Goal: Task Accomplishment & Management: Use online tool/utility

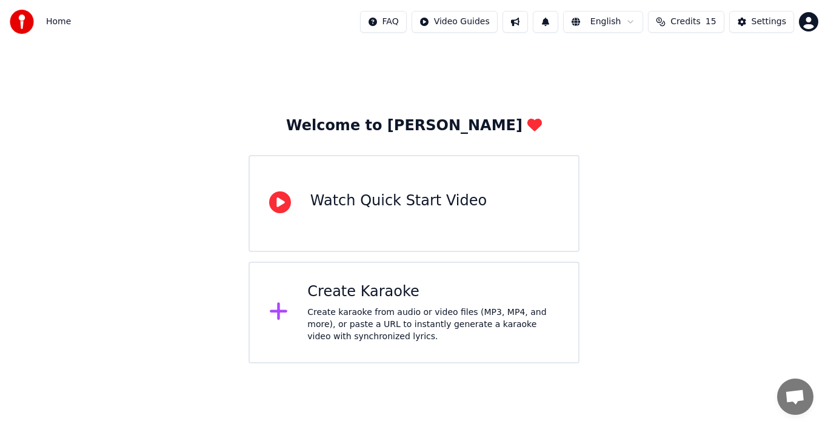
click at [396, 298] on div "Create Karaoke" at bounding box center [432, 291] width 251 height 19
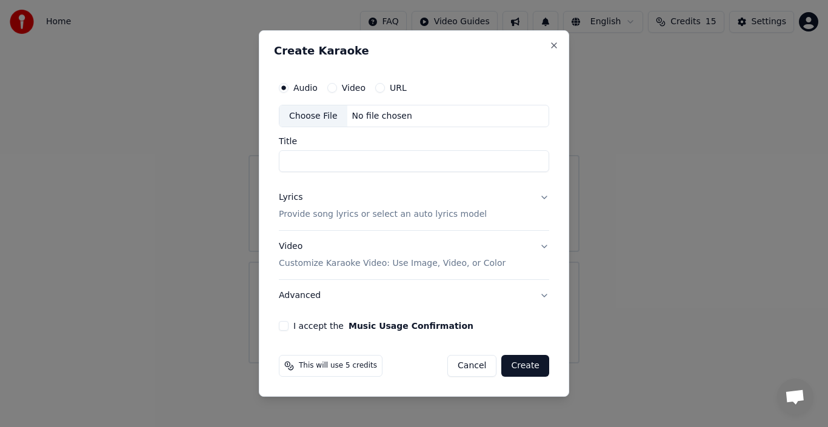
click at [318, 115] on div "Choose File" at bounding box center [313, 116] width 68 height 22
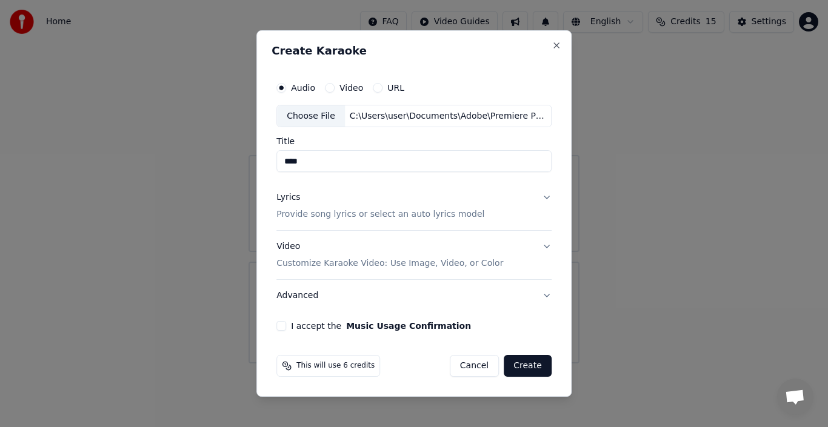
drag, startPoint x: 262, startPoint y: 157, endPoint x: 251, endPoint y: 157, distance: 10.3
click at [251, 157] on body "Home FAQ Video Guides English Credits 15 Settings Welcome to Youka Watch Quick …" at bounding box center [414, 182] width 828 height 364
type input "**********"
click at [542, 199] on button "Lyrics Provide song lyrics or select an auto lyrics model" at bounding box center [413, 206] width 275 height 48
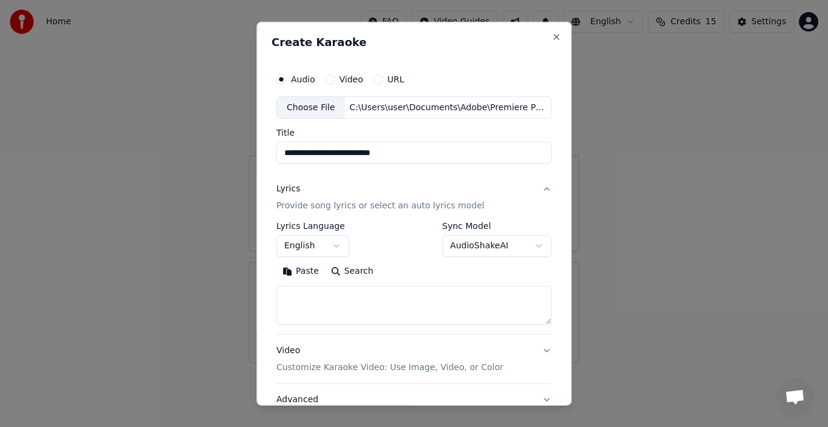
click at [347, 292] on textarea at bounding box center [413, 305] width 275 height 39
type textarea "******"
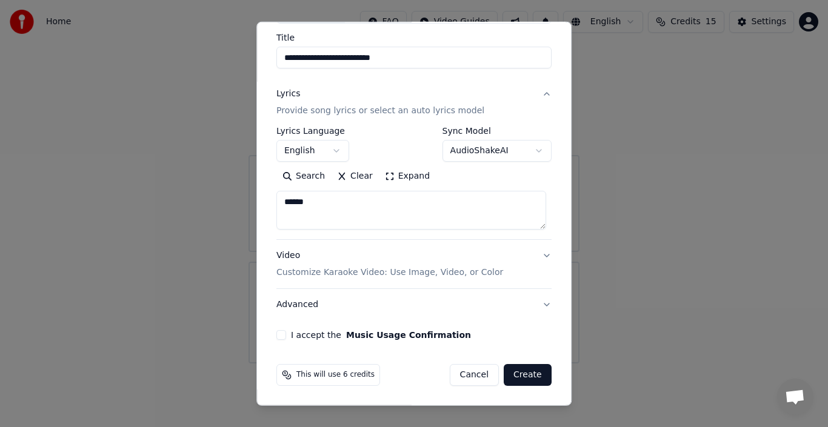
click at [279, 332] on button "I accept the Music Usage Confirmation" at bounding box center [281, 335] width 10 height 10
click at [516, 377] on button "Create" at bounding box center [528, 375] width 48 height 22
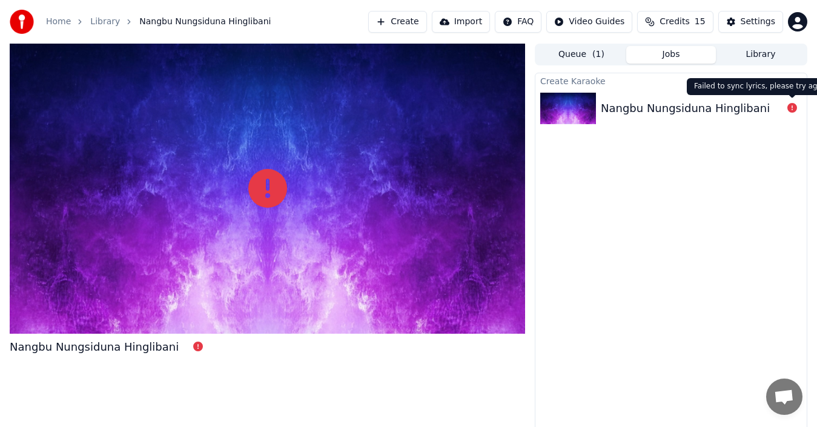
click at [791, 107] on icon at bounding box center [793, 108] width 10 height 10
click at [193, 344] on icon at bounding box center [198, 347] width 10 height 10
click at [790, 107] on icon at bounding box center [793, 108] width 10 height 10
click at [420, 26] on button "Create" at bounding box center [397, 22] width 59 height 22
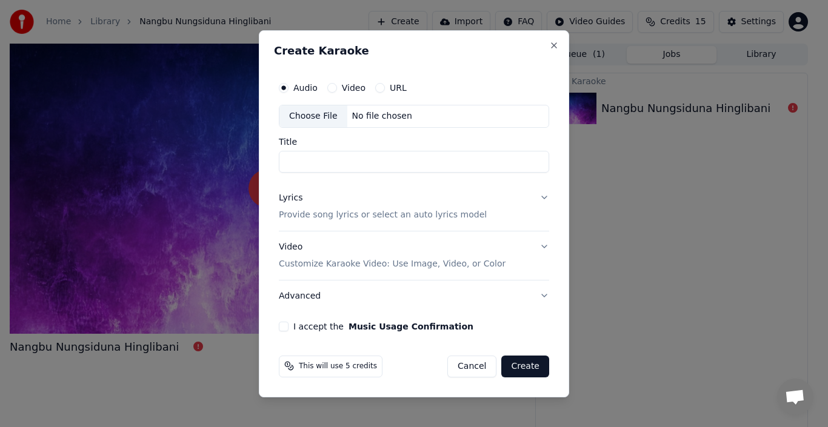
click at [314, 114] on div "Choose File" at bounding box center [313, 116] width 68 height 22
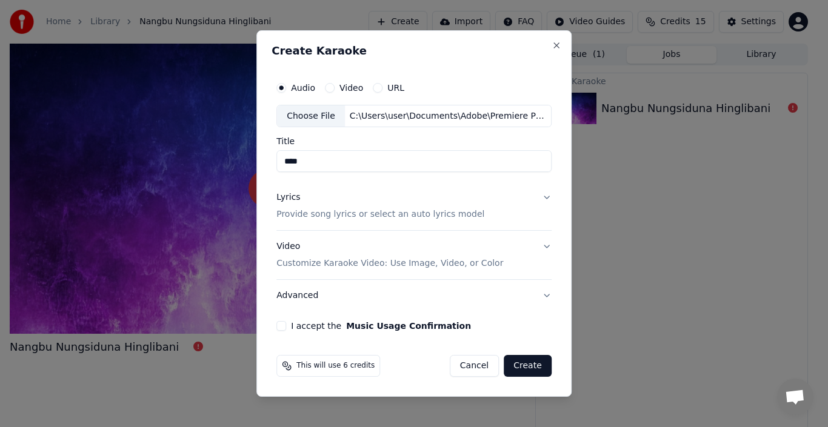
click at [245, 161] on body "Home Library Nangbu Nungsiduna Hinglibani Create Import FAQ Video Guides Credit…" at bounding box center [408, 213] width 817 height 427
type input "**********"
click at [286, 326] on button "I accept the Music Usage Confirmation" at bounding box center [281, 326] width 10 height 10
click at [530, 369] on button "Create" at bounding box center [528, 366] width 48 height 22
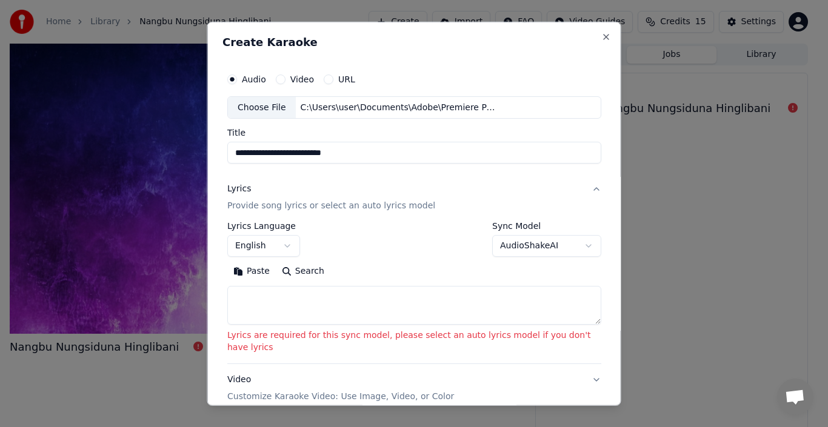
click at [574, 243] on body "**********" at bounding box center [408, 213] width 817 height 427
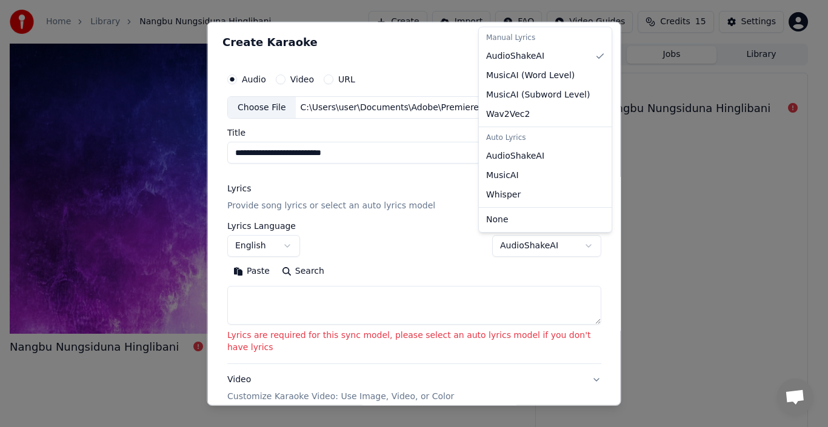
click at [385, 301] on body "**********" at bounding box center [408, 213] width 817 height 427
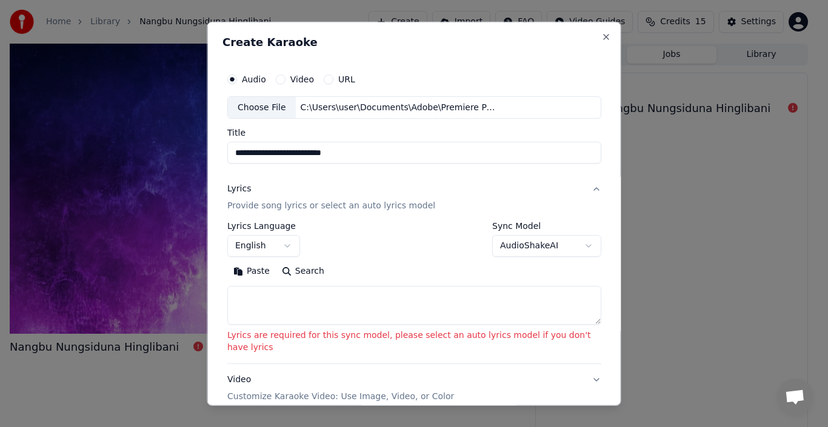
click at [384, 301] on textarea at bounding box center [414, 305] width 374 height 39
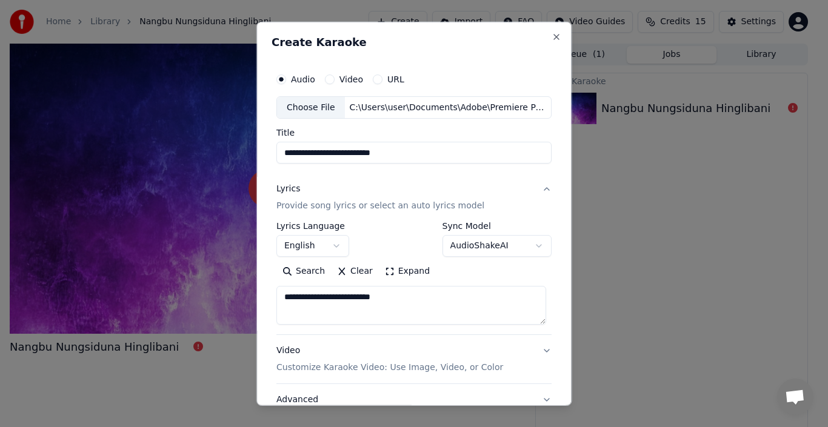
type textarea "**********"
click at [532, 247] on body "**********" at bounding box center [408, 213] width 817 height 427
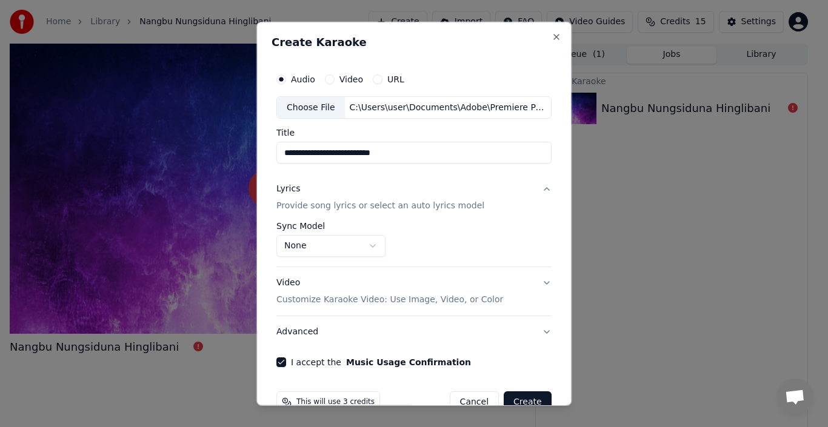
scroll to position [27, 0]
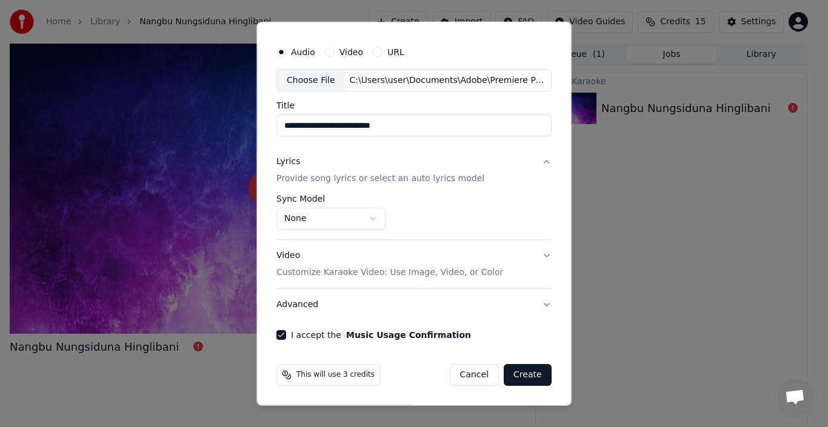
click at [368, 218] on body "**********" at bounding box center [408, 213] width 817 height 427
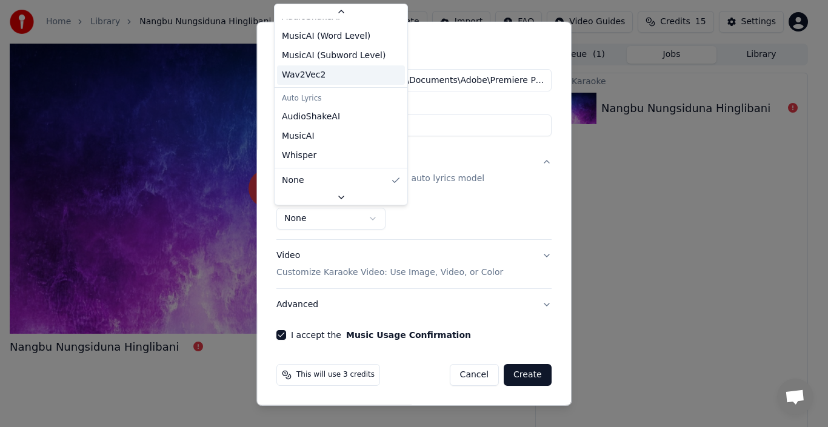
scroll to position [0, 0]
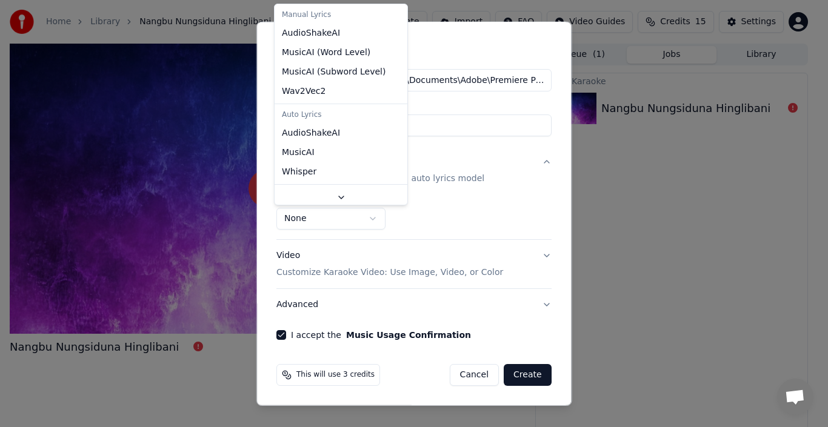
select select "**********"
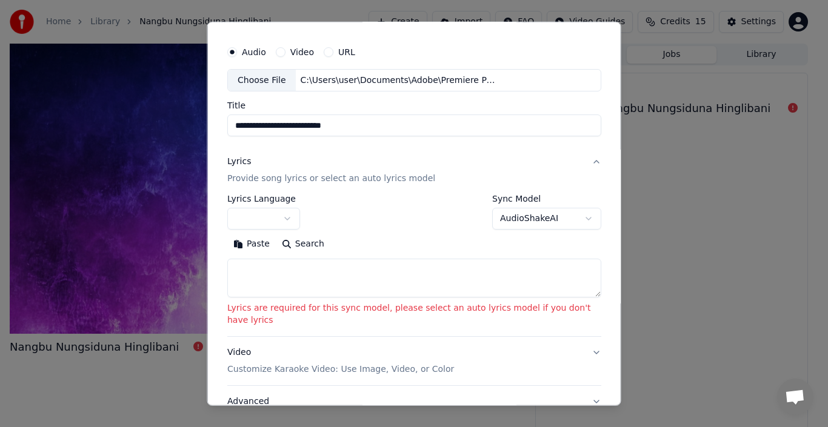
click at [339, 278] on textarea at bounding box center [414, 278] width 374 height 39
click at [287, 216] on button "button" at bounding box center [263, 219] width 73 height 22
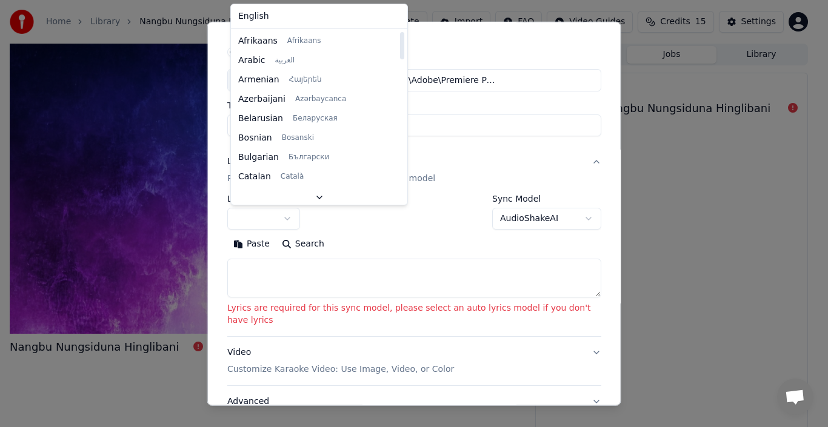
select select "**"
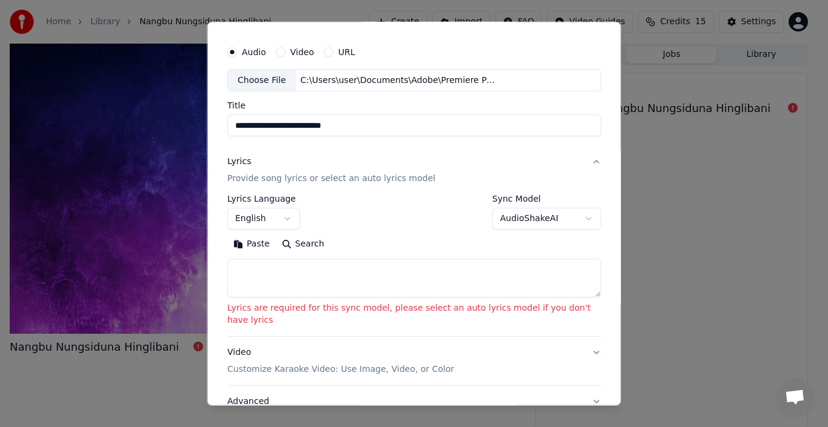
click at [319, 282] on textarea at bounding box center [414, 278] width 374 height 39
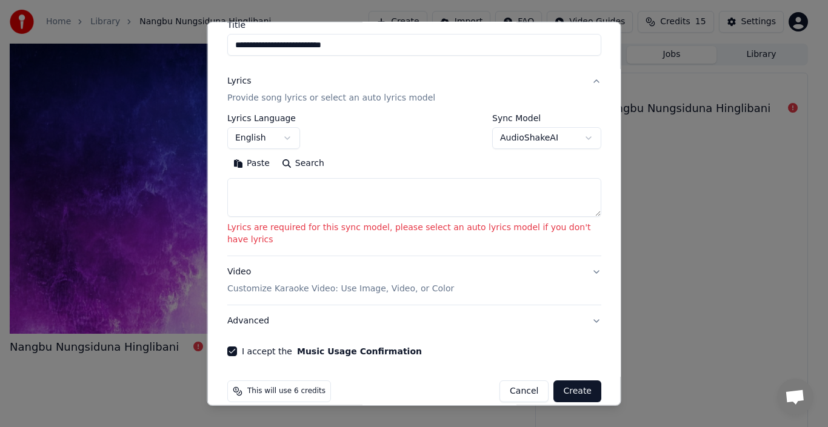
scroll to position [112, 0]
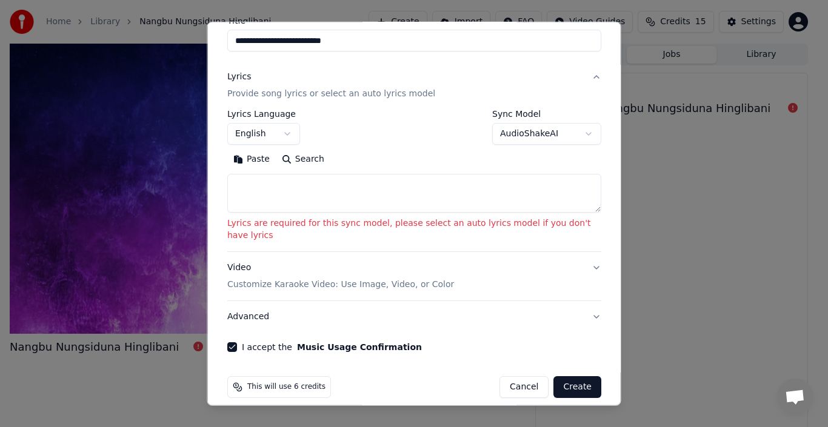
paste textarea "**********"
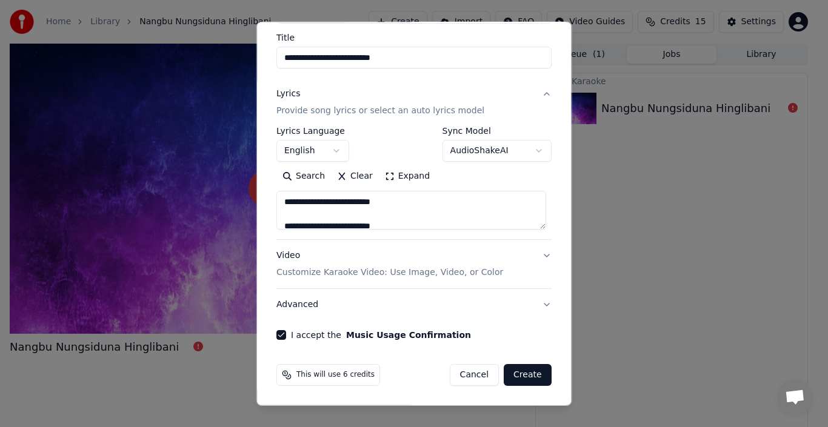
scroll to position [95, 0]
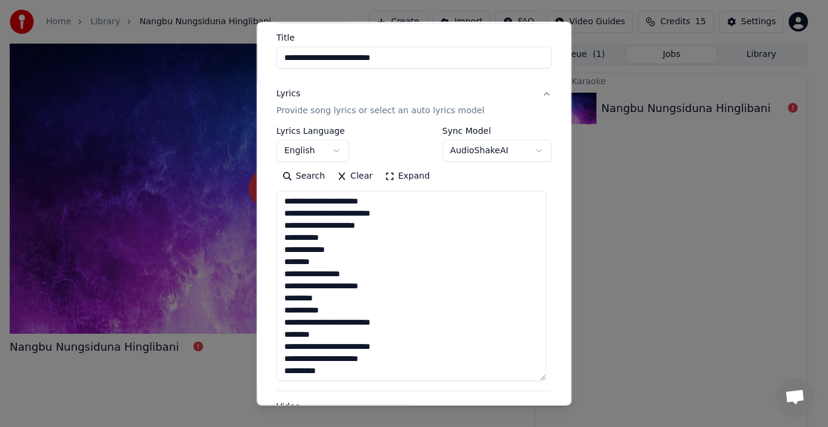
drag, startPoint x: 539, startPoint y: 227, endPoint x: 547, endPoint y: 371, distance: 144.4
click at [542, 380] on textarea at bounding box center [411, 286] width 270 height 190
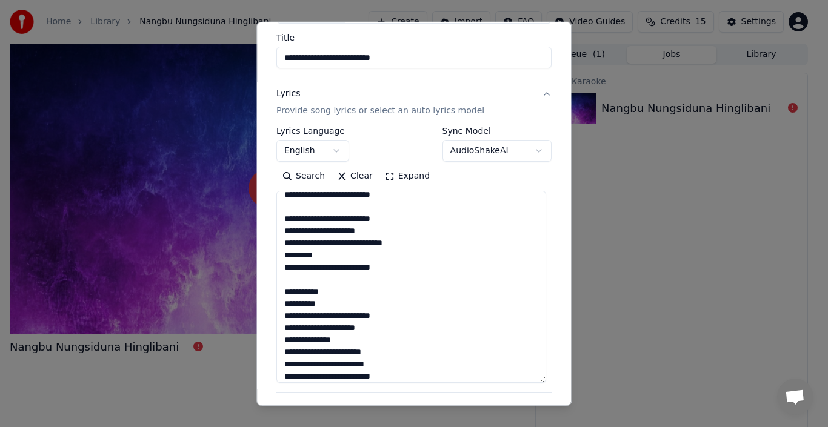
scroll to position [0, 0]
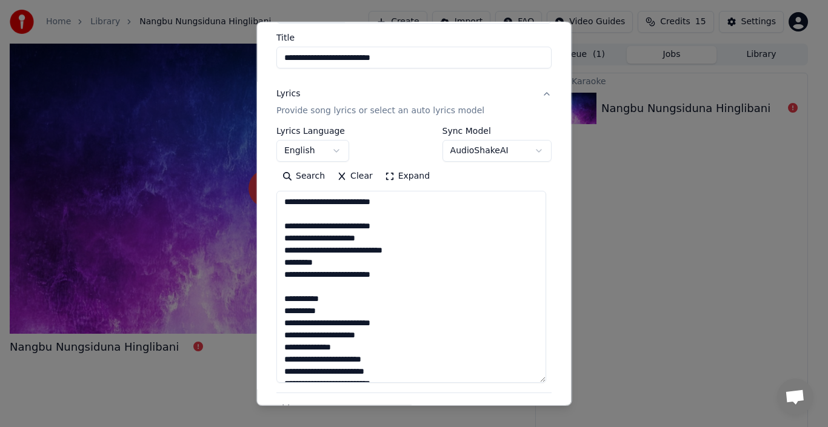
drag, startPoint x: 334, startPoint y: 298, endPoint x: 256, endPoint y: 298, distance: 78.2
click at [256, 298] on div "**********" at bounding box center [413, 213] width 315 height 385
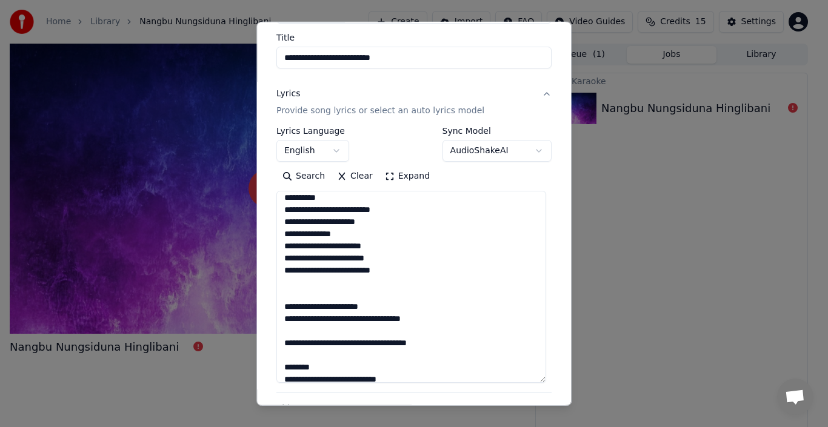
scroll to position [105, 0]
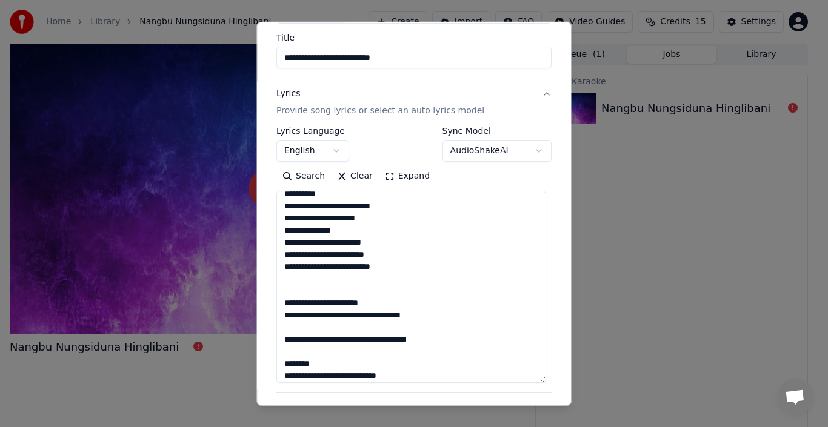
drag, startPoint x: 333, startPoint y: 254, endPoint x: 262, endPoint y: 256, distance: 70.9
click at [262, 256] on div "**********" at bounding box center [413, 213] width 315 height 385
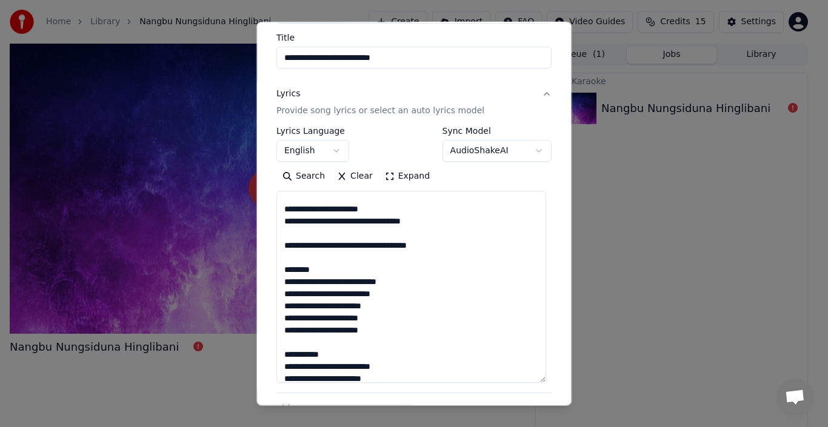
scroll to position [184, 0]
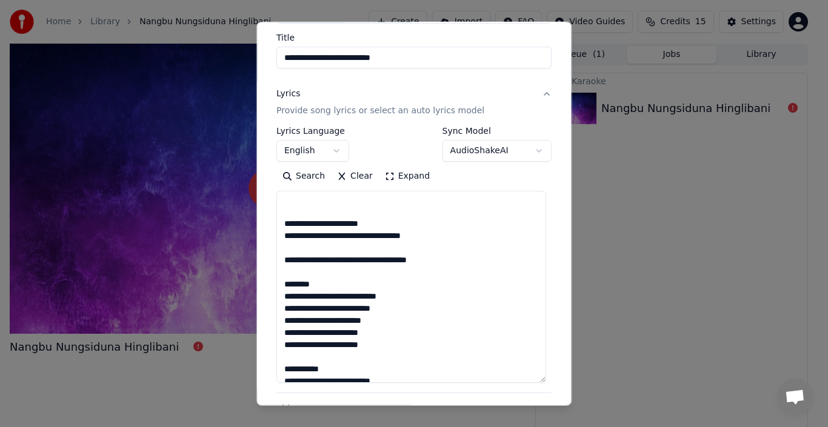
drag, startPoint x: 445, startPoint y: 263, endPoint x: 277, endPoint y: 226, distance: 172.5
click at [277, 226] on textarea at bounding box center [411, 287] width 270 height 192
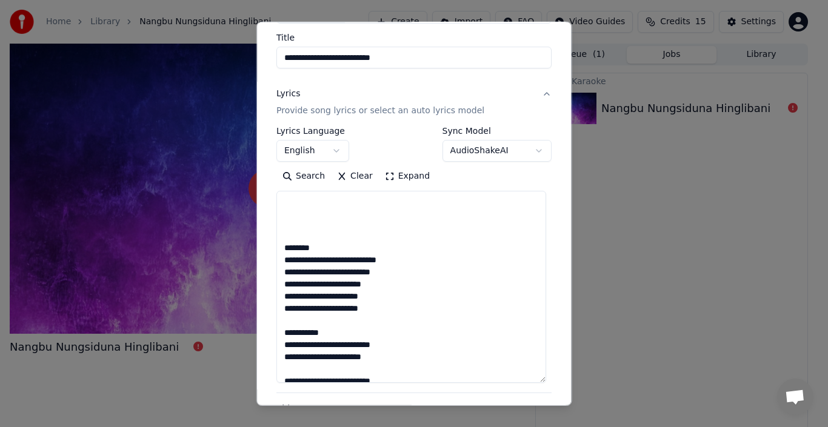
click at [277, 247] on textarea at bounding box center [411, 287] width 270 height 192
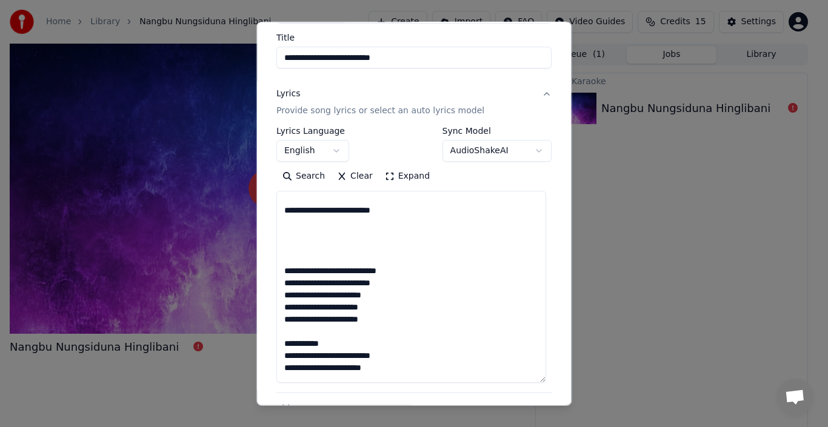
scroll to position [151, 0]
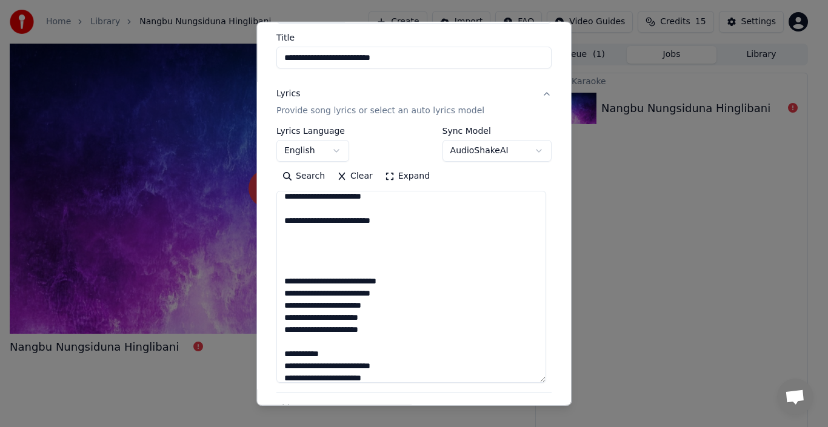
click at [298, 255] on textarea at bounding box center [411, 287] width 270 height 192
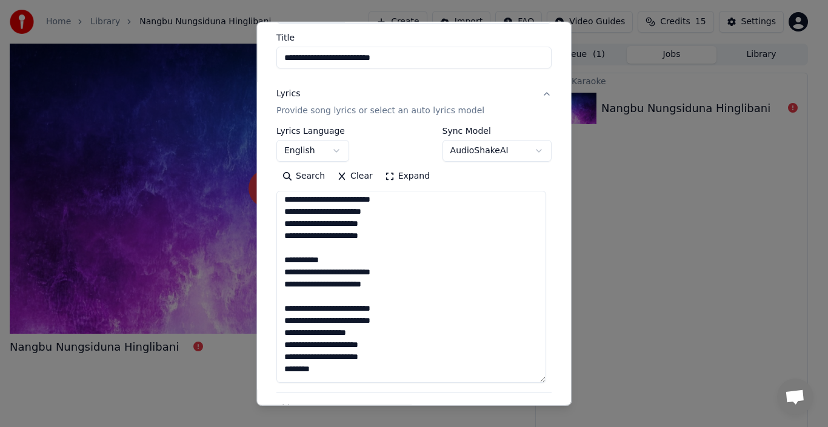
scroll to position [224, 0]
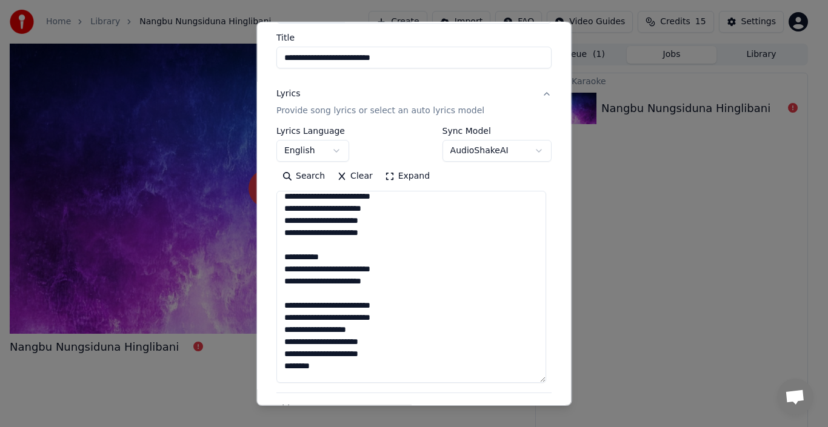
drag, startPoint x: 313, startPoint y: 261, endPoint x: 261, endPoint y: 260, distance: 52.7
click at [261, 260] on div "**********" at bounding box center [413, 213] width 315 height 385
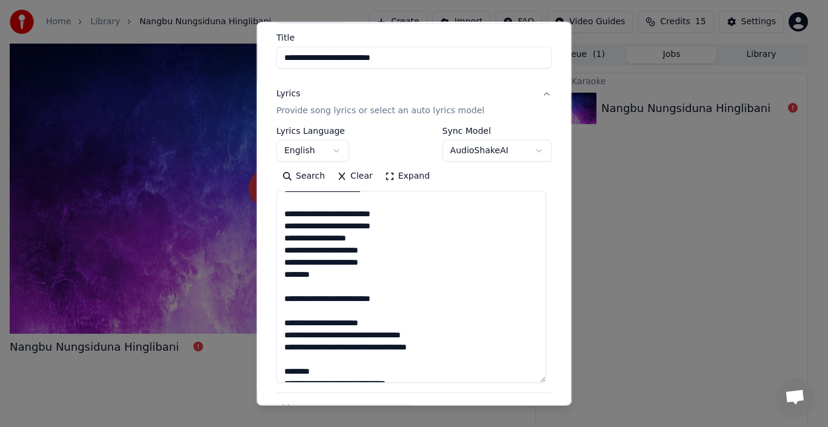
scroll to position [326, 0]
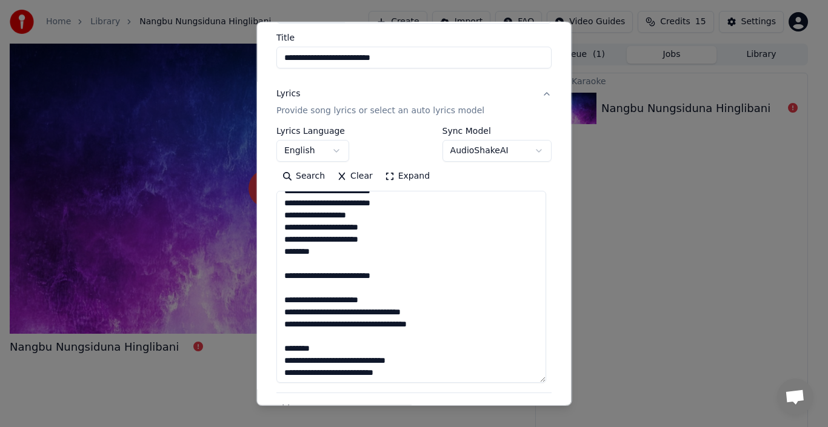
drag, startPoint x: 336, startPoint y: 256, endPoint x: 244, endPoint y: 253, distance: 92.2
click at [244, 253] on body "**********" at bounding box center [408, 213] width 817 height 427
click at [333, 253] on textarea at bounding box center [411, 287] width 270 height 192
drag, startPoint x: 297, startPoint y: 255, endPoint x: 271, endPoint y: 255, distance: 26.1
click at [271, 255] on div "**********" at bounding box center [413, 232] width 285 height 531
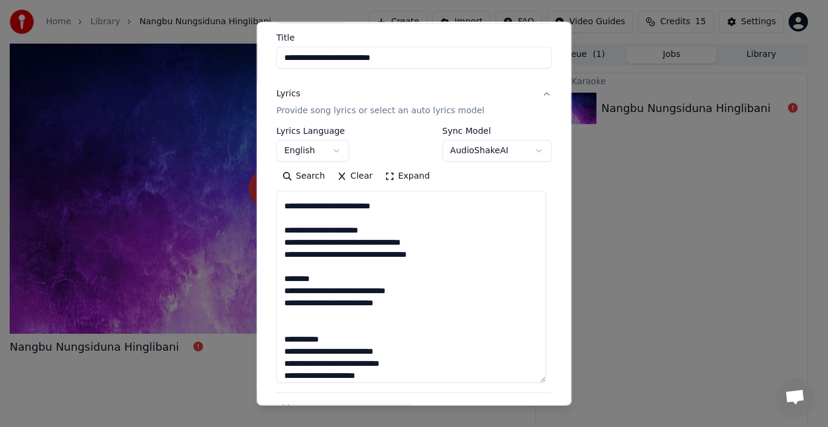
scroll to position [393, 0]
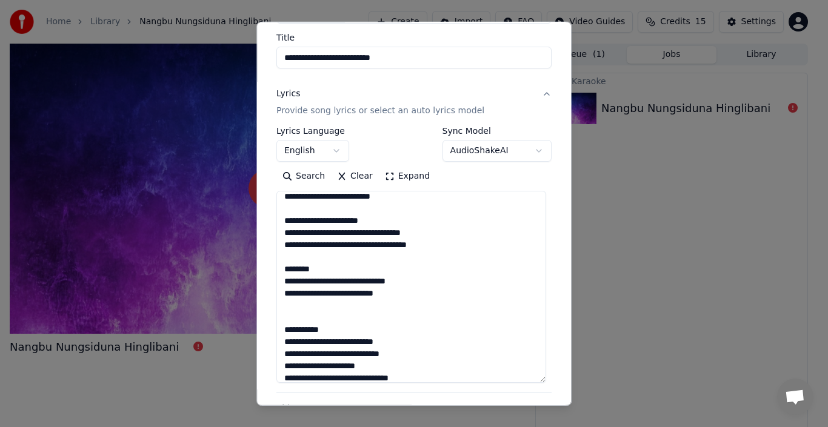
drag, startPoint x: 379, startPoint y: 245, endPoint x: 273, endPoint y: 221, distance: 109.4
click at [273, 221] on div "**********" at bounding box center [413, 232] width 285 height 531
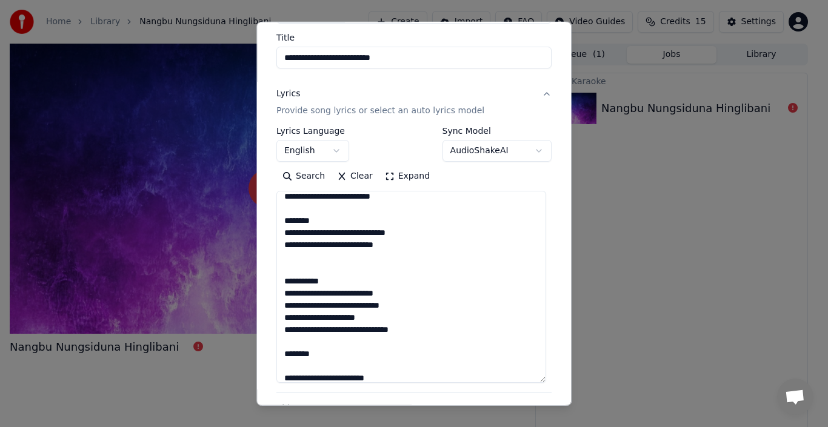
drag, startPoint x: 319, startPoint y: 221, endPoint x: 276, endPoint y: 220, distance: 42.4
click at [276, 220] on textarea at bounding box center [411, 287] width 270 height 192
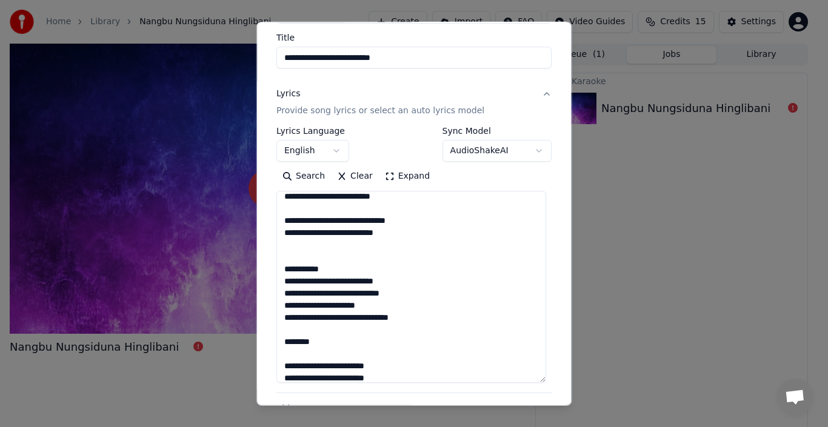
drag, startPoint x: 323, startPoint y: 268, endPoint x: 267, endPoint y: 270, distance: 55.8
click at [267, 270] on div "**********" at bounding box center [413, 213] width 315 height 385
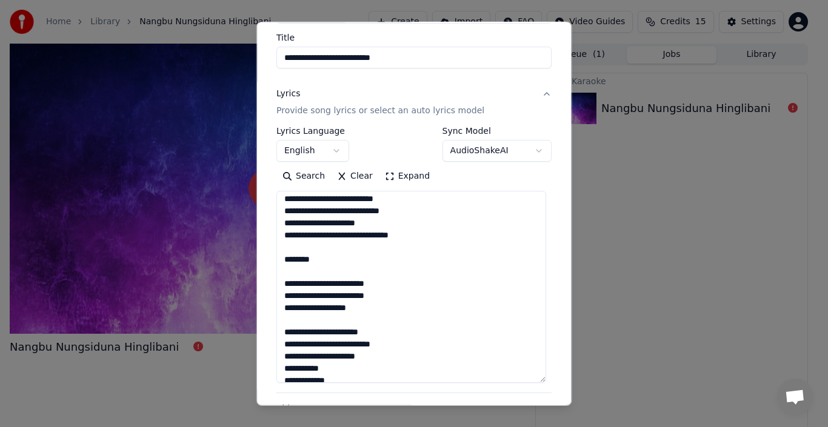
scroll to position [469, 0]
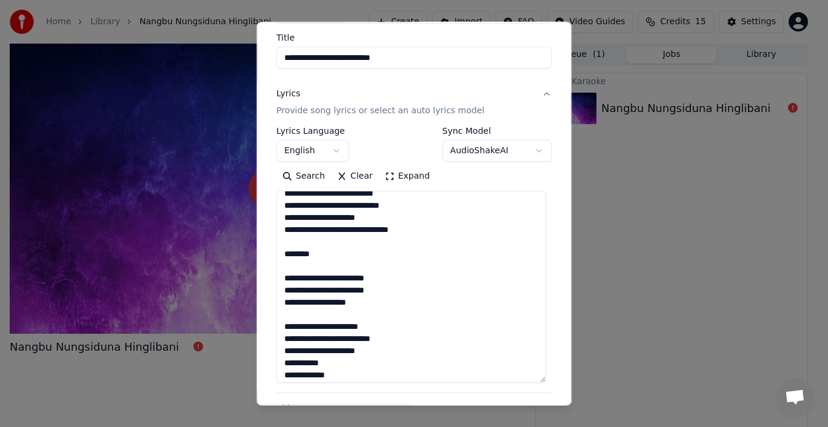
drag, startPoint x: 338, startPoint y: 266, endPoint x: 272, endPoint y: 250, distance: 67.5
click at [272, 250] on div "**********" at bounding box center [413, 232] width 285 height 531
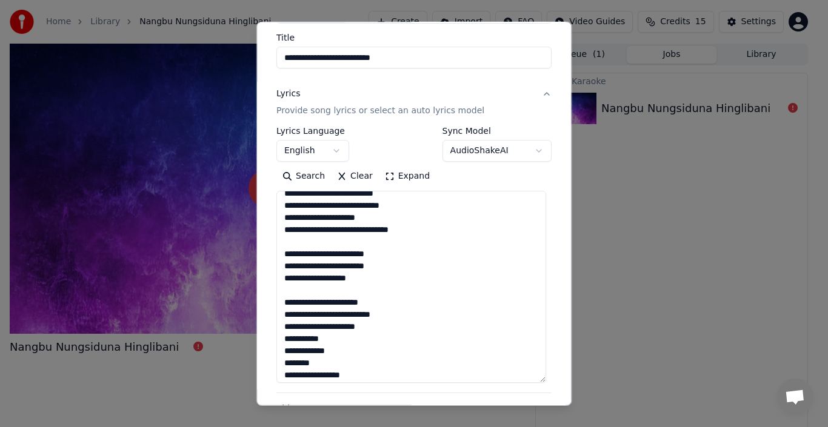
drag, startPoint x: 348, startPoint y: 301, endPoint x: 268, endPoint y: 299, distance: 80.6
click at [268, 299] on div "**********" at bounding box center [413, 213] width 315 height 385
drag, startPoint x: 345, startPoint y: 328, endPoint x: 269, endPoint y: 328, distance: 76.3
click at [271, 328] on div "**********" at bounding box center [413, 232] width 285 height 531
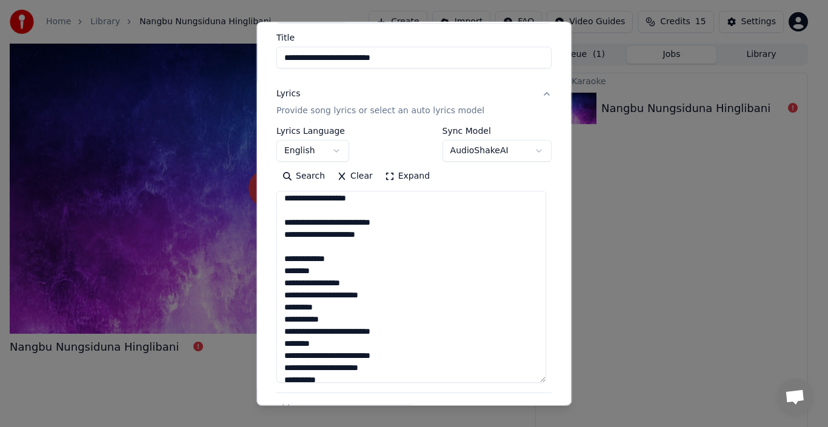
scroll to position [551, 0]
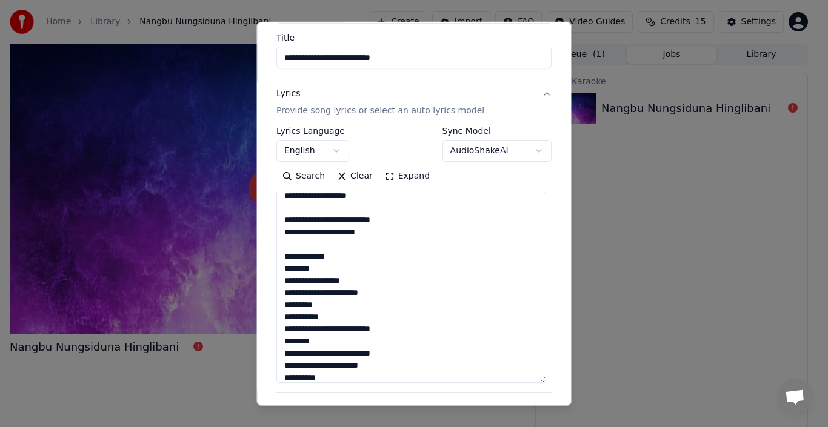
drag, startPoint x: 322, startPoint y: 273, endPoint x: 276, endPoint y: 273, distance: 46.1
click at [276, 273] on textarea at bounding box center [411, 287] width 270 height 192
drag, startPoint x: 403, startPoint y: 301, endPoint x: 327, endPoint y: 299, distance: 76.4
click at [293, 293] on textarea at bounding box center [411, 287] width 270 height 192
click at [339, 298] on textarea at bounding box center [411, 287] width 270 height 192
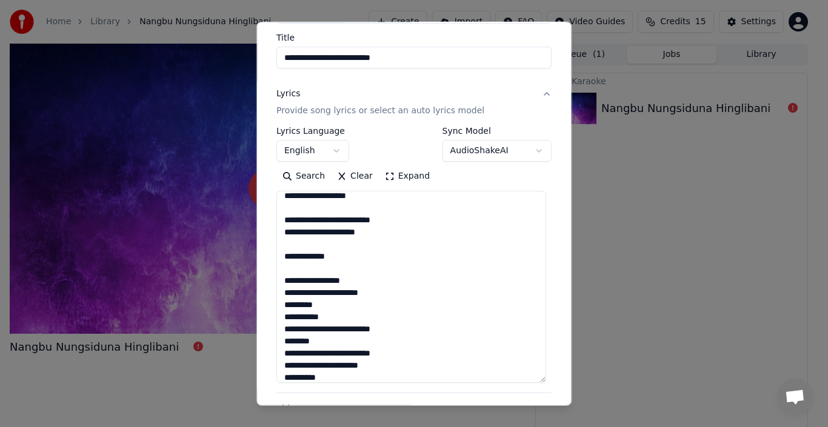
click at [390, 294] on textarea at bounding box center [411, 287] width 270 height 192
drag, startPoint x: 394, startPoint y: 293, endPoint x: 280, endPoint y: 289, distance: 114.0
click at [280, 289] on textarea at bounding box center [411, 287] width 270 height 192
drag, startPoint x: 340, startPoint y: 315, endPoint x: 281, endPoint y: 316, distance: 58.8
click at [281, 316] on textarea at bounding box center [411, 287] width 270 height 192
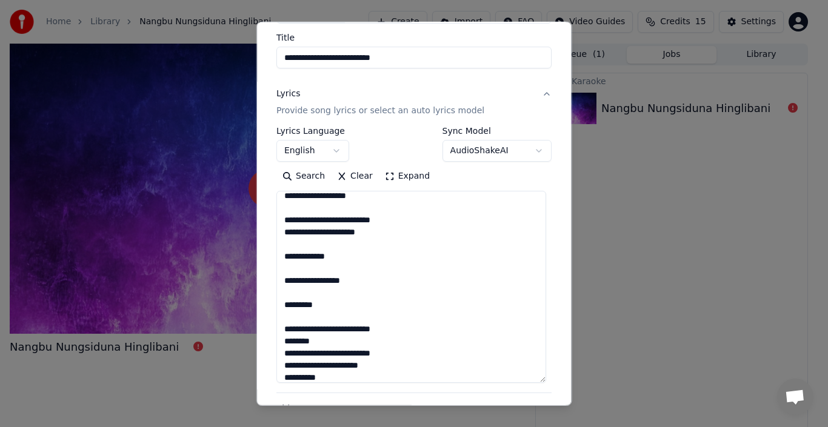
scroll to position [557, 0]
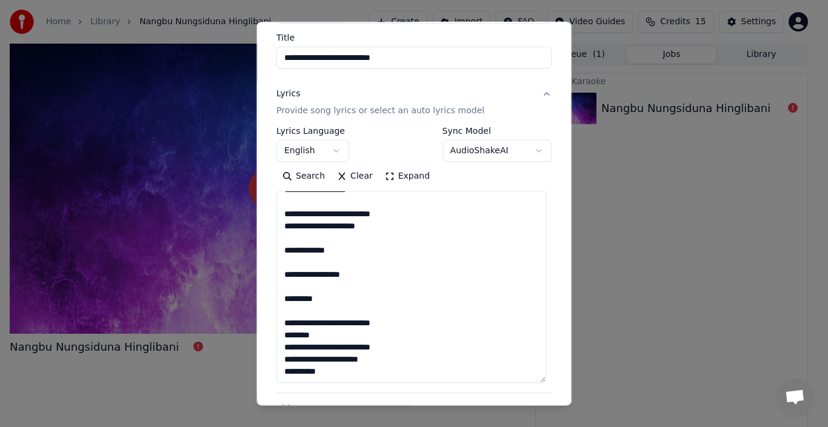
drag, startPoint x: 336, startPoint y: 334, endPoint x: 278, endPoint y: 334, distance: 58.2
click at [278, 334] on textarea at bounding box center [411, 287] width 270 height 192
drag, startPoint x: 376, startPoint y: 363, endPoint x: 277, endPoint y: 361, distance: 99.4
click at [277, 361] on textarea at bounding box center [411, 287] width 270 height 192
type textarea "**********"
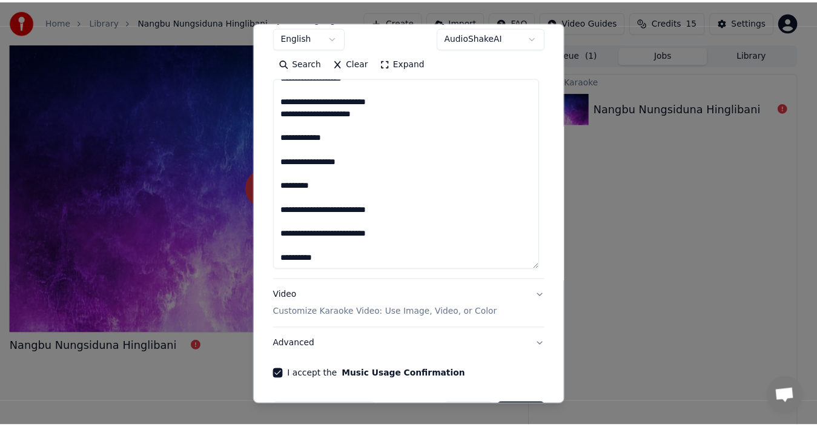
scroll to position [248, 0]
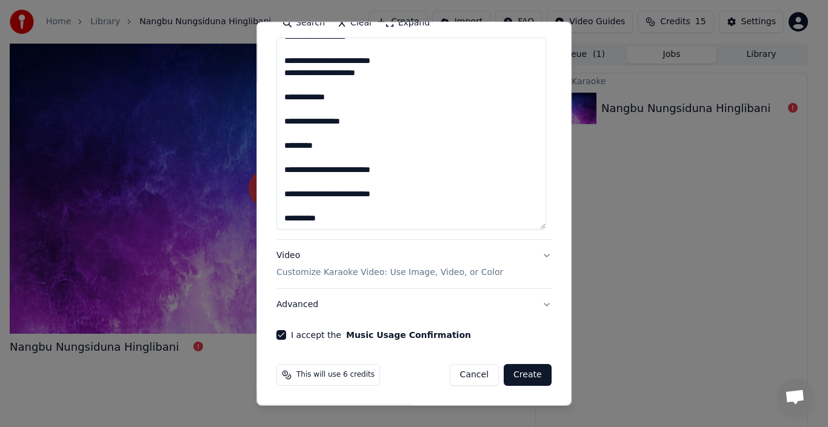
click at [522, 374] on button "Create" at bounding box center [528, 375] width 48 height 22
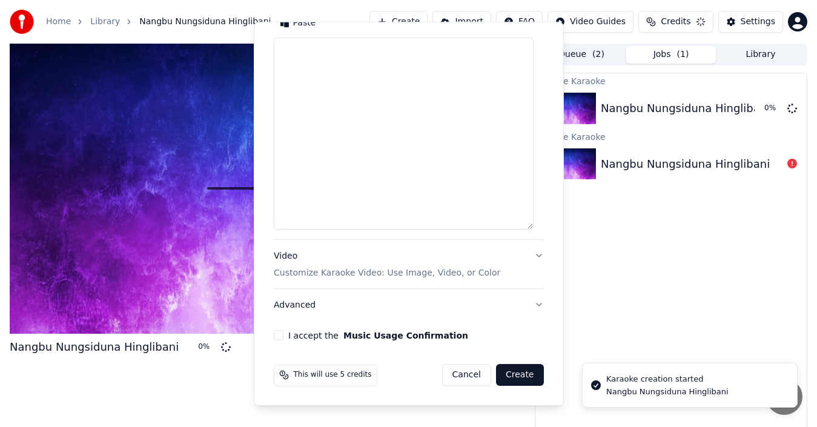
scroll to position [0, 0]
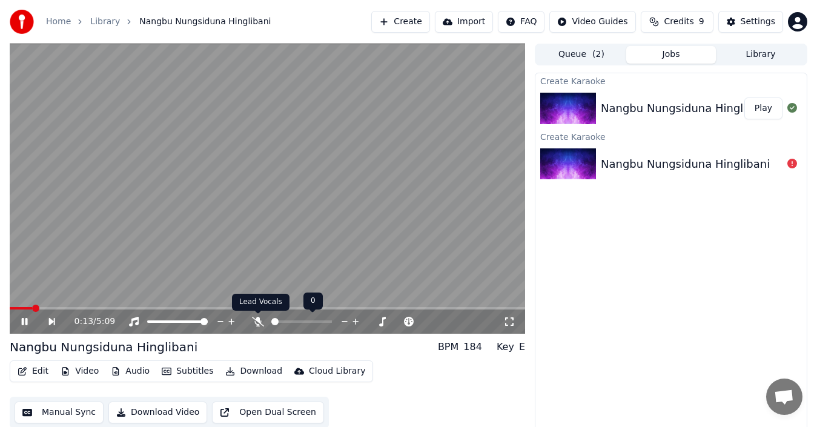
click at [258, 325] on icon at bounding box center [258, 322] width 12 height 10
click at [30, 309] on span at bounding box center [22, 308] width 24 height 2
click at [24, 309] on span at bounding box center [17, 308] width 15 height 2
click at [19, 308] on span at bounding box center [18, 308] width 16 height 2
click at [12, 308] on span at bounding box center [15, 308] width 7 height 7
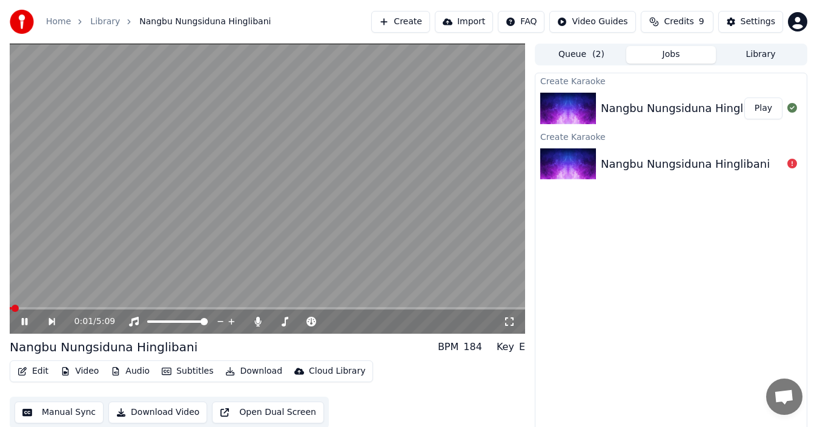
click at [12, 308] on span at bounding box center [15, 308] width 7 height 7
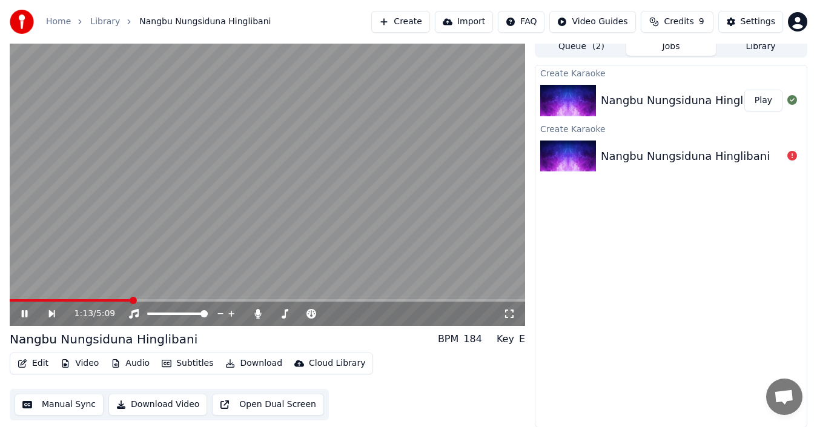
scroll to position [8, 0]
click at [10, 299] on span at bounding box center [13, 299] width 7 height 7
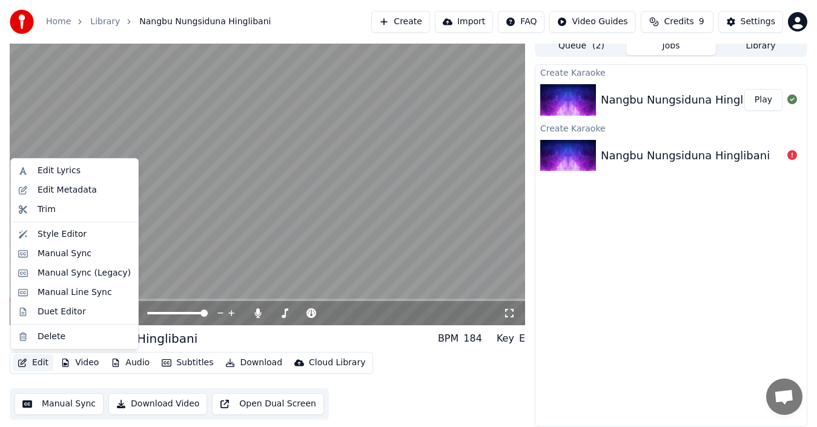
click at [35, 362] on button "Edit" at bounding box center [33, 362] width 41 height 17
click at [63, 257] on div "Manual Sync" at bounding box center [65, 254] width 54 height 12
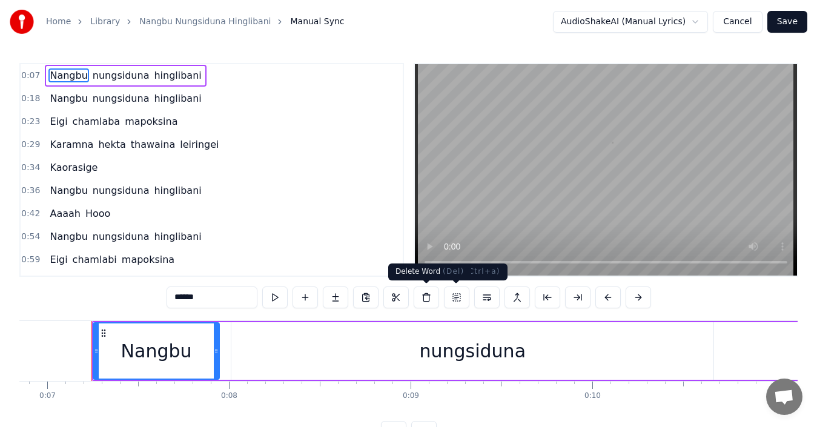
scroll to position [0, 1256]
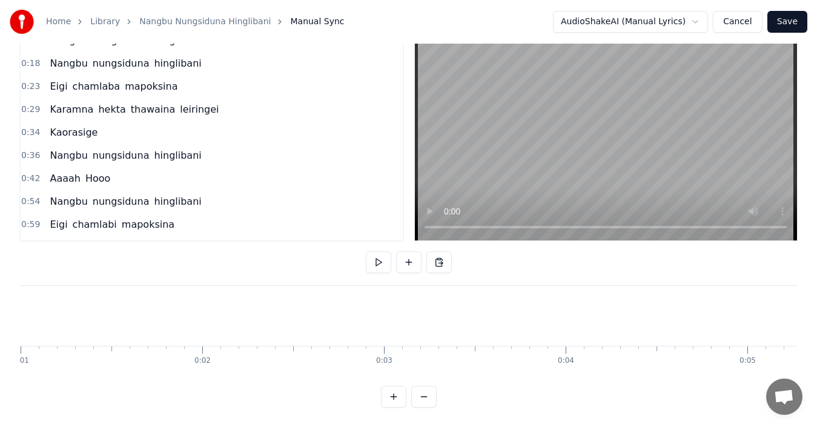
scroll to position [0, 0]
click at [59, 56] on span "Nangbu" at bounding box center [68, 63] width 40 height 14
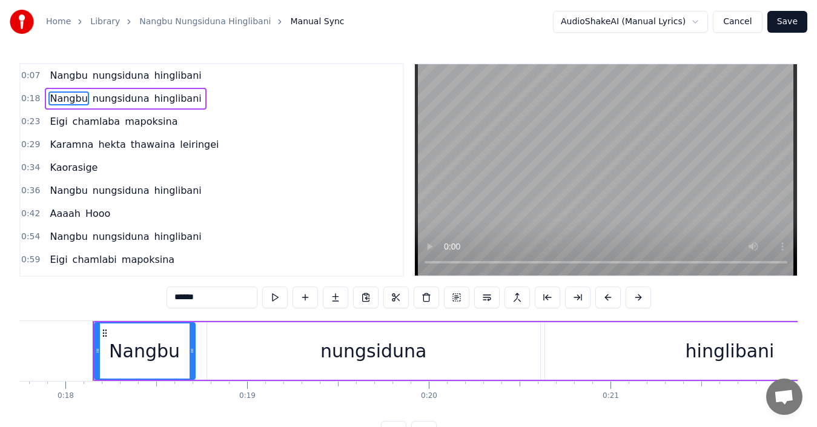
scroll to position [0, 3238]
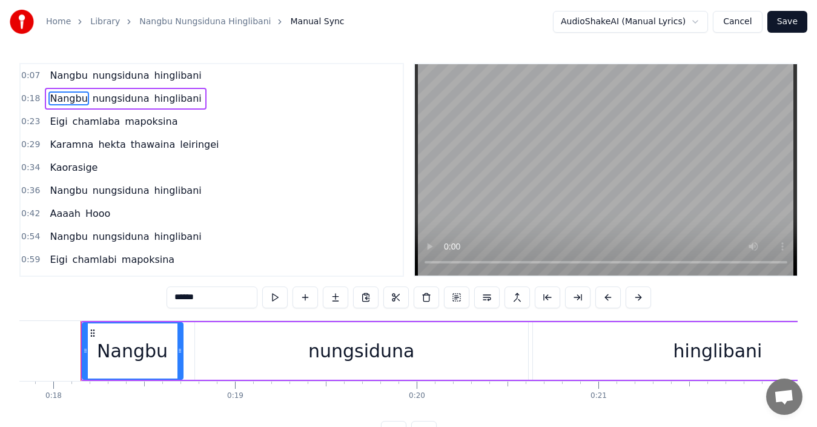
click at [95, 72] on span "nungsiduna" at bounding box center [120, 75] width 59 height 14
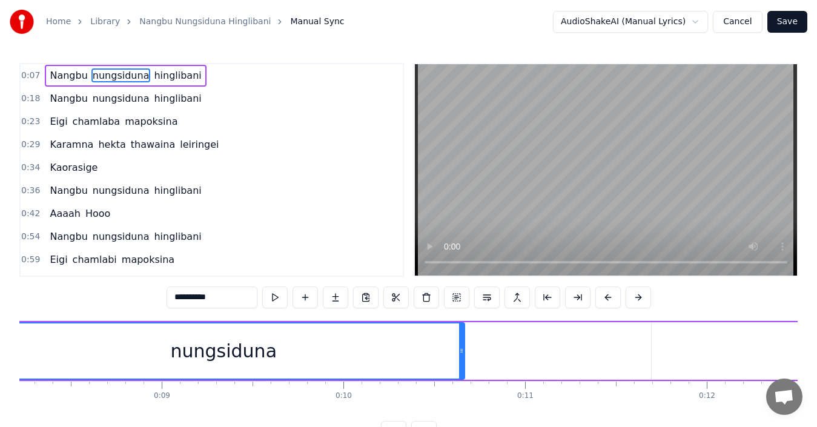
scroll to position [0, 1394]
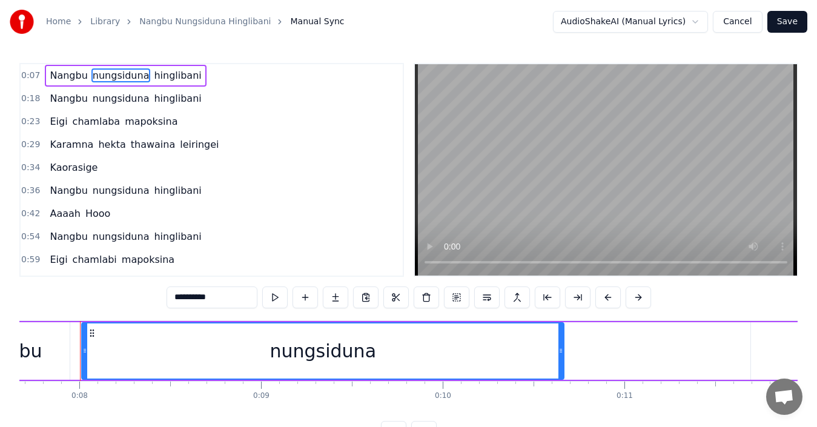
click at [178, 299] on input "**********" at bounding box center [212, 298] width 91 height 22
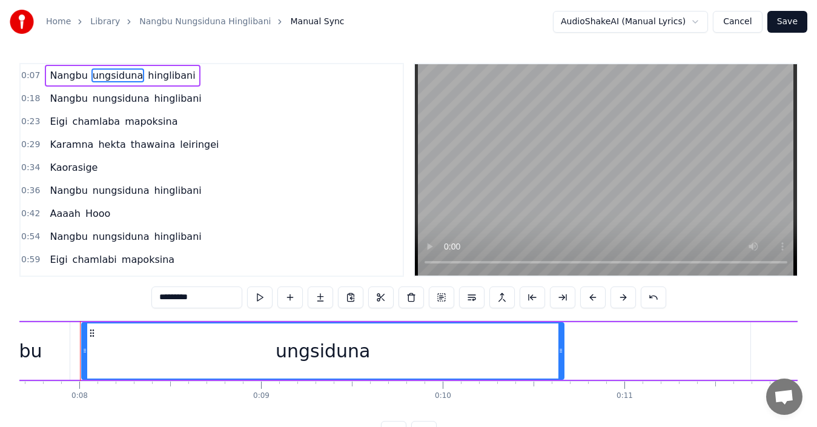
drag, startPoint x: 199, startPoint y: 299, endPoint x: 125, endPoint y: 298, distance: 74.5
click at [125, 298] on div "0:07 Nangbu ungsiduna hinglibani 0:18 Nangbu nungsiduna hinglibani 0:23 Eigi ch…" at bounding box center [408, 253] width 779 height 380
click at [164, 76] on span "hinglibani" at bounding box center [179, 75] width 50 height 14
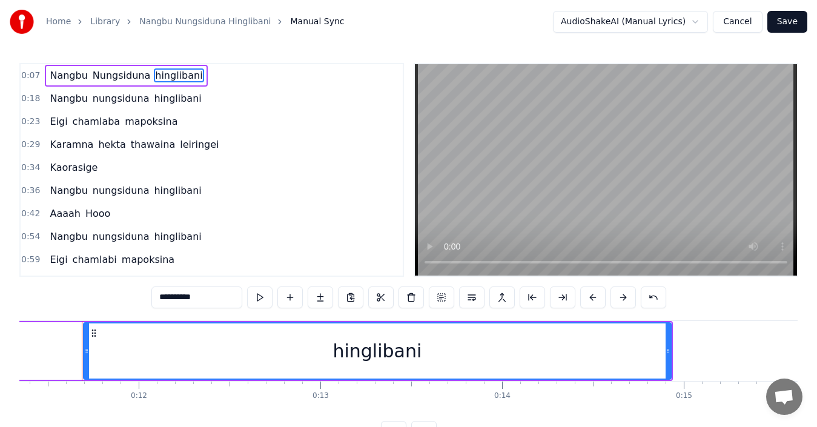
scroll to position [0, 2063]
click at [158, 298] on input "**********" at bounding box center [196, 298] width 91 height 22
drag, startPoint x: 162, startPoint y: 297, endPoint x: 156, endPoint y: 298, distance: 6.1
click at [156, 298] on input "**********" at bounding box center [196, 298] width 91 height 22
click at [104, 98] on span "nungsiduna" at bounding box center [120, 98] width 59 height 14
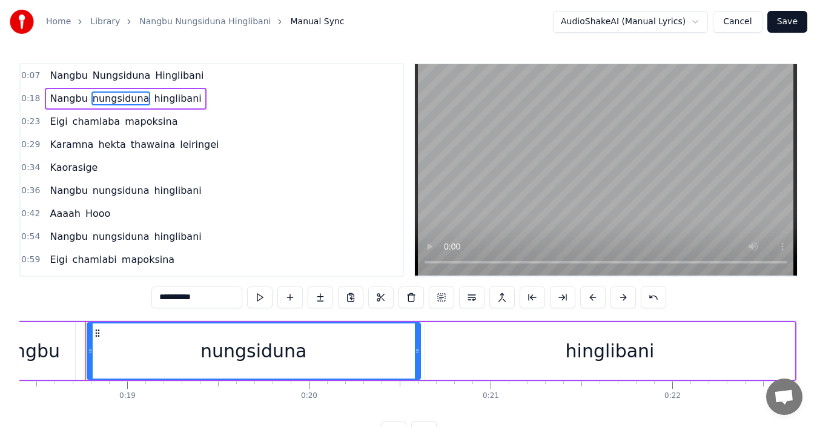
scroll to position [0, 3351]
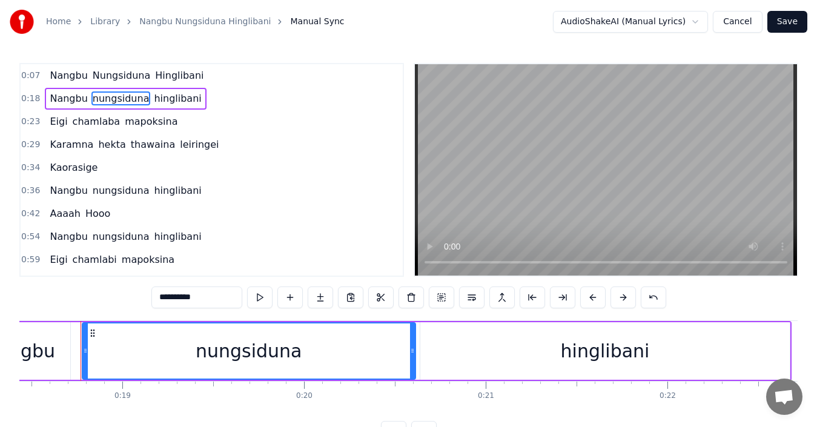
drag, startPoint x: 163, startPoint y: 298, endPoint x: 155, endPoint y: 300, distance: 8.1
click at [155, 300] on input "**********" at bounding box center [196, 298] width 91 height 22
click at [164, 102] on span "hinglibani" at bounding box center [179, 98] width 50 height 14
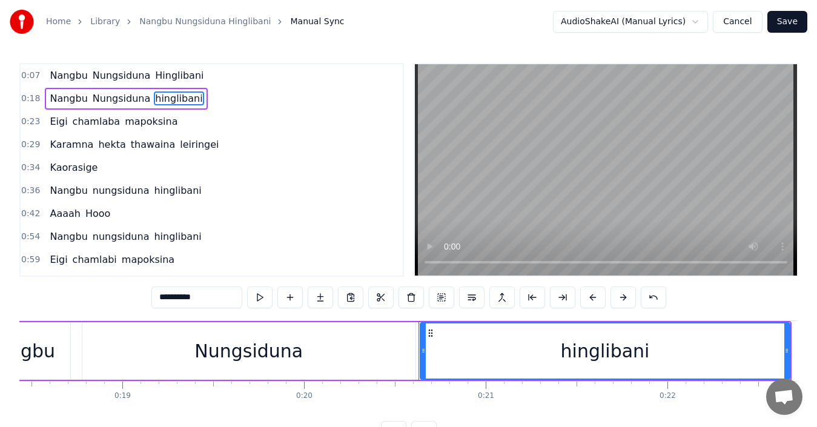
drag, startPoint x: 161, startPoint y: 298, endPoint x: 153, endPoint y: 298, distance: 7.3
click at [153, 298] on input "**********" at bounding box center [196, 298] width 91 height 22
drag, startPoint x: 162, startPoint y: 296, endPoint x: 155, endPoint y: 296, distance: 6.7
click at [155, 296] on input "**********" at bounding box center [196, 298] width 91 height 22
click at [81, 124] on span "chamlaba" at bounding box center [96, 122] width 50 height 14
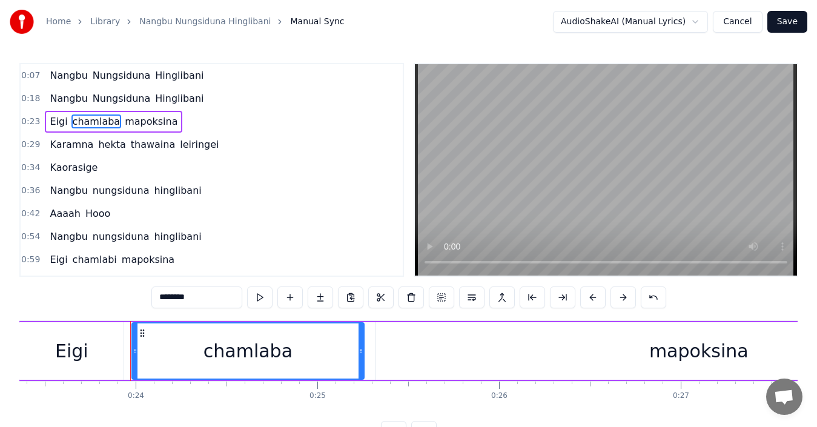
scroll to position [0, 4297]
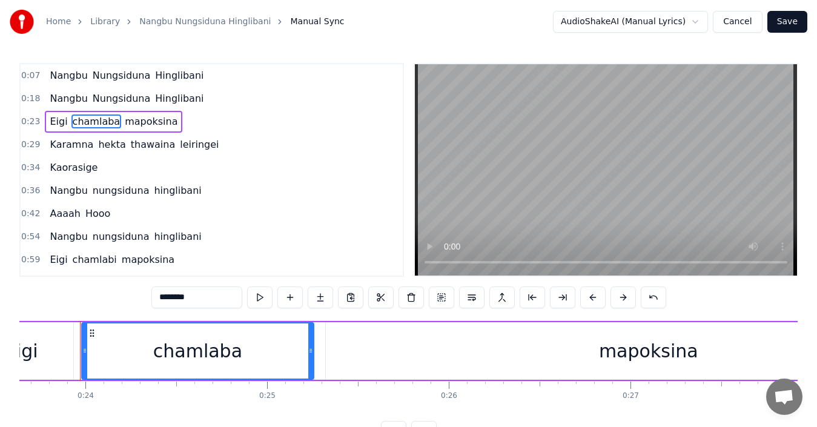
drag, startPoint x: 161, startPoint y: 297, endPoint x: 150, endPoint y: 297, distance: 10.3
click at [150, 297] on div "0:07 Nangbu Nungsiduna Hinglibani 0:18 Nangbu Nungsiduna Hinglibani 0:23 Eigi c…" at bounding box center [408, 253] width 779 height 380
click at [144, 125] on span "mapoksina" at bounding box center [152, 122] width 55 height 14
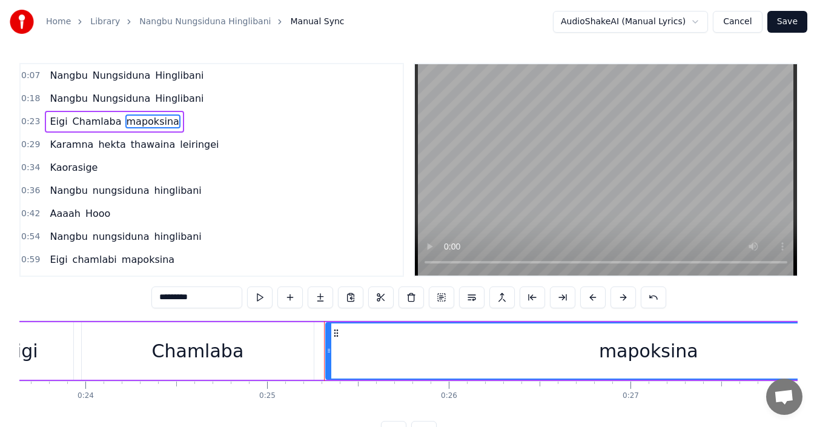
drag, startPoint x: 164, startPoint y: 298, endPoint x: 153, endPoint y: 299, distance: 11.6
click at [153, 299] on input "*********" at bounding box center [196, 298] width 91 height 22
click at [99, 146] on span "hekta" at bounding box center [112, 145] width 30 height 14
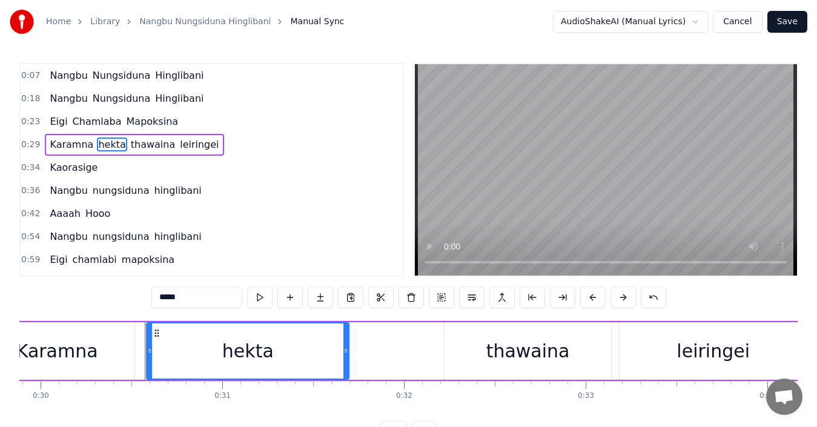
scroll to position [0, 5497]
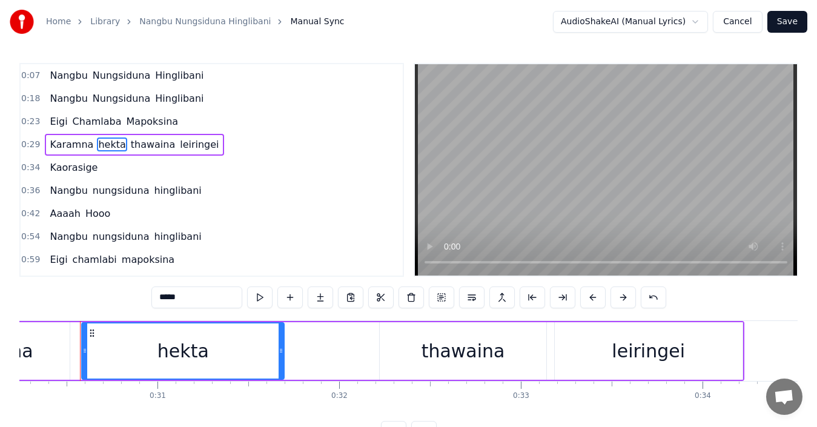
click at [102, 145] on span "hekta" at bounding box center [112, 145] width 30 height 14
drag, startPoint x: 163, startPoint y: 297, endPoint x: 144, endPoint y: 296, distance: 19.4
click at [144, 296] on div "0:07 Nangbu Nungsiduna Hinglibani 0:18 Nangbu Nungsiduna Hinglibani 0:23 Eigi C…" at bounding box center [408, 253] width 779 height 380
click at [135, 147] on span "thawaina" at bounding box center [154, 145] width 47 height 14
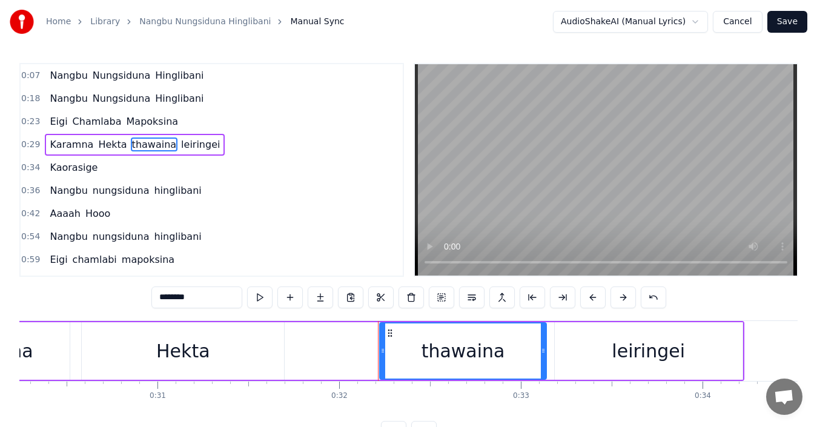
drag, startPoint x: 161, startPoint y: 296, endPoint x: 138, endPoint y: 300, distance: 23.4
click at [138, 300] on div "0:07 Nangbu Nungsiduna Hinglibani 0:18 Nangbu Nungsiduna Hinglibani 0:23 Eigi C…" at bounding box center [408, 253] width 779 height 380
click at [182, 146] on span "leiringei" at bounding box center [202, 145] width 41 height 14
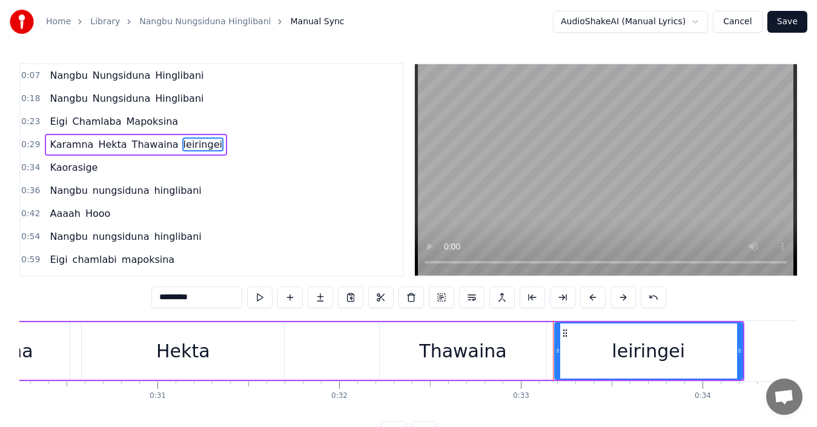
drag, startPoint x: 161, startPoint y: 295, endPoint x: 147, endPoint y: 296, distance: 14.0
click at [147, 296] on div "0:07 Nangbu Nungsiduna Hinglibani 0:18 Nangbu Nungsiduna Hinglibani 0:23 Eigi C…" at bounding box center [408, 253] width 779 height 380
type input "*********"
click at [310, 346] on div "Karamna [PERSON_NAME] Leiringei" at bounding box center [329, 351] width 832 height 60
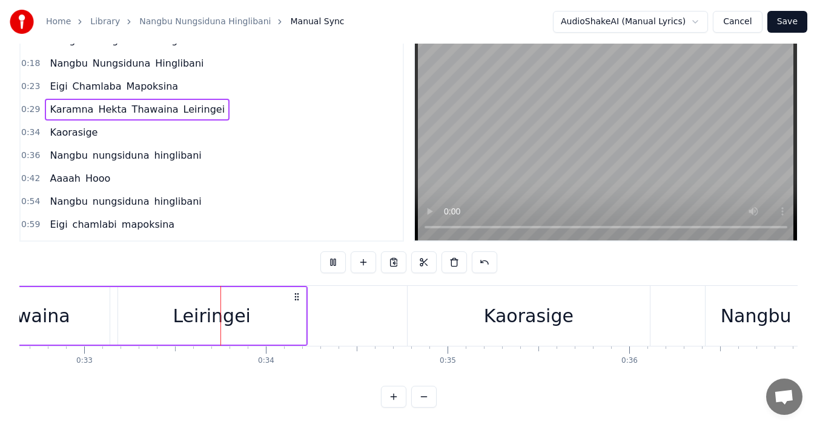
scroll to position [0, 5997]
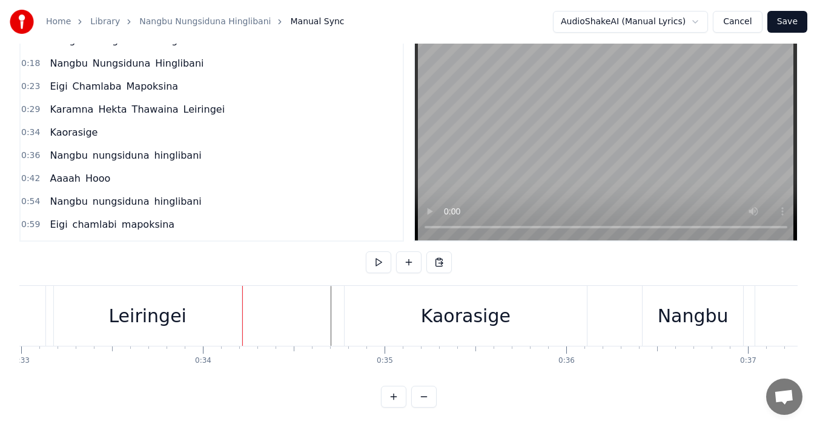
click at [660, 308] on div "Nangbu" at bounding box center [693, 316] width 101 height 60
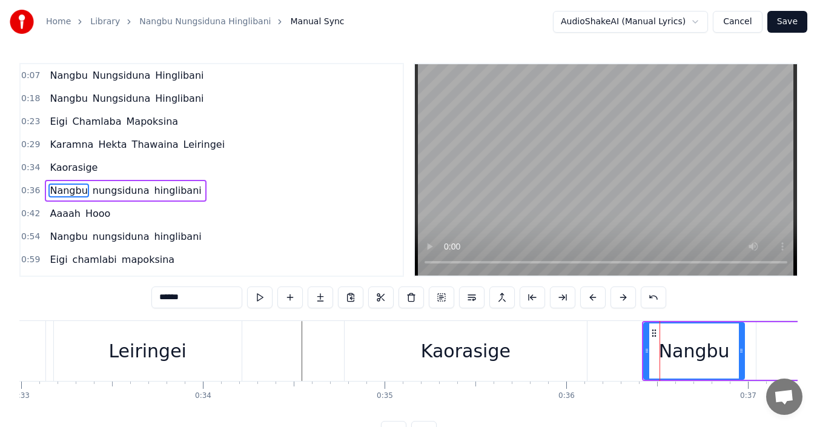
scroll to position [21, 0]
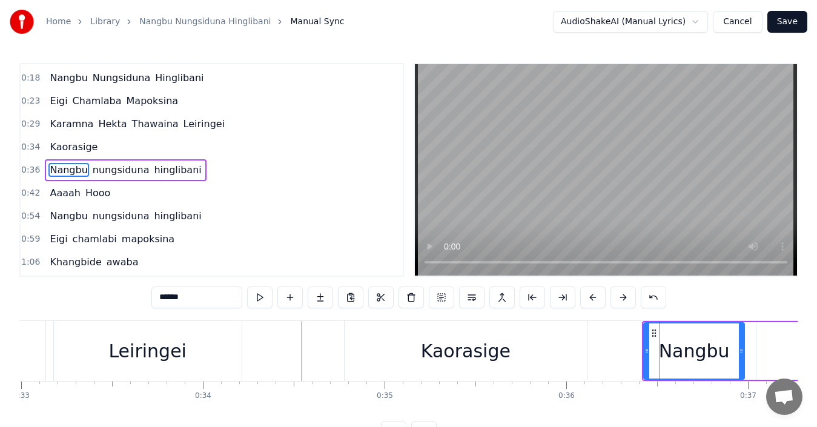
click at [436, 356] on div "Kaorasige" at bounding box center [466, 351] width 90 height 27
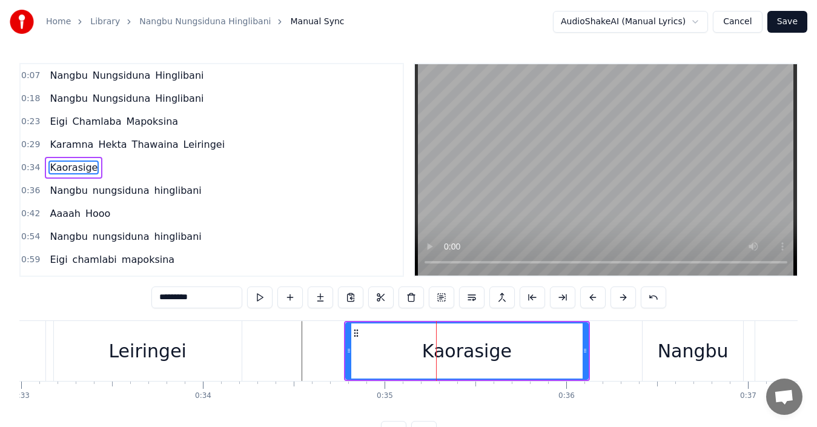
click at [218, 347] on div "Leiringei" at bounding box center [148, 351] width 188 height 60
type input "*********"
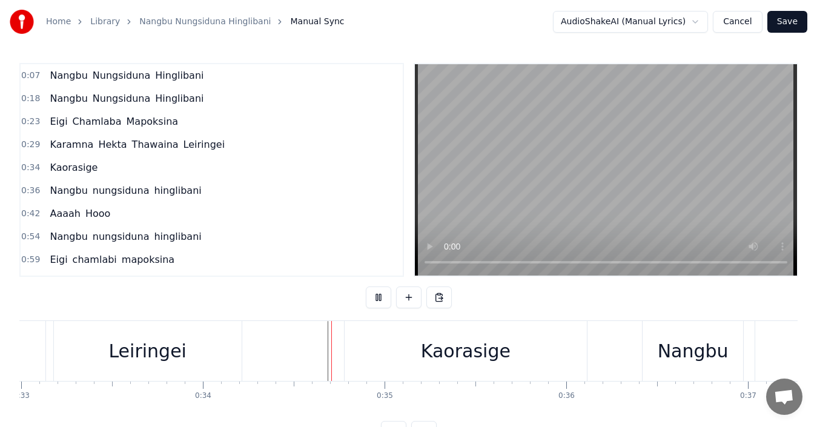
scroll to position [45, 0]
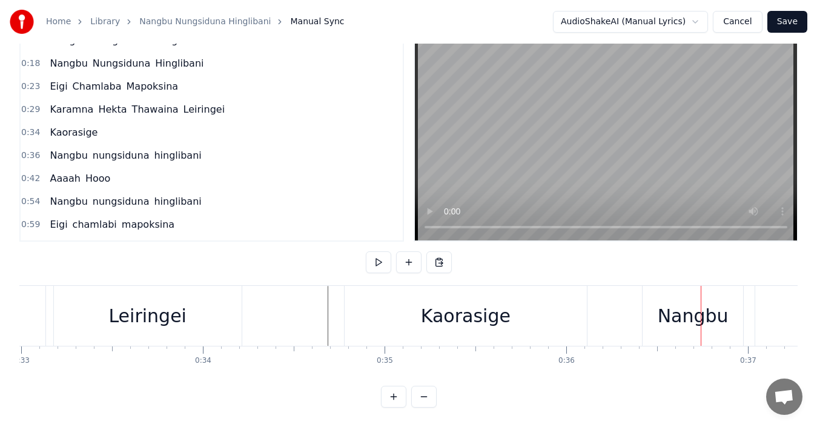
click at [470, 316] on div "Kaorasige" at bounding box center [466, 315] width 90 height 27
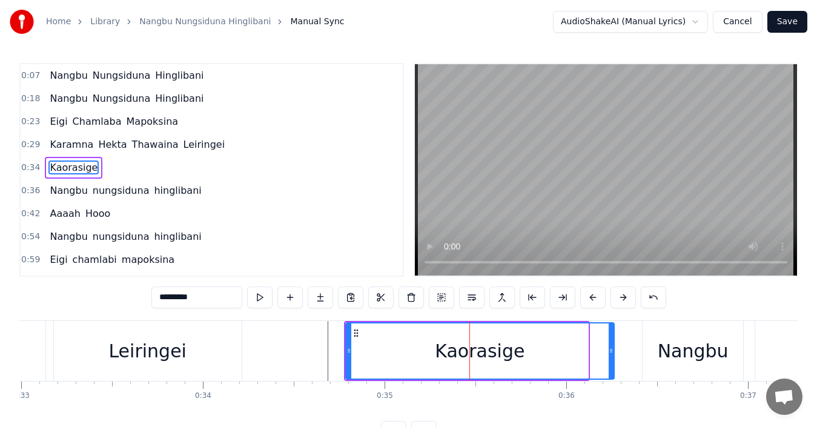
drag, startPoint x: 584, startPoint y: 348, endPoint x: 610, endPoint y: 349, distance: 26.1
click at [610, 349] on icon at bounding box center [611, 351] width 5 height 10
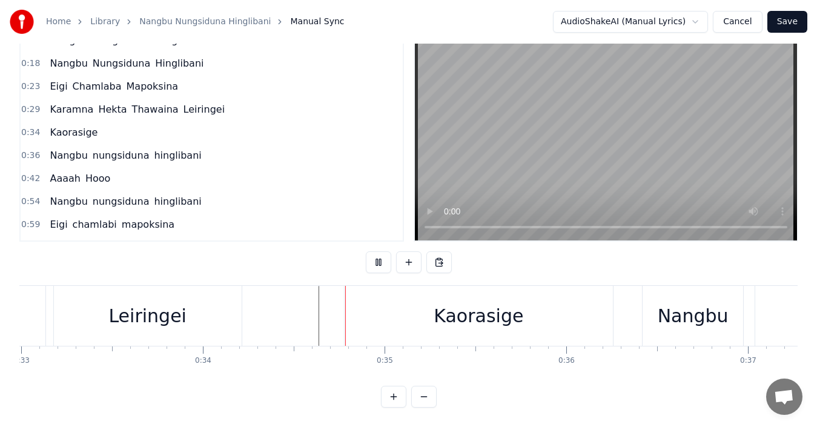
scroll to position [45, 0]
click at [496, 313] on div "Kaorasige" at bounding box center [479, 315] width 90 height 27
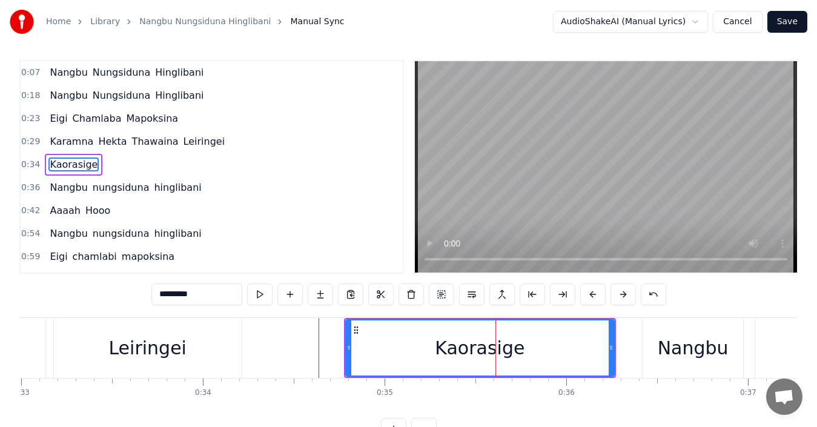
scroll to position [0, 0]
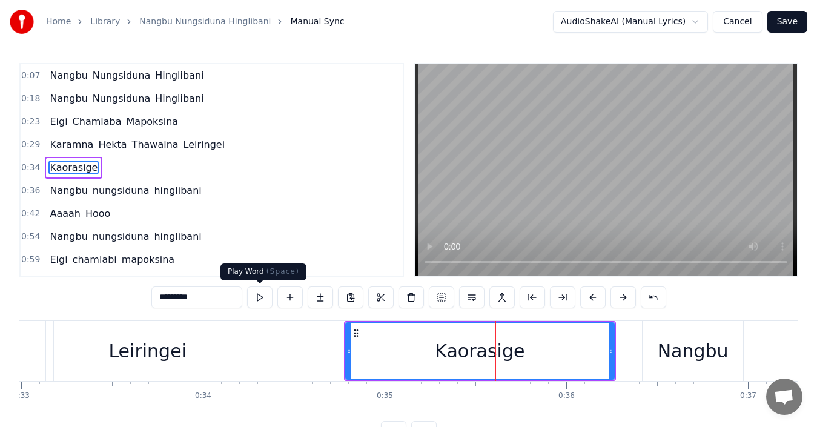
click at [211, 300] on input "*********" at bounding box center [196, 298] width 91 height 22
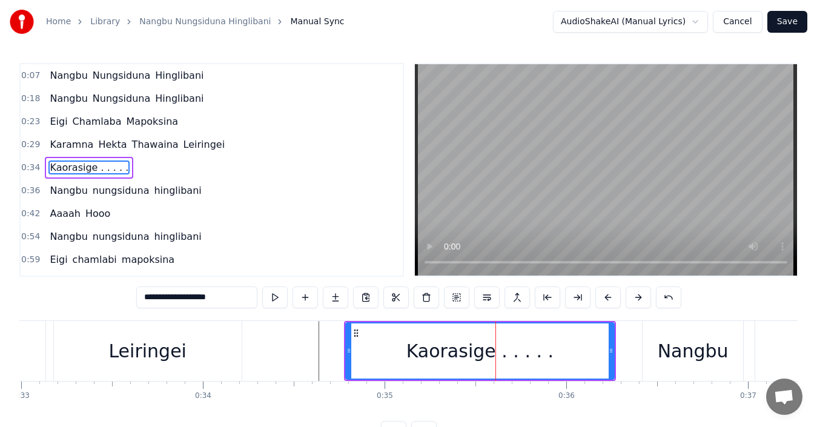
type input "**********"
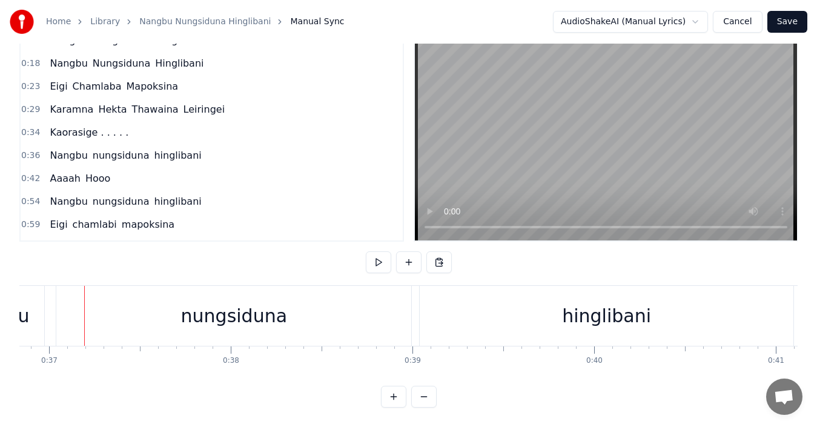
scroll to position [0, 6700]
click at [466, 305] on div "hinglibani" at bounding box center [602, 316] width 373 height 60
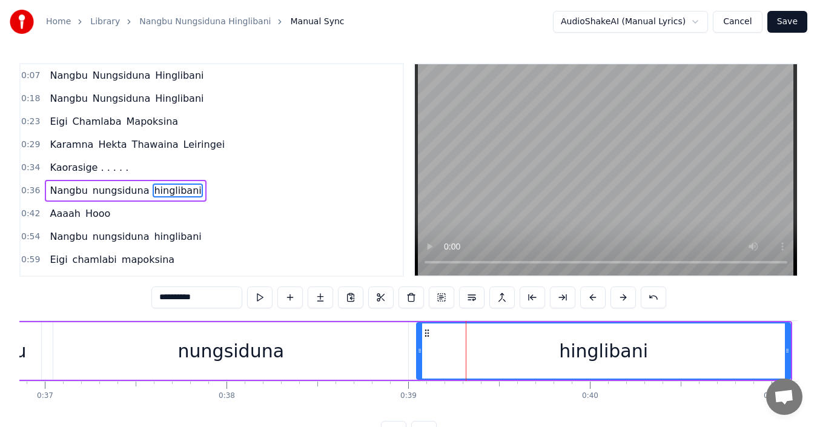
scroll to position [21, 0]
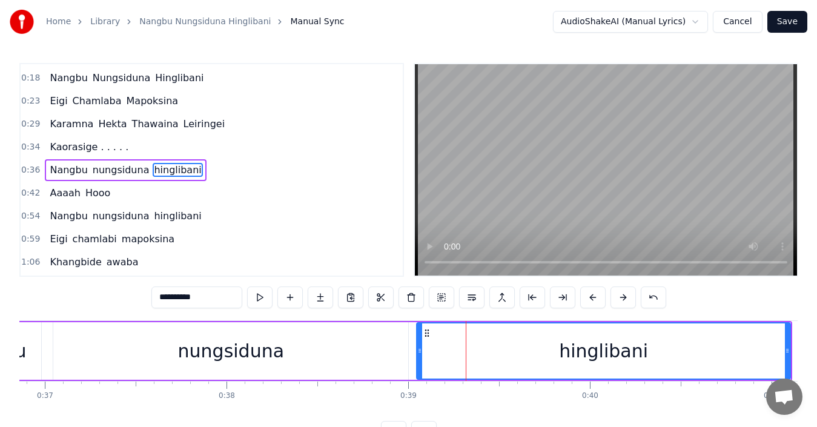
click at [204, 302] on input "**********" at bounding box center [196, 298] width 91 height 22
click at [219, 345] on div "nungsiduna" at bounding box center [231, 351] width 107 height 27
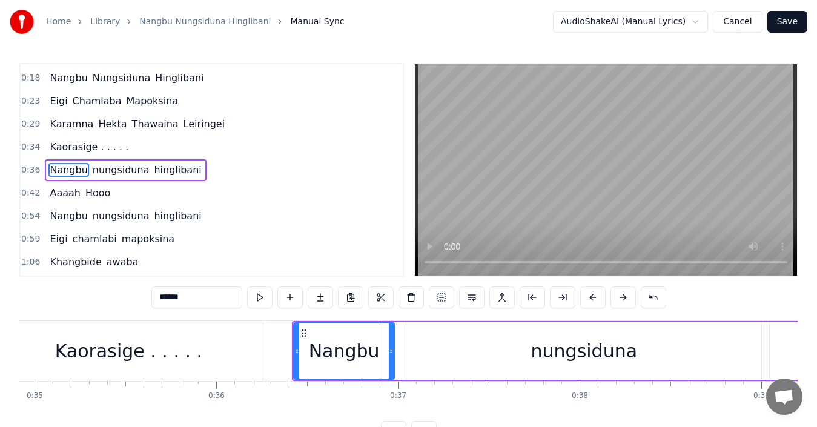
scroll to position [0, 6212]
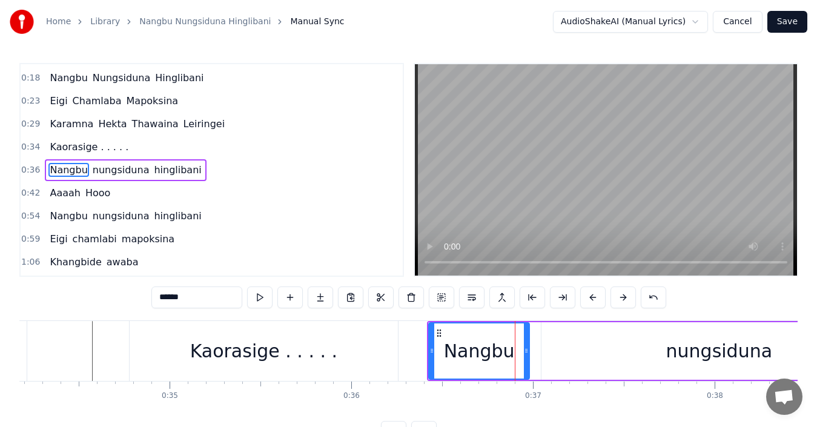
click at [233, 357] on div "Kaorasige . . . . ." at bounding box center [263, 351] width 147 height 27
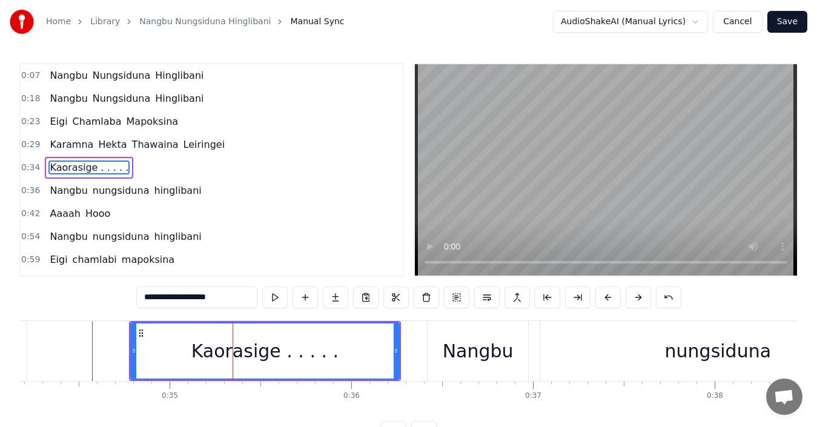
click at [211, 298] on input "**********" at bounding box center [196, 298] width 121 height 22
type input "*********"
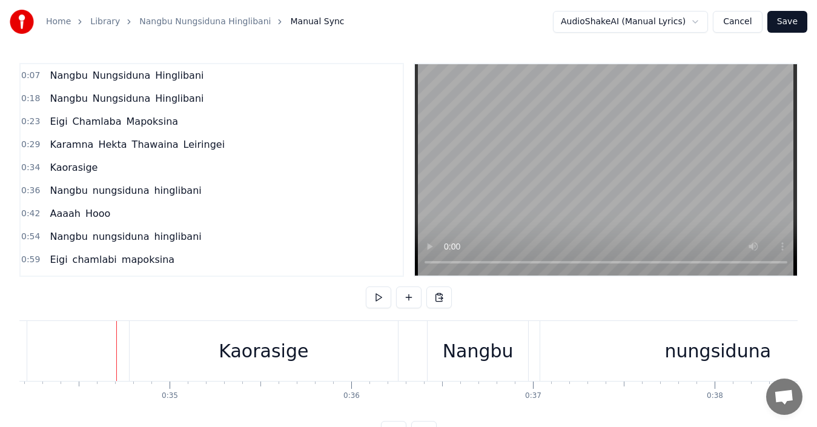
click at [278, 353] on div "Kaorasige" at bounding box center [264, 351] width 90 height 27
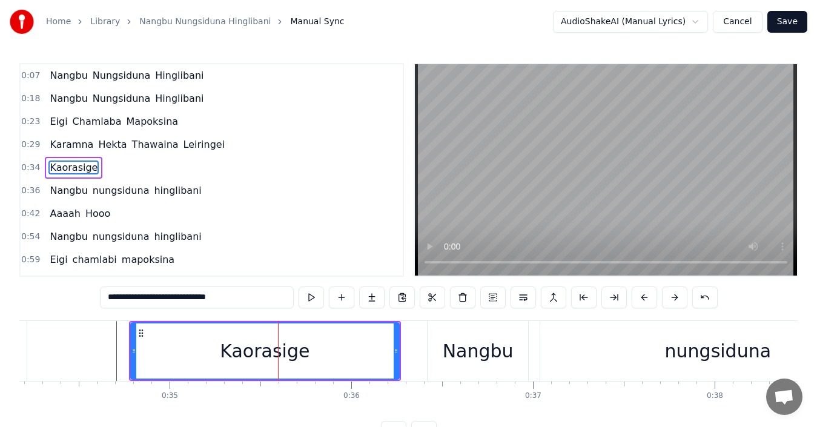
drag, startPoint x: 140, startPoint y: 295, endPoint x: 104, endPoint y: 296, distance: 35.8
click at [104, 296] on input "*********" at bounding box center [197, 298] width 194 height 22
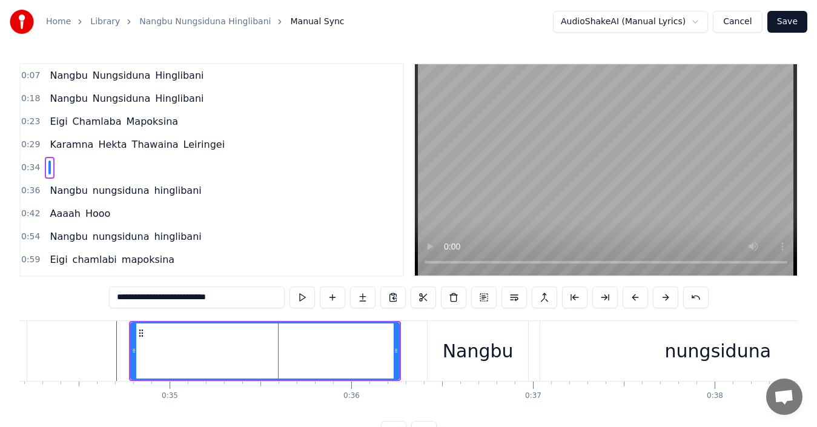
paste input "*********"
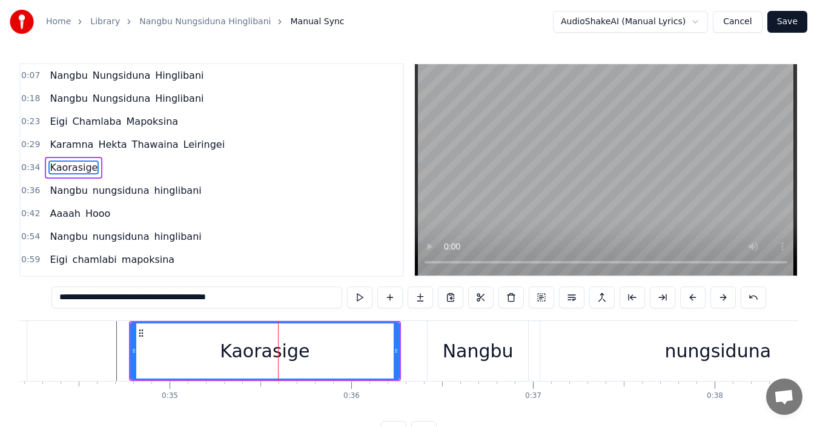
type input "*********"
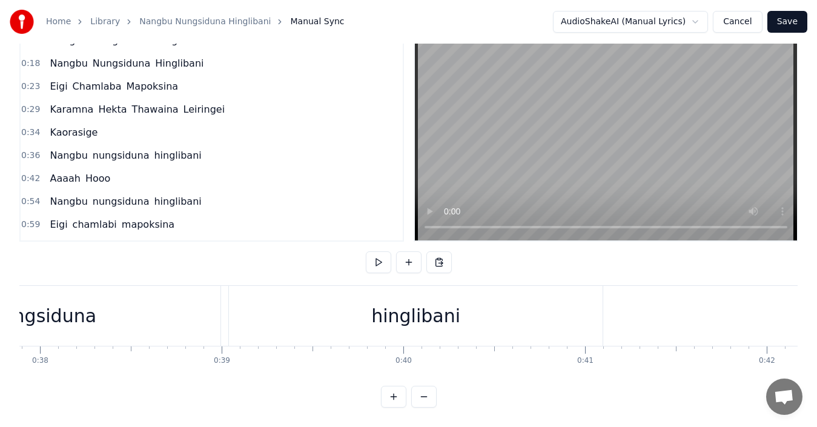
scroll to position [0, 6347]
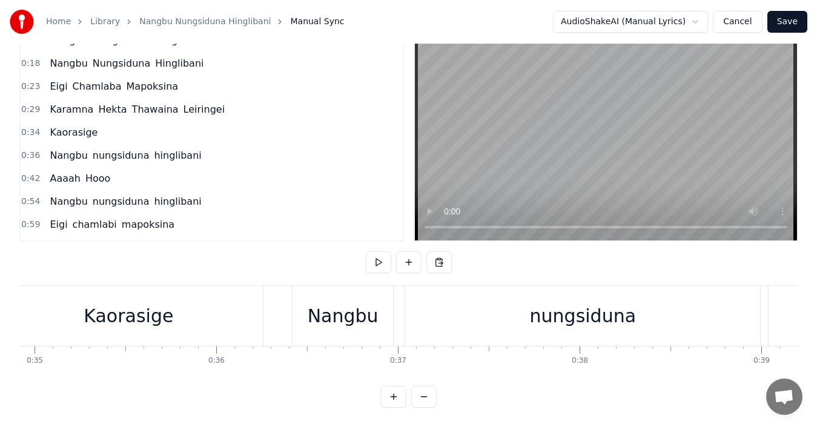
click at [421, 399] on button at bounding box center [423, 397] width 25 height 22
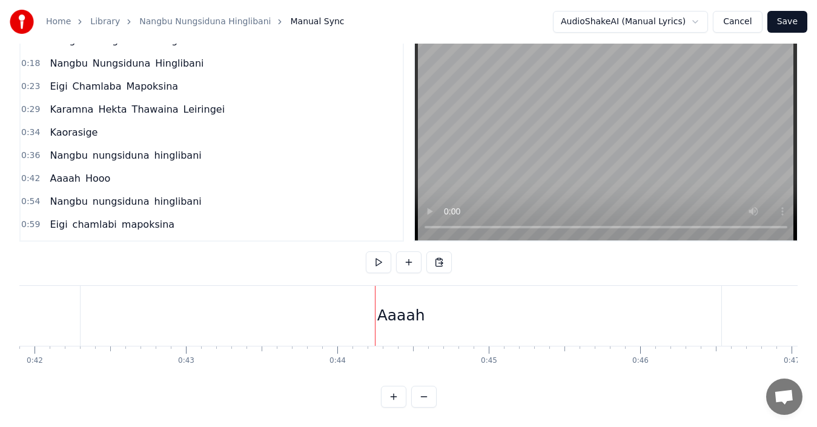
click at [421, 399] on button at bounding box center [423, 397] width 25 height 22
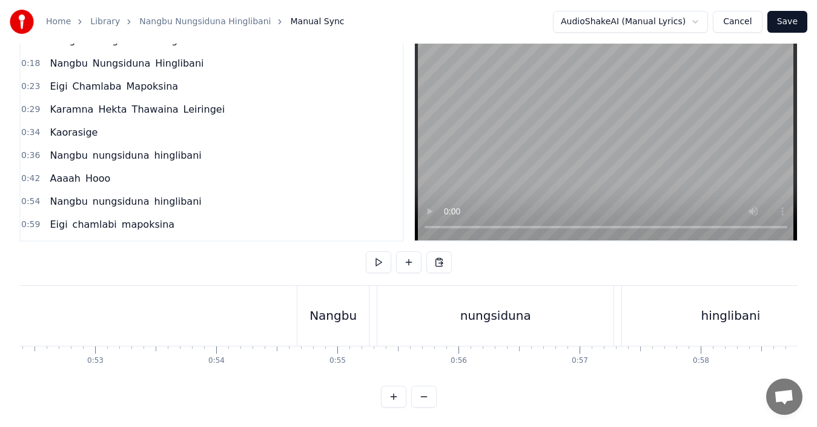
click at [421, 399] on button at bounding box center [423, 397] width 25 height 22
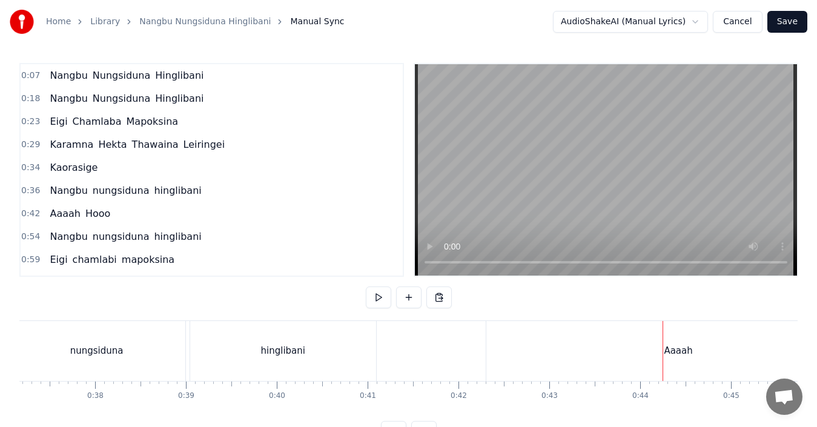
scroll to position [0, 3310]
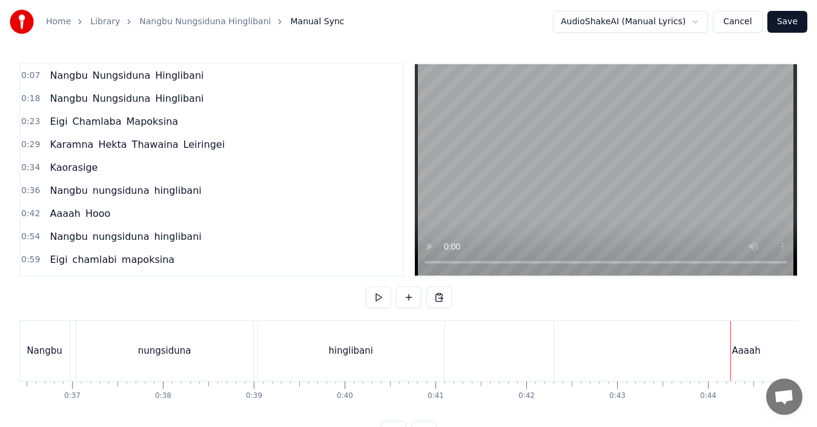
click at [65, 332] on div "Nangbu" at bounding box center [45, 351] width 50 height 60
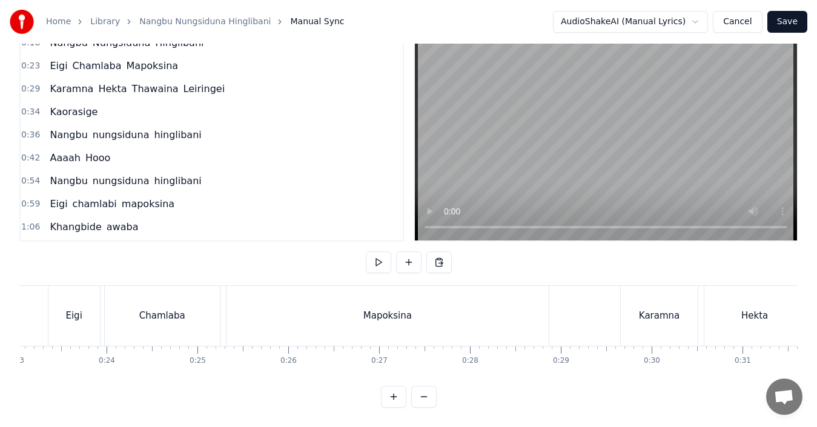
scroll to position [0, 2049]
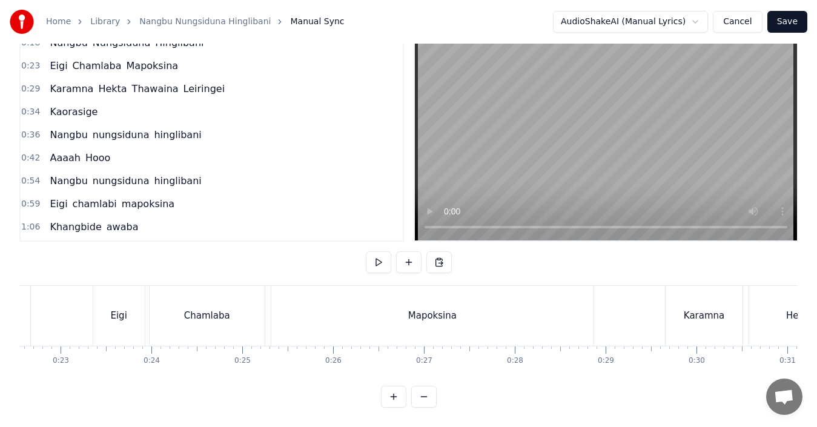
click at [437, 309] on div "Mapoksina" at bounding box center [432, 316] width 48 height 14
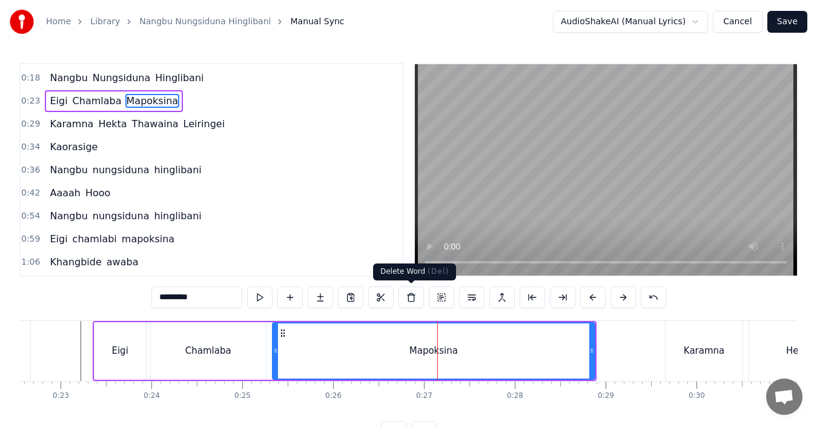
scroll to position [0, 0]
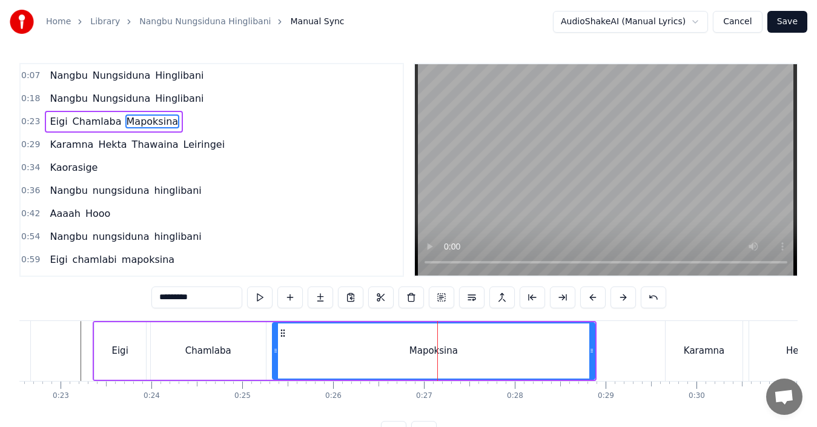
click at [214, 299] on input "*********" at bounding box center [196, 298] width 91 height 22
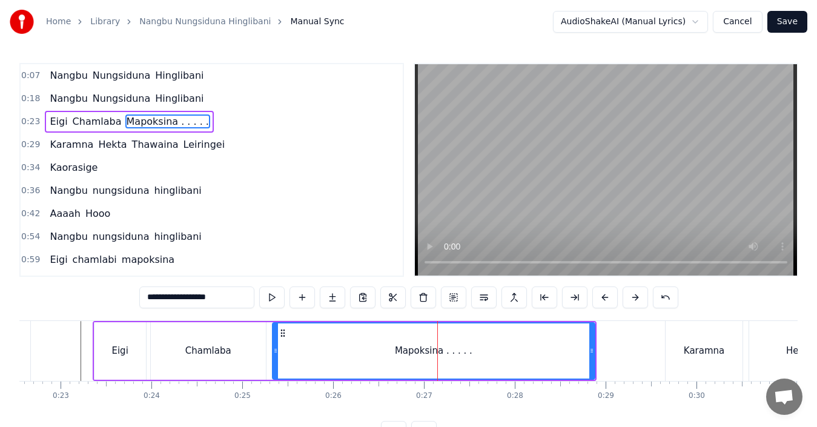
type input "**********"
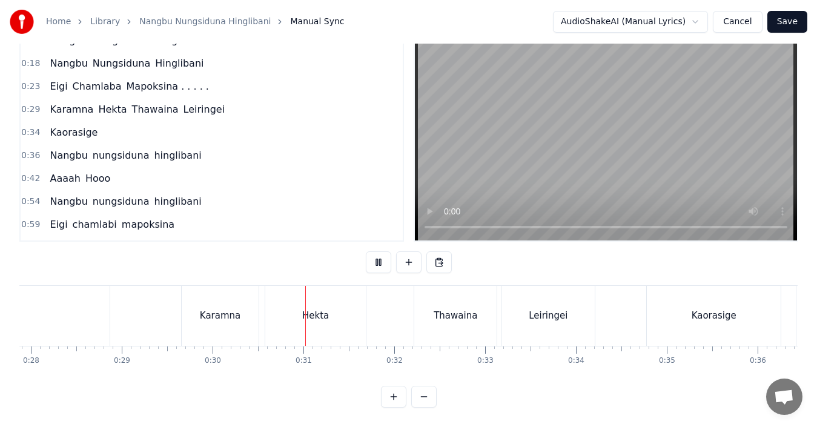
scroll to position [0, 2726]
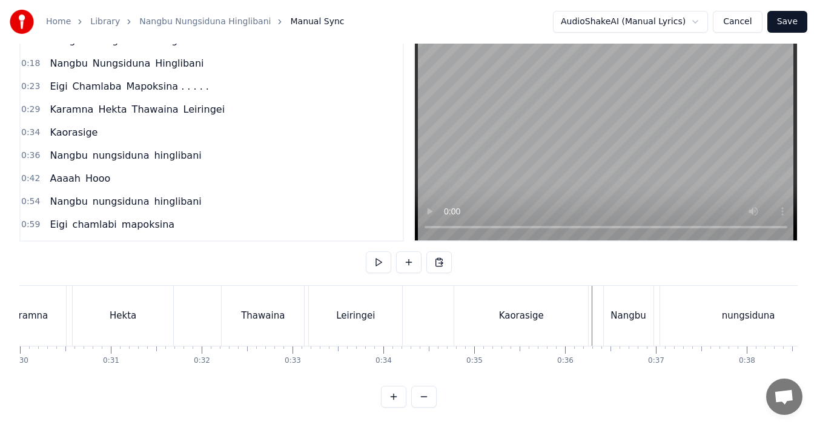
click at [519, 314] on div "Kaorasige" at bounding box center [521, 316] width 134 height 60
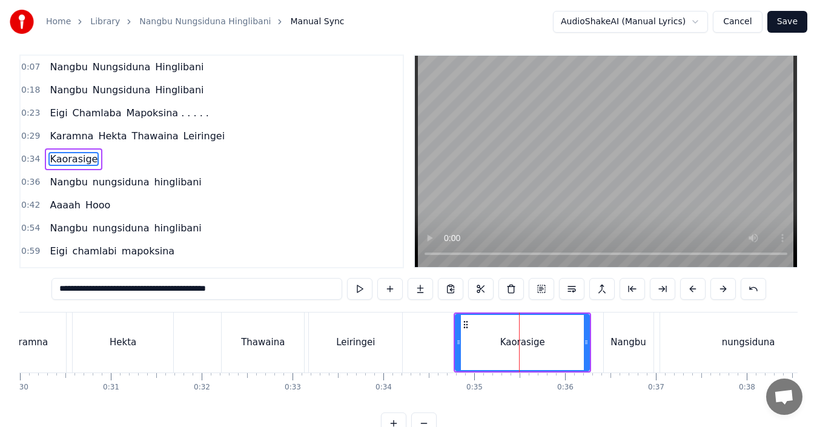
scroll to position [0, 0]
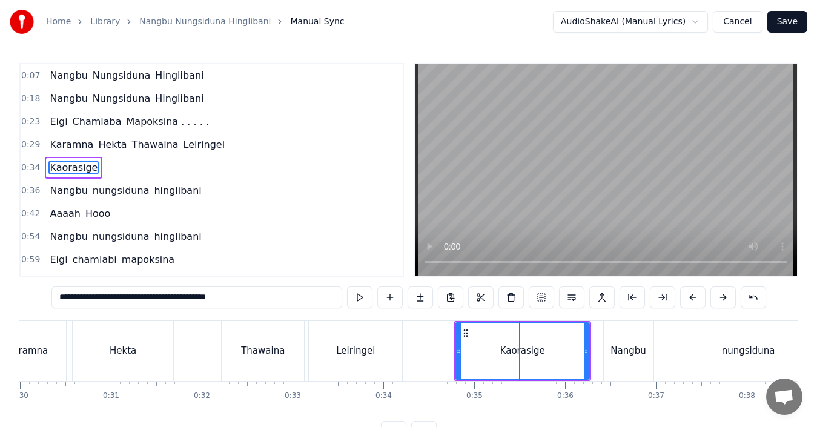
click at [266, 345] on div "Thawaina" at bounding box center [263, 351] width 44 height 14
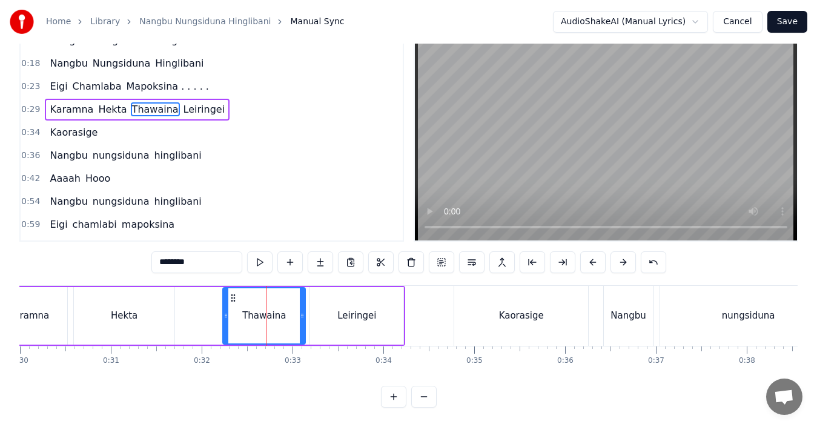
scroll to position [45, 0]
click at [330, 306] on div "Leiringei" at bounding box center [356, 316] width 93 height 58
type input "*********"
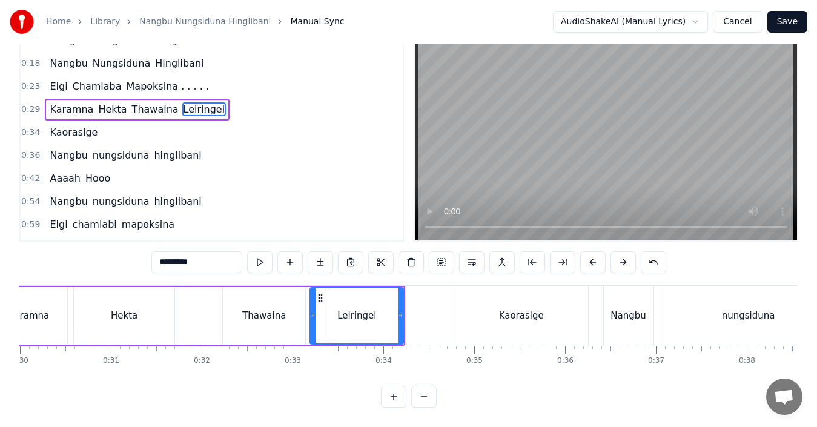
scroll to position [0, 0]
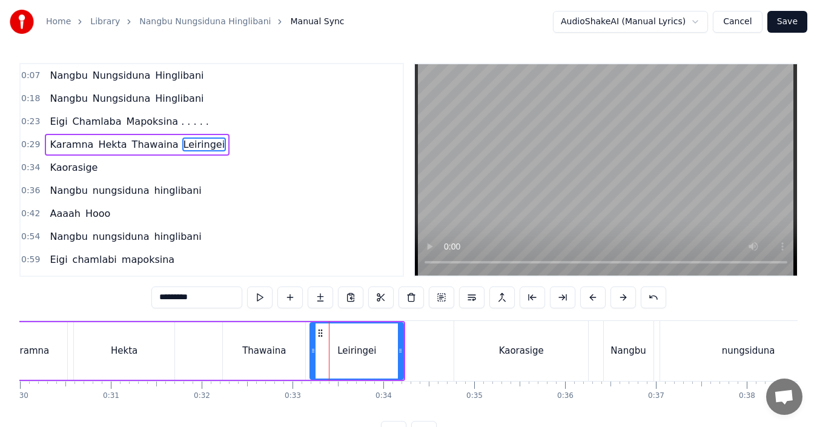
click at [182, 335] on div "Karamna [PERSON_NAME] Leiringei" at bounding box center [196, 351] width 417 height 60
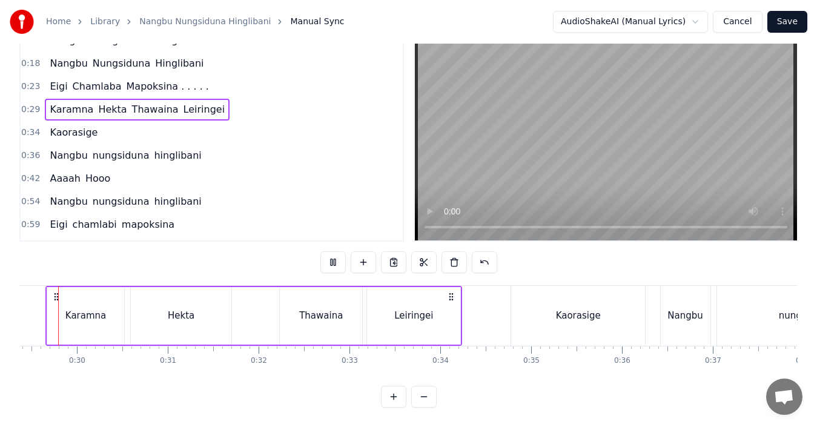
scroll to position [0, 2635]
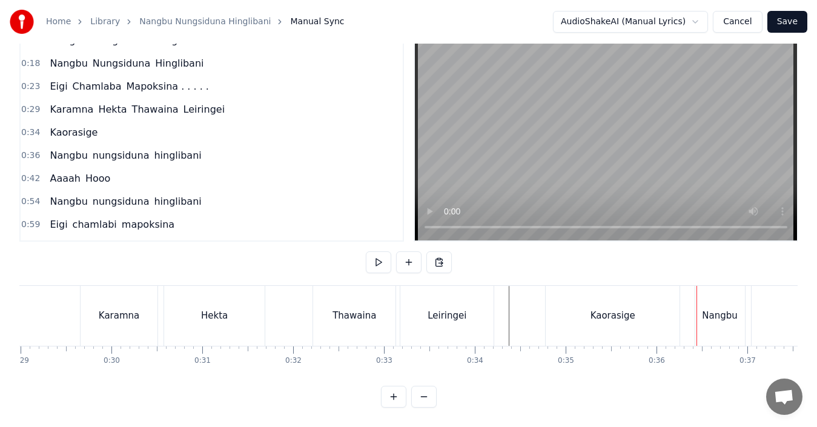
click at [577, 308] on div "Kaorasige" at bounding box center [613, 316] width 134 height 60
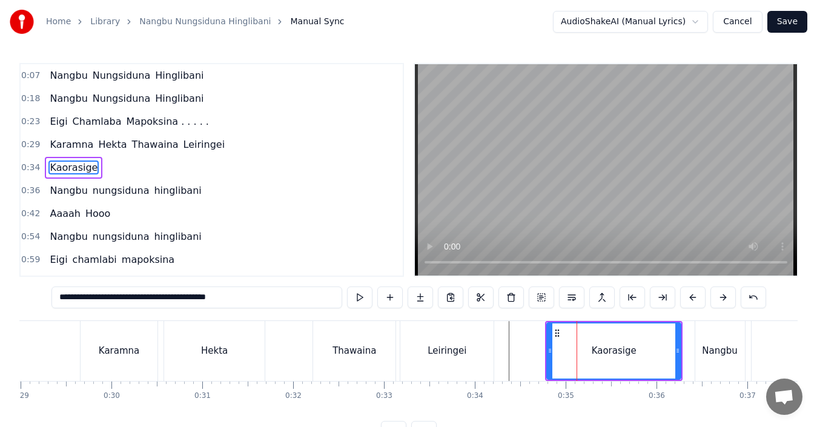
click at [202, 300] on input "*********" at bounding box center [197, 298] width 291 height 22
drag, startPoint x: 273, startPoint y: 301, endPoint x: 165, endPoint y: 301, distance: 107.9
click at [165, 301] on input "*********" at bounding box center [197, 298] width 291 height 22
drag, startPoint x: 151, startPoint y: 298, endPoint x: 59, endPoint y: 291, distance: 92.3
click at [59, 291] on div "0:07 [PERSON_NAME] 0:18 [PERSON_NAME] 0:23 Eigi Chamlaba Mapoksina . . . . . 0:…" at bounding box center [408, 253] width 779 height 380
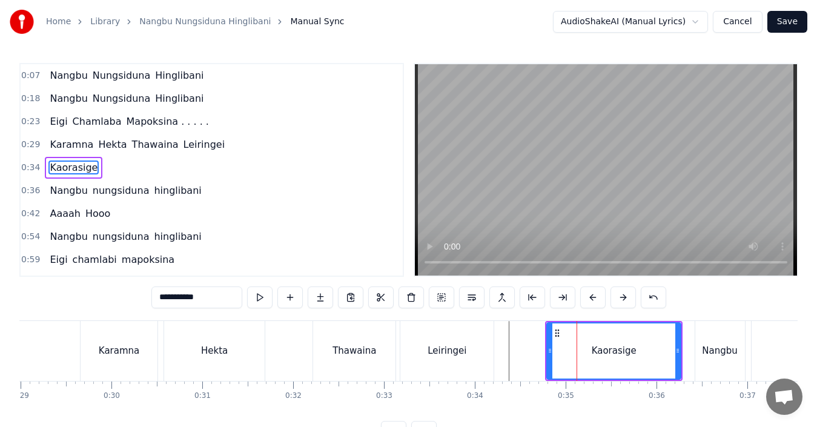
click at [387, 334] on div "Thawaina" at bounding box center [354, 351] width 82 height 60
type input "********"
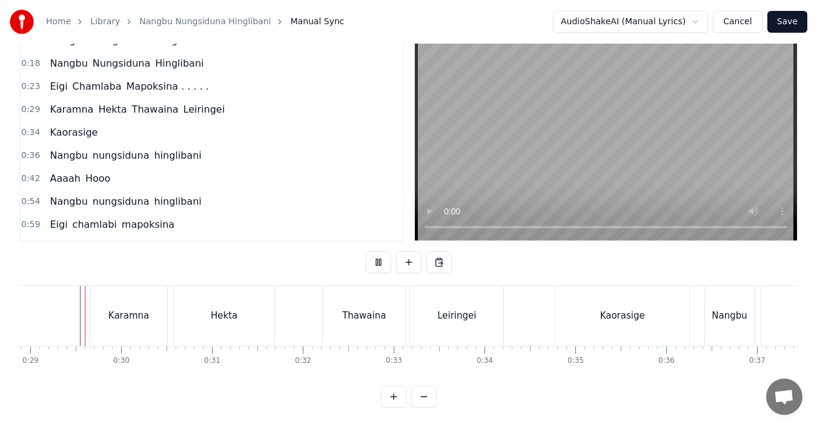
scroll to position [45, 0]
click at [468, 315] on div "Leiringei" at bounding box center [456, 316] width 93 height 60
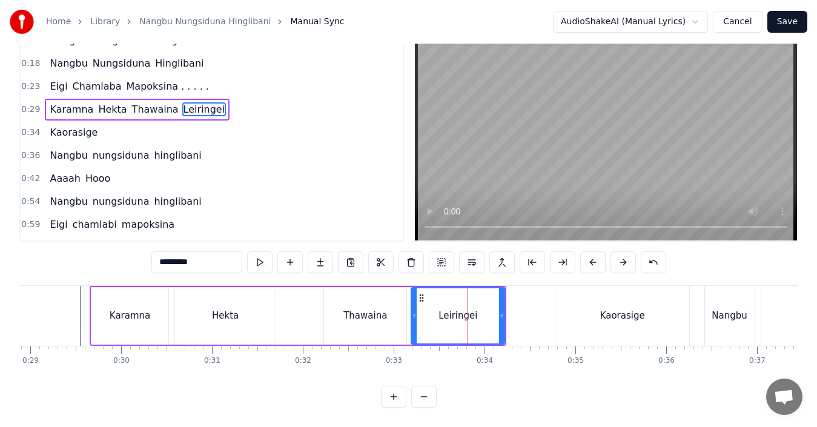
scroll to position [0, 0]
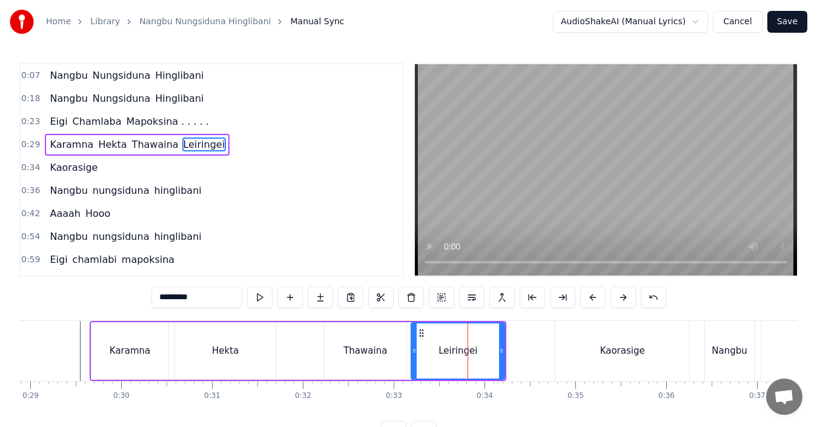
click at [620, 358] on div "Kaorasige" at bounding box center [623, 351] width 134 height 60
type input "*********"
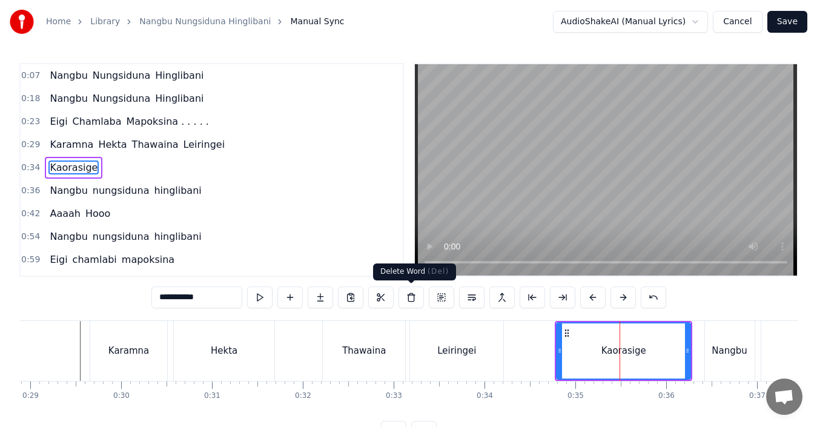
click at [411, 298] on button at bounding box center [411, 298] width 25 height 22
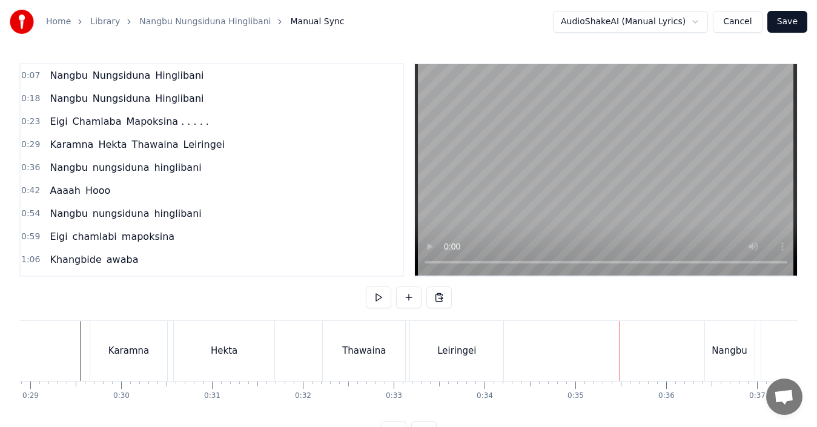
click at [470, 353] on div "Leiringei" at bounding box center [456, 351] width 39 height 14
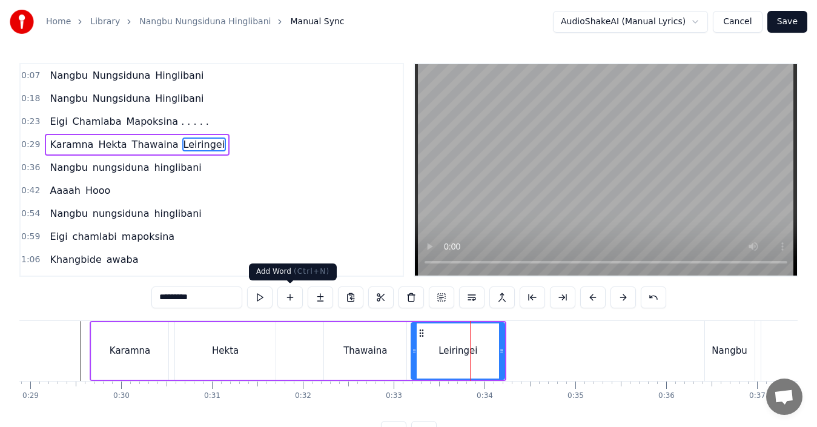
click at [294, 296] on button at bounding box center [290, 298] width 25 height 22
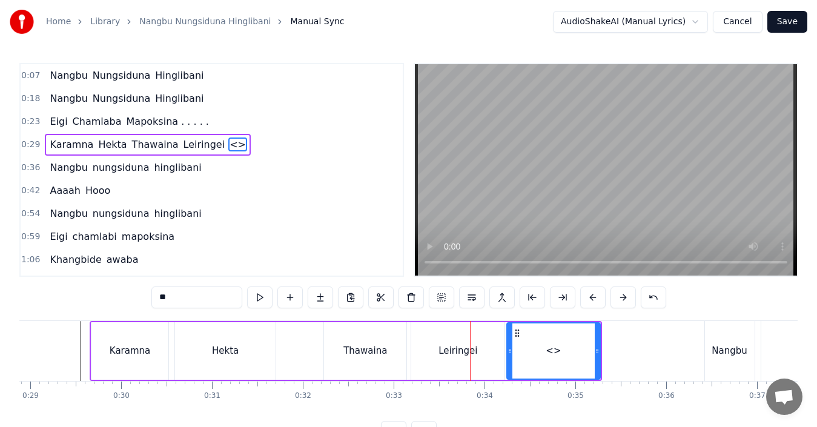
click at [145, 298] on div "0:07 [PERSON_NAME] 0:18 [PERSON_NAME] 0:23 Eigi Chamlaba Mapoksina . . . . . 0:…" at bounding box center [408, 253] width 779 height 380
type input "*********"
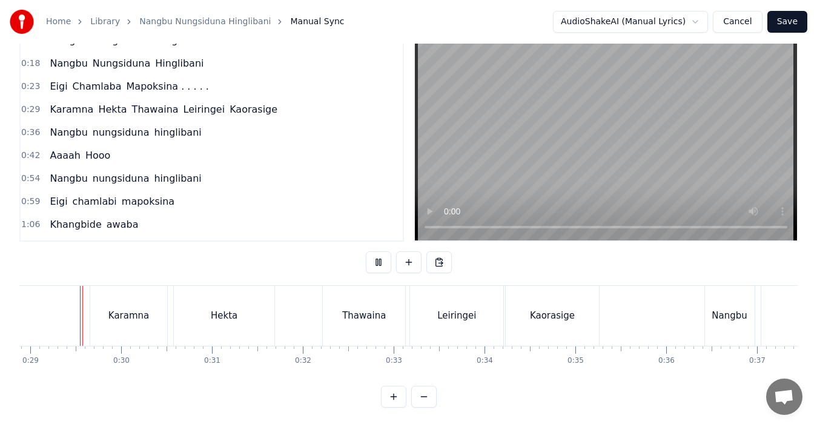
scroll to position [45, 0]
click at [538, 309] on div "Kaorasige" at bounding box center [552, 316] width 45 height 14
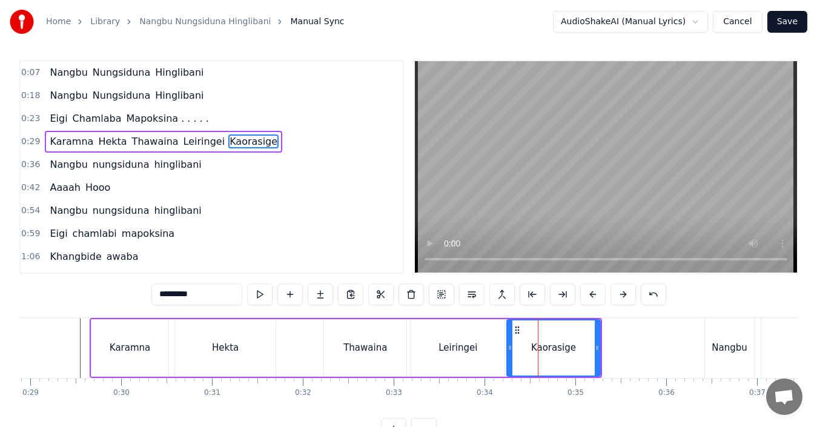
scroll to position [0, 0]
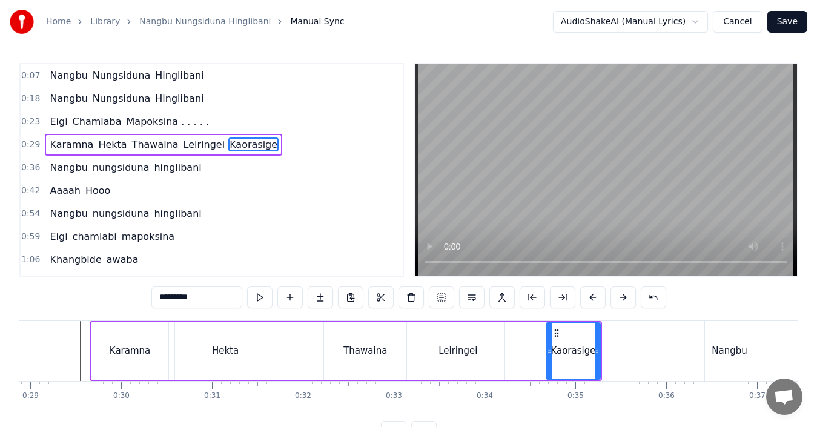
drag, startPoint x: 511, startPoint y: 353, endPoint x: 550, endPoint y: 354, distance: 39.4
click at [550, 354] on icon at bounding box center [549, 351] width 5 height 10
click at [524, 353] on div "Karamna [PERSON_NAME] Leiringei Kaorasige" at bounding box center [346, 351] width 513 height 60
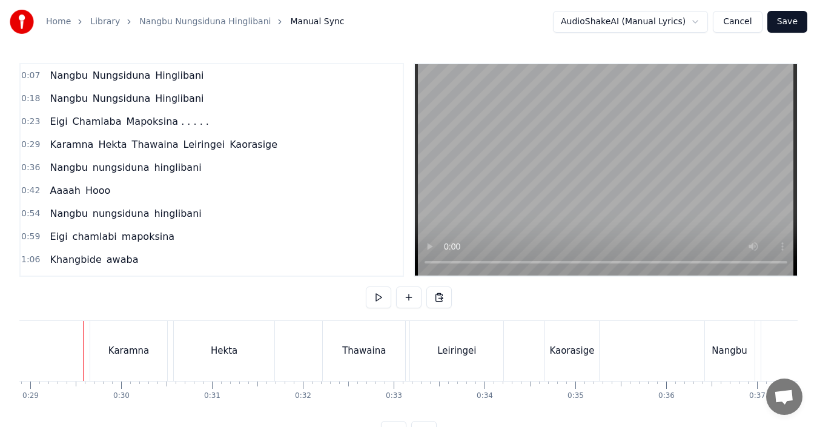
scroll to position [45, 0]
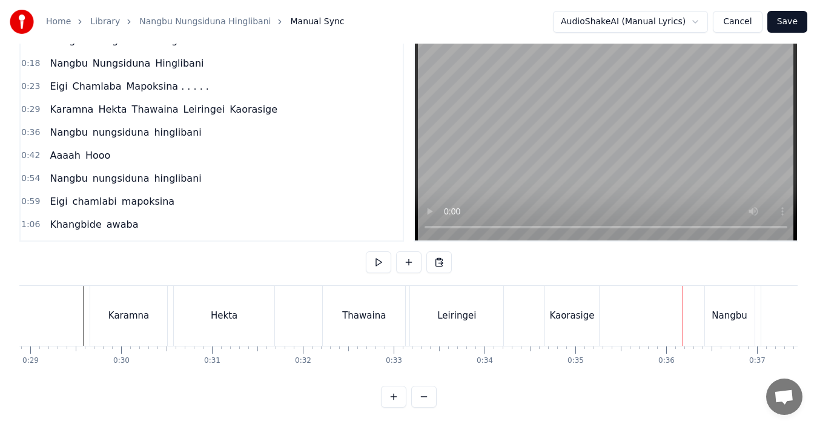
click at [581, 309] on div "Kaorasige" at bounding box center [572, 316] width 45 height 14
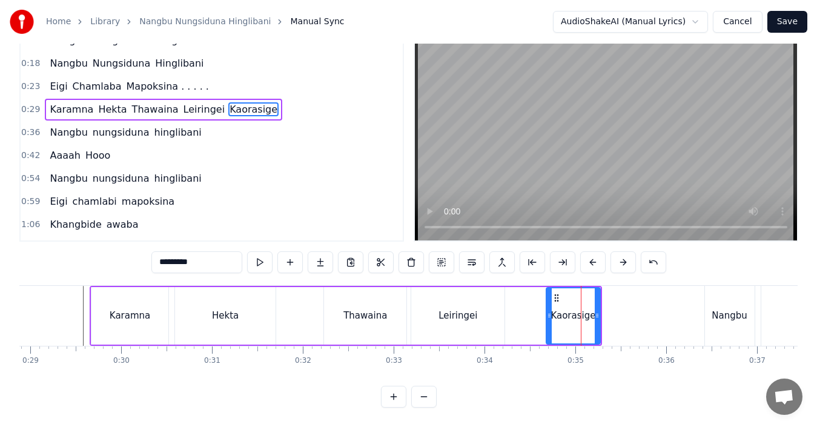
scroll to position [0, 0]
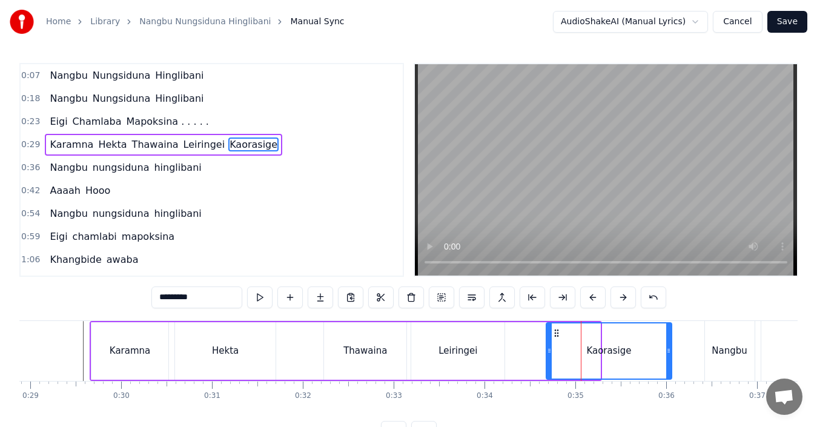
drag, startPoint x: 598, startPoint y: 353, endPoint x: 670, endPoint y: 349, distance: 71.6
click at [670, 349] on icon at bounding box center [669, 351] width 5 height 10
click at [540, 345] on div "Karamna [PERSON_NAME] Leiringei Kaorasige" at bounding box center [382, 351] width 584 height 60
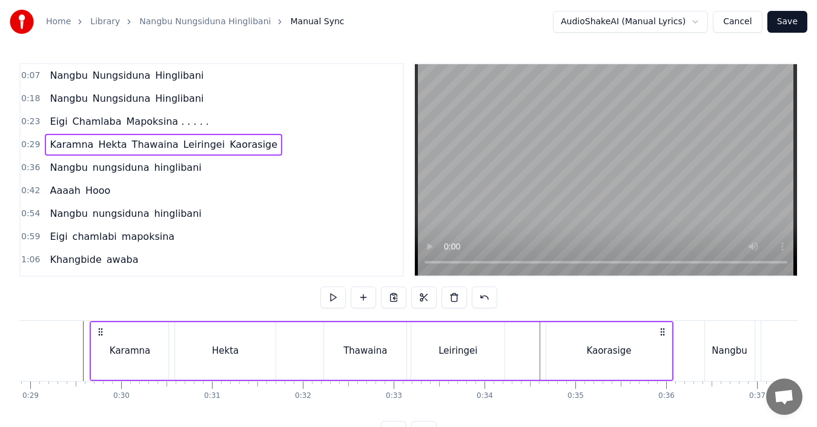
click at [513, 343] on div "Karamna [PERSON_NAME] Leiringei Kaorasige" at bounding box center [382, 351] width 584 height 60
click at [506, 331] on div "Karamna [PERSON_NAME] Leiringei Kaorasige" at bounding box center [382, 351] width 584 height 60
click at [306, 347] on div "Karamna [PERSON_NAME] Leiringei Kaorasige" at bounding box center [382, 351] width 584 height 60
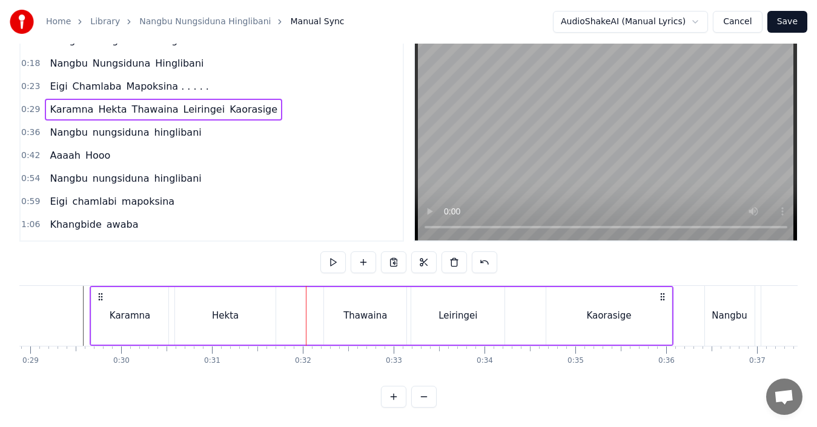
scroll to position [45, 0]
click at [602, 309] on div "Kaorasige" at bounding box center [609, 316] width 45 height 14
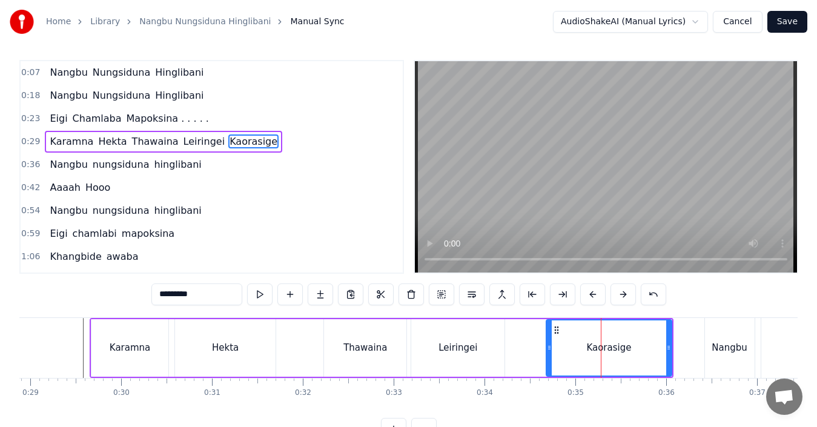
scroll to position [0, 0]
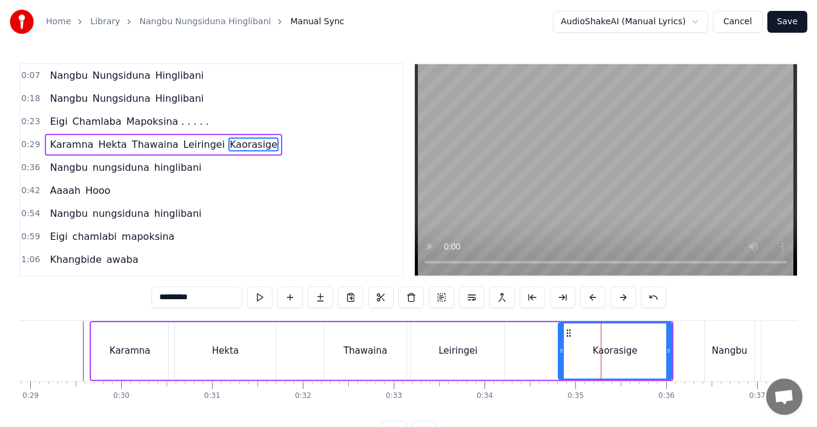
drag, startPoint x: 548, startPoint y: 347, endPoint x: 560, endPoint y: 348, distance: 12.1
click at [560, 348] on icon at bounding box center [561, 351] width 5 height 10
click at [522, 349] on div "Karamna [PERSON_NAME] Leiringei Kaorasige" at bounding box center [382, 351] width 584 height 60
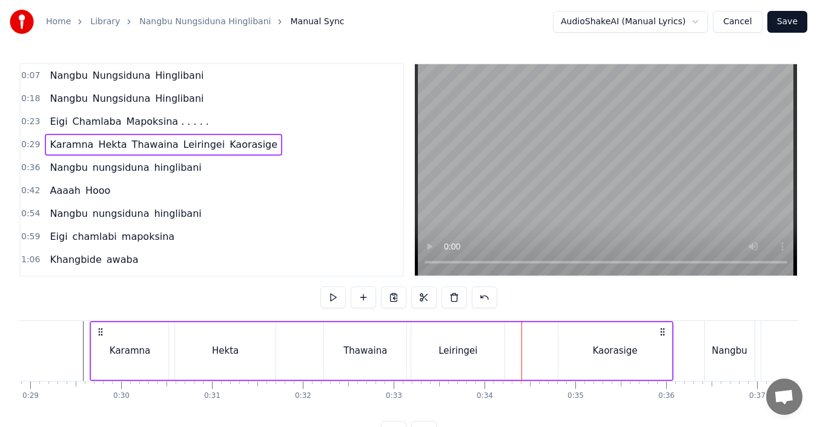
scroll to position [45, 0]
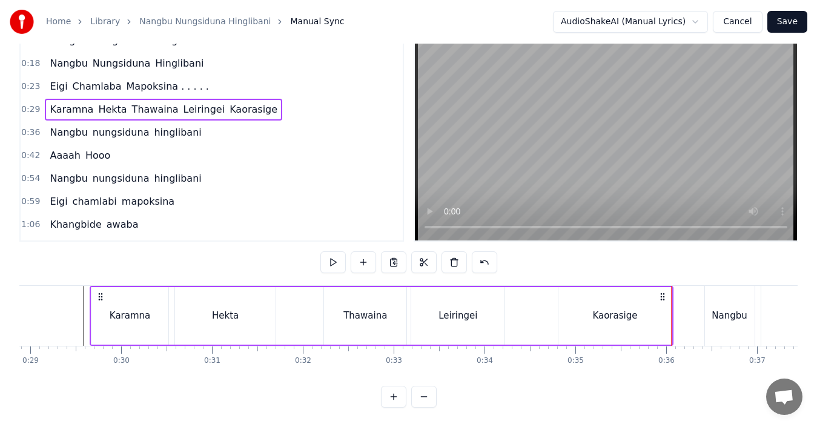
click at [564, 310] on div "Kaorasige" at bounding box center [615, 316] width 113 height 58
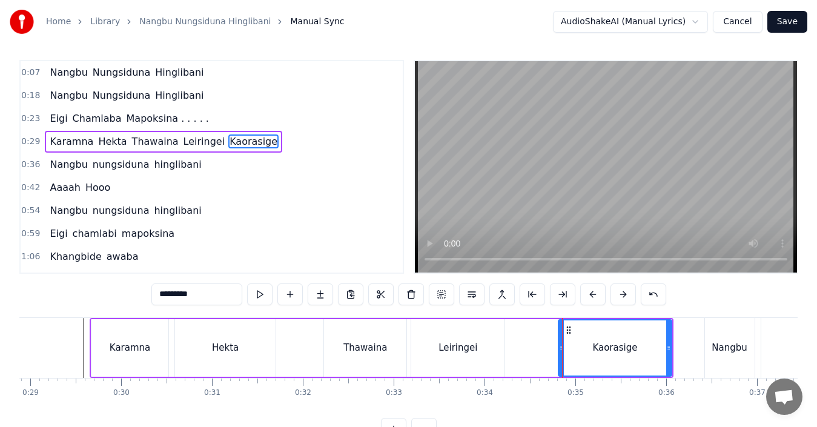
scroll to position [0, 0]
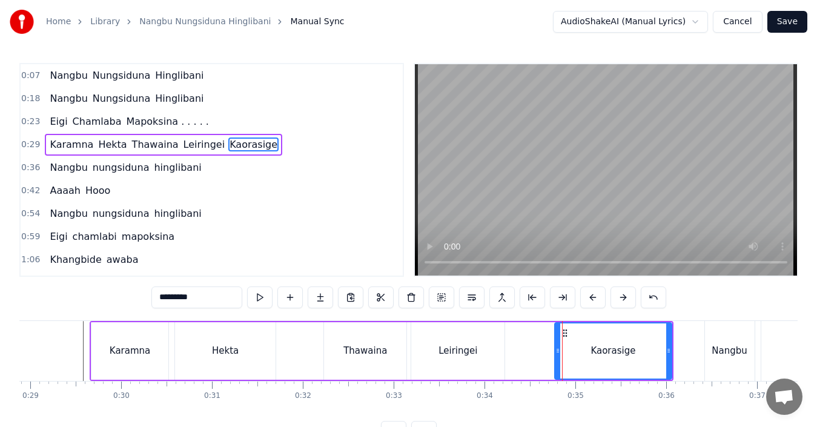
click at [556, 353] on icon at bounding box center [558, 351] width 5 height 10
click at [673, 352] on circle at bounding box center [673, 352] width 1 height 1
click at [394, 349] on div "Thawaina" at bounding box center [365, 351] width 82 height 58
type input "********"
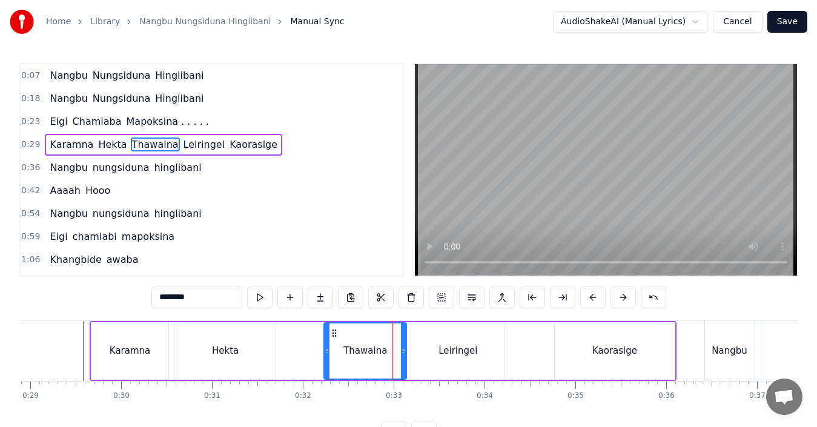
click at [314, 342] on div "Karamna [PERSON_NAME] Leiringei Kaorasige" at bounding box center [383, 351] width 587 height 60
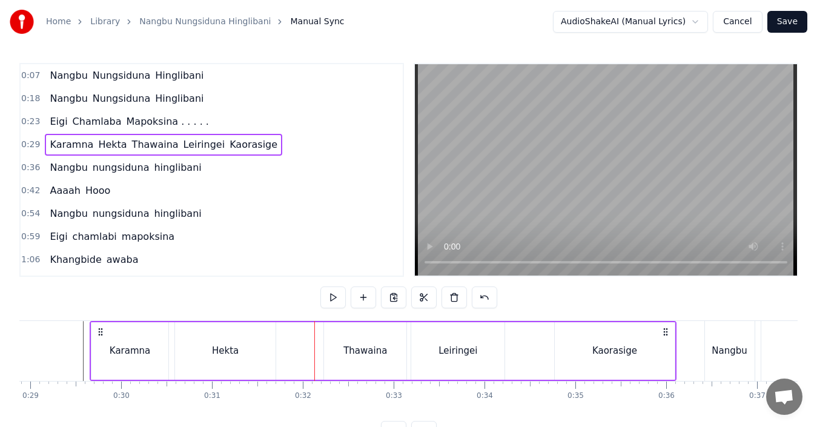
scroll to position [45, 0]
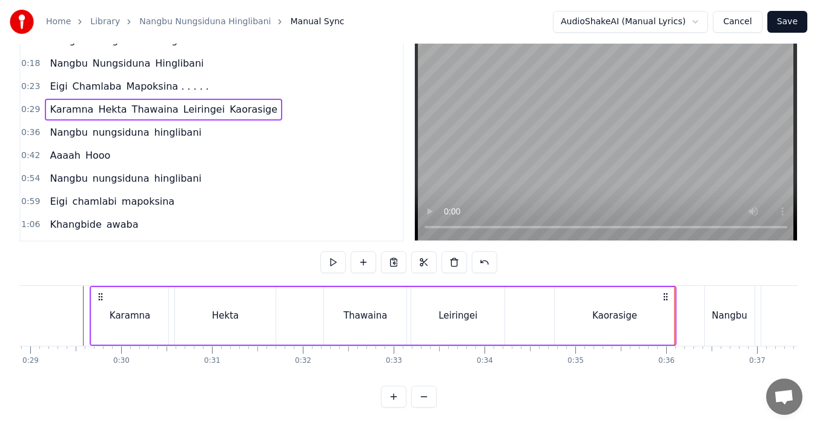
click at [93, 125] on span "nungsiduna" at bounding box center [120, 132] width 59 height 14
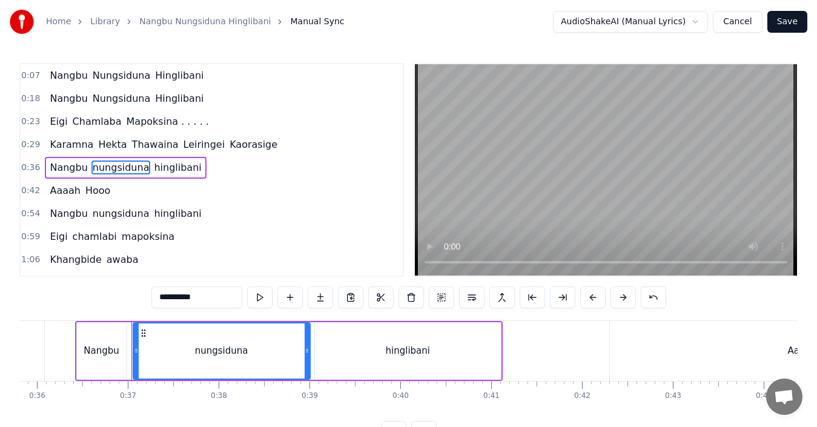
scroll to position [0, 3305]
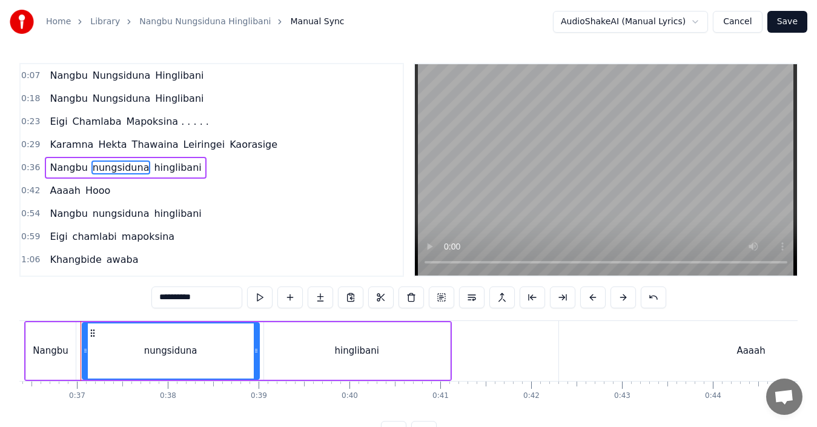
click at [159, 302] on input "**********" at bounding box center [196, 298] width 91 height 22
click at [164, 170] on span "hinglibani" at bounding box center [179, 168] width 50 height 14
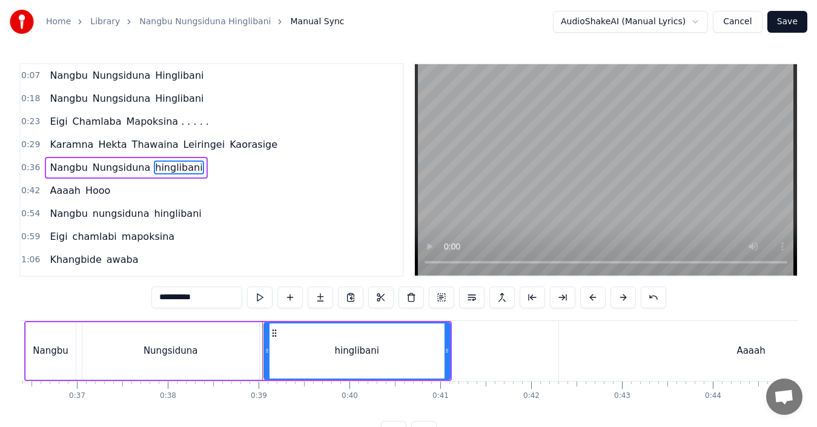
click at [156, 298] on input "**********" at bounding box center [196, 298] width 91 height 22
drag, startPoint x: 161, startPoint y: 298, endPoint x: 154, endPoint y: 298, distance: 7.3
click at [154, 298] on input "**********" at bounding box center [196, 298] width 91 height 22
click at [158, 298] on input "**********" at bounding box center [196, 298] width 91 height 22
click at [207, 346] on div "Nungsiduna" at bounding box center [170, 351] width 177 height 58
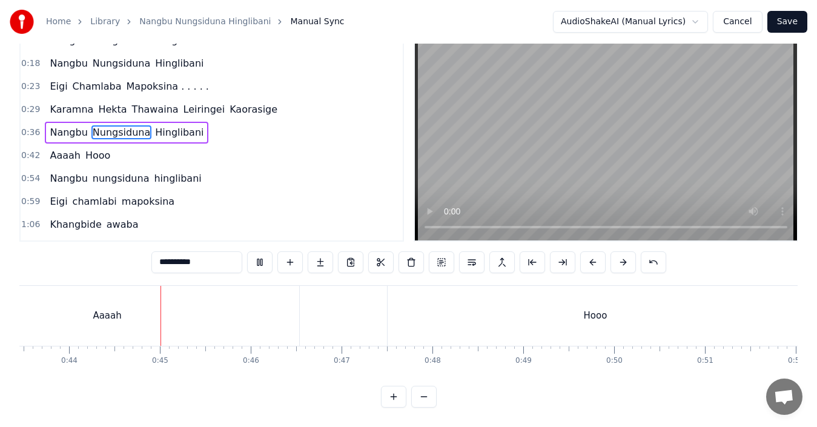
scroll to position [0, 3985]
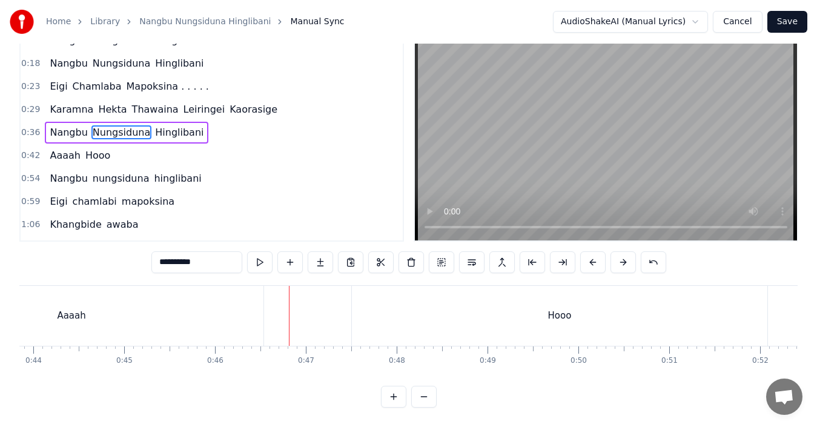
click at [151, 303] on div "Aaaah" at bounding box center [71, 316] width 384 height 60
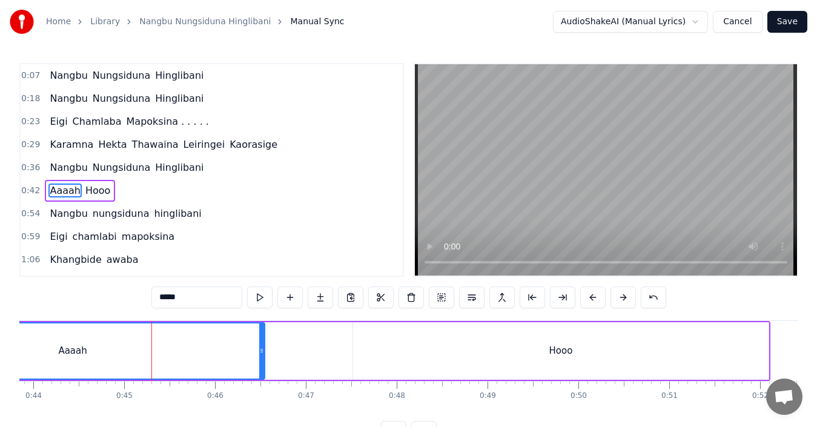
scroll to position [21, 0]
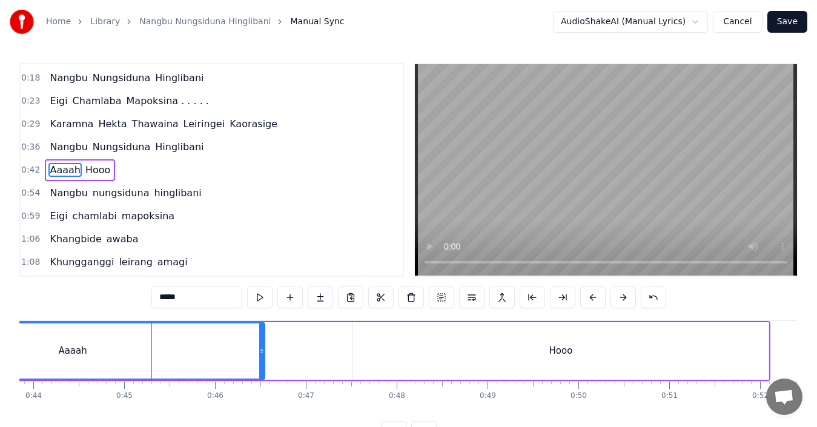
click at [187, 301] on input "*****" at bounding box center [196, 298] width 91 height 22
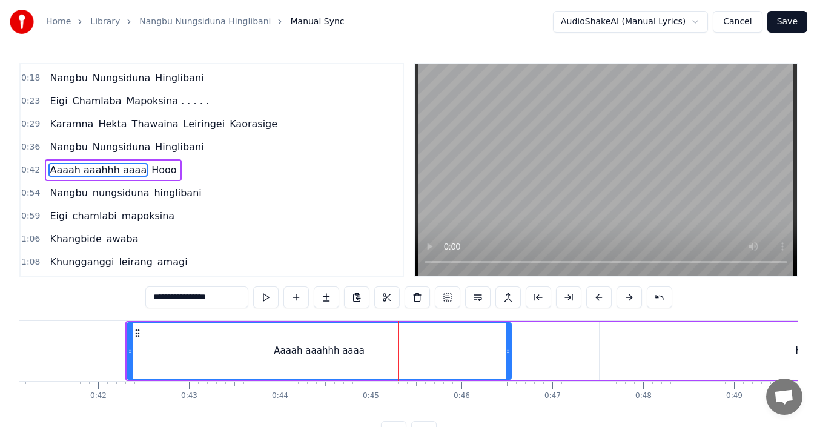
scroll to position [0, 3693]
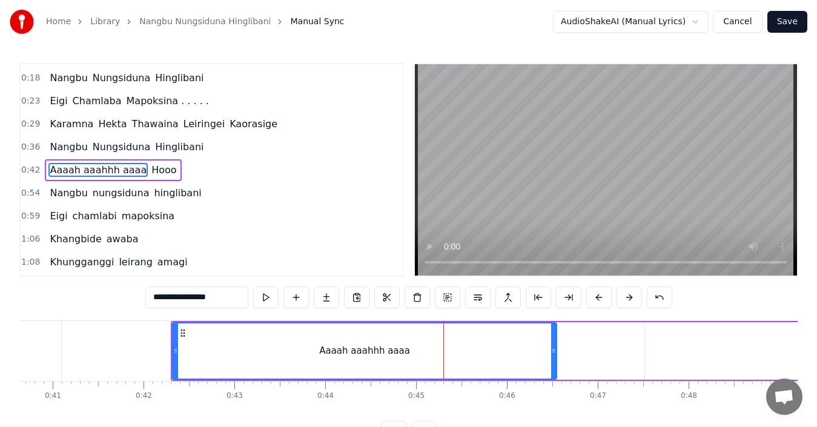
type input "**********"
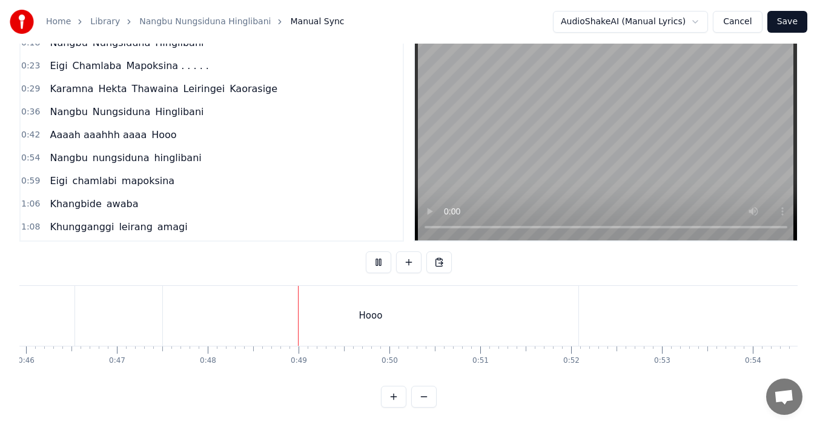
scroll to position [0, 4358]
click at [215, 305] on div "Hooo" at bounding box center [186, 316] width 415 height 60
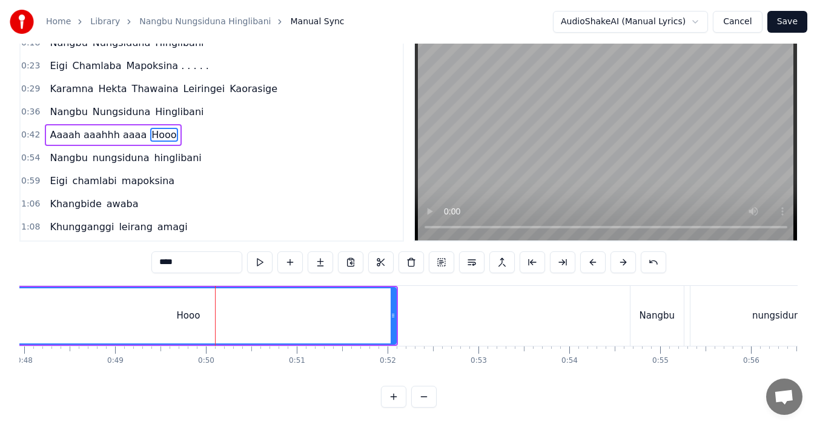
scroll to position [0, 0]
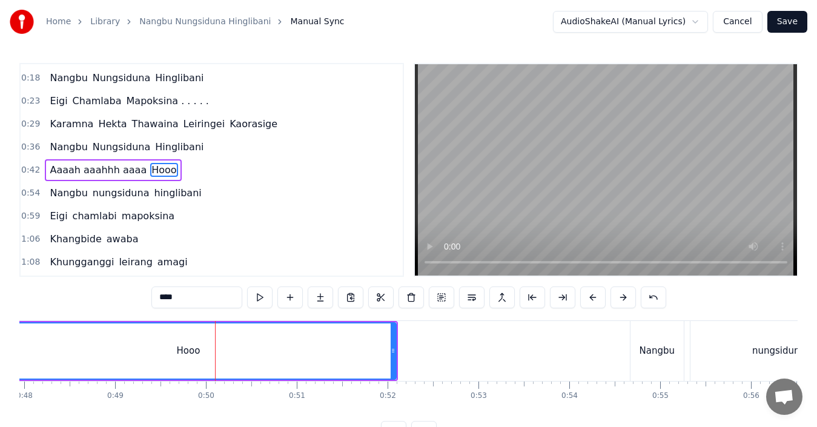
click at [197, 302] on input "****" at bounding box center [196, 298] width 91 height 22
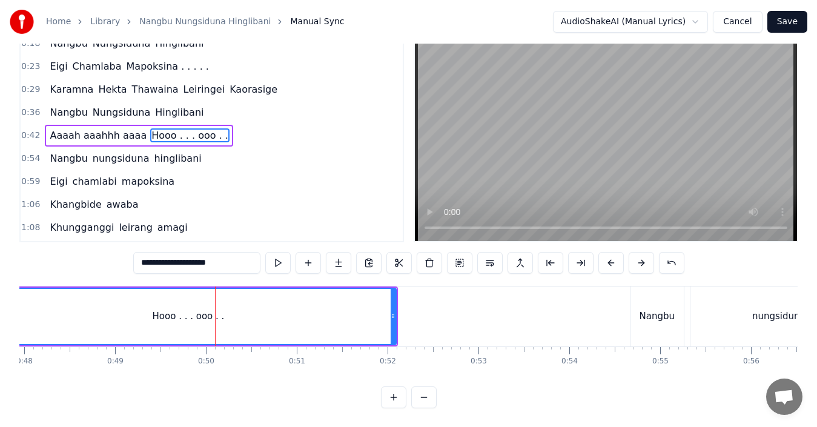
scroll to position [40, 0]
type input "**********"
click at [426, 403] on button at bounding box center [423, 397] width 25 height 22
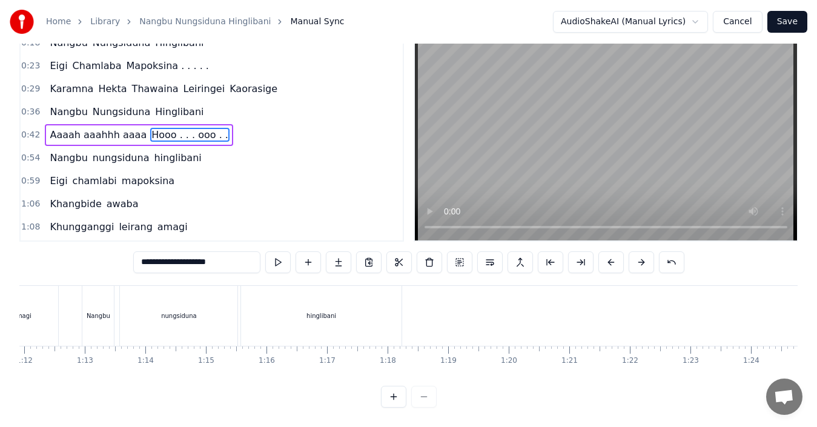
click at [426, 403] on div at bounding box center [409, 397] width 56 height 22
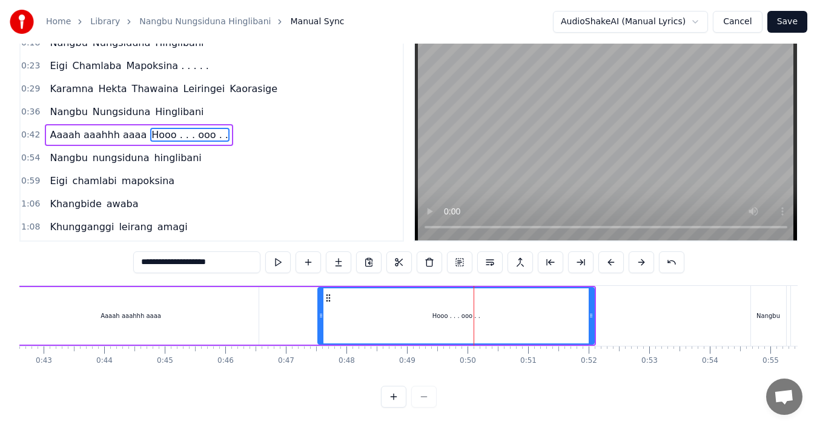
scroll to position [0, 2597]
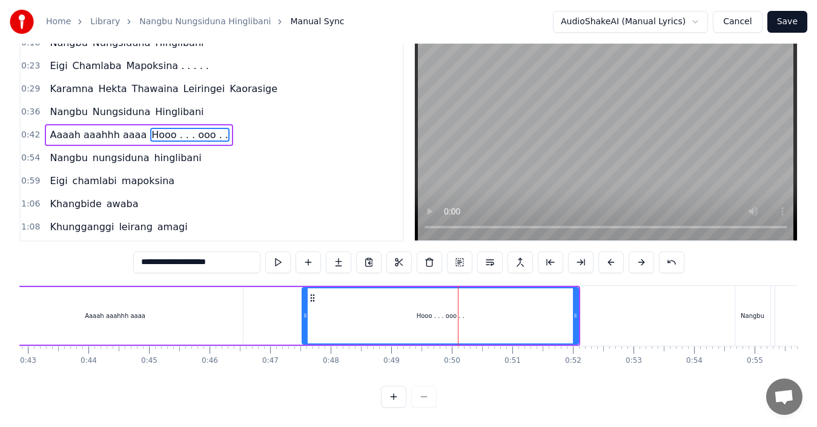
click at [298, 305] on div "Aaaah aaahhh aaaa Hooo . . . ooo . ." at bounding box center [282, 316] width 595 height 60
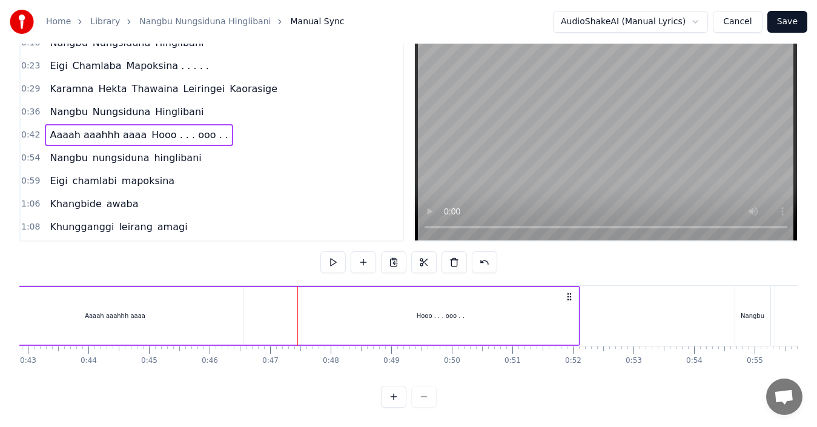
click at [308, 304] on div "Hooo . . . ooo . ." at bounding box center [440, 316] width 276 height 58
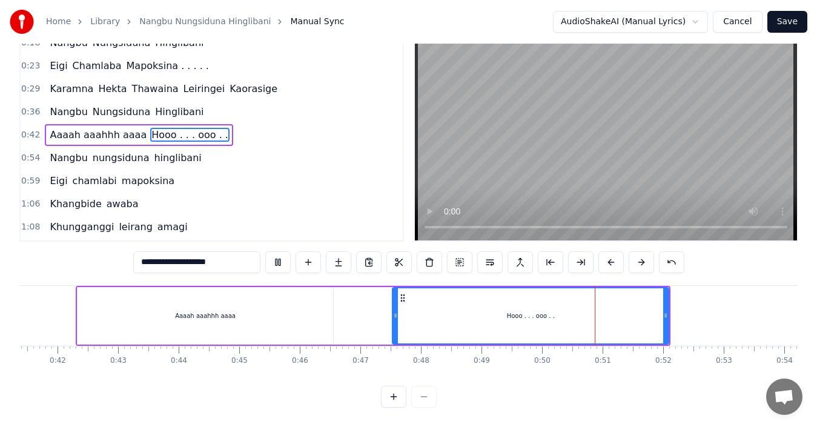
scroll to position [0, 2416]
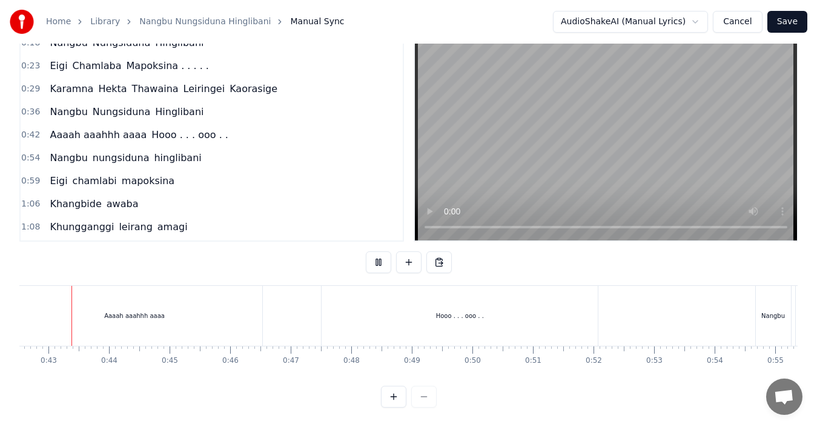
scroll to position [0, 2563]
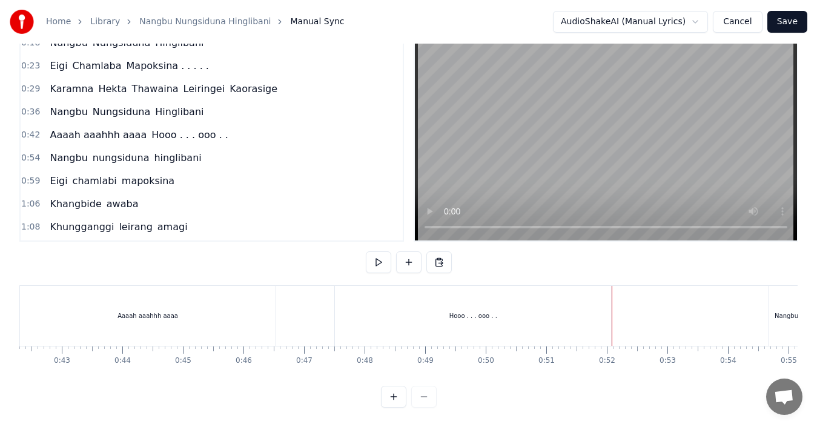
click at [450, 309] on div "Hooo . . . ooo . ." at bounding box center [473, 316] width 276 height 60
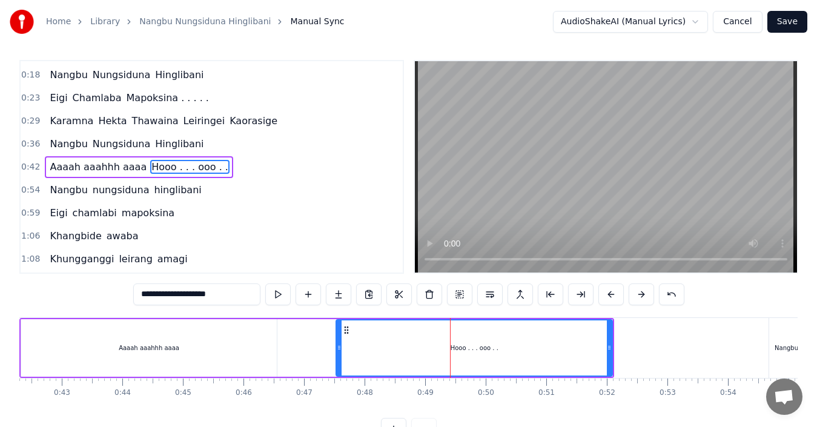
scroll to position [0, 0]
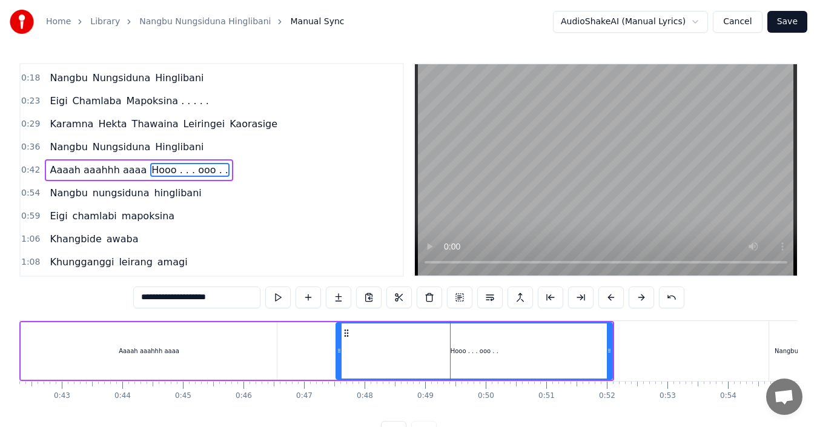
click at [221, 299] on input "**********" at bounding box center [196, 298] width 127 height 22
click at [173, 299] on input "**********" at bounding box center [196, 298] width 127 height 22
click at [180, 299] on input "**********" at bounding box center [196, 298] width 109 height 22
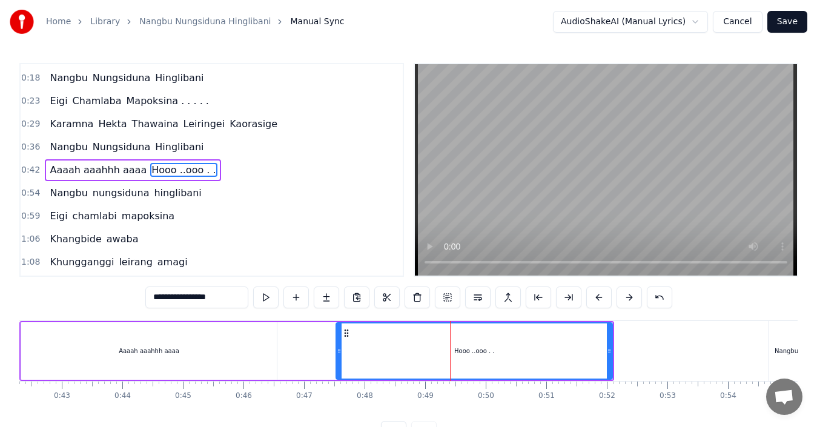
click at [178, 299] on input "**********" at bounding box center [196, 298] width 103 height 22
click at [179, 297] on input "**********" at bounding box center [196, 298] width 97 height 22
drag, startPoint x: 201, startPoint y: 298, endPoint x: 213, endPoint y: 296, distance: 11.6
click at [213, 296] on input "**********" at bounding box center [196, 298] width 91 height 22
click at [12, 341] on div "Home Library Nangbu Nungsiduna Hinglibani Manual Sync AudioShakeAI (Manual Lyri…" at bounding box center [408, 221] width 817 height 443
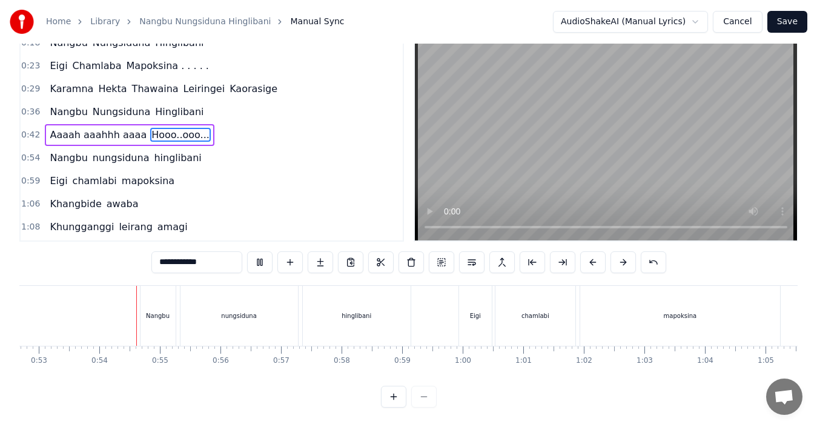
scroll to position [0, 3220]
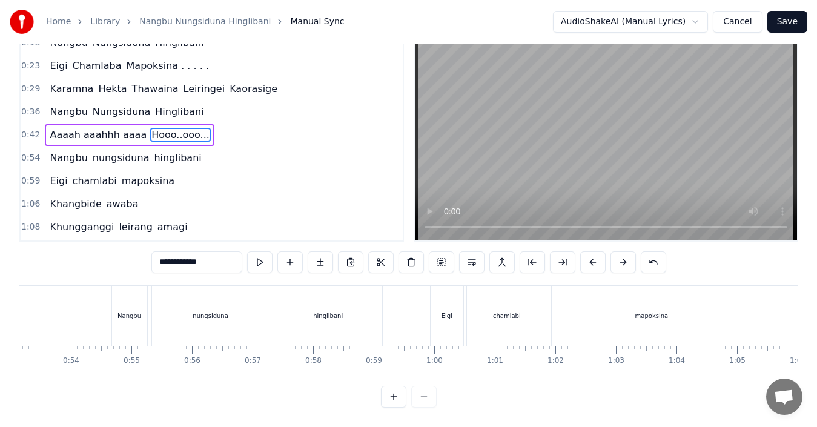
click at [60, 128] on span "Aaaah aaahhh aaaa" at bounding box center [97, 135] width 99 height 14
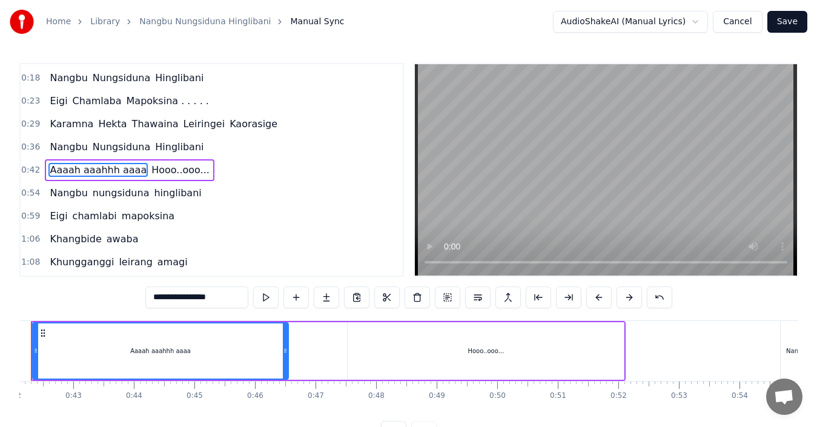
scroll to position [0, 2502]
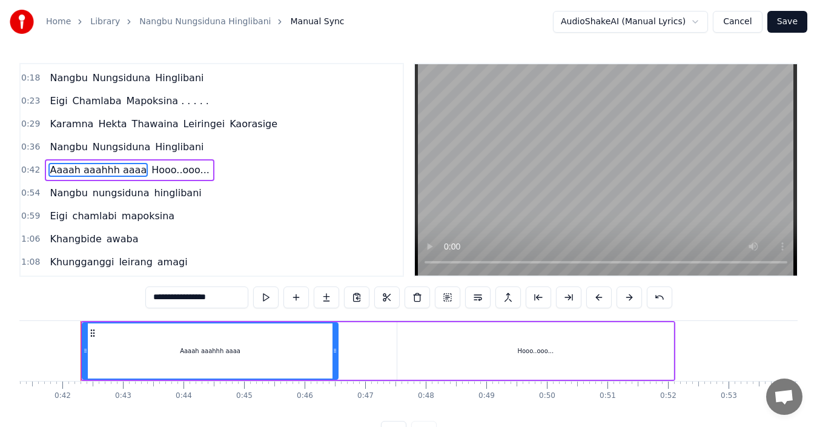
click at [52, 189] on span "Nangbu" at bounding box center [68, 193] width 40 height 14
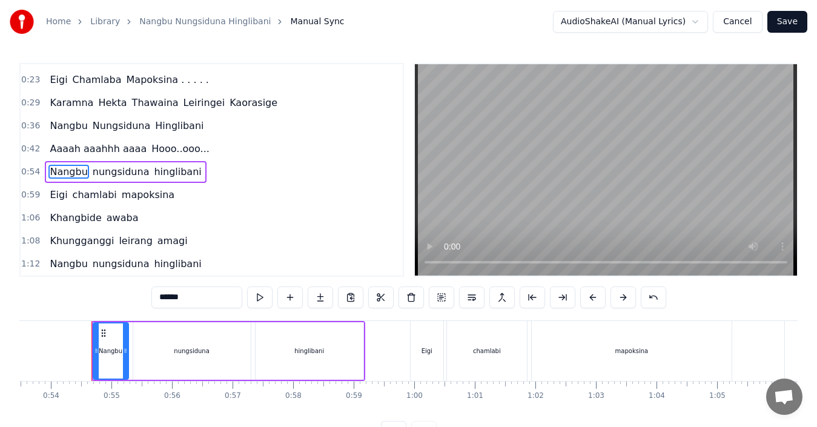
scroll to position [0, 3251]
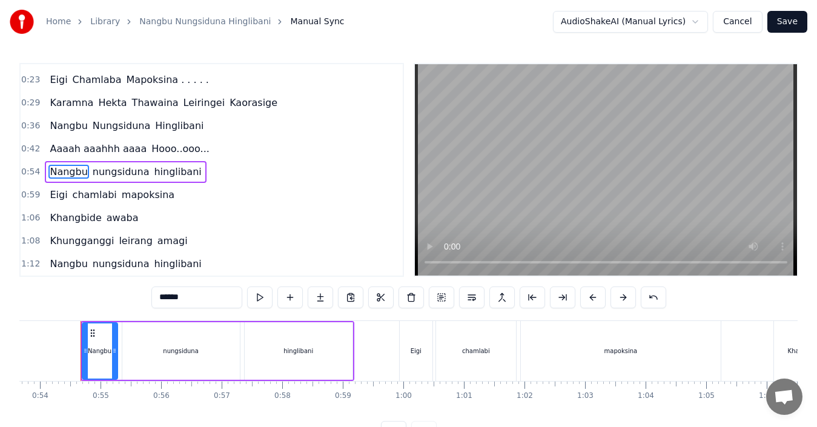
click at [95, 175] on span "nungsiduna" at bounding box center [120, 172] width 59 height 14
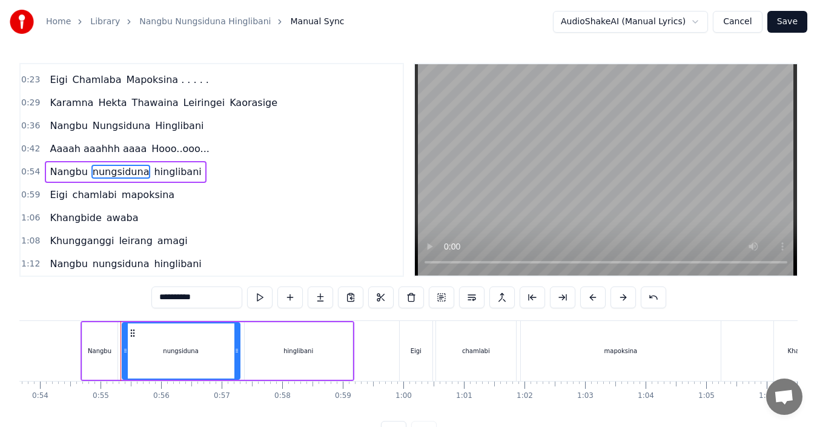
scroll to position [44, 0]
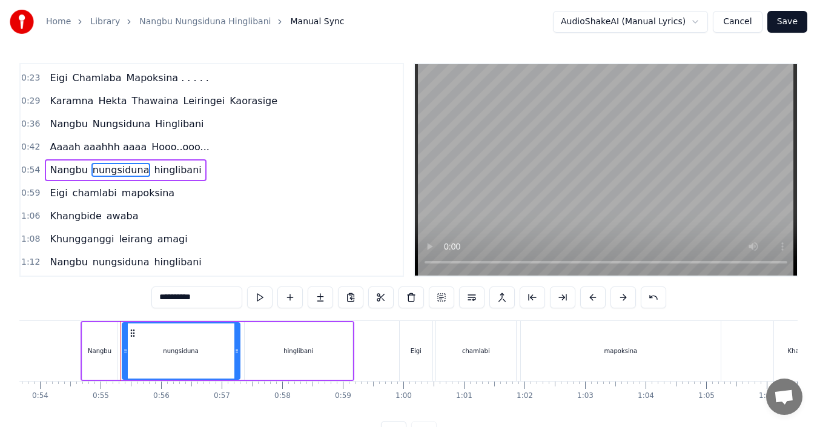
drag, startPoint x: 164, startPoint y: 296, endPoint x: 152, endPoint y: 298, distance: 11.6
click at [152, 298] on input "**********" at bounding box center [196, 298] width 91 height 22
click at [154, 170] on span "hinglibani" at bounding box center [179, 170] width 50 height 14
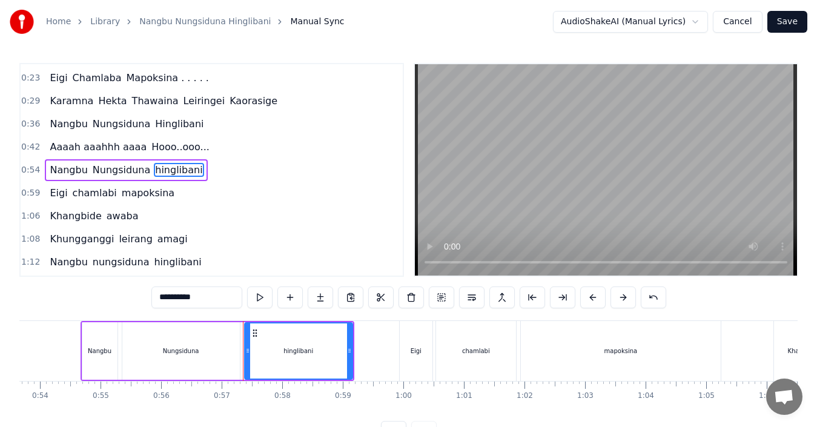
drag, startPoint x: 162, startPoint y: 298, endPoint x: 154, endPoint y: 299, distance: 7.9
click at [154, 299] on input "**********" at bounding box center [196, 298] width 91 height 22
type input "**********"
click at [71, 299] on div "0:07 [PERSON_NAME] 0:18 [PERSON_NAME] 0:23 Eigi Chamlaba Mapoksina . . . . . 0:…" at bounding box center [408, 253] width 779 height 380
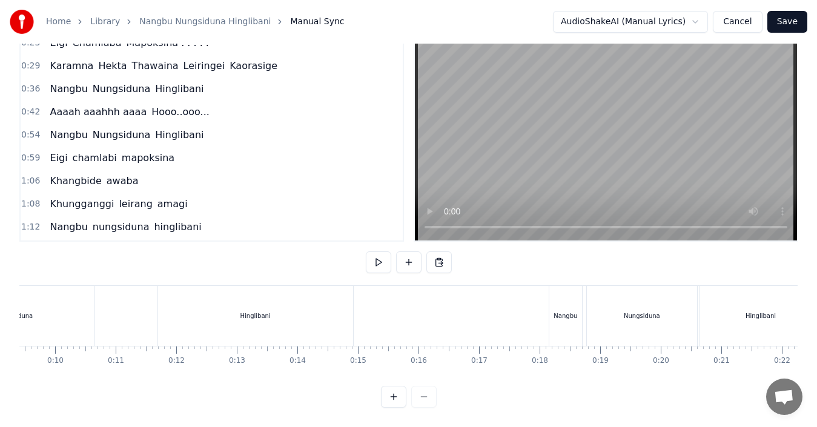
scroll to position [0, 0]
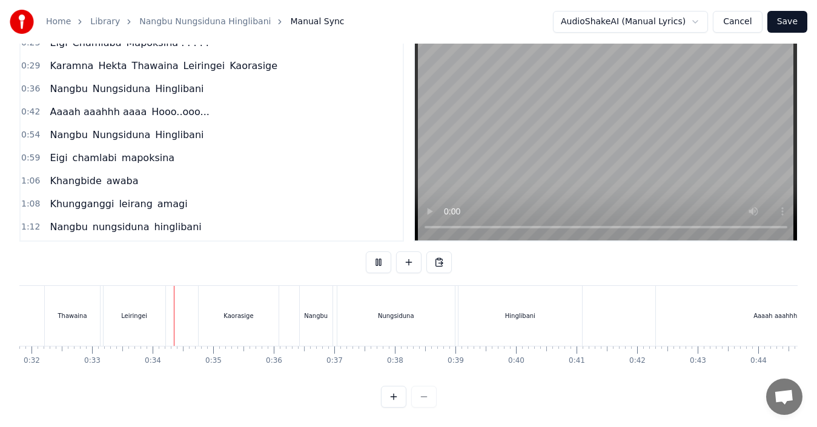
scroll to position [0, 1986]
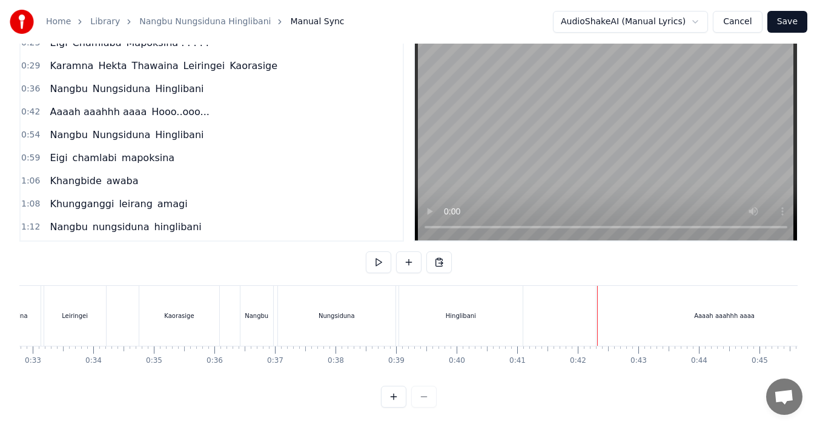
click at [708, 311] on div "Aaaah aaahhh aaaa" at bounding box center [724, 315] width 61 height 9
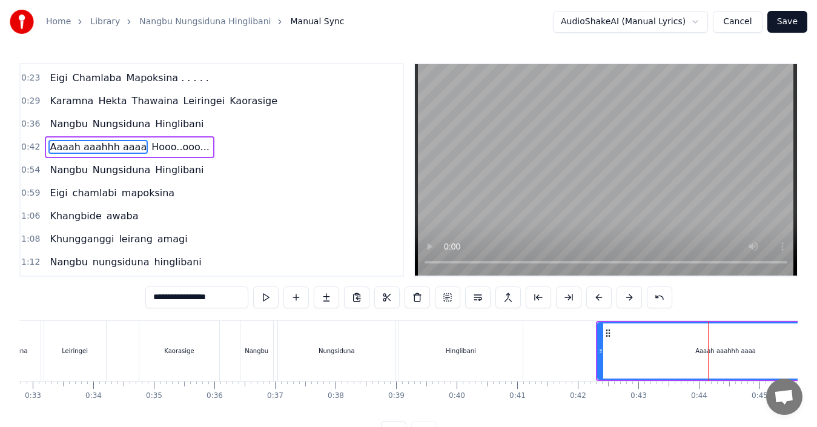
scroll to position [21, 0]
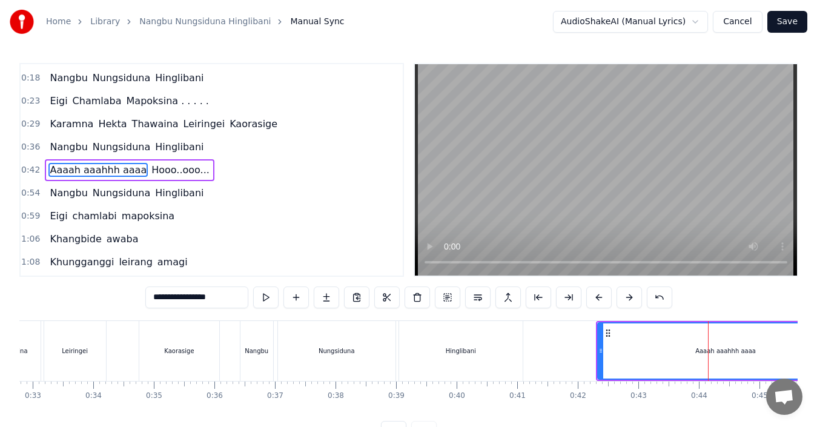
click at [614, 346] on div "Aaaah aaahhh aaaa" at bounding box center [726, 351] width 254 height 55
click at [421, 294] on button at bounding box center [417, 298] width 25 height 22
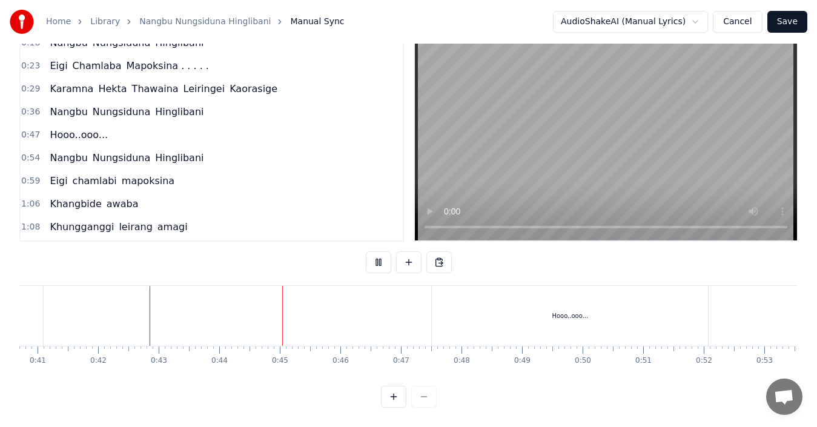
scroll to position [0, 2645]
click at [396, 311] on div "Hooo..ooo..." at bounding box center [391, 316] width 276 height 60
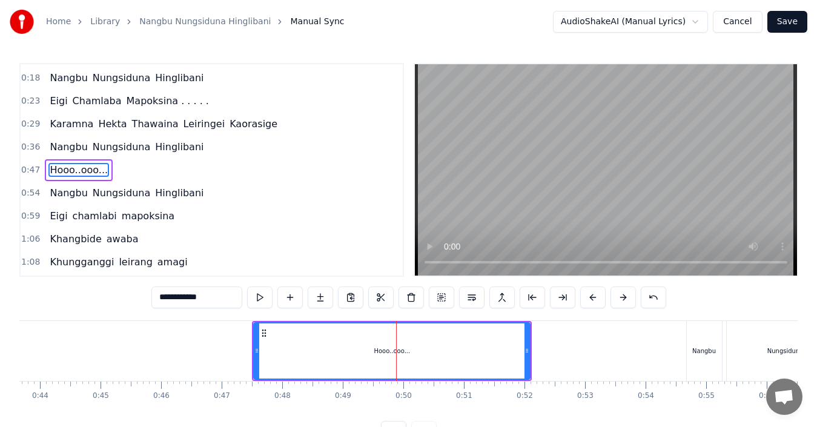
type input "******"
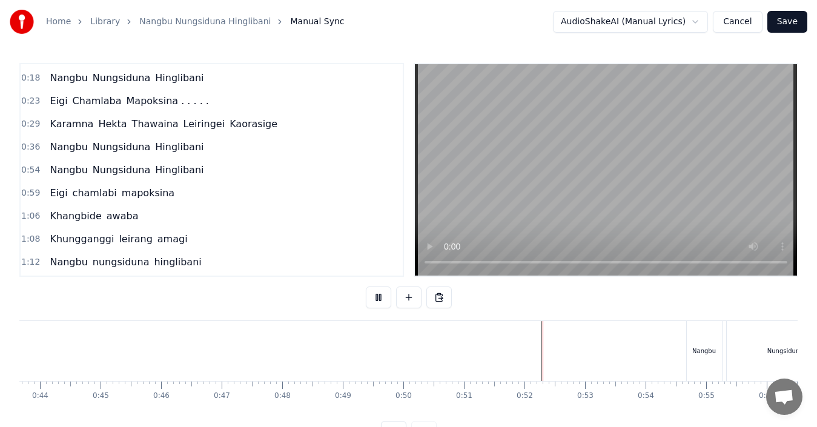
scroll to position [45, 0]
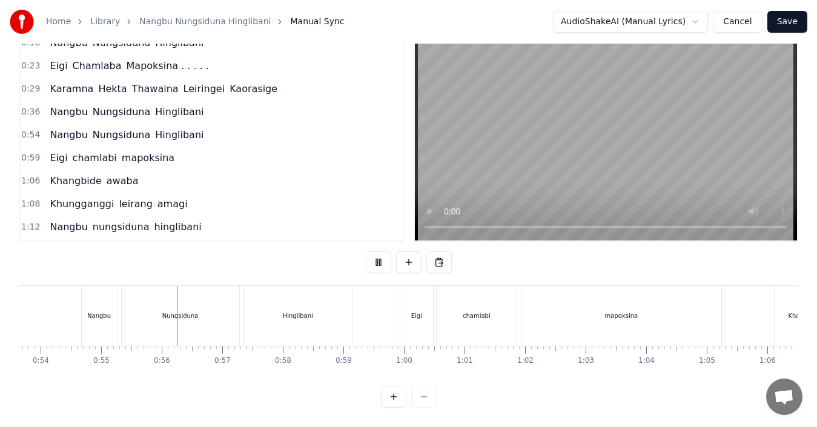
click at [423, 396] on div at bounding box center [409, 397] width 56 height 22
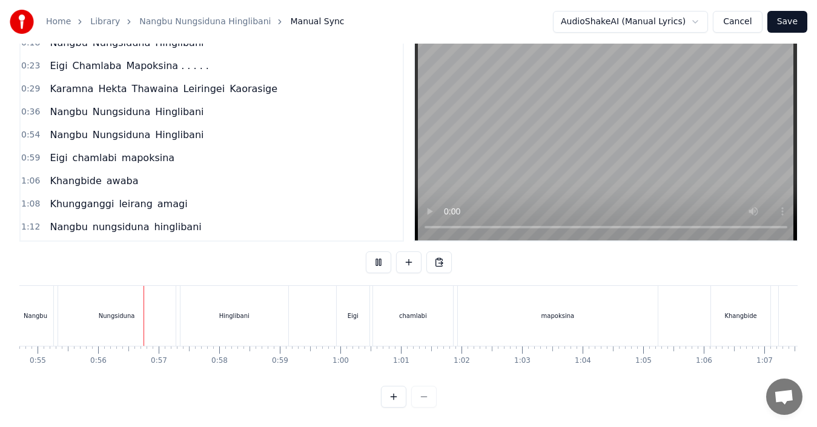
click at [423, 396] on div at bounding box center [409, 397] width 56 height 22
click at [46, 311] on div "Nangbu" at bounding box center [36, 315] width 24 height 9
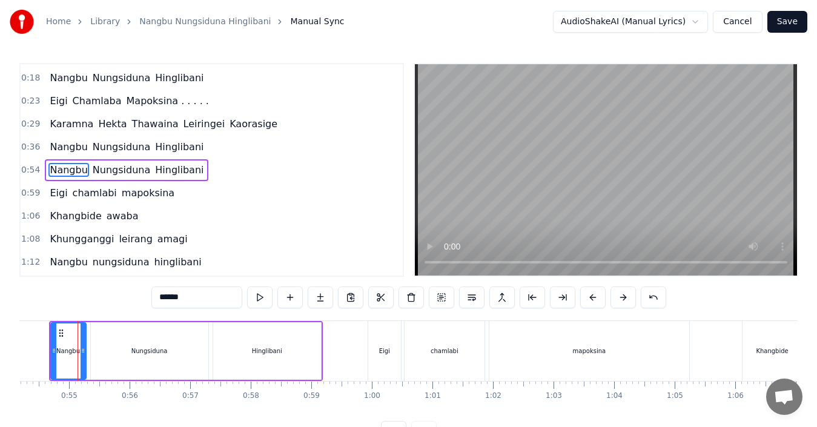
scroll to position [0, 3280]
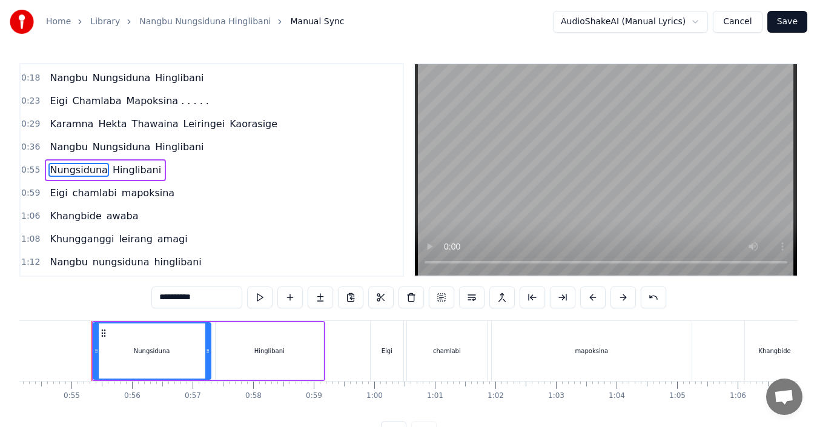
click at [139, 347] on div "Nungsiduna" at bounding box center [152, 351] width 36 height 9
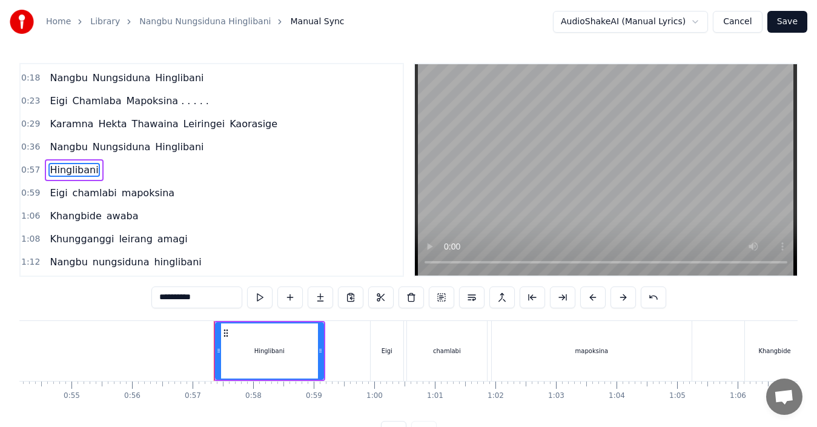
click at [262, 355] on div "Hinglibani" at bounding box center [269, 351] width 30 height 9
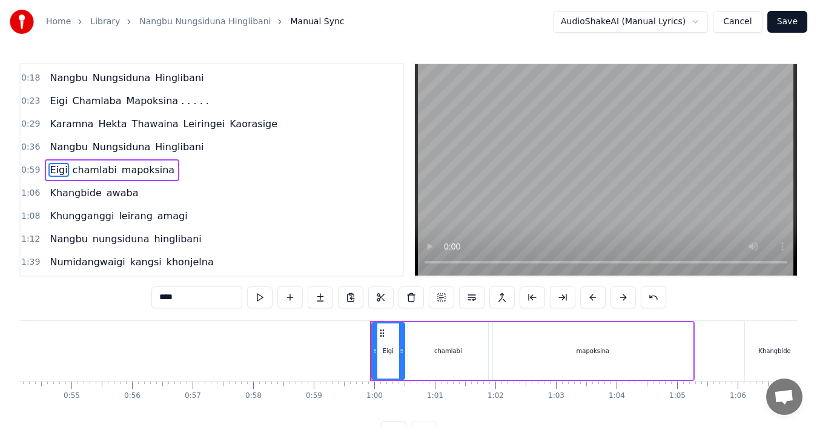
click at [385, 355] on div "Eigi" at bounding box center [388, 351] width 11 height 9
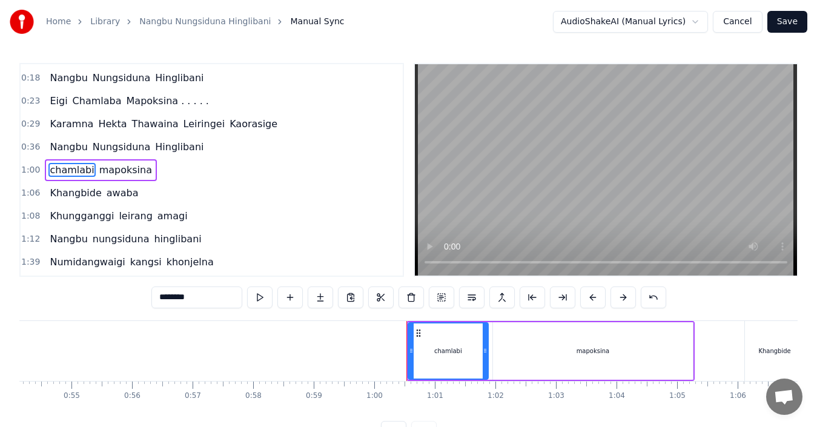
click at [445, 351] on div "chamlabi" at bounding box center [448, 351] width 28 height 9
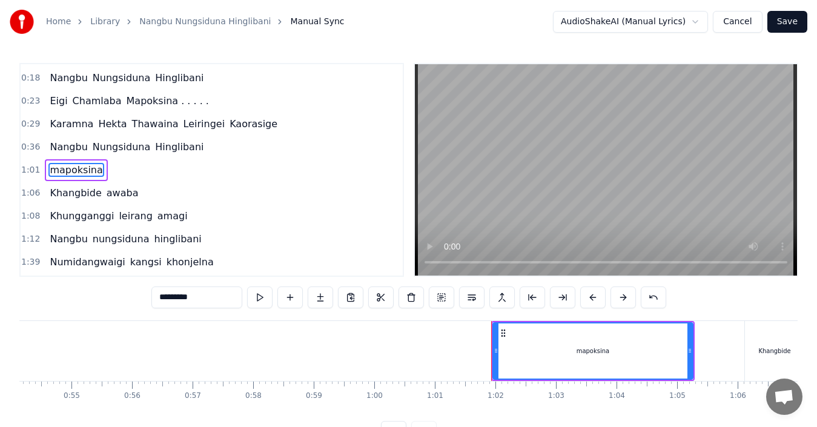
click at [559, 354] on div "mapoksina" at bounding box center [593, 351] width 199 height 55
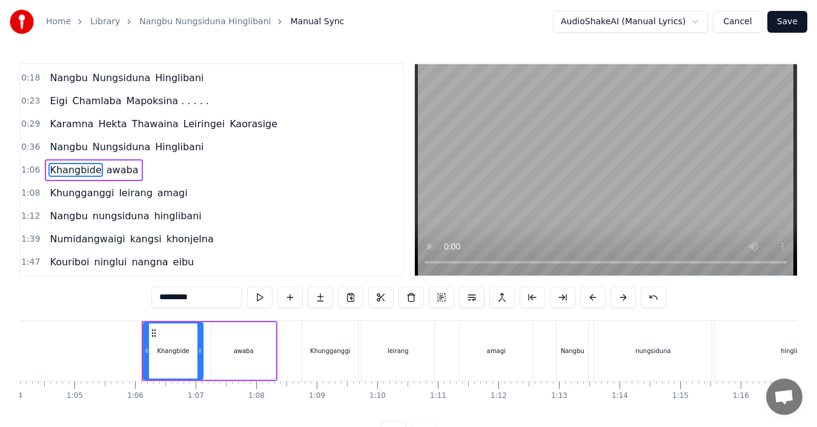
scroll to position [0, 3945]
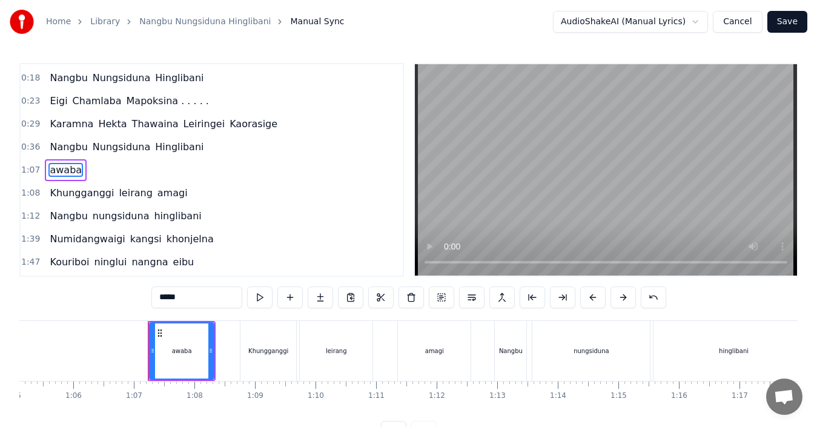
click at [185, 359] on div "awaba" at bounding box center [181, 351] width 63 height 55
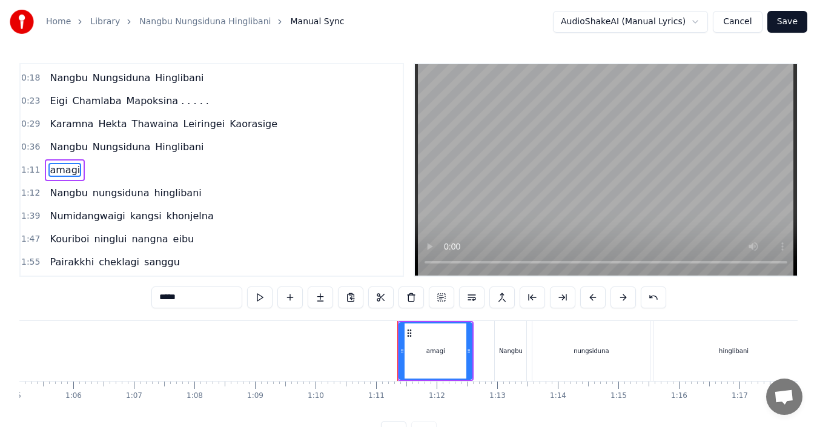
type input "******"
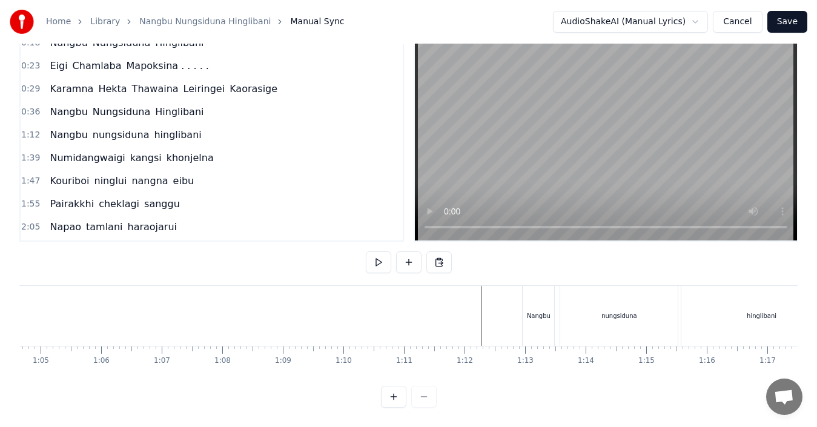
scroll to position [0, 3933]
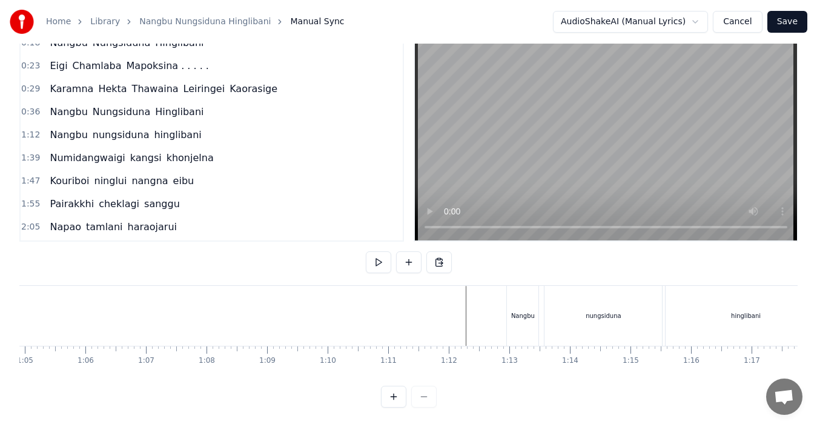
click at [595, 312] on div "nungsiduna" at bounding box center [604, 316] width 118 height 60
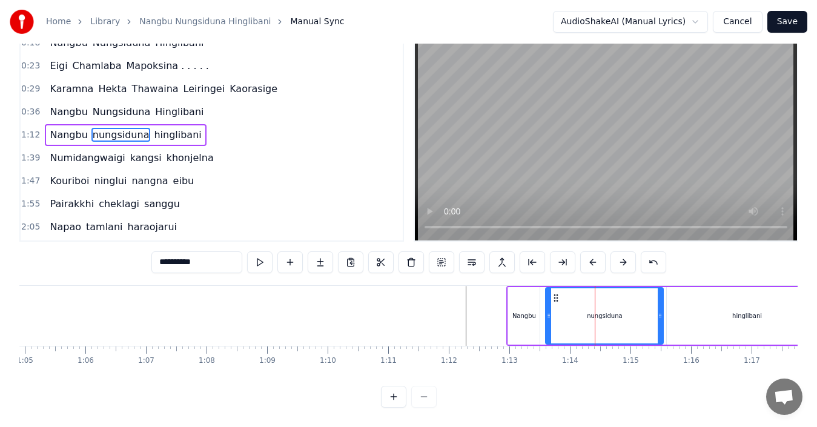
scroll to position [0, 0]
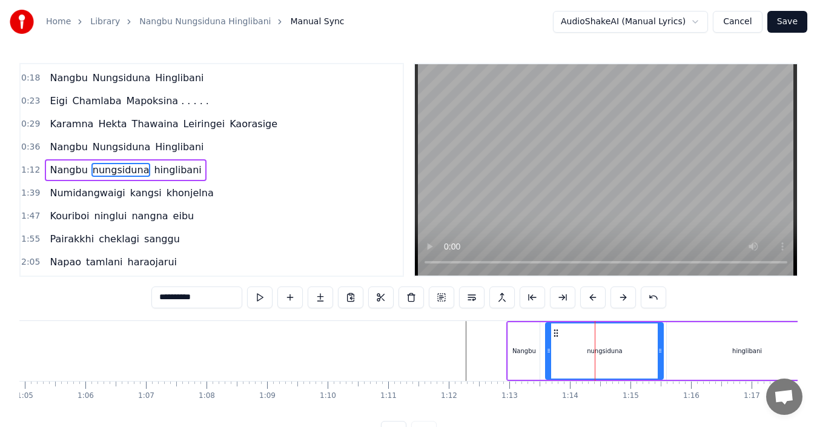
click at [91, 170] on span "nungsiduna" at bounding box center [120, 170] width 59 height 14
drag, startPoint x: 163, startPoint y: 300, endPoint x: 142, endPoint y: 300, distance: 20.6
click at [142, 300] on div "0:07 [PERSON_NAME] 0:18 [PERSON_NAME] 0:23 Eigi Chamlaba Mapoksina . . . . . 0:…" at bounding box center [408, 253] width 779 height 380
click at [159, 174] on span "hinglibani" at bounding box center [179, 170] width 50 height 14
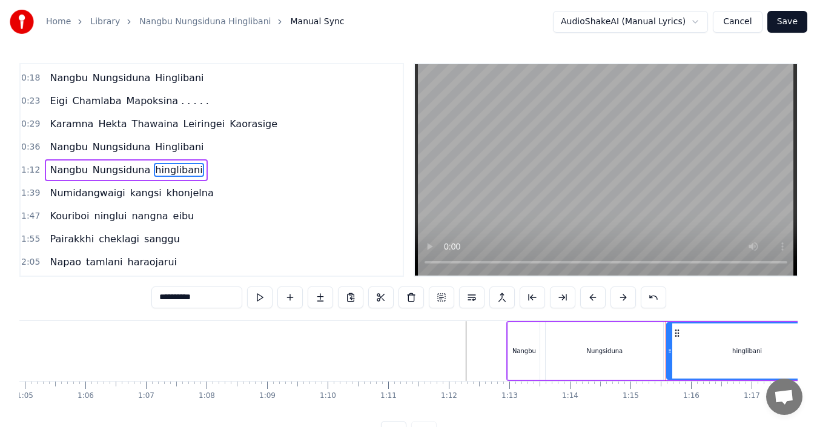
click at [154, 298] on input "**********" at bounding box center [196, 298] width 91 height 22
drag, startPoint x: 162, startPoint y: 299, endPoint x: 151, endPoint y: 299, distance: 10.9
click at [151, 299] on input "**********" at bounding box center [196, 298] width 91 height 22
type input "**********"
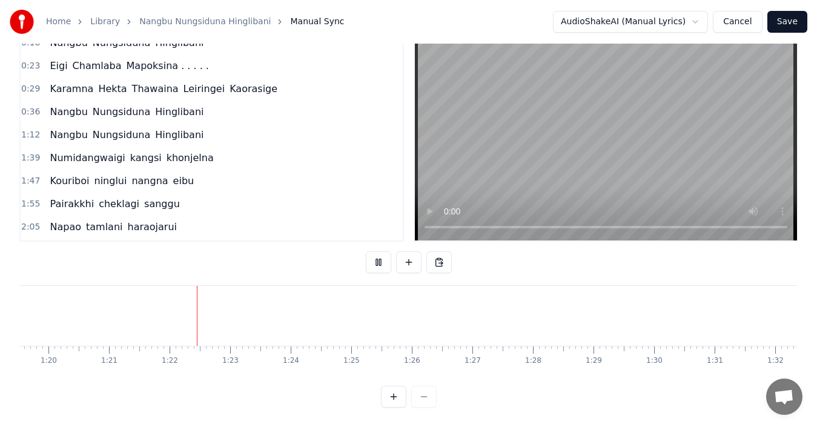
scroll to position [0, 4863]
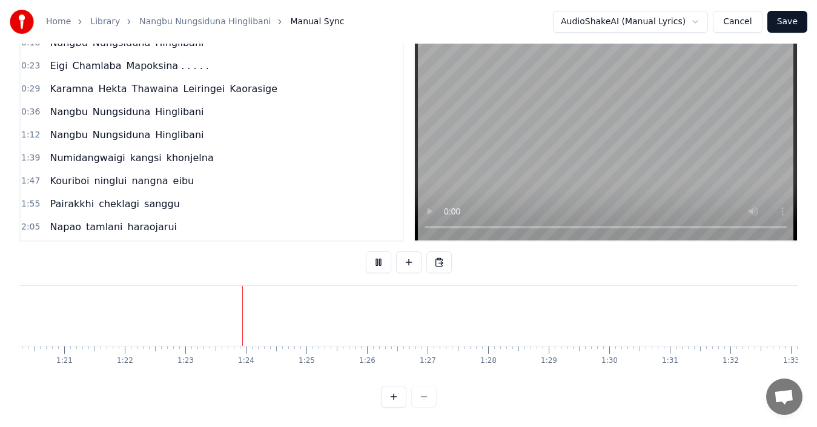
click at [418, 397] on div at bounding box center [409, 397] width 56 height 22
click at [424, 397] on div at bounding box center [409, 397] width 56 height 22
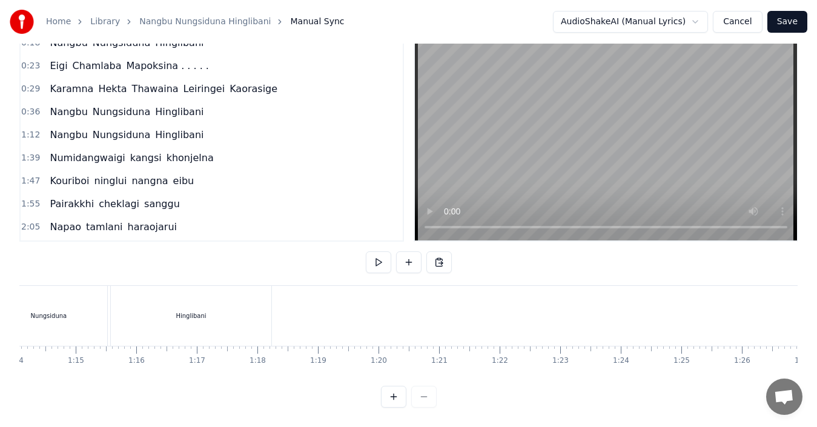
click at [202, 290] on div "Hinglibani" at bounding box center [191, 316] width 160 height 60
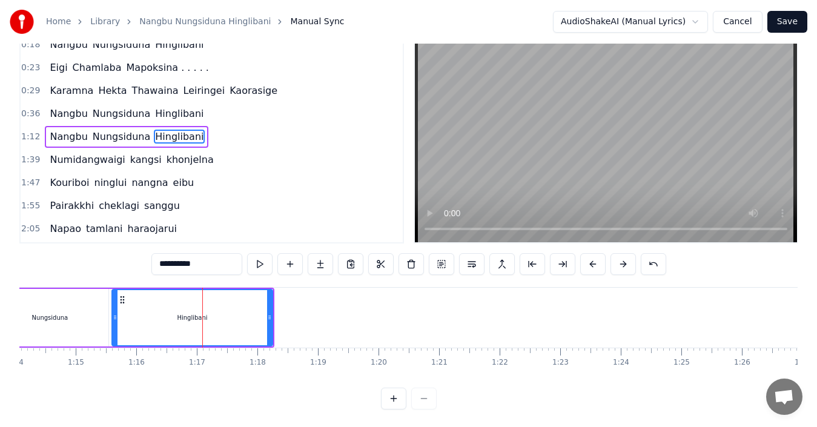
scroll to position [45, 0]
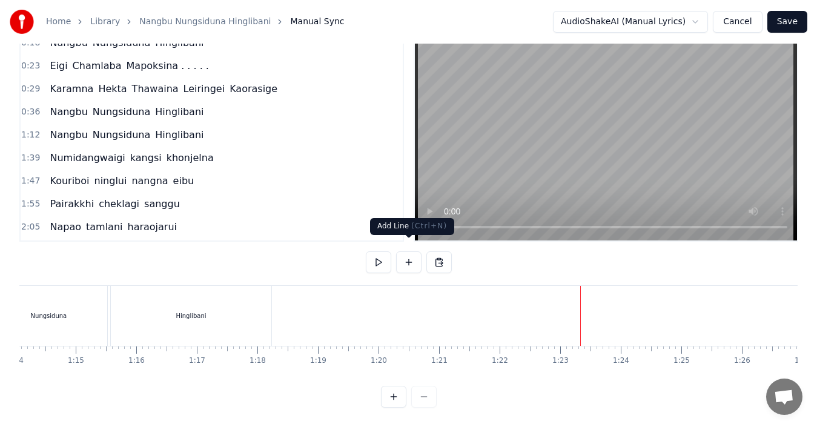
click at [411, 253] on button at bounding box center [408, 262] width 25 height 22
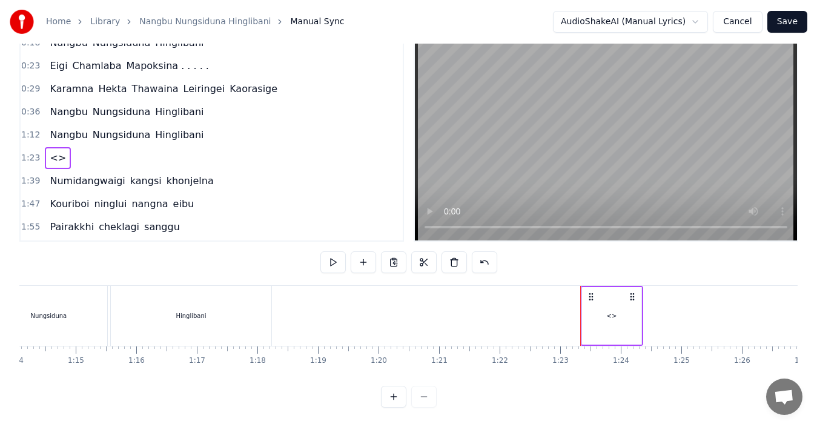
click at [607, 310] on div "<>" at bounding box center [611, 316] width 59 height 58
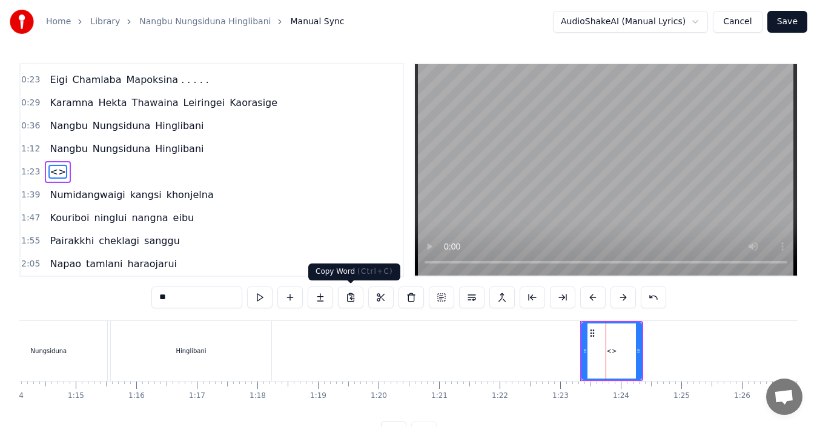
scroll to position [44, 0]
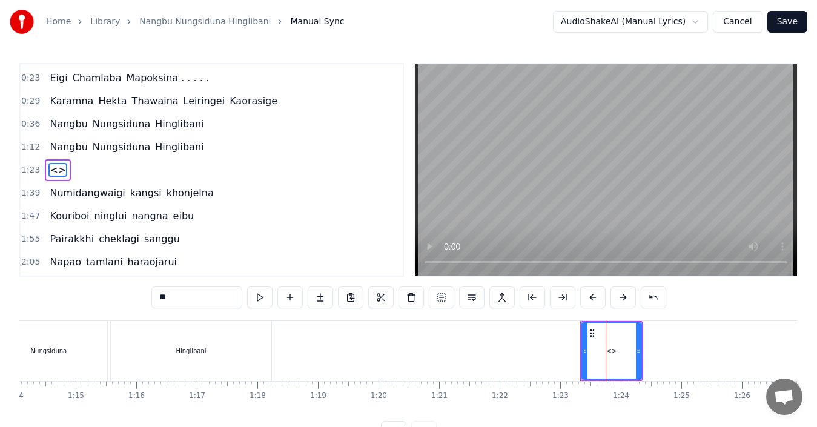
drag, startPoint x: 190, startPoint y: 296, endPoint x: 144, endPoint y: 298, distance: 45.5
click at [144, 298] on div "0:07 [PERSON_NAME] 0:18 [PERSON_NAME] 0:23 Eigi Chamlaba Mapoksina . . . . . 0:…" at bounding box center [408, 253] width 779 height 380
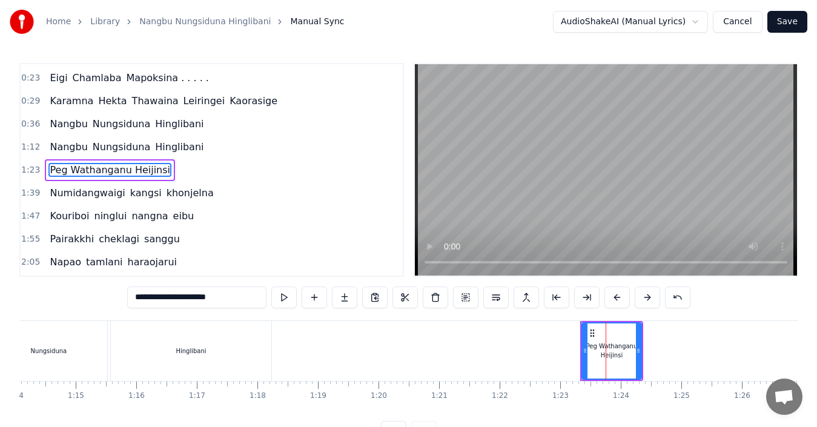
type input "**********"
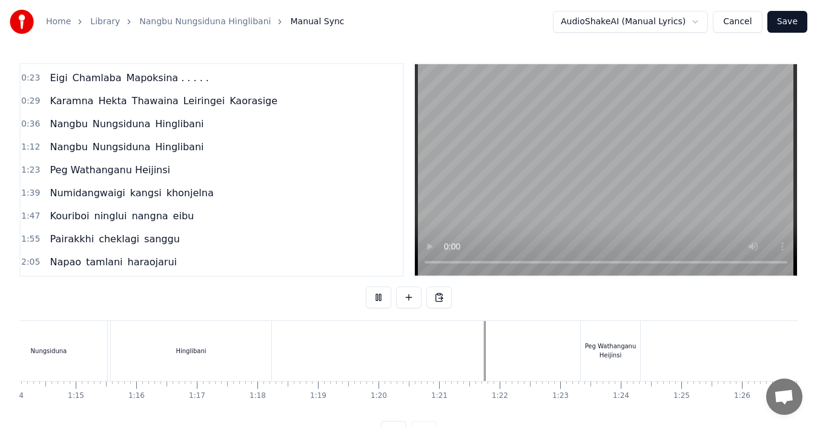
scroll to position [45, 0]
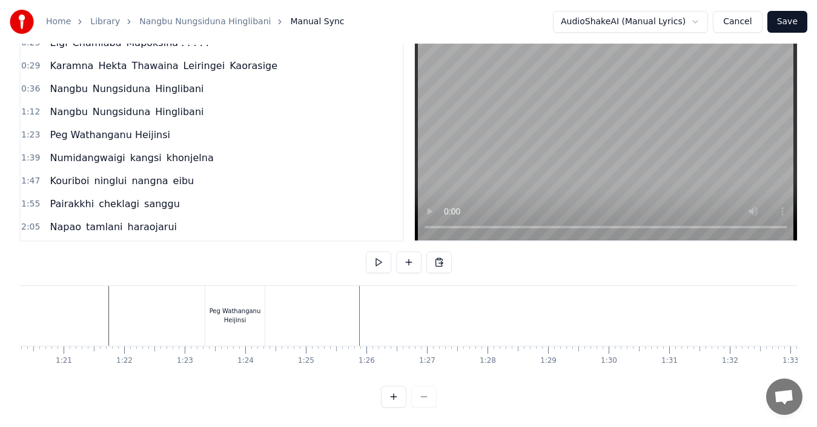
scroll to position [0, 4848]
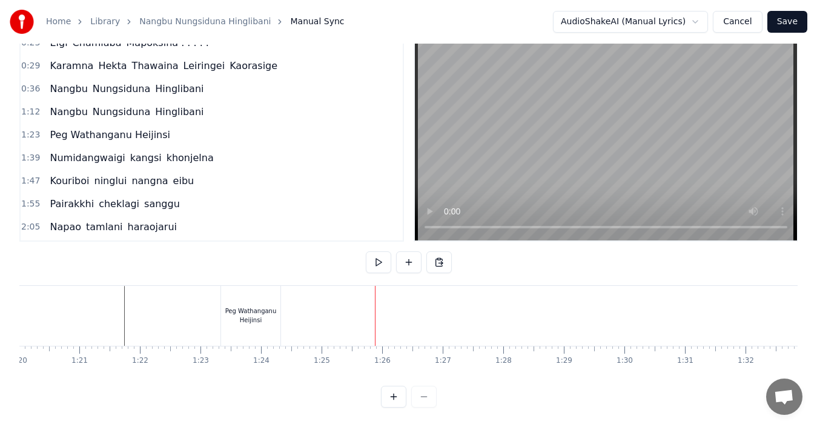
click at [261, 319] on div "Peg Wathanganu Heijinsi" at bounding box center [250, 316] width 59 height 60
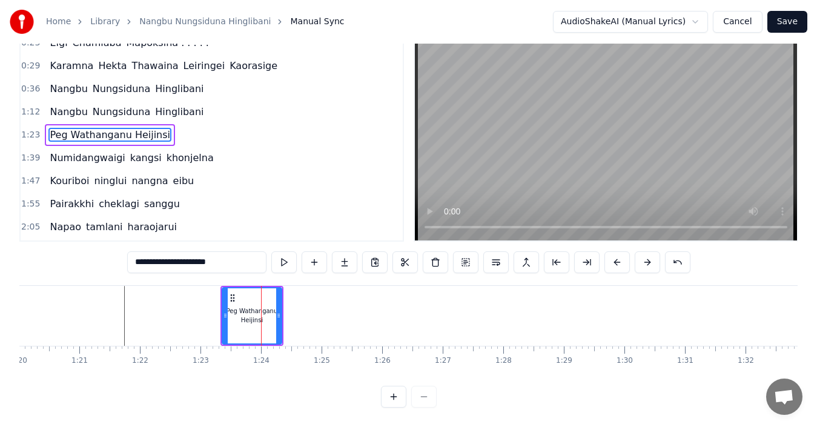
scroll to position [0, 0]
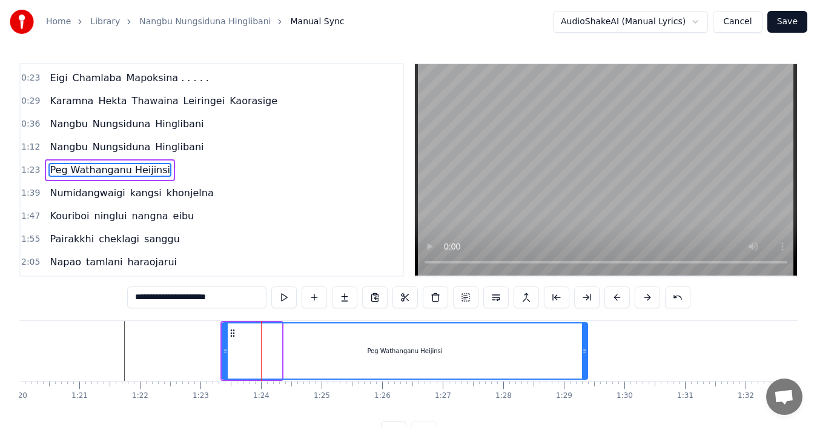
drag, startPoint x: 280, startPoint y: 349, endPoint x: 587, endPoint y: 358, distance: 307.3
click at [587, 358] on div at bounding box center [584, 351] width 5 height 55
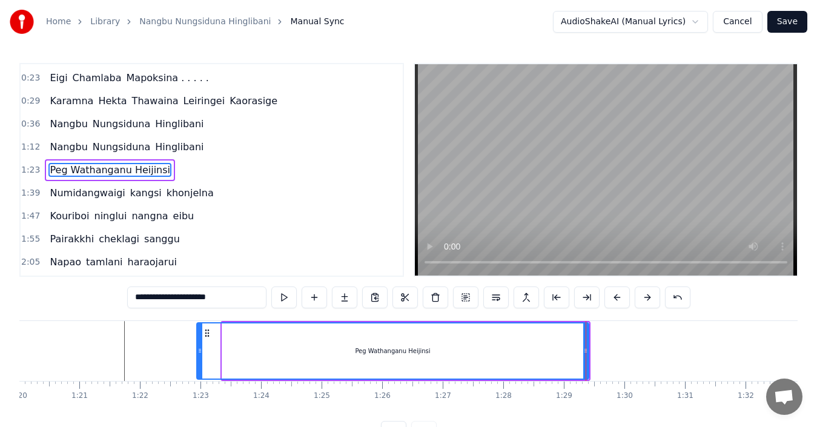
drag, startPoint x: 224, startPoint y: 354, endPoint x: 198, endPoint y: 354, distance: 26.7
click at [198, 354] on icon at bounding box center [200, 351] width 5 height 10
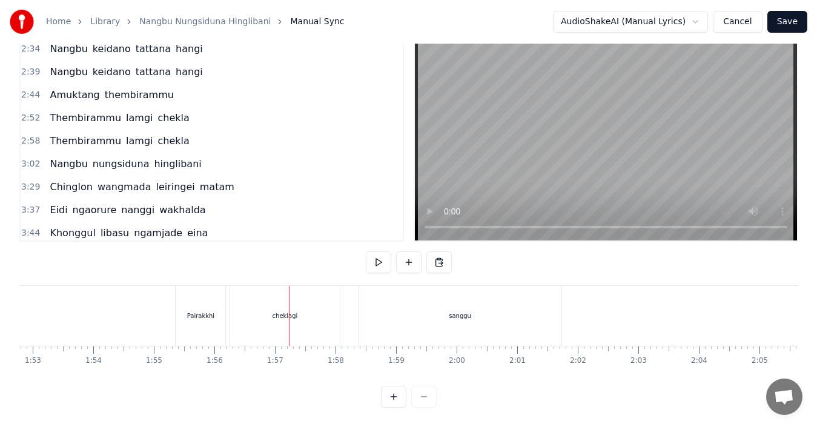
scroll to position [350, 0]
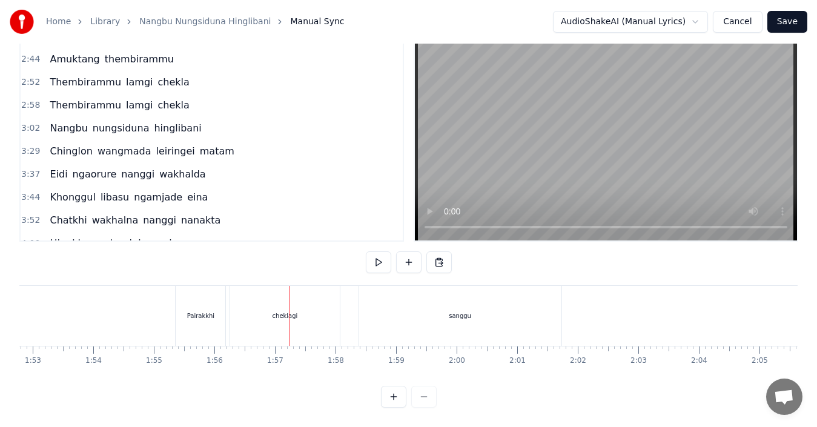
click at [273, 298] on div "cheklagi" at bounding box center [284, 316] width 109 height 60
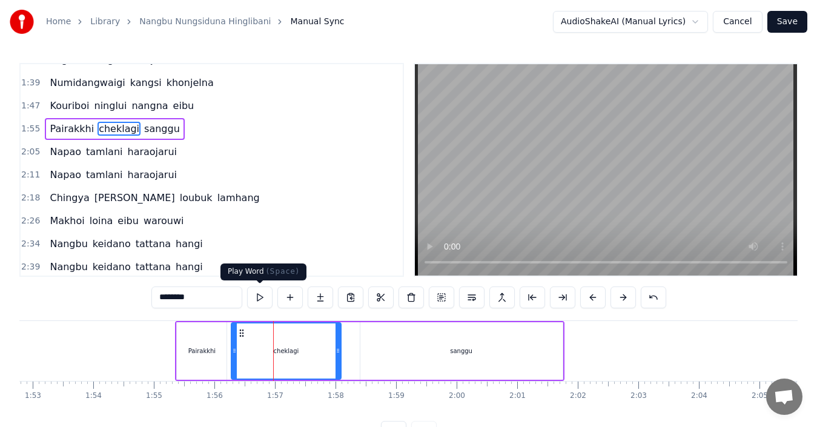
scroll to position [113, 0]
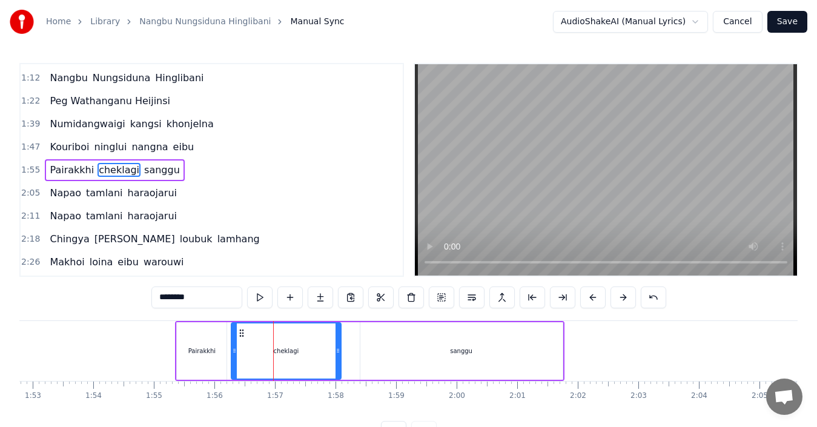
click at [129, 125] on span "kangsi" at bounding box center [146, 124] width 34 height 14
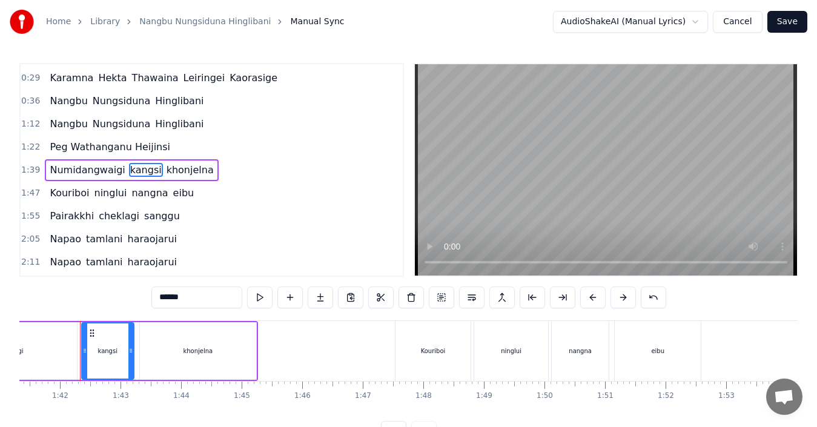
scroll to position [0, 6139]
click at [156, 300] on input "******" at bounding box center [196, 298] width 91 height 22
click at [175, 171] on span "khonjelna" at bounding box center [191, 170] width 50 height 14
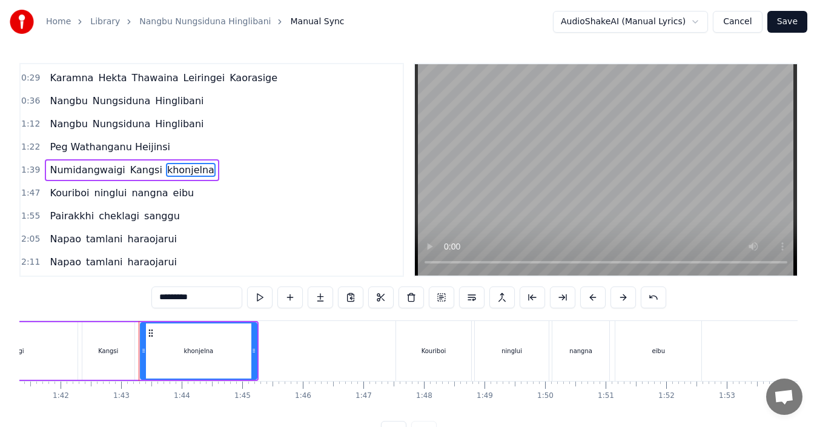
drag, startPoint x: 162, startPoint y: 295, endPoint x: 153, endPoint y: 297, distance: 8.7
click at [153, 297] on input "*********" at bounding box center [196, 298] width 91 height 22
type input "*********"
click at [263, 244] on div "2:05 [PERSON_NAME]" at bounding box center [212, 239] width 382 height 23
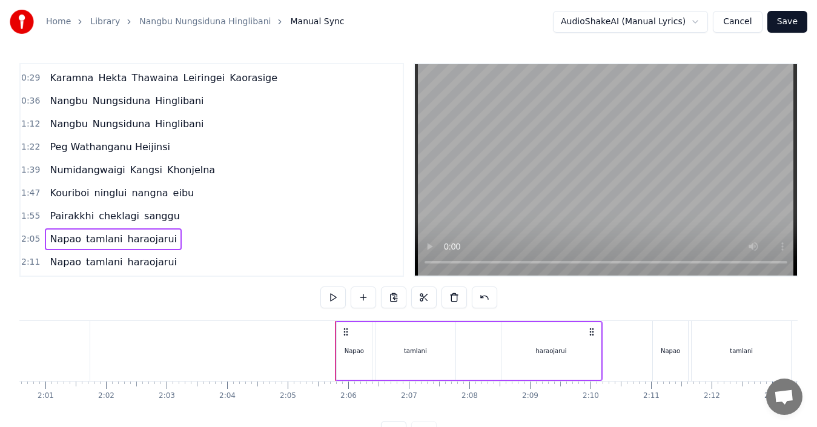
scroll to position [0, 7560]
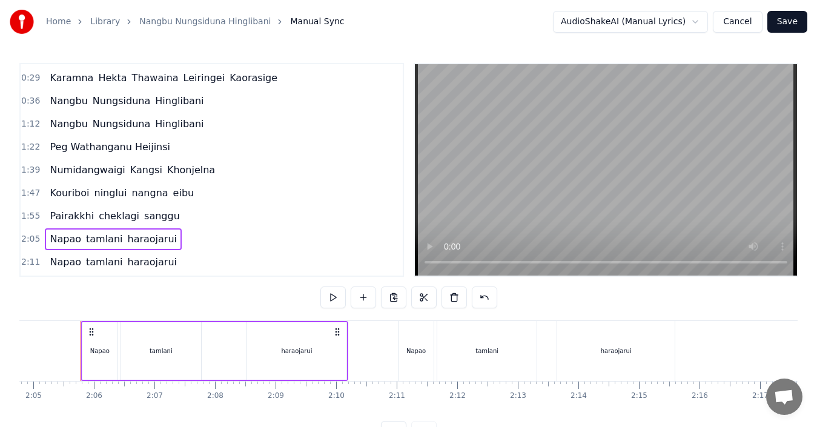
click at [101, 217] on span "cheklagi" at bounding box center [119, 216] width 43 height 14
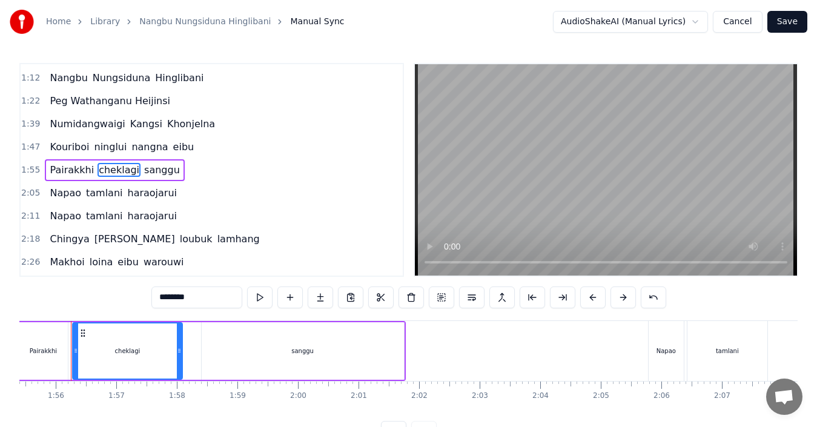
scroll to position [0, 6983]
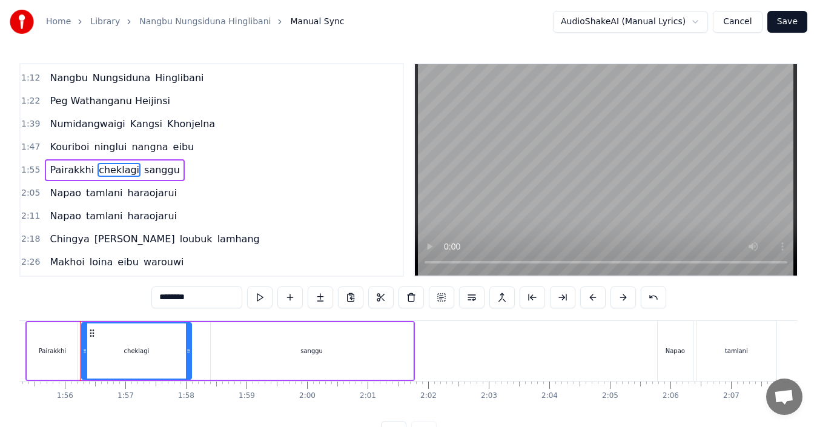
click at [101, 146] on span "ninglui" at bounding box center [110, 147] width 35 height 14
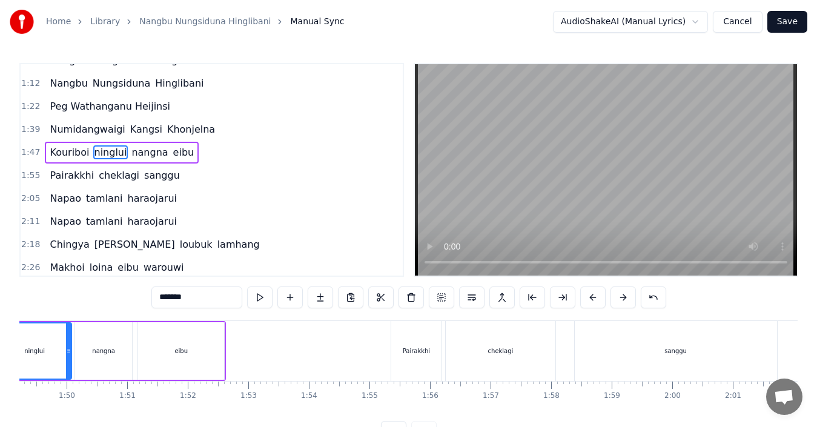
scroll to position [0, 6534]
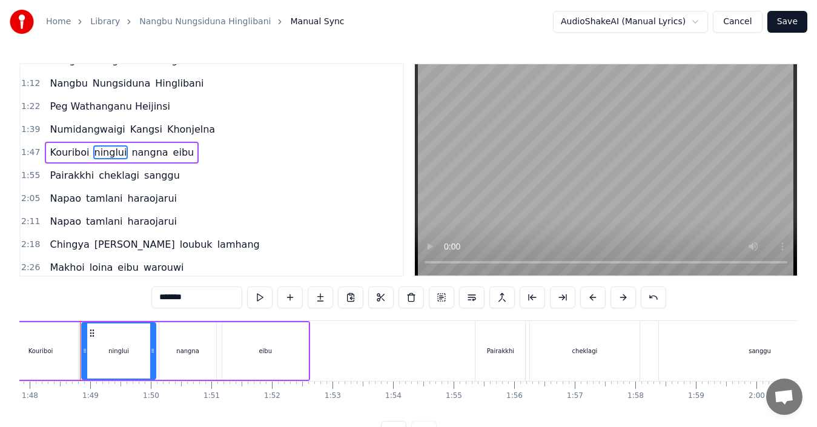
drag, startPoint x: 164, startPoint y: 296, endPoint x: 155, endPoint y: 297, distance: 8.5
click at [155, 297] on input "*******" at bounding box center [196, 298] width 91 height 22
click at [135, 156] on span "nangna" at bounding box center [150, 152] width 39 height 14
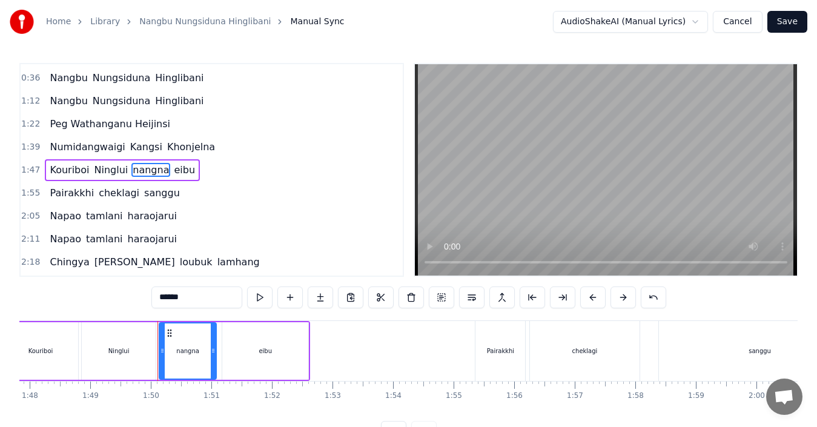
drag, startPoint x: 162, startPoint y: 296, endPoint x: 146, endPoint y: 296, distance: 15.8
click at [146, 296] on div "0:07 [PERSON_NAME] 0:18 [PERSON_NAME] 0:23 Eigi Chamlaba Mapoksina . . . . . 0:…" at bounding box center [408, 253] width 779 height 380
click at [174, 174] on span "eibu" at bounding box center [186, 170] width 24 height 14
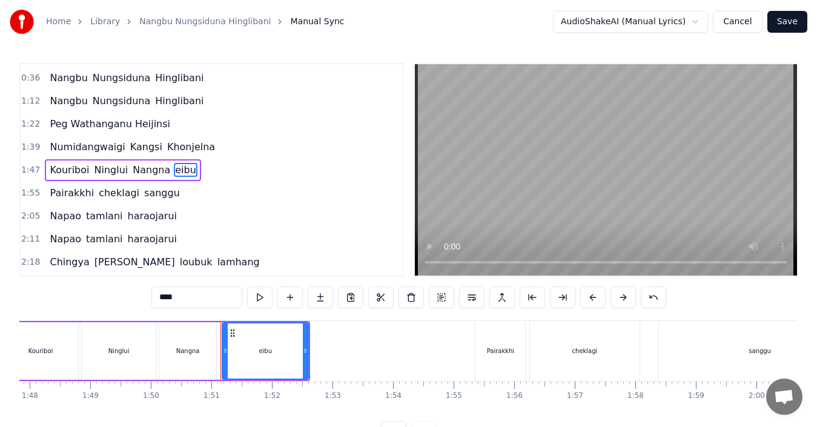
drag, startPoint x: 162, startPoint y: 298, endPoint x: 143, endPoint y: 301, distance: 19.6
click at [144, 301] on div "0:07 [PERSON_NAME] 0:18 [PERSON_NAME] 0:23 Eigi Chamlaba Mapoksina . . . . . 0:…" at bounding box center [408, 253] width 779 height 380
type input "****"
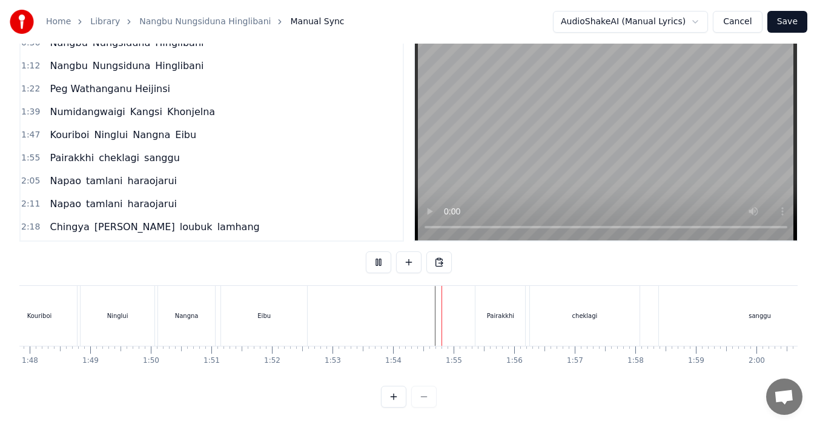
scroll to position [45, 0]
click at [104, 151] on span "cheklagi" at bounding box center [119, 158] width 43 height 14
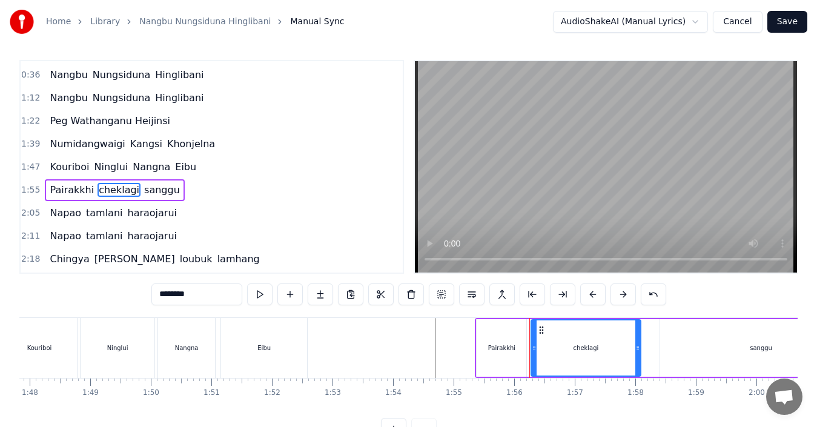
scroll to position [113, 0]
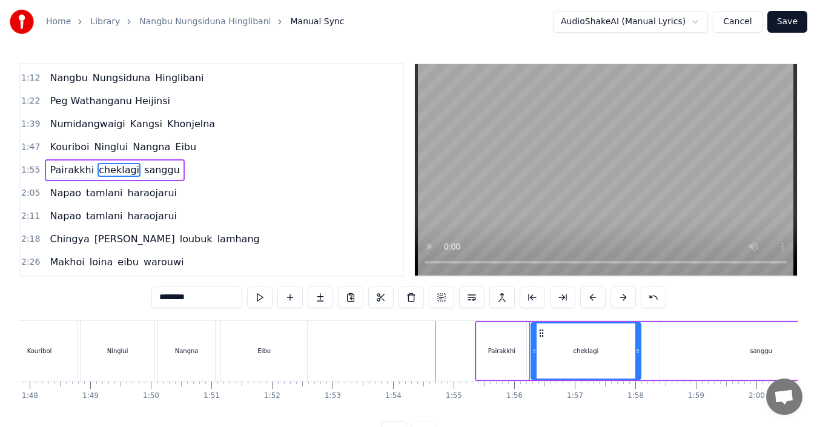
drag, startPoint x: 161, startPoint y: 298, endPoint x: 146, endPoint y: 299, distance: 15.3
click at [146, 299] on div "0:07 [PERSON_NAME] 0:18 [PERSON_NAME] 0:23 Eigi Chamlaba Mapoksina . . . . . 0:…" at bounding box center [408, 253] width 779 height 380
click at [144, 171] on span "sanggu" at bounding box center [163, 170] width 38 height 14
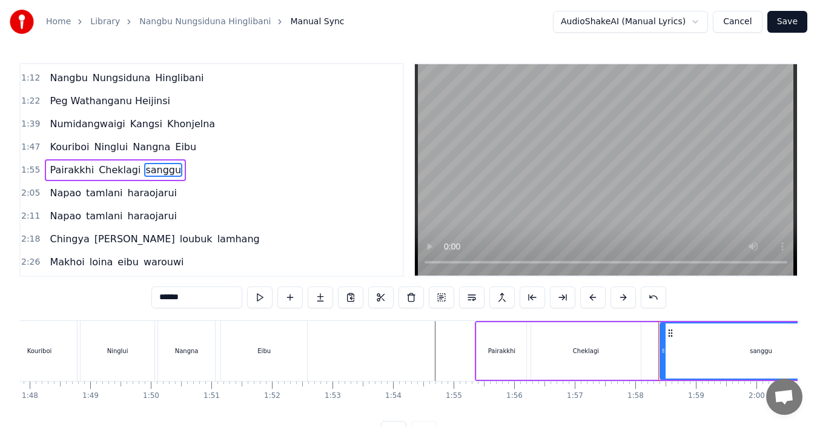
drag, startPoint x: 162, startPoint y: 301, endPoint x: 149, endPoint y: 303, distance: 13.0
click at [149, 303] on div "0:07 [PERSON_NAME] 0:18 [PERSON_NAME] 0:23 Eigi Chamlaba Mapoksina . . . . . 0:…" at bounding box center [408, 253] width 779 height 380
type input "******"
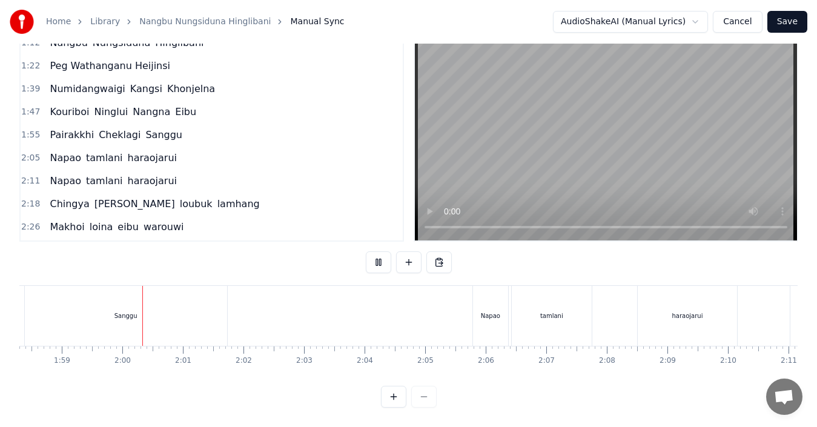
scroll to position [0, 7199]
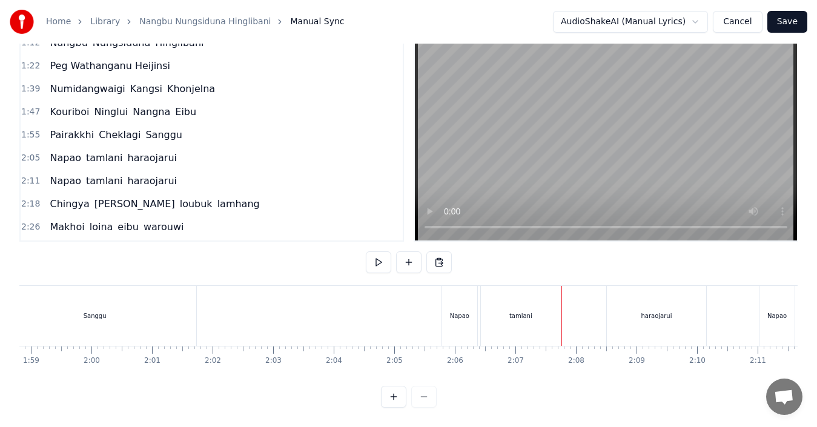
click at [511, 311] on div "tamlani" at bounding box center [521, 315] width 23 height 9
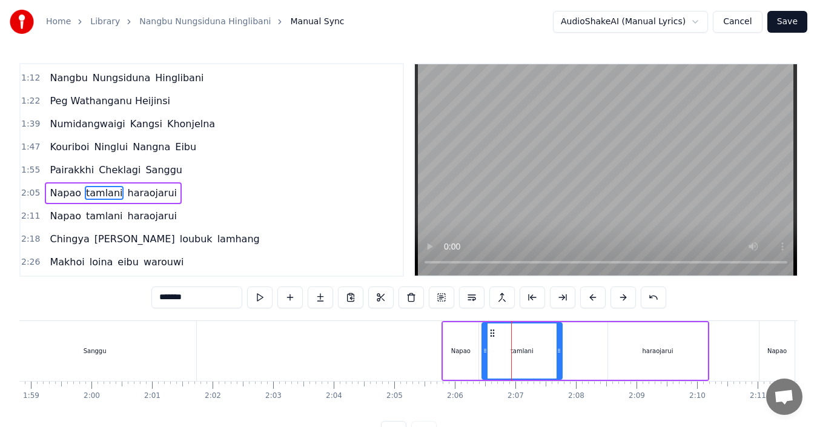
scroll to position [136, 0]
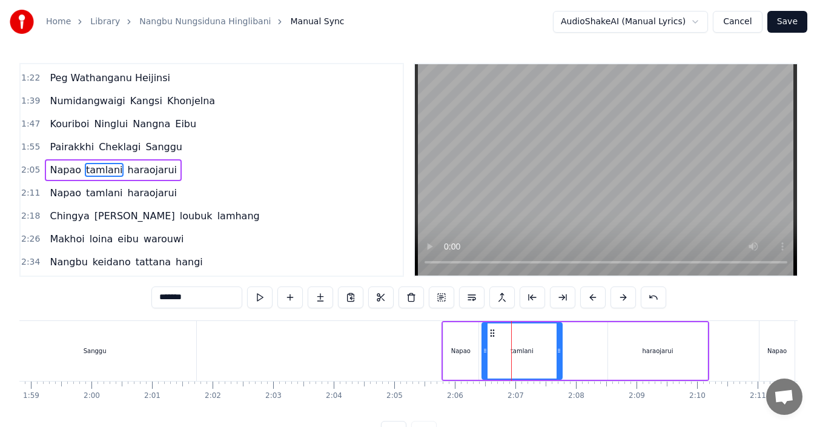
drag, startPoint x: 161, startPoint y: 299, endPoint x: 150, endPoint y: 301, distance: 11.0
click at [150, 301] on div "0:07 [PERSON_NAME] 0:18 [PERSON_NAME] 0:23 Eigi Chamlaba Mapoksina . . . . . 0:…" at bounding box center [408, 253] width 779 height 380
click at [170, 170] on span "haraojarui" at bounding box center [196, 170] width 52 height 14
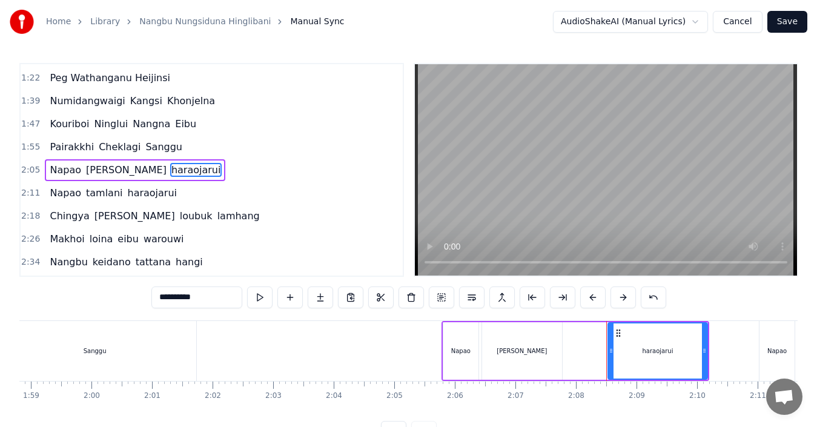
drag, startPoint x: 161, startPoint y: 297, endPoint x: 155, endPoint y: 301, distance: 6.6
click at [152, 301] on input "**********" at bounding box center [196, 298] width 91 height 22
drag, startPoint x: 162, startPoint y: 298, endPoint x: 154, endPoint y: 298, distance: 7.9
click at [154, 298] on input "**********" at bounding box center [196, 298] width 91 height 22
type input "**********"
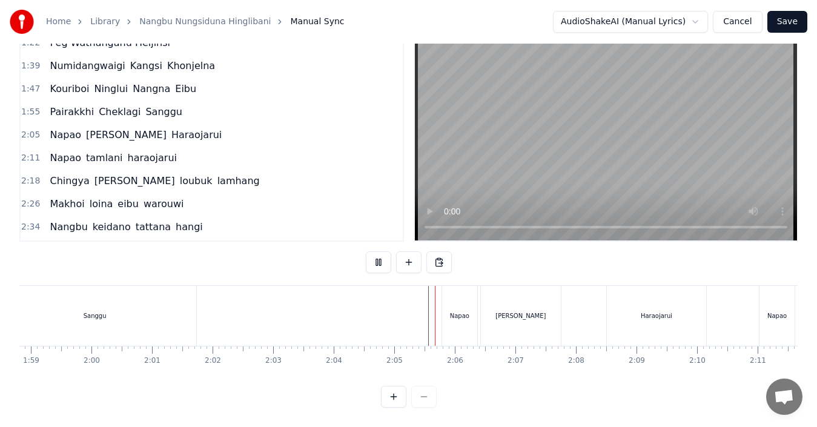
scroll to position [45, 0]
click at [97, 151] on span "tamlani" at bounding box center [104, 158] width 39 height 14
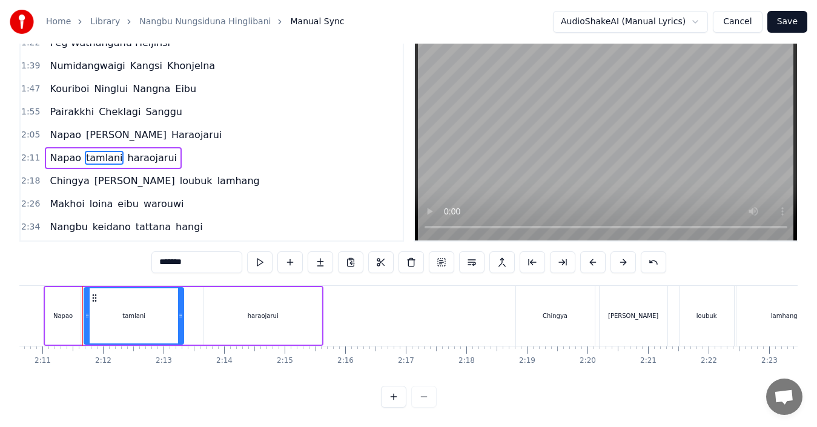
scroll to position [0, 7917]
drag, startPoint x: 161, startPoint y: 252, endPoint x: 152, endPoint y: 252, distance: 9.1
click at [152, 252] on input "*******" at bounding box center [196, 262] width 91 height 22
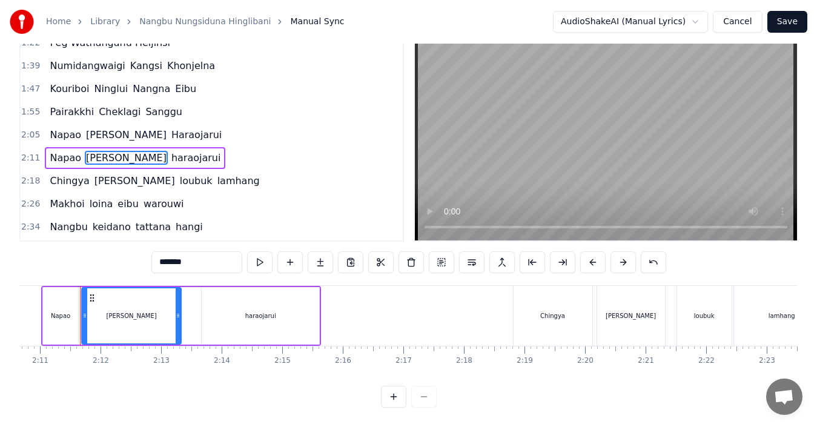
click at [170, 151] on span "haraojarui" at bounding box center [196, 158] width 52 height 14
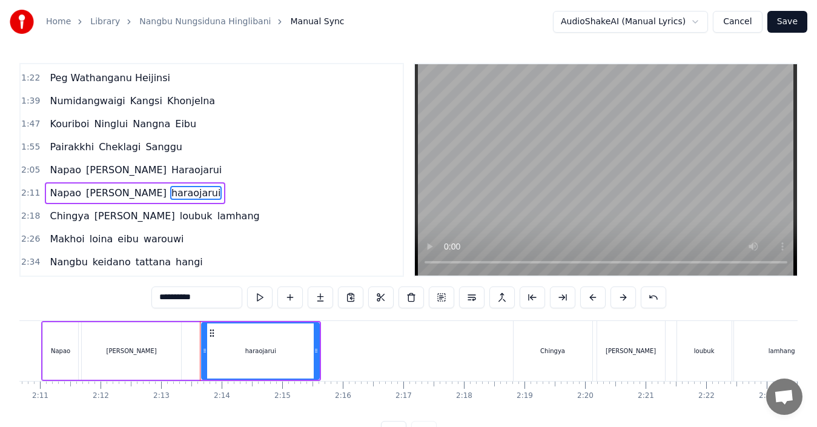
scroll to position [159, 0]
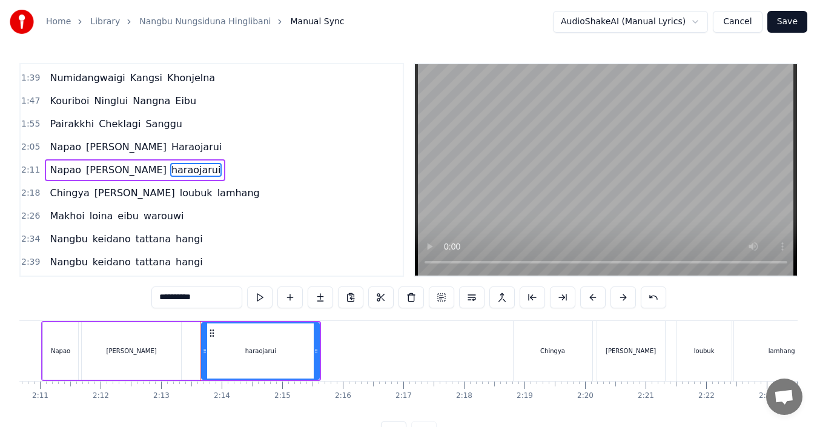
drag, startPoint x: 162, startPoint y: 293, endPoint x: 143, endPoint y: 296, distance: 19.6
click at [143, 296] on div "0:07 [PERSON_NAME] 0:18 [PERSON_NAME] 0:23 Eigi Chamlaba Mapoksina . . . . . 0:…" at bounding box center [408, 253] width 779 height 380
type input "**********"
click at [259, 298] on button at bounding box center [259, 298] width 25 height 22
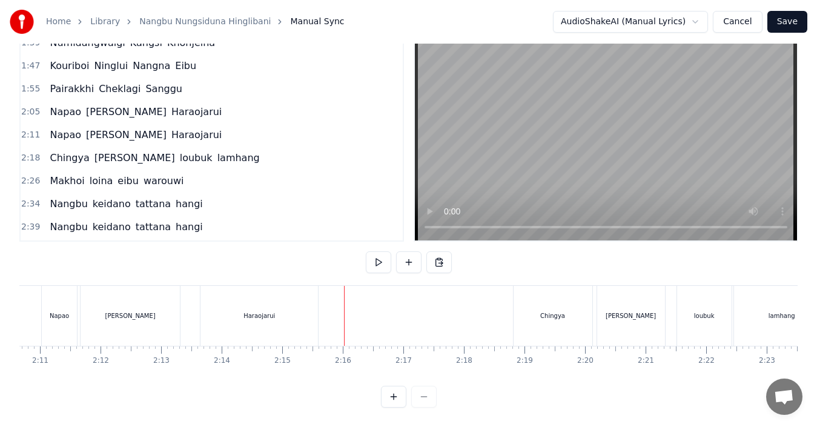
scroll to position [45, 0]
click at [554, 311] on div "Chingya" at bounding box center [552, 315] width 25 height 9
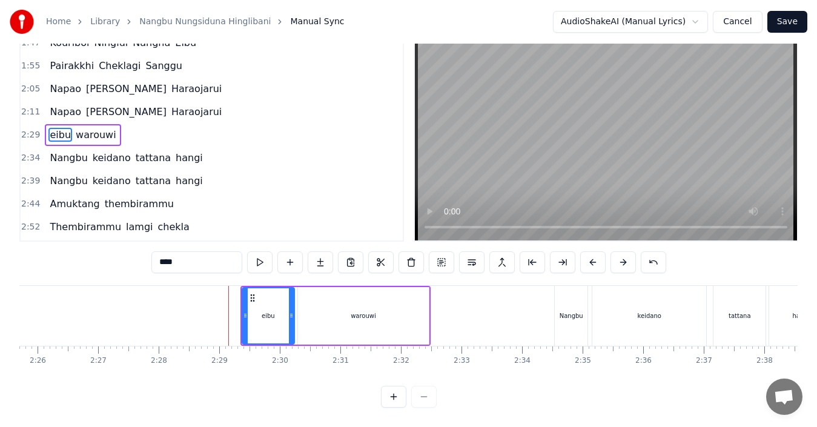
scroll to position [0, 0]
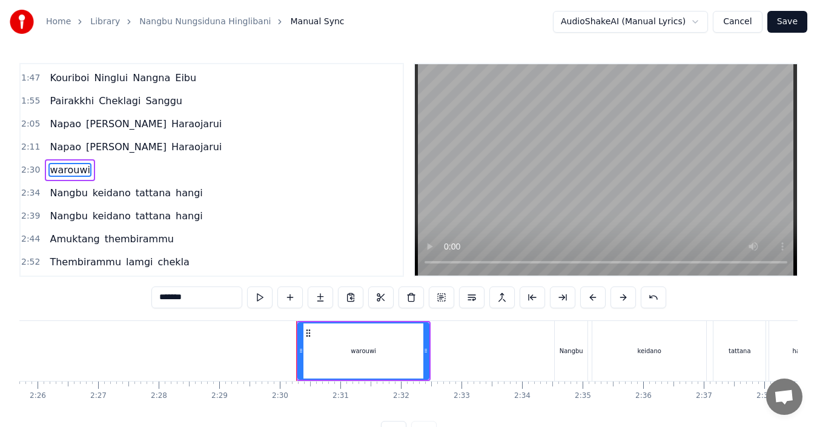
type input "******"
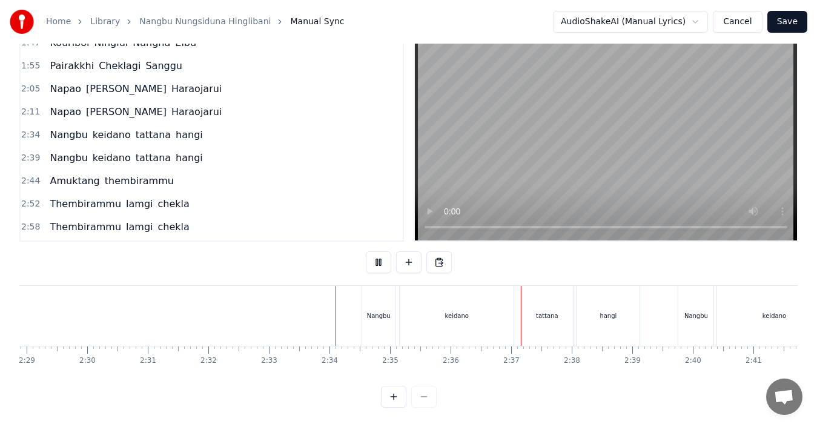
scroll to position [0, 9096]
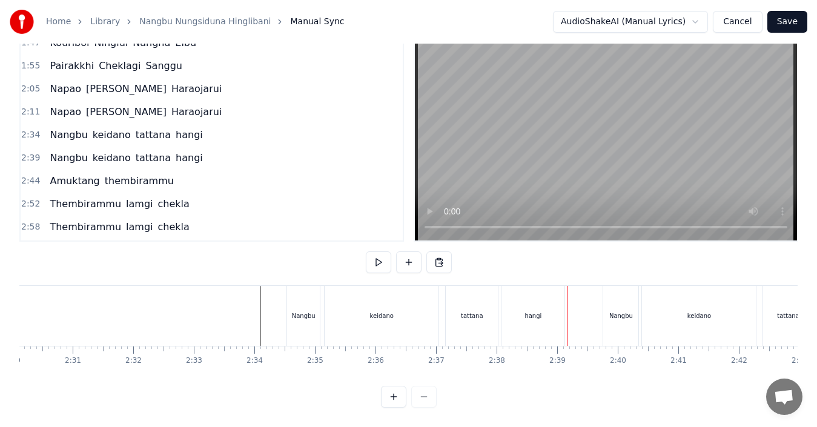
click at [308, 311] on div "Nangbu" at bounding box center [304, 315] width 24 height 9
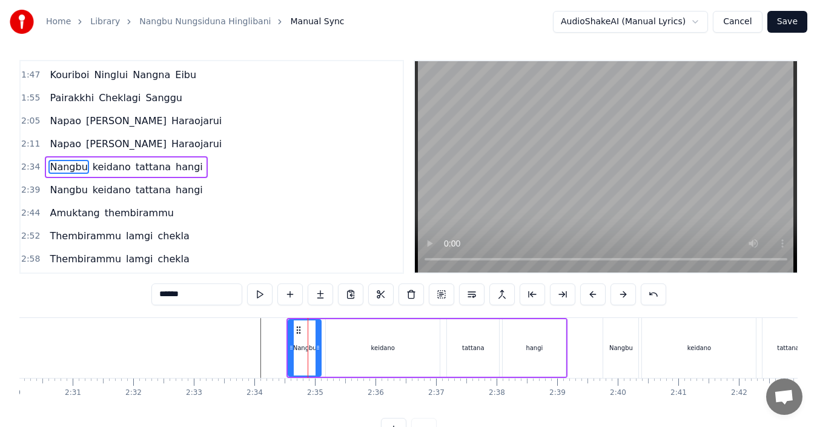
scroll to position [0, 0]
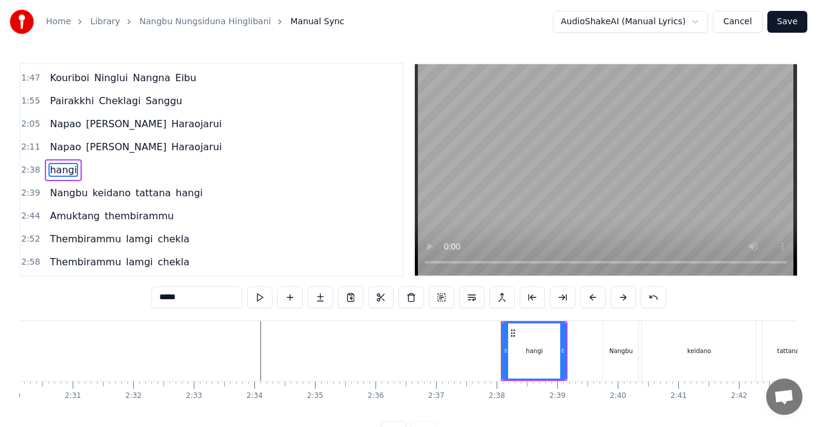
type input "******"
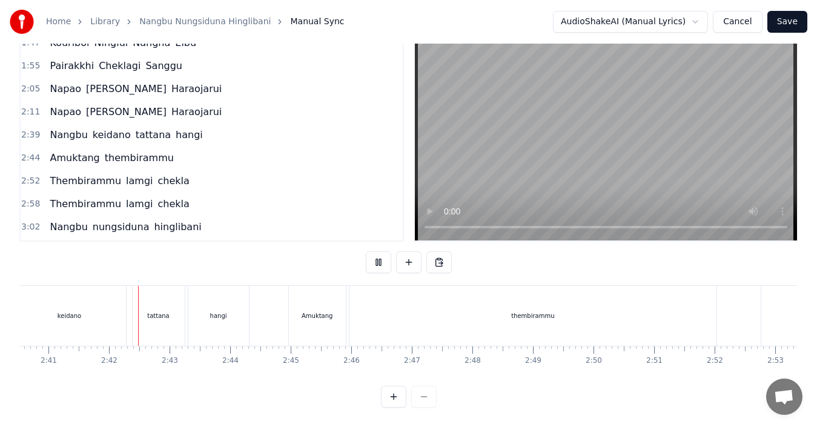
scroll to position [0, 9756]
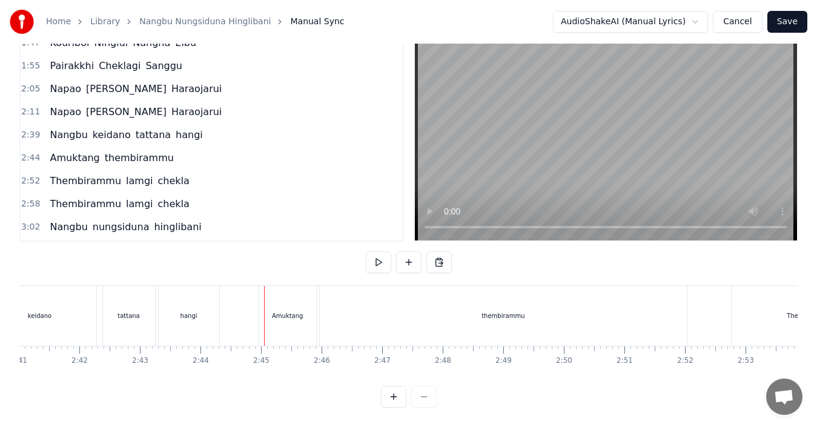
click at [422, 396] on div at bounding box center [409, 397] width 56 height 22
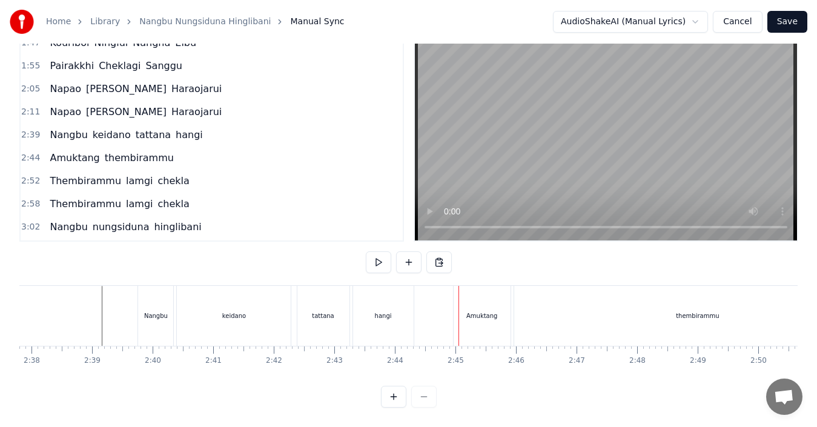
scroll to position [0, 9351]
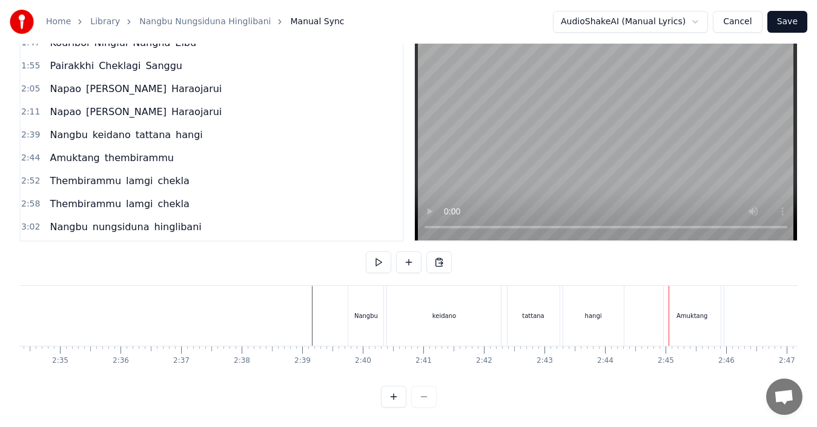
click at [371, 318] on div "Nangbu" at bounding box center [365, 316] width 35 height 60
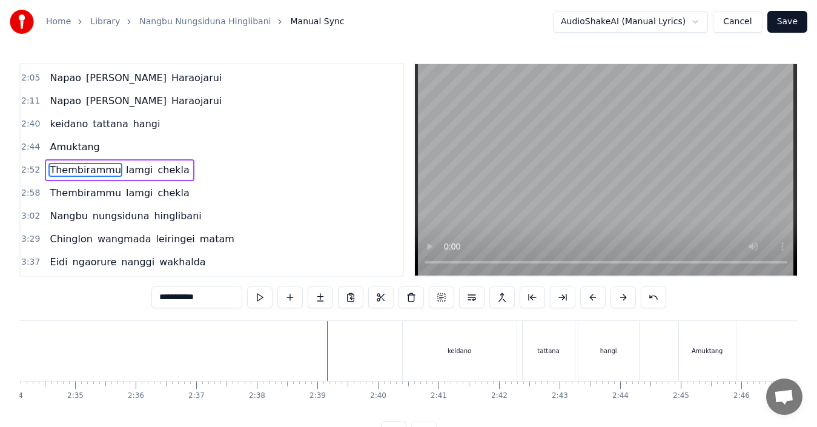
scroll to position [0, 9366]
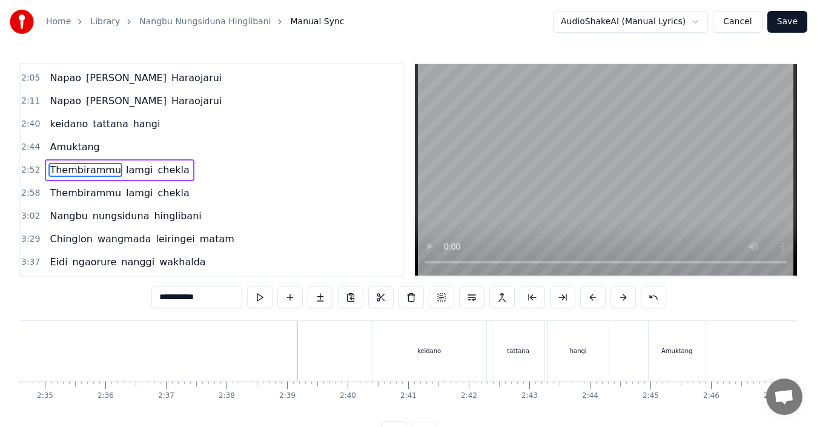
click at [420, 362] on div "keidano" at bounding box center [430, 351] width 114 height 60
click at [500, 357] on div "tattana" at bounding box center [519, 351] width 52 height 60
click at [571, 352] on div "hangi" at bounding box center [578, 351] width 17 height 9
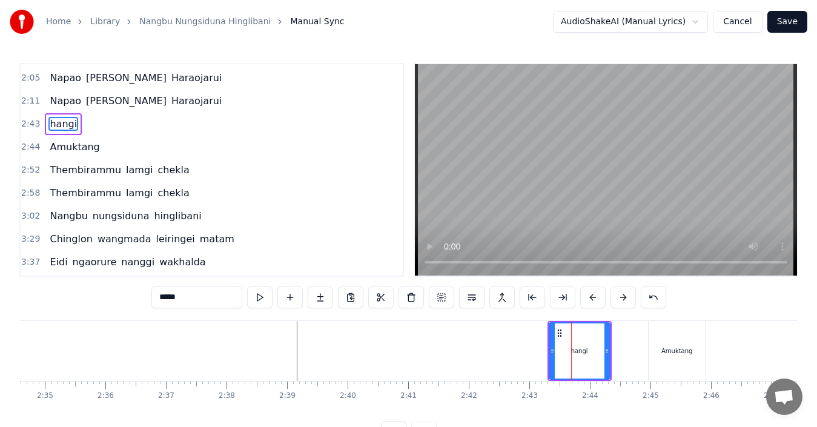
scroll to position [182, 0]
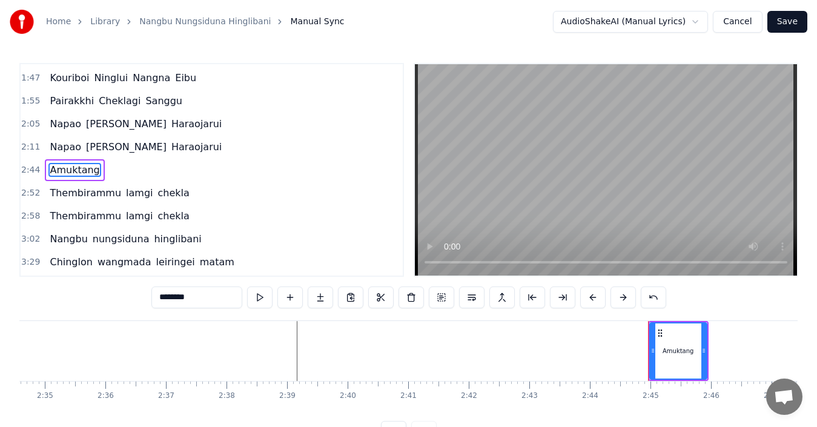
click at [663, 350] on div "Amuktang" at bounding box center [679, 351] width 56 height 55
type input "**********"
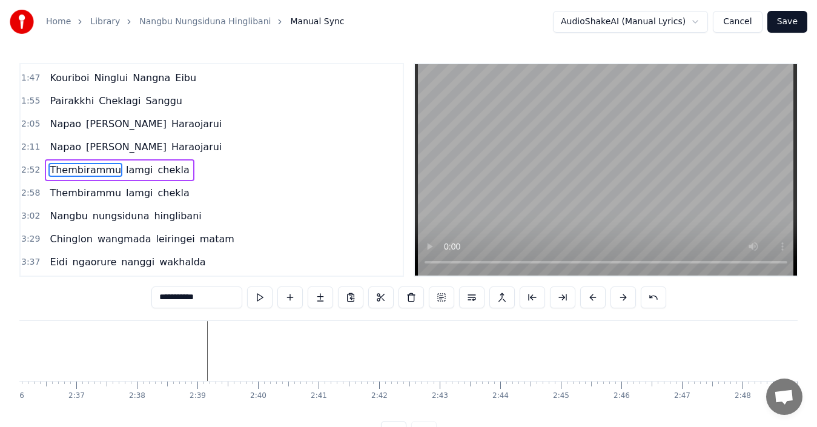
scroll to position [0, 9261]
click at [98, 339] on div at bounding box center [146, 351] width 18776 height 60
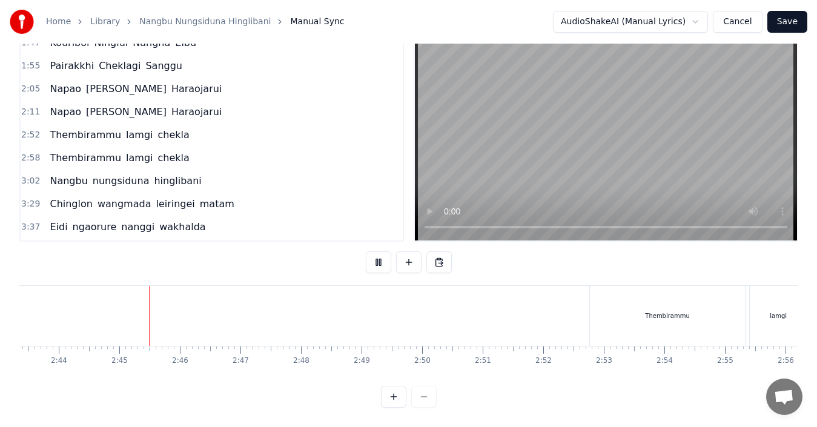
scroll to position [0, 9930]
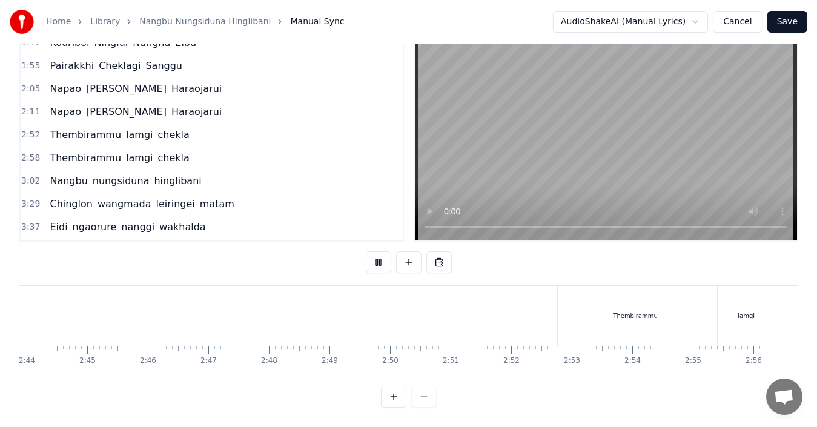
click at [616, 311] on div "Thembirammu" at bounding box center [635, 315] width 45 height 9
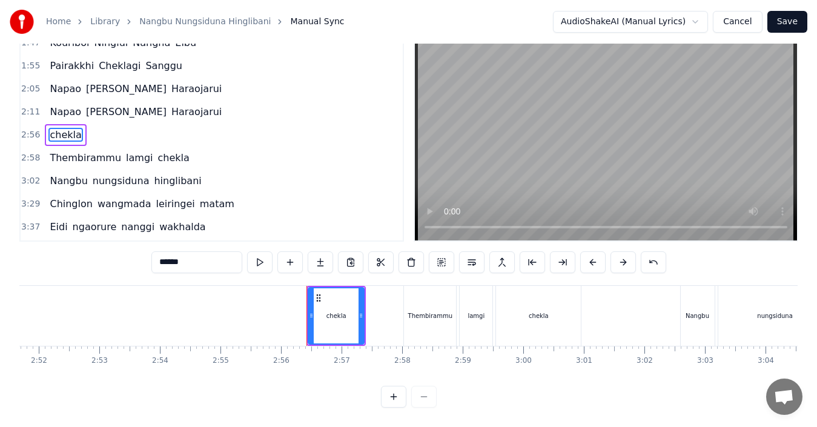
scroll to position [0, 0]
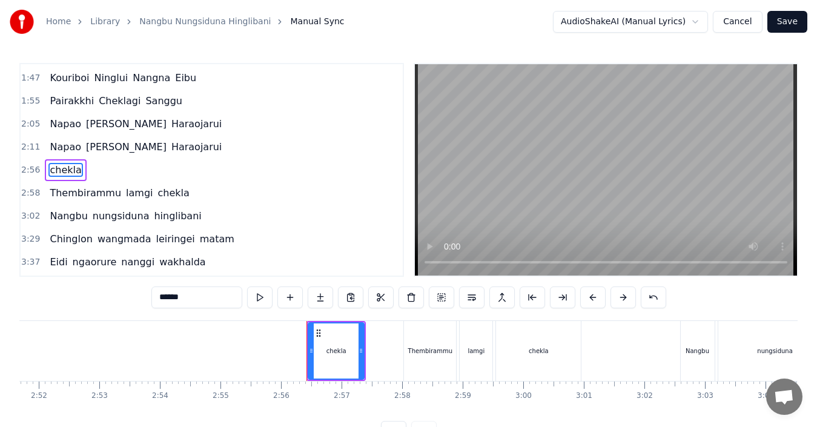
type input "**********"
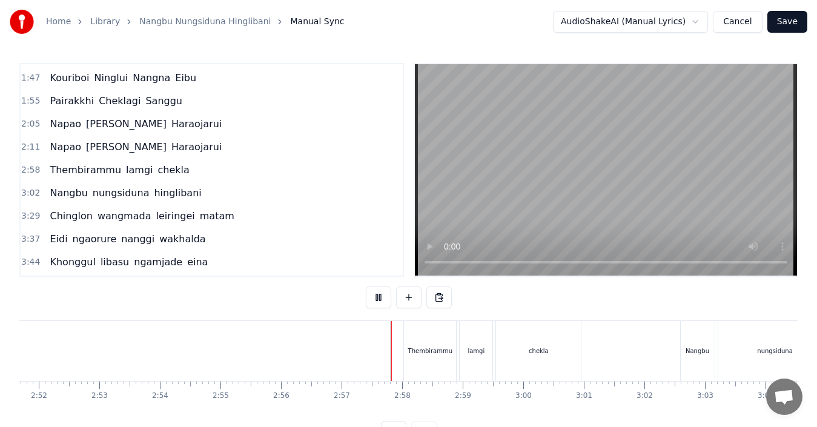
scroll to position [45, 0]
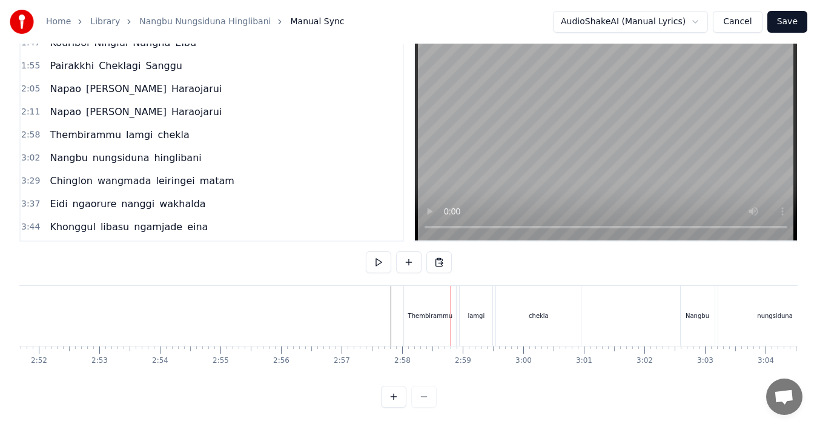
click at [430, 314] on div "Thembirammu" at bounding box center [430, 316] width 52 height 60
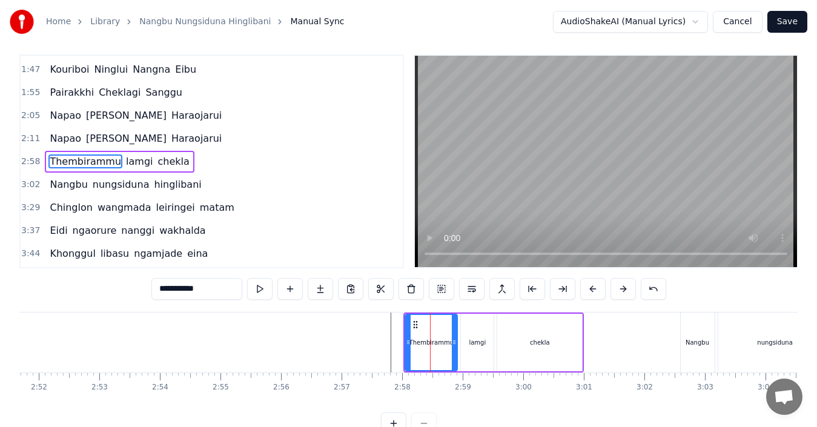
scroll to position [0, 0]
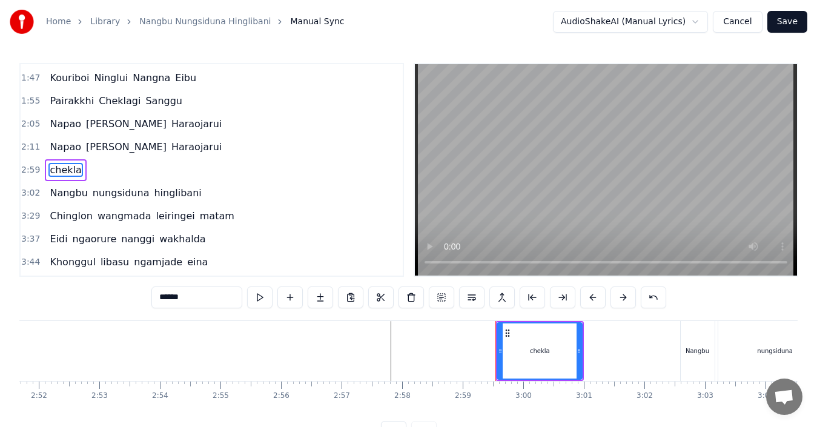
type input "******"
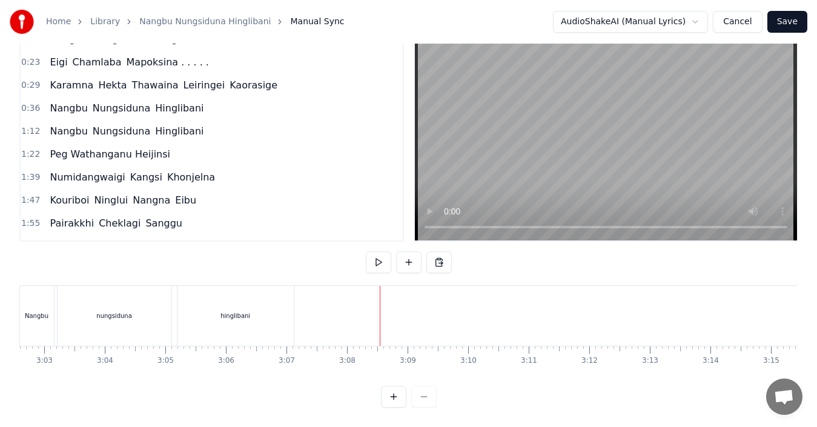
scroll to position [22, 0]
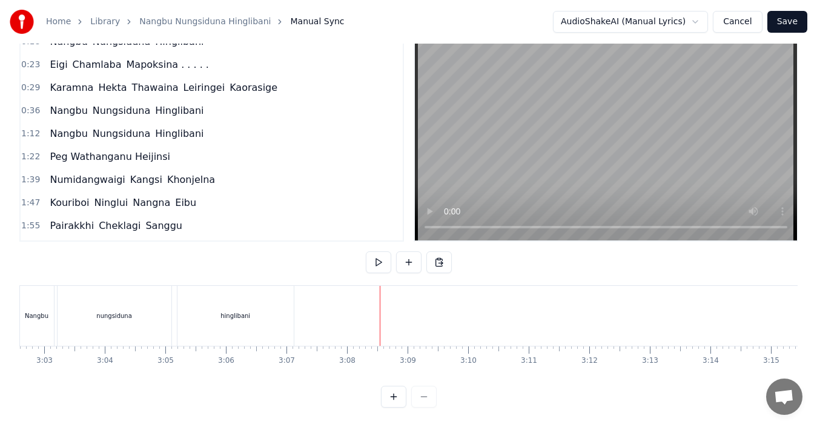
click at [104, 150] on span "Peg Wathanganu Heijinsi" at bounding box center [109, 157] width 123 height 14
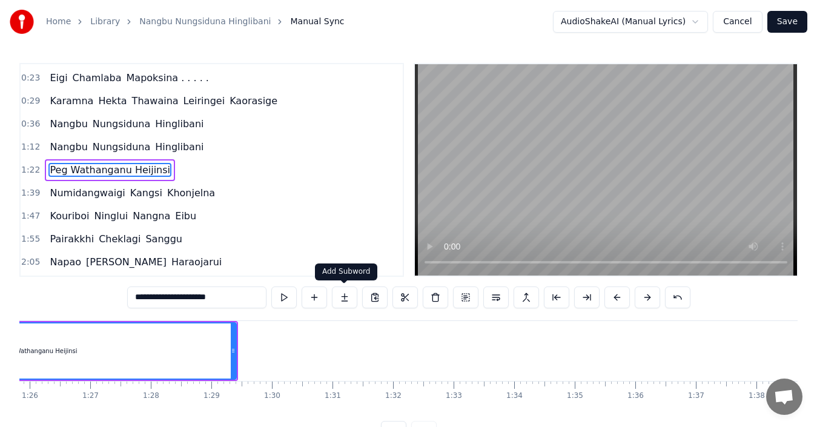
scroll to position [0, 4962]
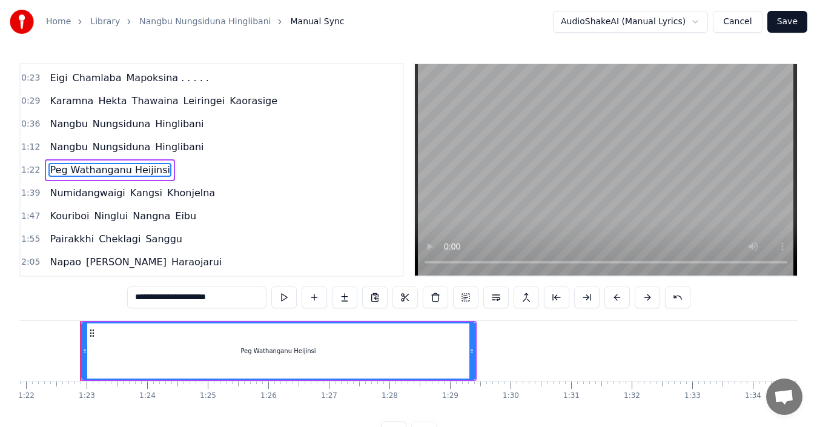
type input "**********"
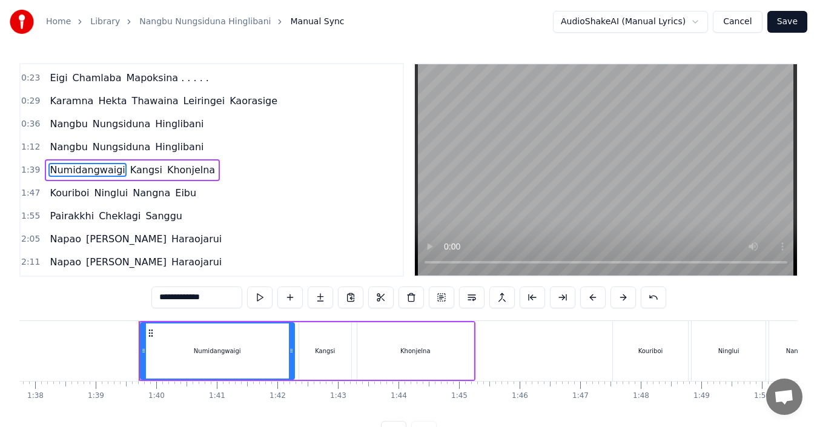
scroll to position [0, 5980]
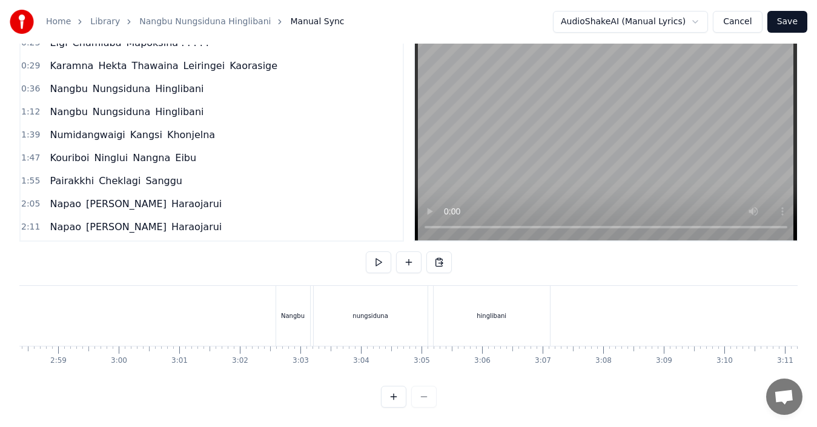
scroll to position [0, 10732]
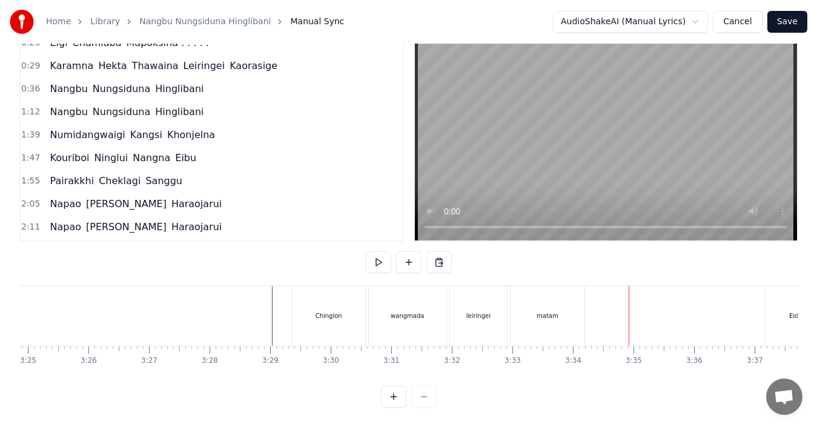
scroll to position [0, 12384]
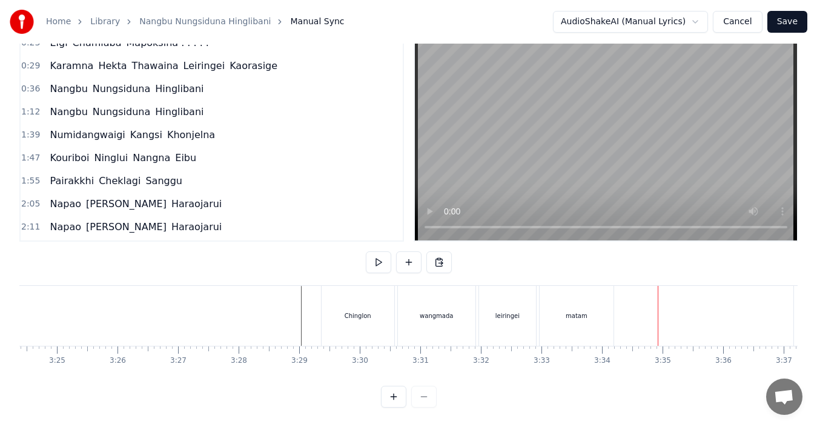
click at [355, 310] on div "Chinglon" at bounding box center [358, 316] width 73 height 60
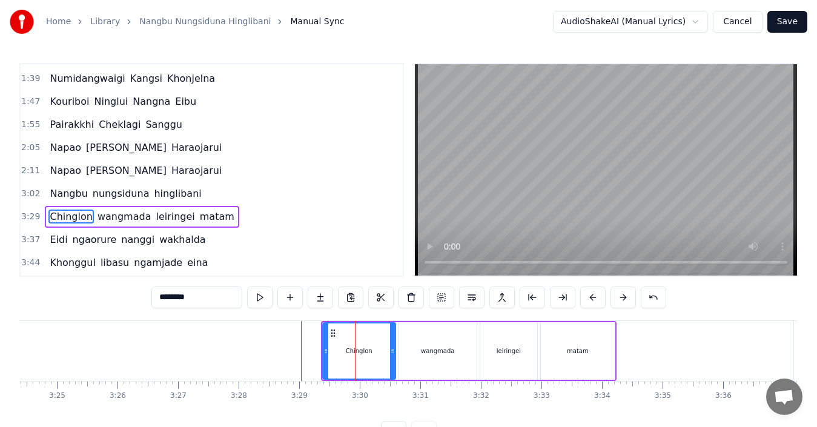
scroll to position [182, 0]
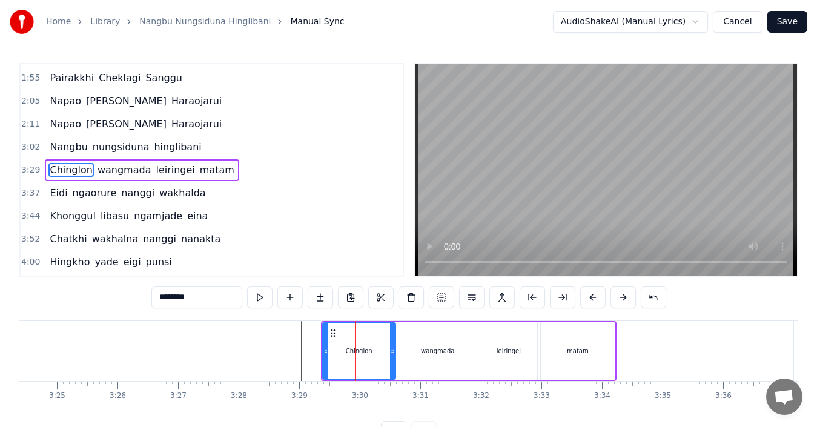
click at [98, 148] on span "nungsiduna" at bounding box center [120, 147] width 59 height 14
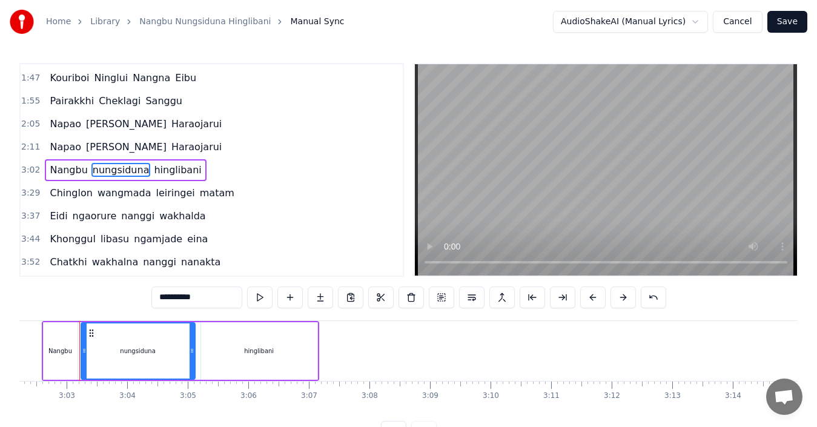
scroll to position [0, 11040]
drag, startPoint x: 162, startPoint y: 302, endPoint x: 151, endPoint y: 302, distance: 10.9
click at [151, 302] on input "**********" at bounding box center [196, 298] width 91 height 22
click at [158, 173] on span "hinglibani" at bounding box center [179, 170] width 50 height 14
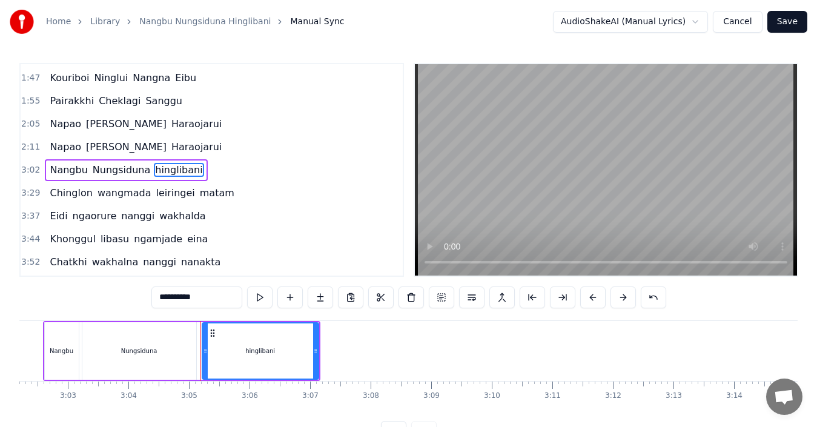
drag, startPoint x: 163, startPoint y: 300, endPoint x: 147, endPoint y: 300, distance: 16.4
click at [147, 300] on div "**********" at bounding box center [408, 253] width 779 height 380
click at [113, 196] on span "wangmada" at bounding box center [124, 193] width 56 height 14
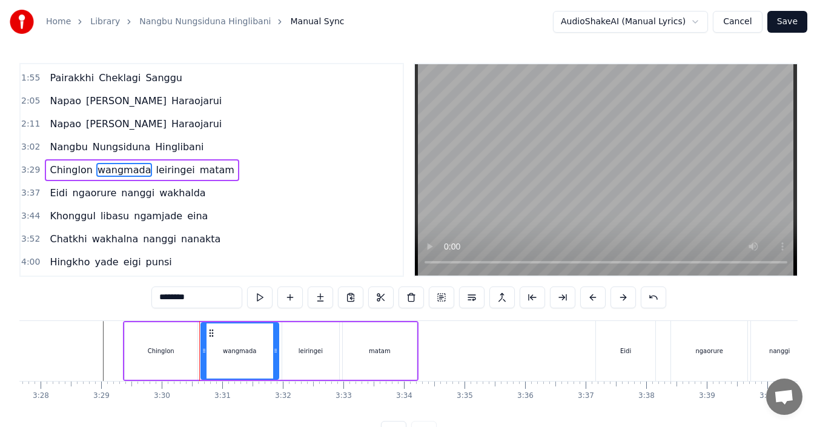
scroll to position [0, 12701]
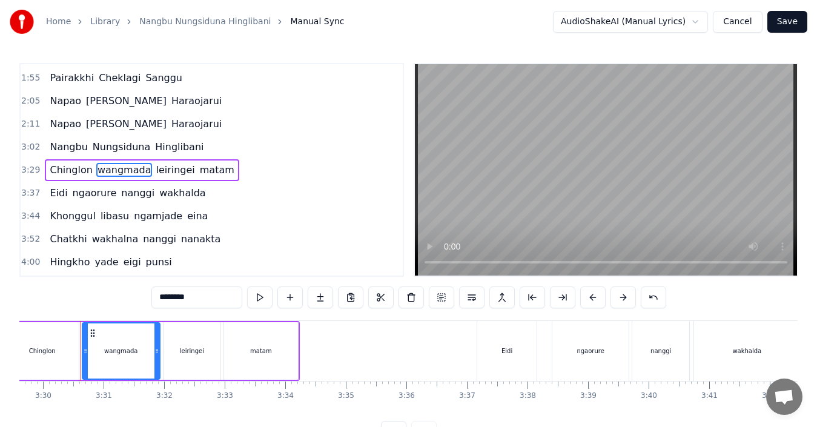
drag, startPoint x: 164, startPoint y: 298, endPoint x: 148, endPoint y: 298, distance: 15.8
click at [148, 298] on div "0:07 [PERSON_NAME] 0:18 [PERSON_NAME] 0:23 Eigi Chamlaba Mapoksina . . . . . 0:…" at bounding box center [408, 253] width 779 height 380
click at [156, 173] on span "leiringei" at bounding box center [176, 170] width 41 height 14
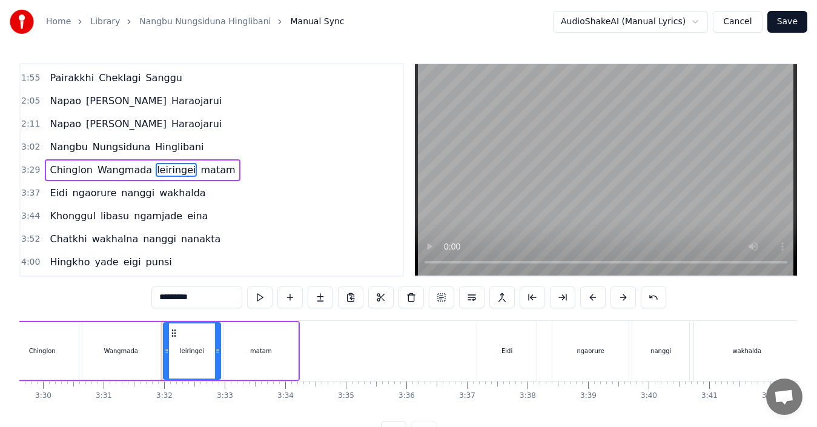
drag, startPoint x: 161, startPoint y: 298, endPoint x: 140, endPoint y: 298, distance: 20.6
click at [140, 298] on div "0:07 [PERSON_NAME] 0:18 [PERSON_NAME] 0:23 Eigi Chamlaba Mapoksina . . . . . 0:…" at bounding box center [408, 253] width 779 height 380
click at [202, 170] on span "matam" at bounding box center [220, 170] width 37 height 14
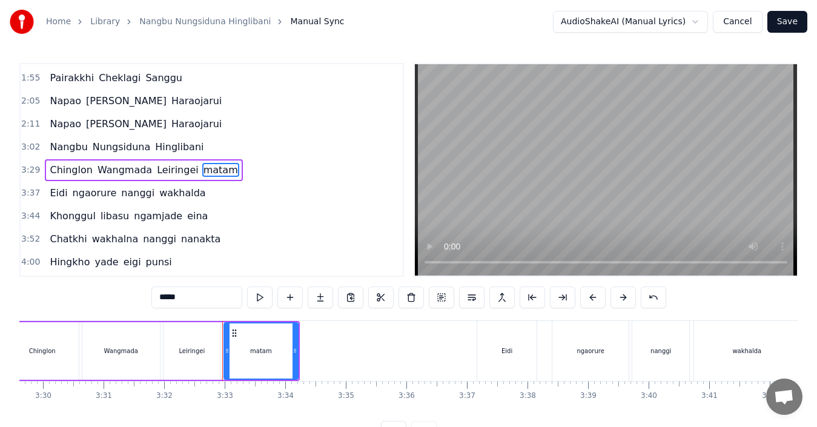
drag, startPoint x: 164, startPoint y: 296, endPoint x: 151, endPoint y: 299, distance: 13.0
click at [151, 299] on input "*****" at bounding box center [196, 298] width 91 height 22
click at [77, 192] on span "ngaorure" at bounding box center [94, 193] width 47 height 14
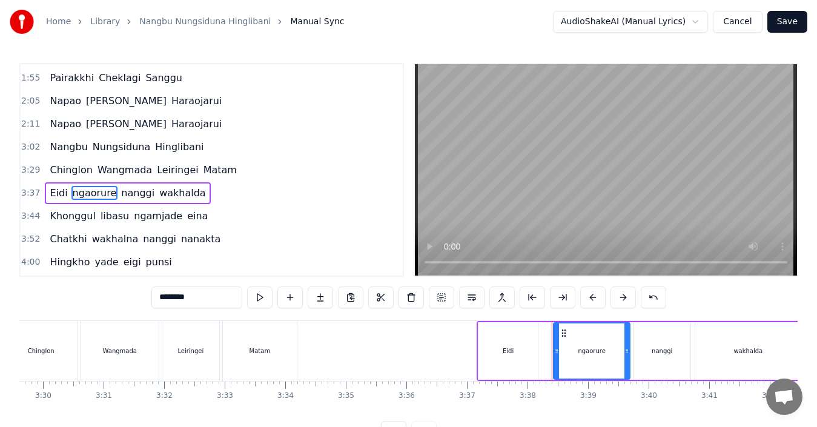
scroll to position [205, 0]
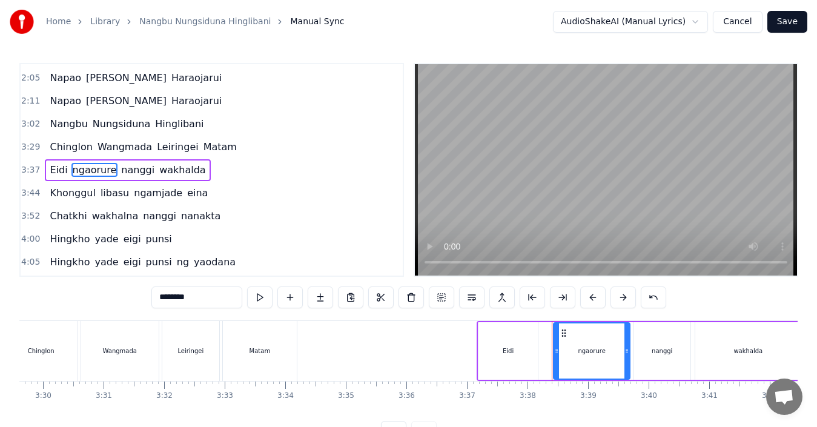
drag, startPoint x: 163, startPoint y: 296, endPoint x: 141, endPoint y: 298, distance: 21.8
click at [141, 298] on div "0:07 [PERSON_NAME] 0:18 [PERSON_NAME] 0:23 Eigi Chamlaba Mapoksina . . . . . 0:…" at bounding box center [408, 253] width 779 height 380
click at [122, 171] on span "nanggi" at bounding box center [139, 170] width 36 height 14
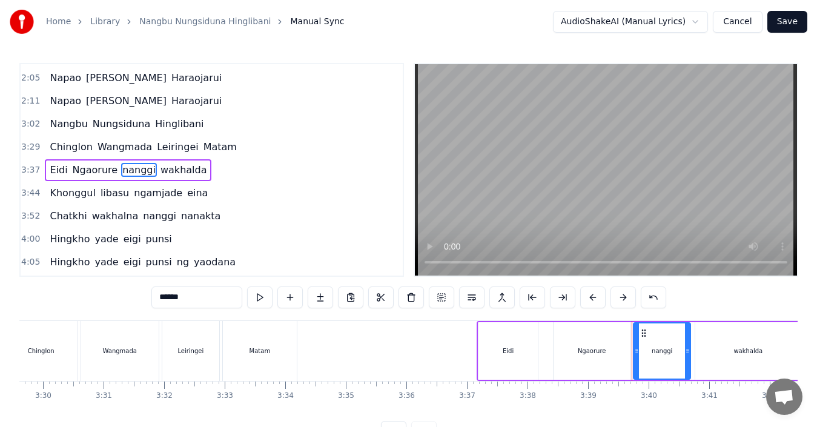
drag, startPoint x: 162, startPoint y: 298, endPoint x: 148, endPoint y: 298, distance: 14.6
click at [148, 298] on div "0:07 [PERSON_NAME] 0:18 [PERSON_NAME] 0:23 Eigi Chamlaba Mapoksina . . . . . 0:…" at bounding box center [408, 253] width 779 height 380
click at [162, 168] on span "wakhalda" at bounding box center [185, 170] width 49 height 14
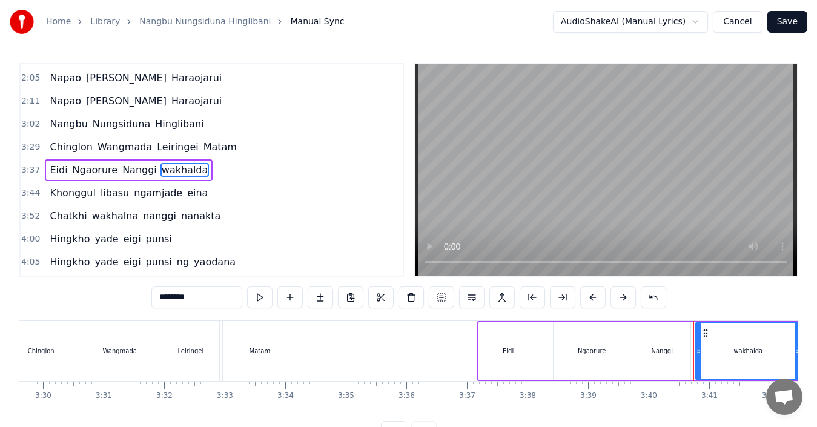
drag, startPoint x: 164, startPoint y: 298, endPoint x: 137, endPoint y: 298, distance: 27.3
click at [137, 298] on div "0:07 [PERSON_NAME] 0:18 [PERSON_NAME] 0:23 Eigi Chamlaba Mapoksina . . . . . 0:…" at bounding box center [408, 253] width 779 height 380
click at [78, 194] on span "Khonggul" at bounding box center [72, 193] width 48 height 14
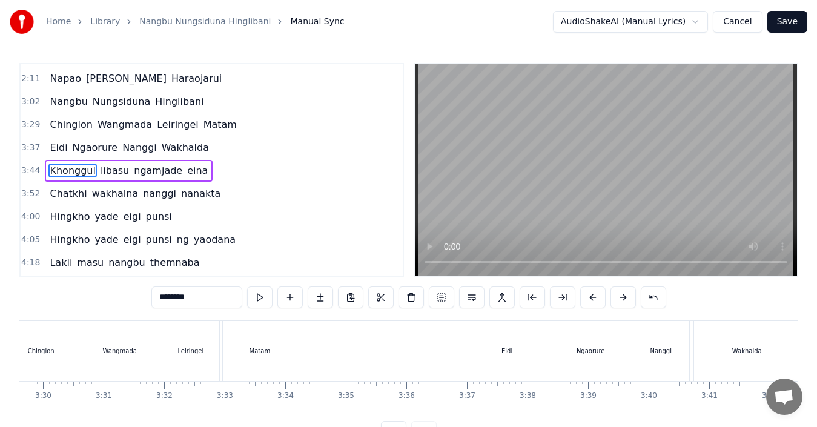
scroll to position [228, 0]
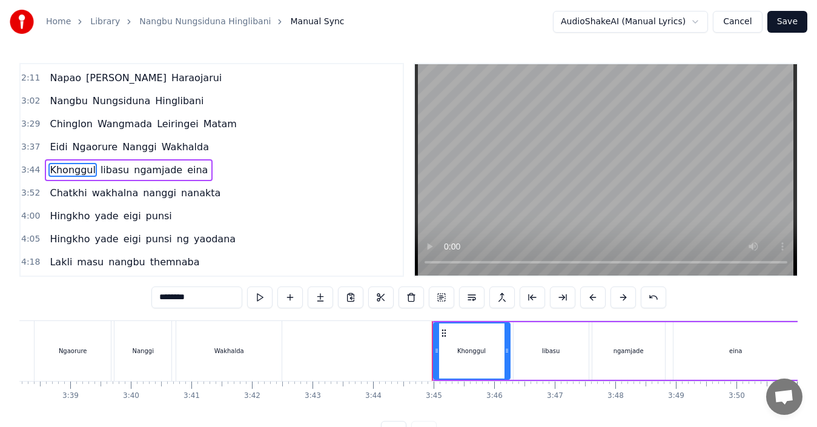
click at [109, 168] on span "libasu" at bounding box center [114, 170] width 31 height 14
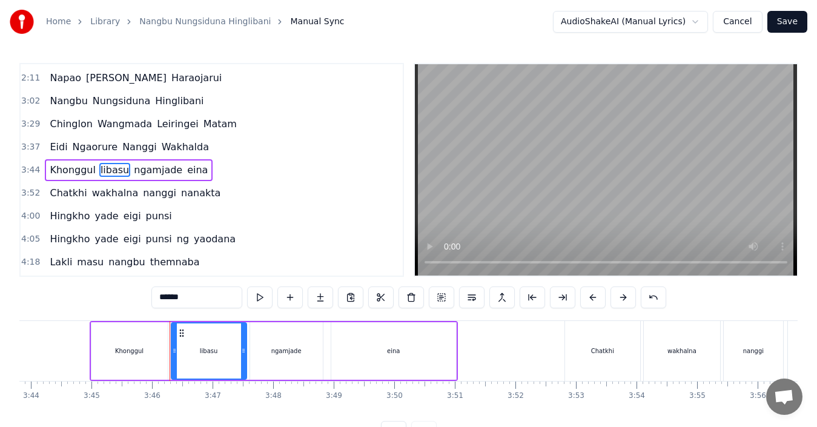
scroll to position [0, 13570]
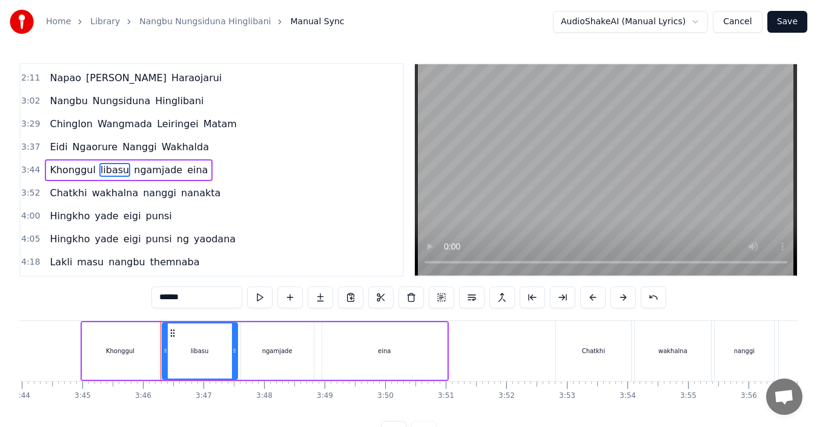
drag, startPoint x: 160, startPoint y: 294, endPoint x: 143, endPoint y: 296, distance: 17.1
click at [143, 296] on div "0:07 [PERSON_NAME] 0:18 [PERSON_NAME] 0:23 Eigi Chamlaba Mapoksina . . . . . 0:…" at bounding box center [408, 253] width 779 height 380
click at [144, 174] on span "ngamjade" at bounding box center [161, 170] width 51 height 14
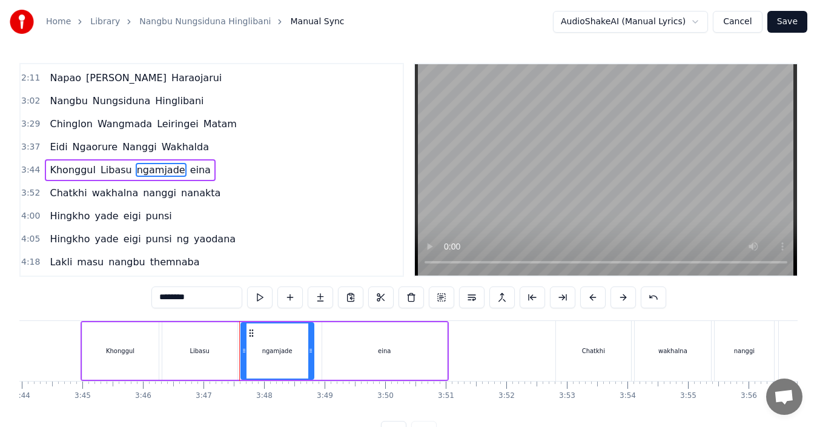
drag, startPoint x: 164, startPoint y: 299, endPoint x: 146, endPoint y: 299, distance: 17.6
click at [146, 299] on div "0:07 [PERSON_NAME] 0:18 [PERSON_NAME] 0:23 Eigi Chamlaba Mapoksina . . . . . 0:…" at bounding box center [408, 253] width 779 height 380
click at [221, 173] on span "eina" at bounding box center [232, 170] width 23 height 14
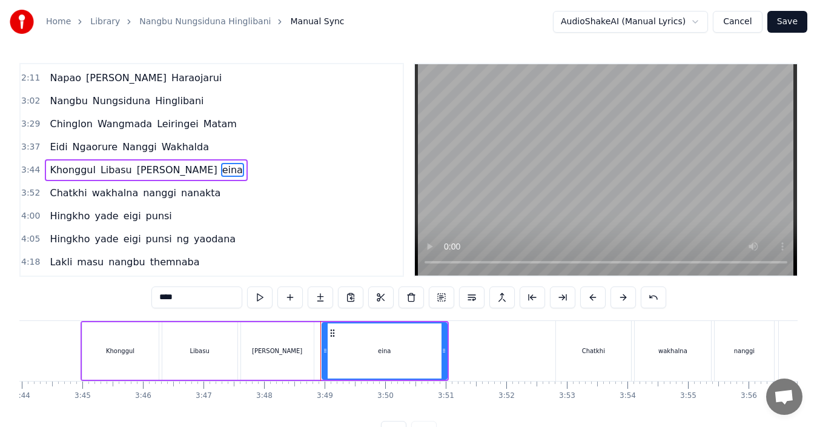
drag, startPoint x: 161, startPoint y: 299, endPoint x: 135, endPoint y: 300, distance: 26.1
click at [135, 300] on div "0:07 [PERSON_NAME] 0:18 [PERSON_NAME] 0:23 Eigi Chamlaba Mapoksina . . . . . 0:…" at bounding box center [408, 253] width 779 height 380
click at [162, 298] on input "****" at bounding box center [196, 298] width 91 height 22
click at [93, 193] on span "wakhalna" at bounding box center [115, 193] width 49 height 14
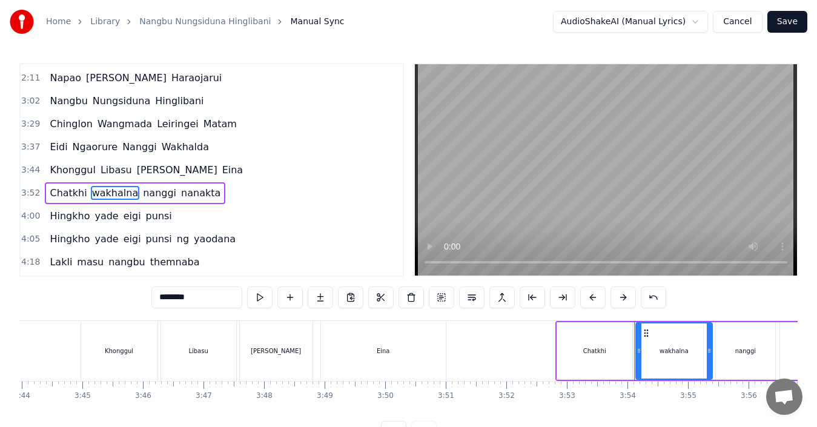
scroll to position [251, 0]
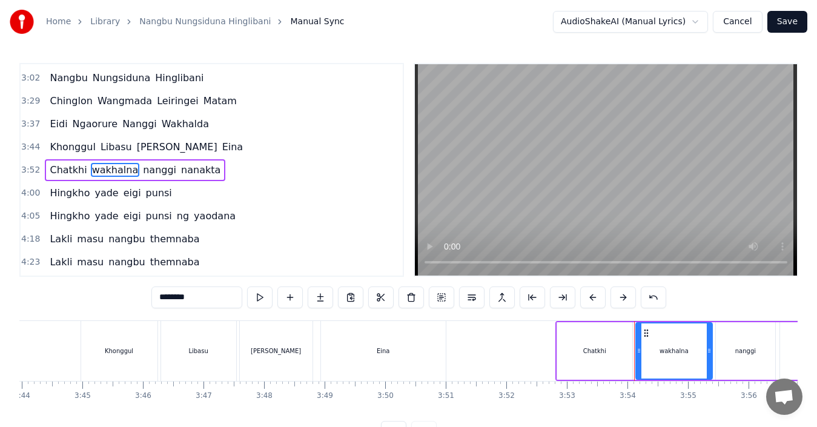
drag, startPoint x: 164, startPoint y: 302, endPoint x: 152, endPoint y: 303, distance: 11.6
click at [153, 303] on input "********" at bounding box center [196, 298] width 91 height 22
click at [143, 171] on span "nanggi" at bounding box center [161, 170] width 36 height 14
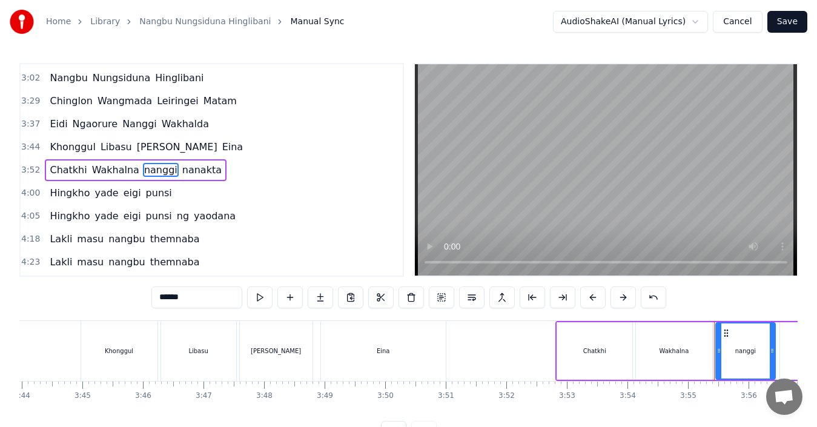
drag, startPoint x: 163, startPoint y: 299, endPoint x: 141, endPoint y: 299, distance: 21.8
click at [141, 299] on div "0:07 [PERSON_NAME] 0:18 [PERSON_NAME] 0:23 Eigi Chamlaba Mapoksina . . . . . 0:…" at bounding box center [408, 253] width 779 height 380
click at [182, 171] on span "nanakta" at bounding box center [203, 170] width 42 height 14
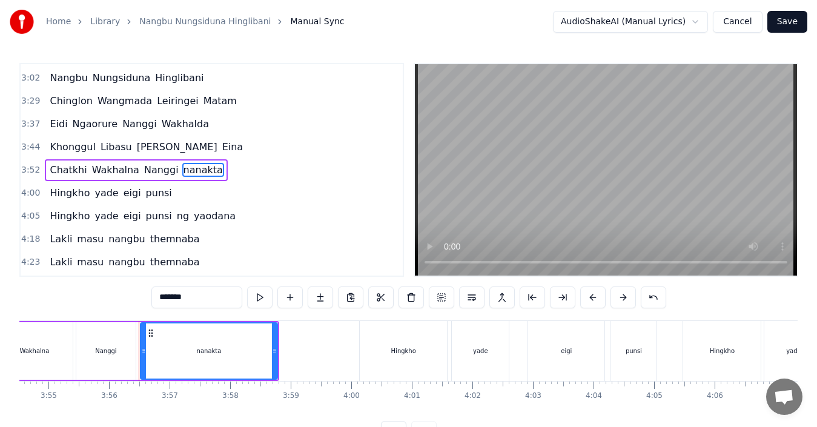
scroll to position [0, 14268]
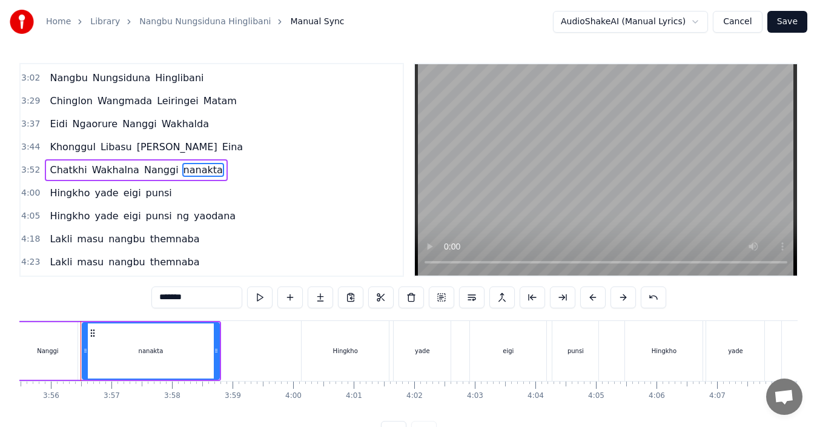
drag, startPoint x: 162, startPoint y: 299, endPoint x: 150, endPoint y: 299, distance: 11.5
click at [152, 299] on input "*******" at bounding box center [196, 298] width 91 height 22
click at [95, 196] on span "yade" at bounding box center [106, 193] width 26 height 14
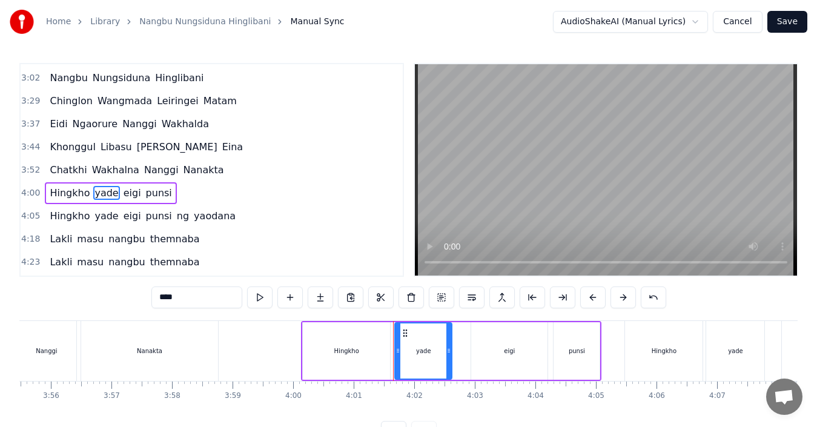
scroll to position [274, 0]
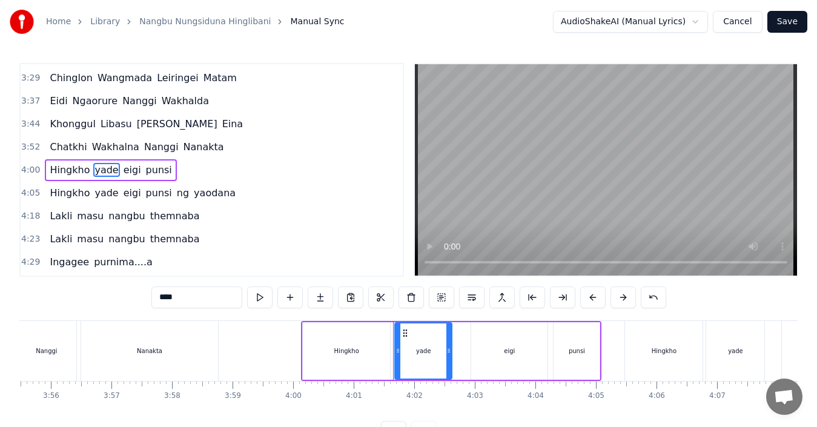
drag, startPoint x: 162, startPoint y: 298, endPoint x: 148, endPoint y: 299, distance: 14.0
click at [148, 299] on div "0:07 [PERSON_NAME] 0:18 [PERSON_NAME] 0:23 Eigi Chamlaba Mapoksina . . . . . 0:…" at bounding box center [408, 253] width 779 height 380
click at [121, 167] on span "eigi" at bounding box center [131, 170] width 20 height 14
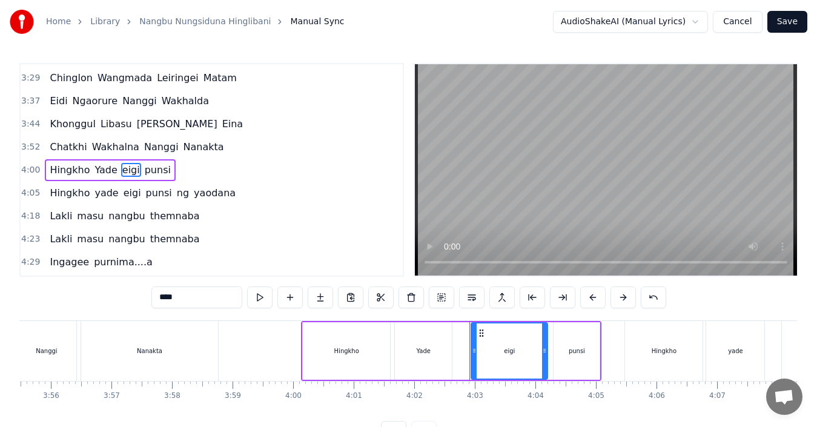
drag, startPoint x: 162, startPoint y: 298, endPoint x: 145, endPoint y: 299, distance: 16.4
click at [145, 299] on div "0:07 [PERSON_NAME] 0:18 [PERSON_NAME] 0:23 Eigi Chamlaba Mapoksina . . . . . 0:…" at bounding box center [408, 253] width 779 height 380
click at [144, 168] on span "punsi" at bounding box center [158, 170] width 28 height 14
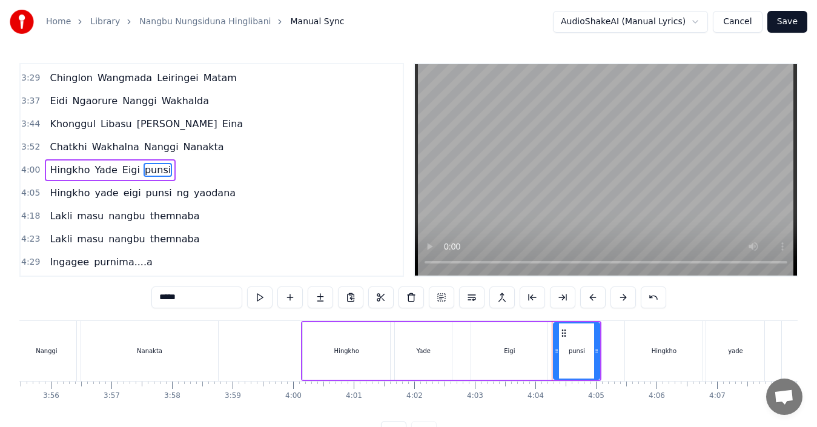
drag, startPoint x: 162, startPoint y: 297, endPoint x: 143, endPoint y: 298, distance: 18.8
click at [143, 298] on div "0:07 [PERSON_NAME] 0:18 [PERSON_NAME] 0:23 Eigi Chamlaba Mapoksina . . . . . 0:…" at bounding box center [408, 253] width 779 height 380
click at [75, 336] on div "Nanggi" at bounding box center [46, 351] width 59 height 60
type input "******"
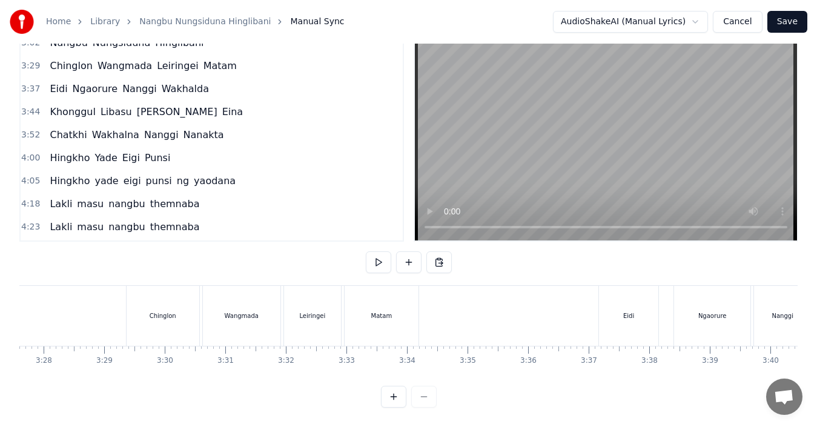
scroll to position [0, 12563]
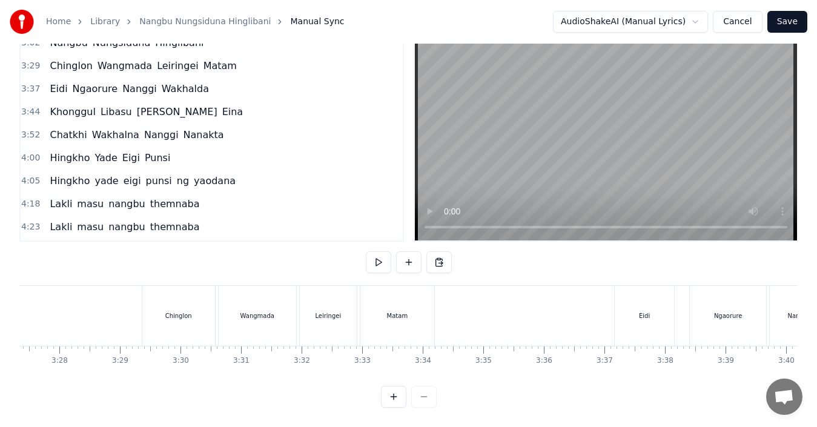
click at [395, 311] on div "Matam" at bounding box center [398, 316] width 74 height 60
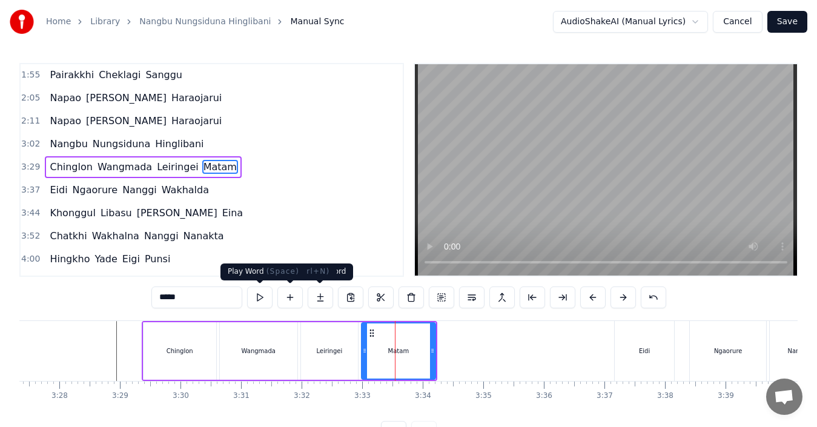
scroll to position [182, 0]
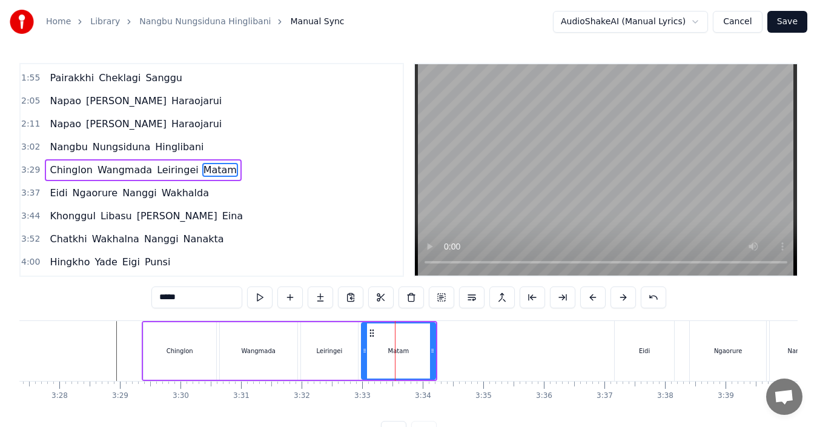
click at [202, 299] on input "*****" at bounding box center [196, 298] width 91 height 22
type input "**********"
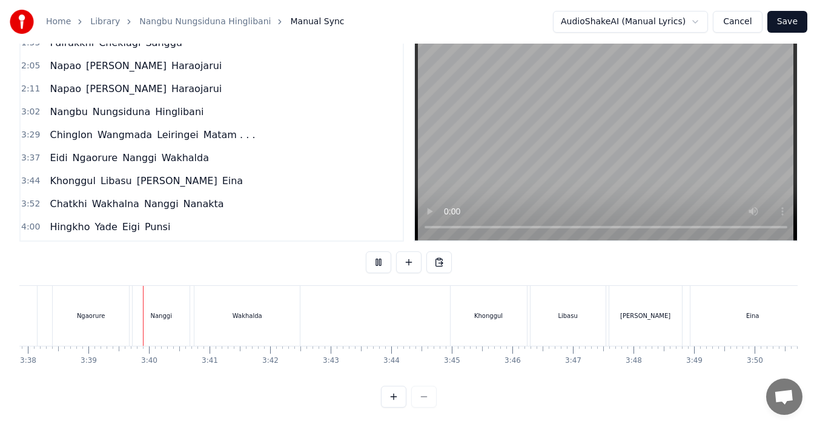
scroll to position [0, 13233]
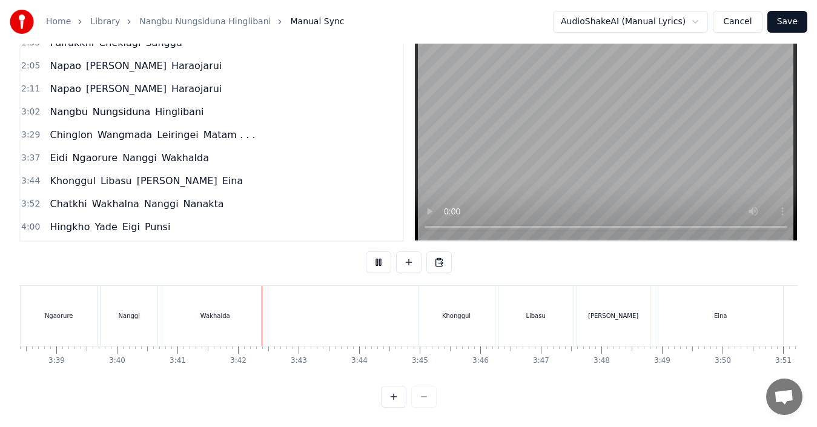
click at [218, 311] on div "Wakhalda" at bounding box center [216, 315] width 30 height 9
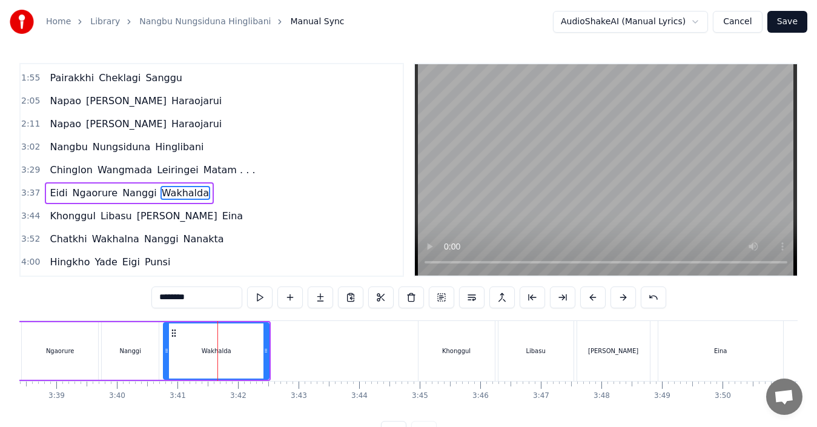
scroll to position [205, 0]
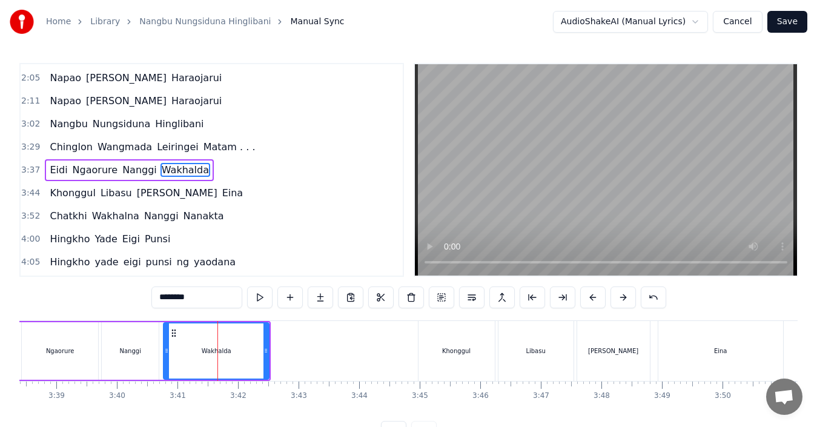
click at [205, 298] on input "********" at bounding box center [196, 298] width 91 height 22
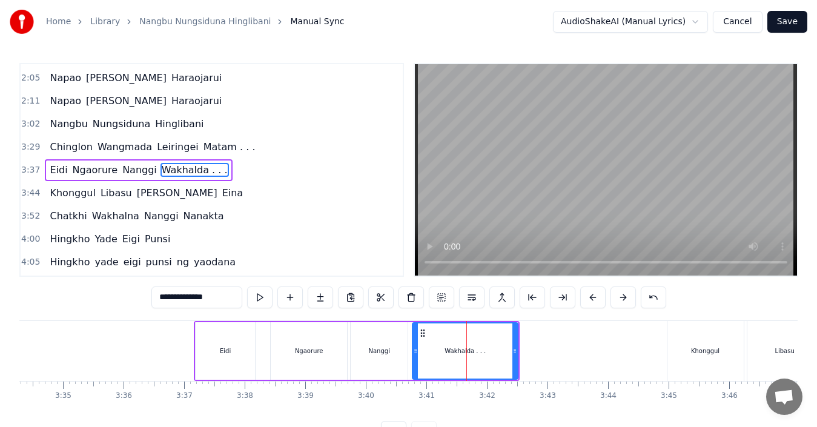
type input "**********"
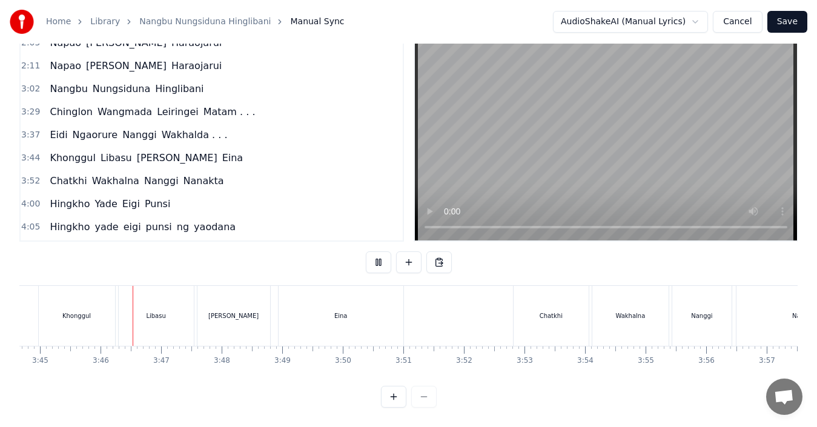
scroll to position [0, 13641]
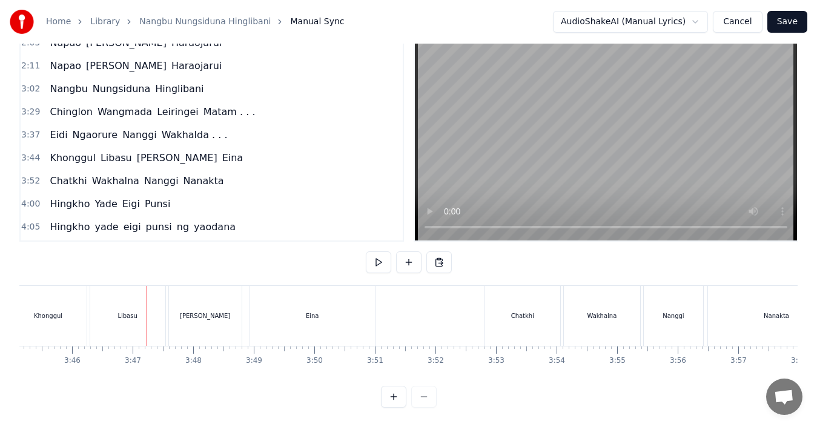
click at [58, 313] on div "Khonggul" at bounding box center [48, 316] width 76 height 60
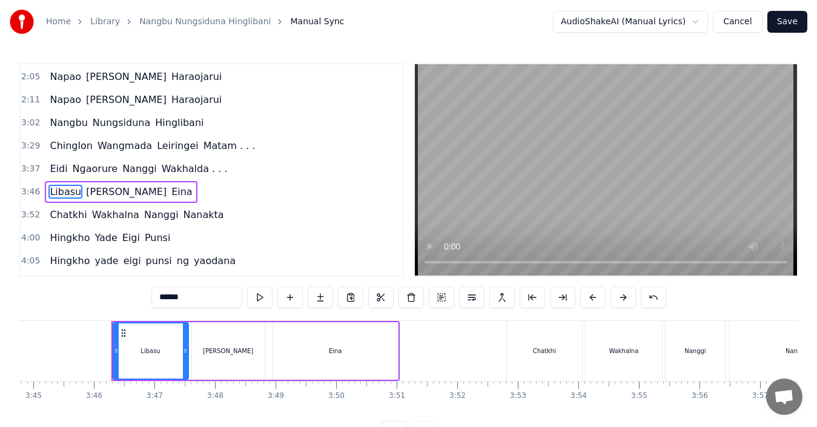
scroll to position [228, 0]
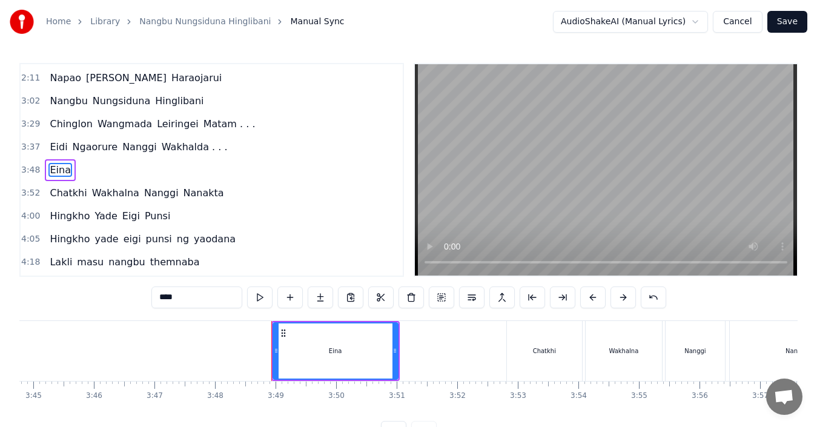
type input "*******"
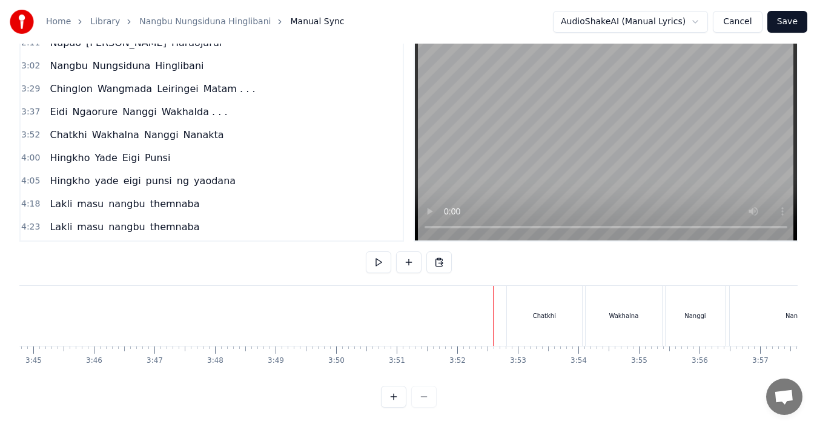
scroll to position [45, 0]
click at [544, 317] on div "Chatkhi" at bounding box center [544, 316] width 75 height 60
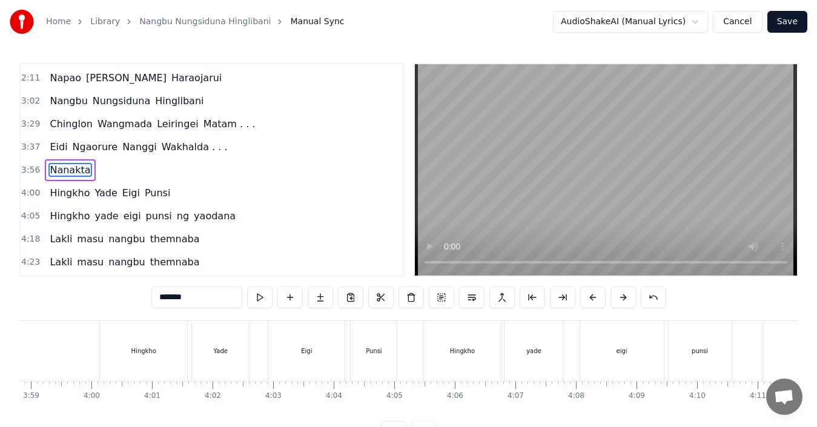
scroll to position [0, 14305]
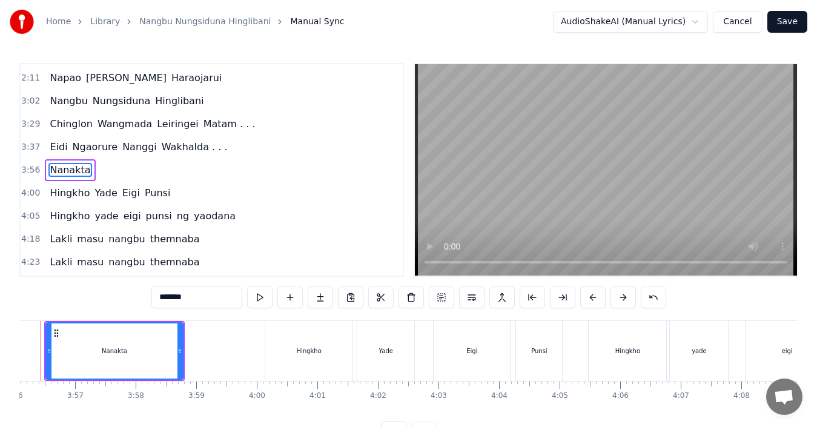
type input "*******"
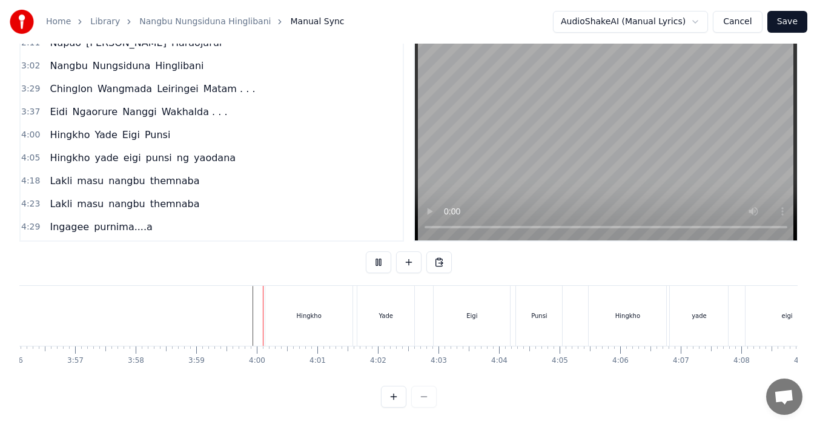
scroll to position [45, 0]
click at [327, 317] on div "Hingkho" at bounding box center [308, 316] width 87 height 60
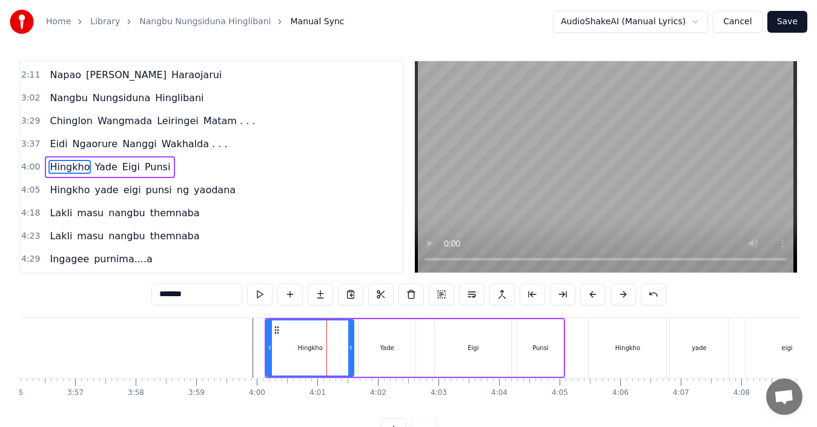
scroll to position [0, 0]
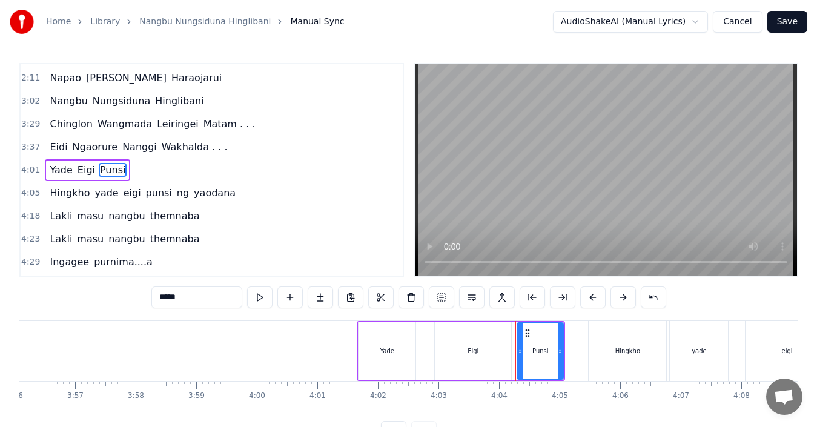
click at [397, 355] on div "Yade" at bounding box center [387, 351] width 57 height 58
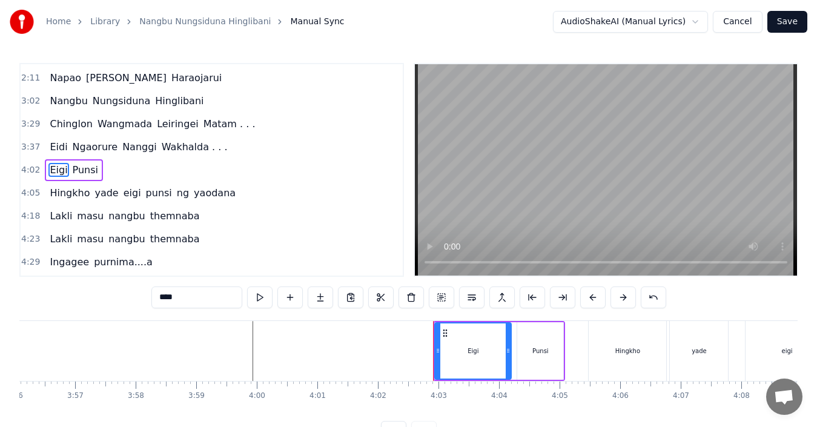
click at [457, 354] on div "Eigi" at bounding box center [473, 351] width 75 height 55
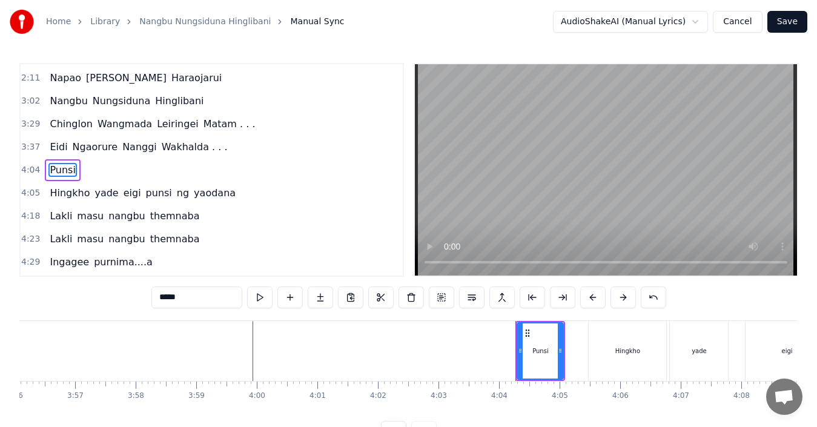
type input "*******"
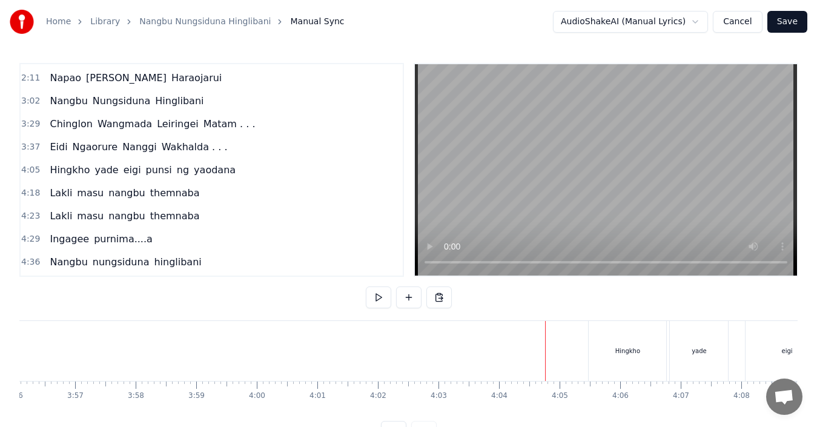
scroll to position [45, 0]
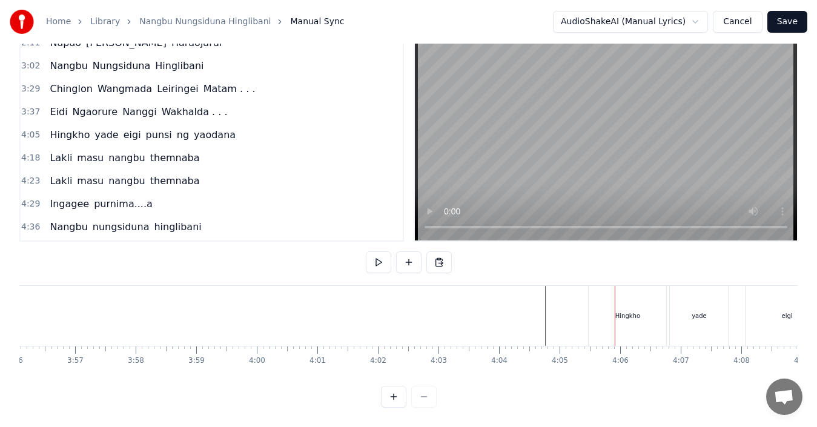
click at [613, 319] on div "Hingkho" at bounding box center [628, 316] width 78 height 60
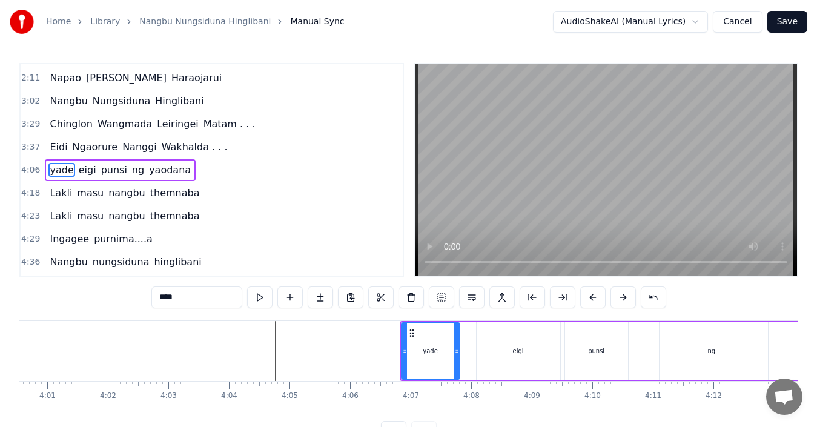
scroll to position [0, 14665]
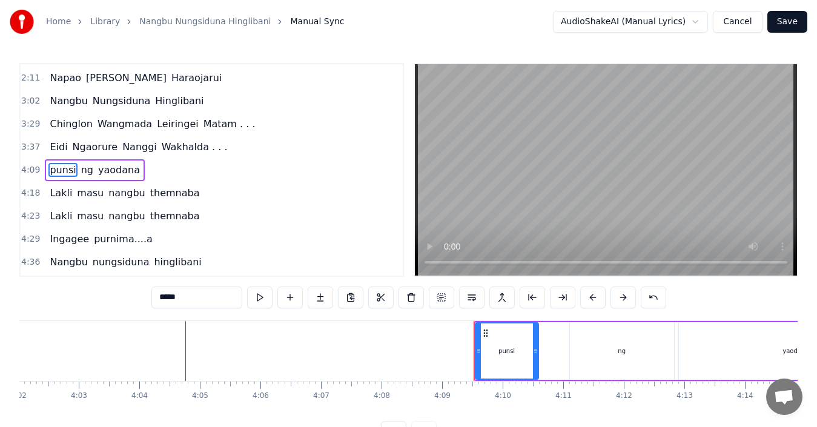
type input "**"
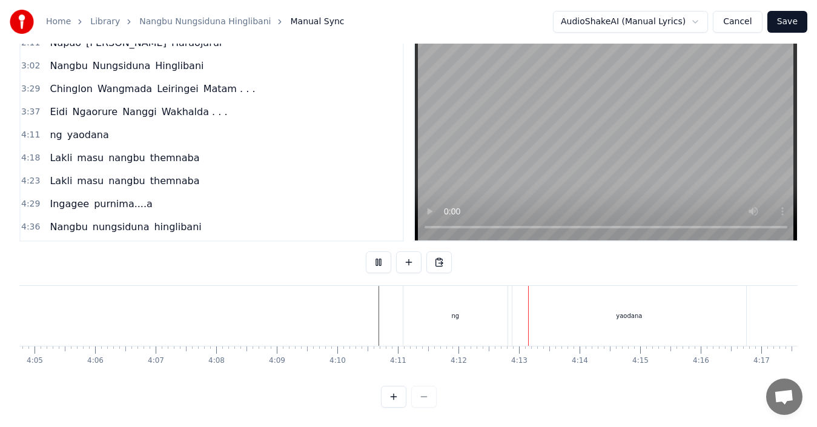
scroll to position [0, 14845]
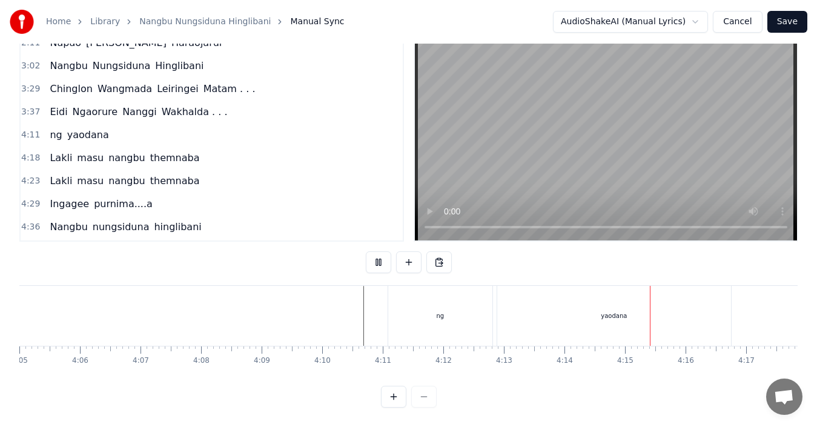
click at [451, 316] on div "ng" at bounding box center [440, 316] width 104 height 60
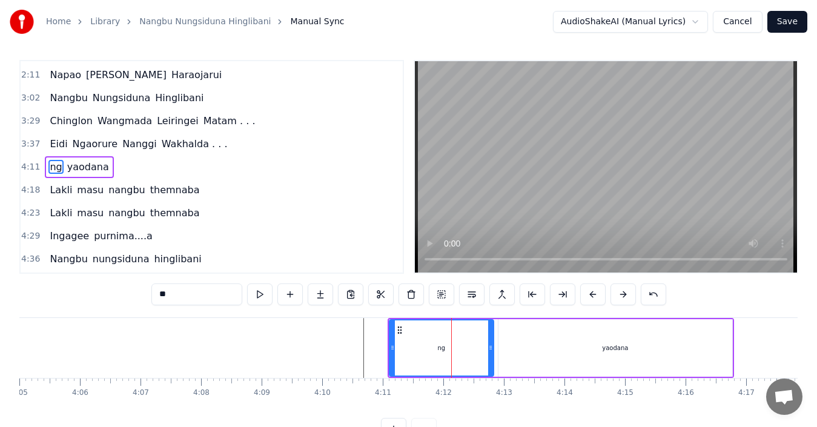
scroll to position [0, 0]
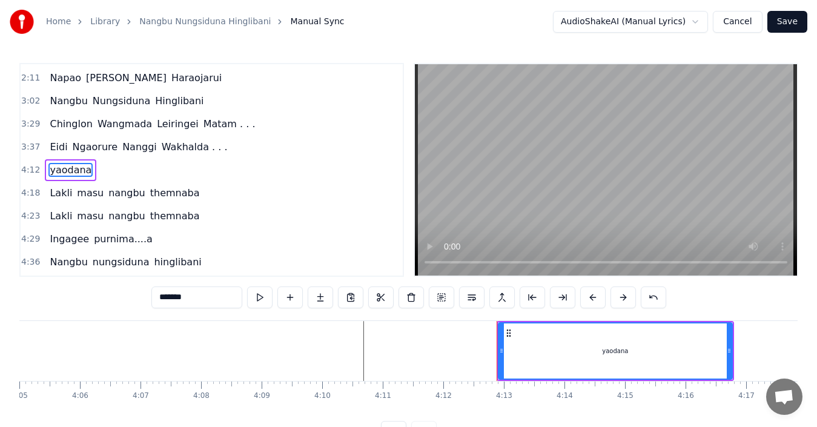
type input "*****"
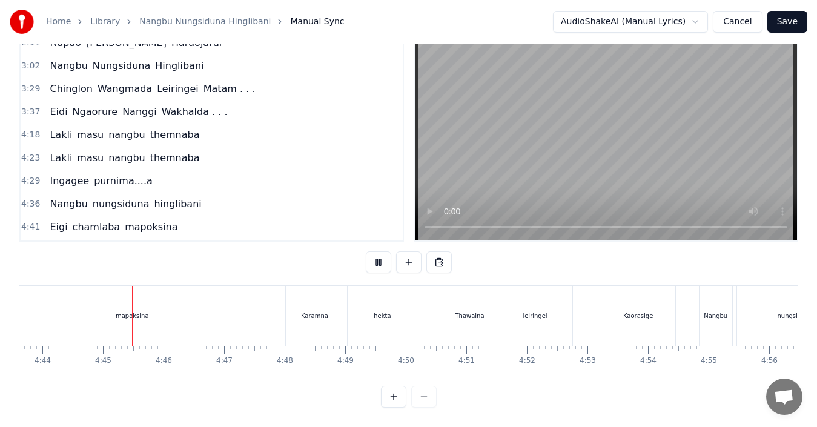
scroll to position [0, 17215]
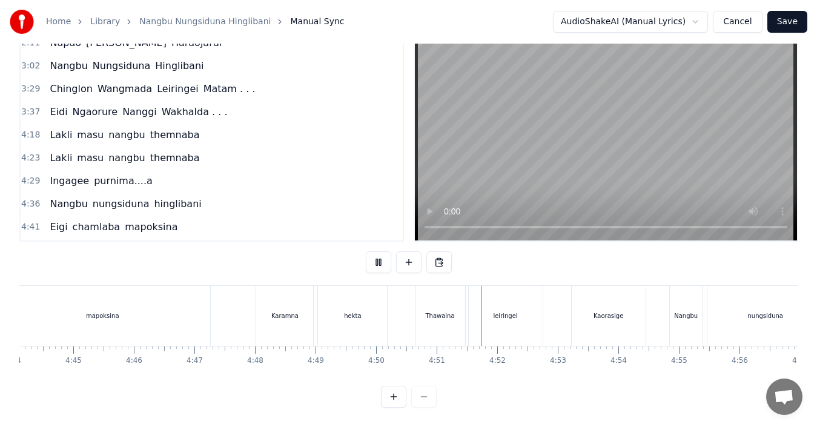
click at [285, 313] on div "Karamna" at bounding box center [284, 316] width 57 height 60
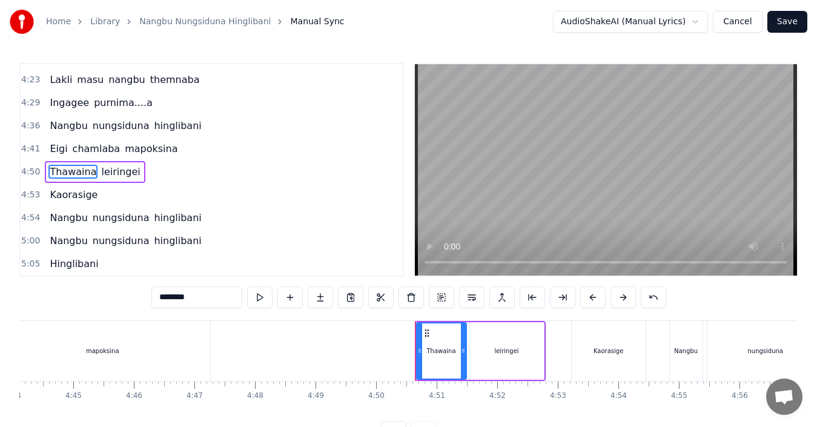
scroll to position [341, 0]
click at [64, 332] on div "mapoksina" at bounding box center [103, 351] width 216 height 60
type input "*********"
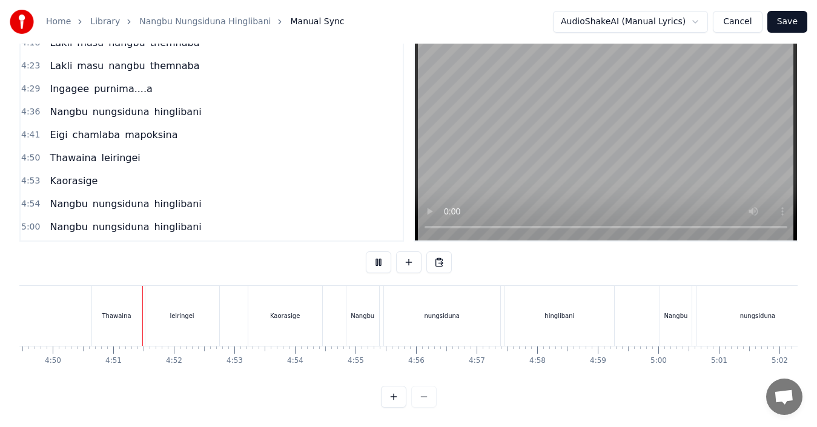
scroll to position [0, 17571]
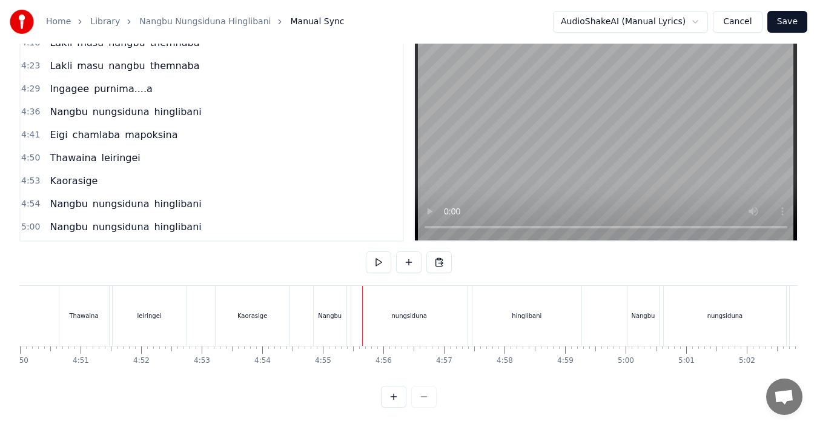
click at [327, 311] on div "Nangbu" at bounding box center [330, 315] width 24 height 9
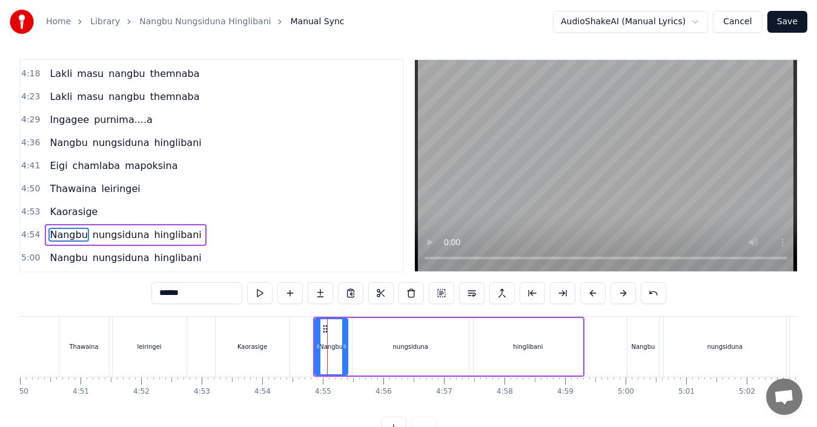
scroll to position [341, 0]
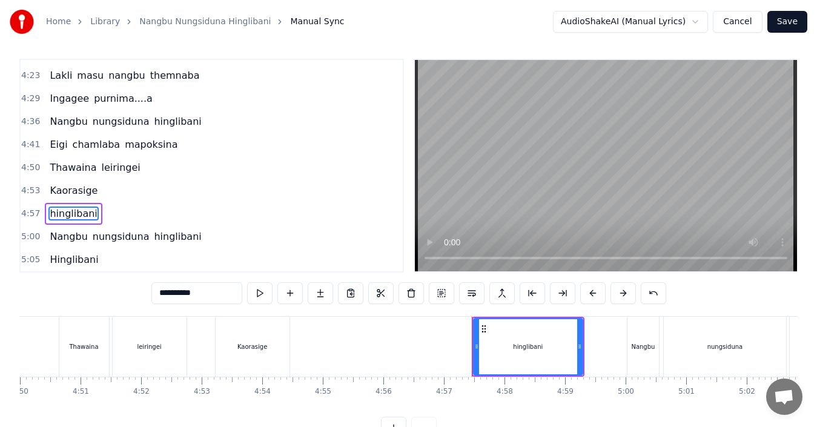
type input "******"
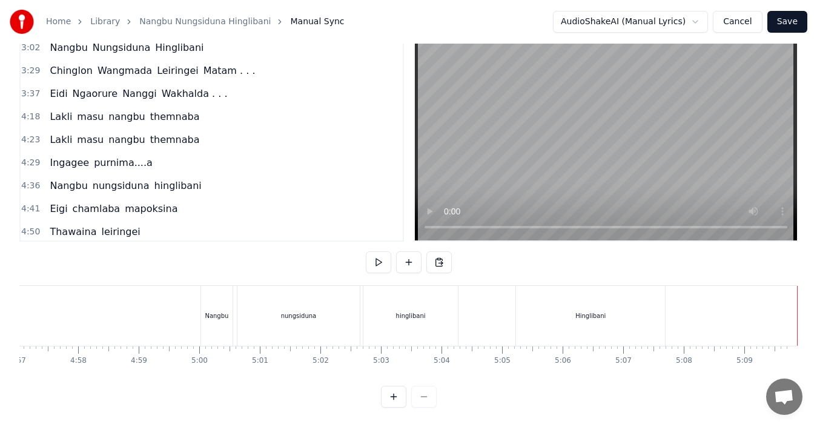
scroll to position [249, 0]
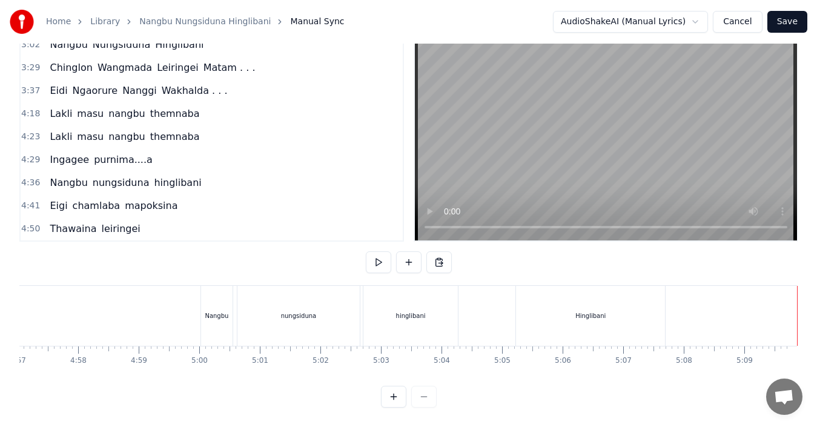
click at [85, 107] on span "masu" at bounding box center [90, 114] width 29 height 14
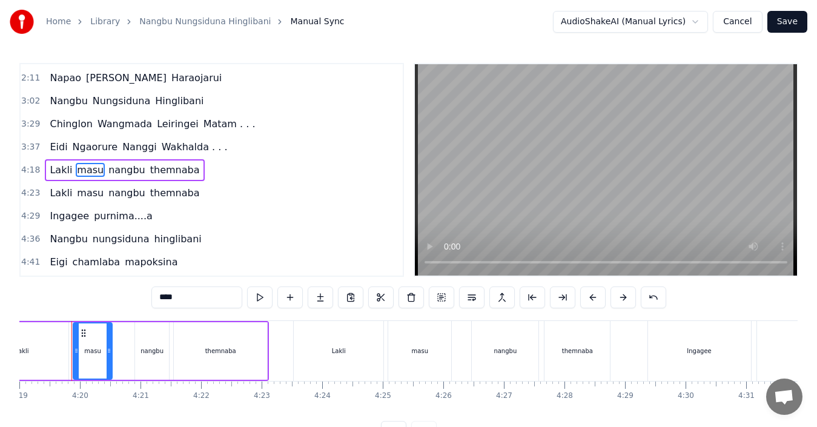
scroll to position [0, 15685]
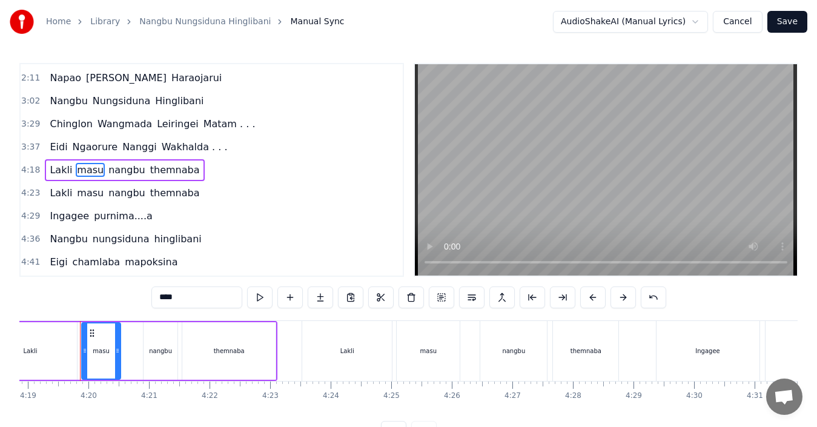
drag, startPoint x: 164, startPoint y: 297, endPoint x: 153, endPoint y: 298, distance: 10.9
click at [153, 298] on input "****" at bounding box center [196, 298] width 91 height 22
click at [110, 176] on span "nangbu" at bounding box center [125, 170] width 39 height 14
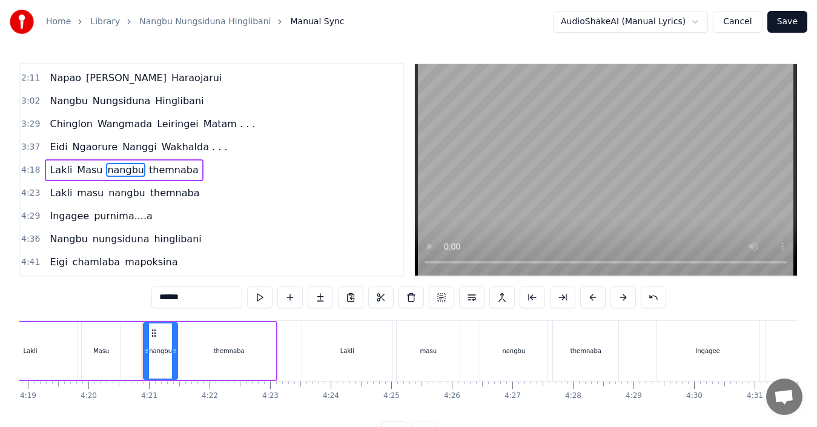
drag, startPoint x: 163, startPoint y: 297, endPoint x: 148, endPoint y: 299, distance: 15.3
click at [148, 299] on div "0:07 [PERSON_NAME] 0:18 [PERSON_NAME] 0:23 Eigi Chamlaba Mapoksina . . . . . 0:…" at bounding box center [408, 253] width 779 height 380
click at [155, 173] on span "themnaba" at bounding box center [175, 170] width 52 height 14
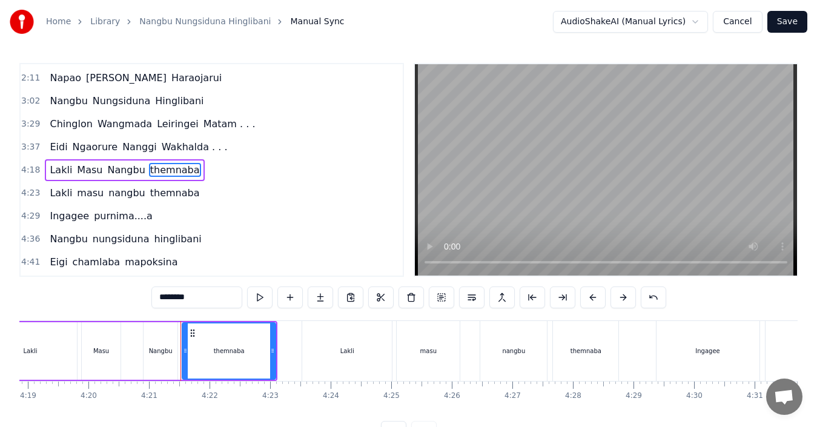
drag, startPoint x: 162, startPoint y: 298, endPoint x: 148, endPoint y: 299, distance: 13.9
click at [148, 299] on div "0:07 [PERSON_NAME] 0:18 [PERSON_NAME] 0:23 Eigi Chamlaba Mapoksina . . . . . 0:…" at bounding box center [408, 253] width 779 height 380
click at [88, 196] on span "masu" at bounding box center [90, 193] width 29 height 14
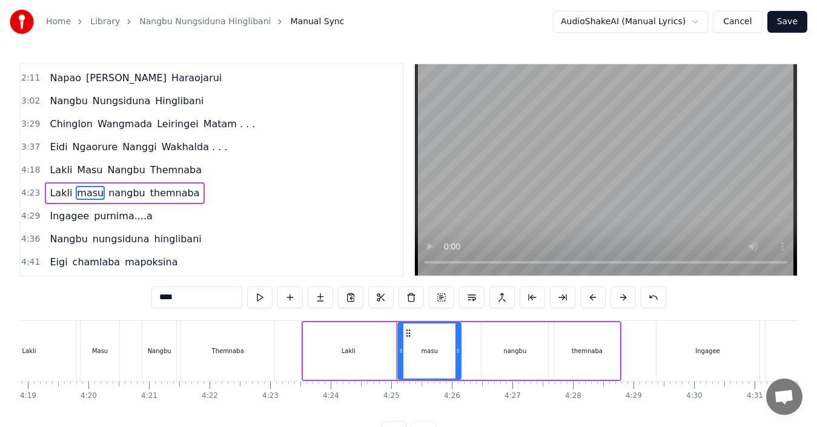
scroll to position [251, 0]
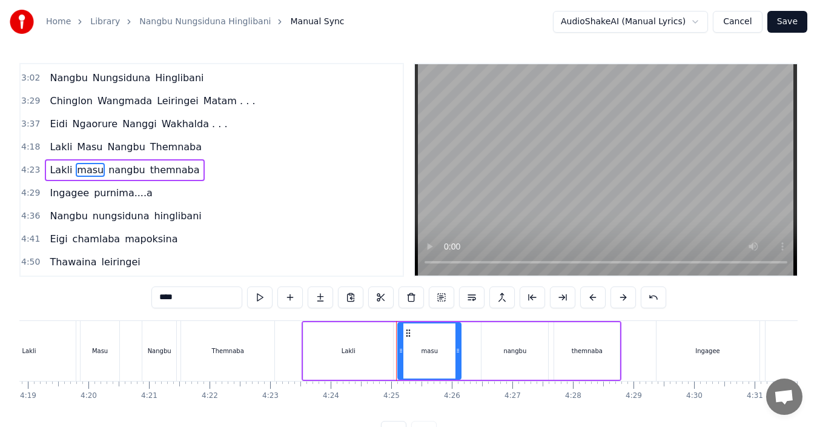
drag, startPoint x: 164, startPoint y: 301, endPoint x: 149, endPoint y: 301, distance: 14.5
click at [149, 301] on div "0:07 [PERSON_NAME] 0:18 [PERSON_NAME] 0:23 Eigi Chamlaba Mapoksina . . . . . 0:…" at bounding box center [408, 253] width 779 height 380
drag, startPoint x: 116, startPoint y: 175, endPoint x: 118, endPoint y: 182, distance: 8.1
click at [116, 177] on span "nangbu" at bounding box center [125, 170] width 39 height 14
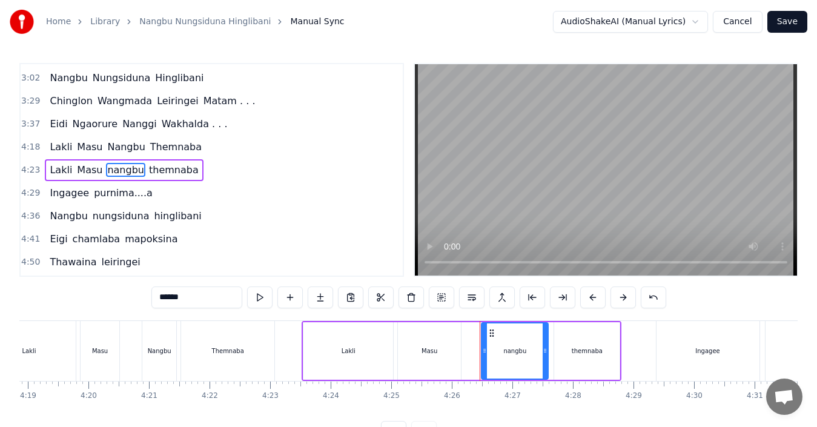
drag, startPoint x: 162, startPoint y: 296, endPoint x: 148, endPoint y: 298, distance: 14.1
click at [148, 298] on div "0:07 [PERSON_NAME] 0:18 [PERSON_NAME] 0:23 Eigi Chamlaba Mapoksina . . . . . 0:…" at bounding box center [408, 253] width 779 height 380
click at [149, 173] on span "themnaba" at bounding box center [175, 170] width 52 height 14
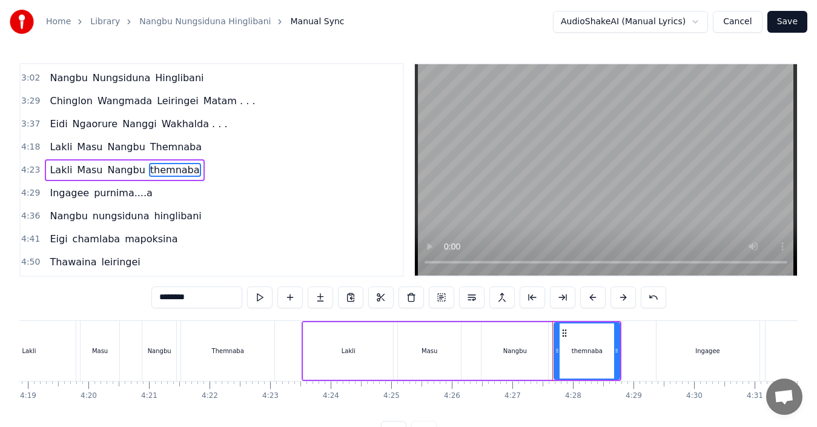
drag, startPoint x: 161, startPoint y: 298, endPoint x: 139, endPoint y: 299, distance: 21.8
click at [139, 299] on div "0:07 [PERSON_NAME] 0:18 [PERSON_NAME] 0:23 Eigi Chamlaba Mapoksina . . . . . 0:…" at bounding box center [408, 253] width 779 height 380
click at [103, 196] on span "purnima....a" at bounding box center [123, 193] width 61 height 14
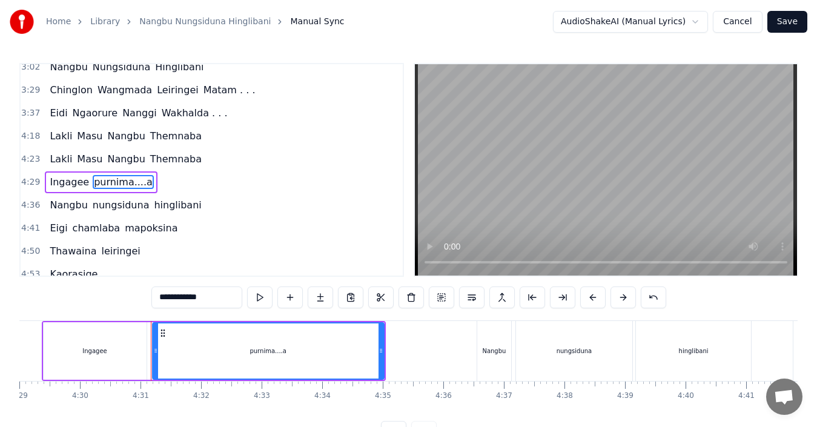
scroll to position [0, 16370]
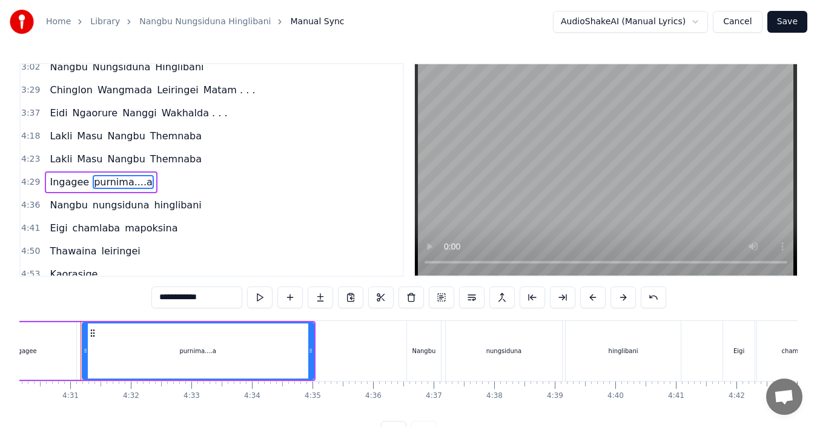
drag, startPoint x: 162, startPoint y: 298, endPoint x: 141, endPoint y: 299, distance: 20.6
click at [141, 299] on div "**********" at bounding box center [408, 253] width 779 height 380
click at [152, 337] on div "Purnima....a" at bounding box center [198, 351] width 230 height 55
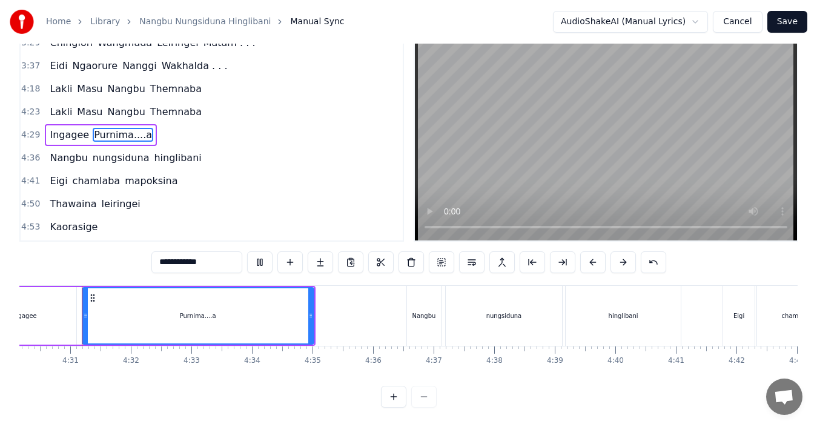
scroll to position [45, 0]
click at [100, 151] on span "nungsiduna" at bounding box center [120, 158] width 59 height 14
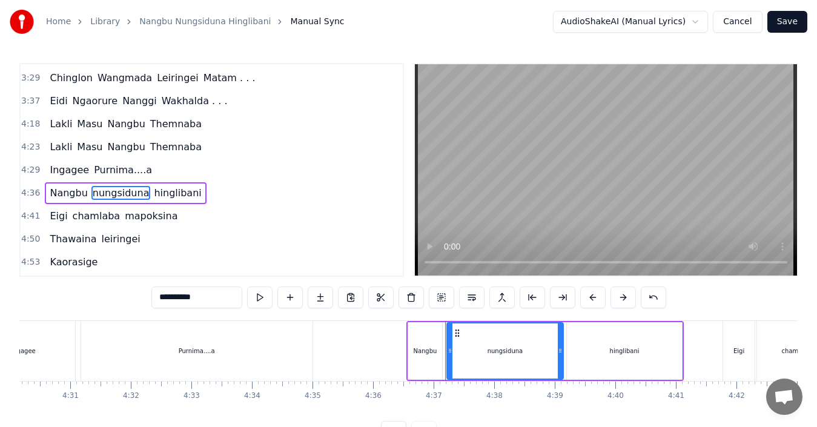
scroll to position [297, 0]
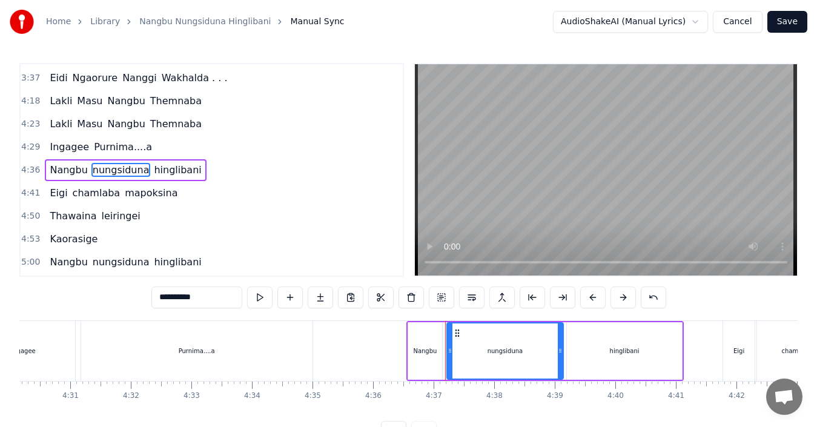
drag, startPoint x: 164, startPoint y: 301, endPoint x: 156, endPoint y: 301, distance: 7.3
click at [156, 301] on input "**********" at bounding box center [196, 298] width 91 height 22
click at [154, 176] on span "hinglibani" at bounding box center [179, 170] width 50 height 14
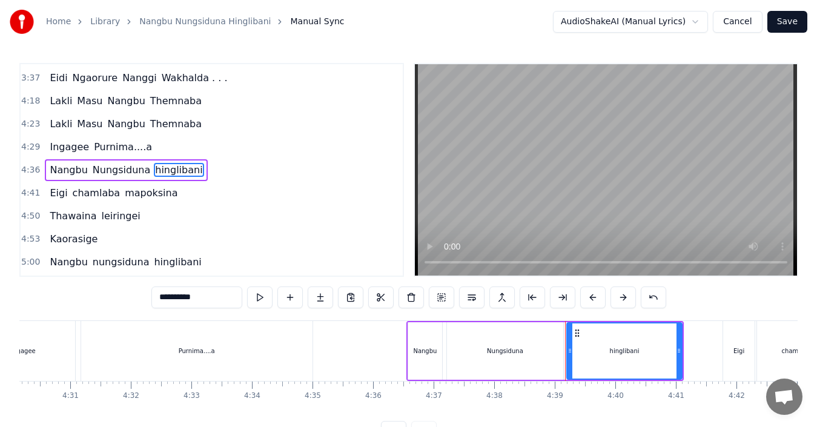
drag, startPoint x: 161, startPoint y: 299, endPoint x: 151, endPoint y: 301, distance: 9.8
click at [151, 301] on input "**********" at bounding box center [196, 298] width 91 height 22
drag, startPoint x: 162, startPoint y: 301, endPoint x: 155, endPoint y: 300, distance: 7.9
click at [155, 300] on input "**********" at bounding box center [196, 298] width 91 height 22
type input "**********"
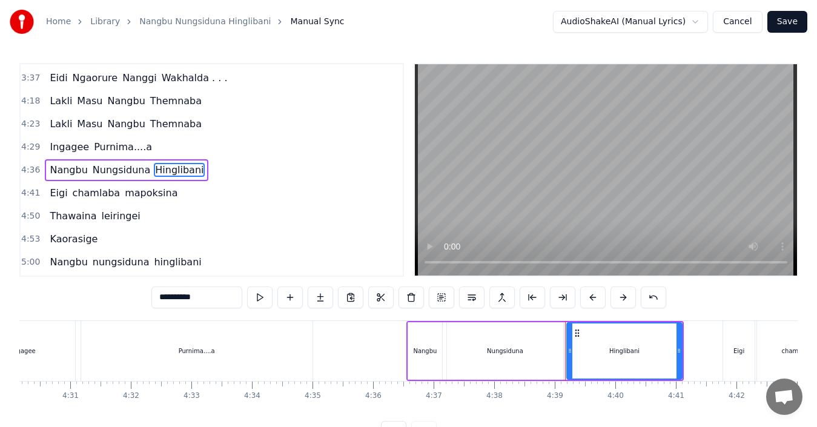
click at [76, 330] on div "[PERSON_NAME]....a" at bounding box center [144, 351] width 344 height 60
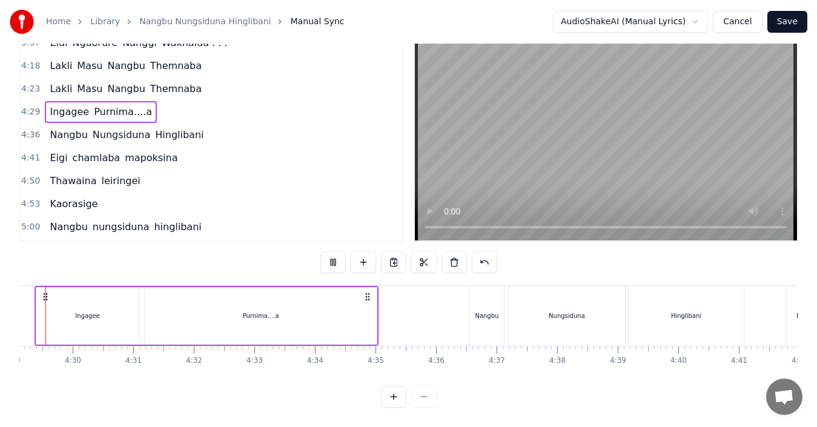
scroll to position [0, 16261]
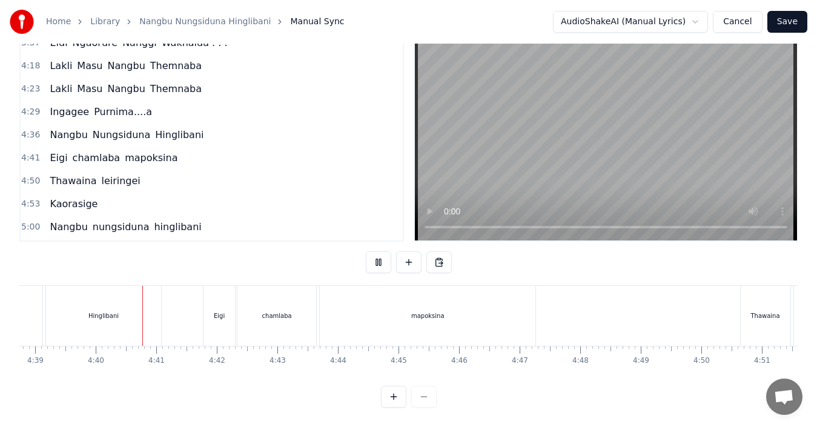
scroll to position [0, 16919]
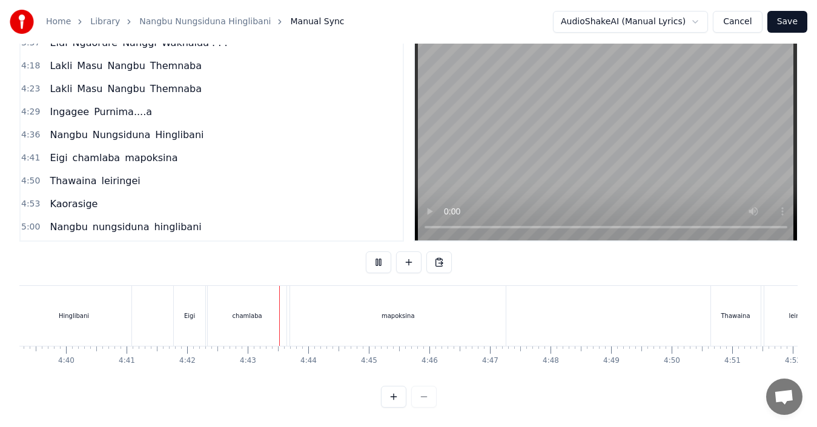
click at [82, 313] on div "Hinglibani" at bounding box center [73, 316] width 115 height 60
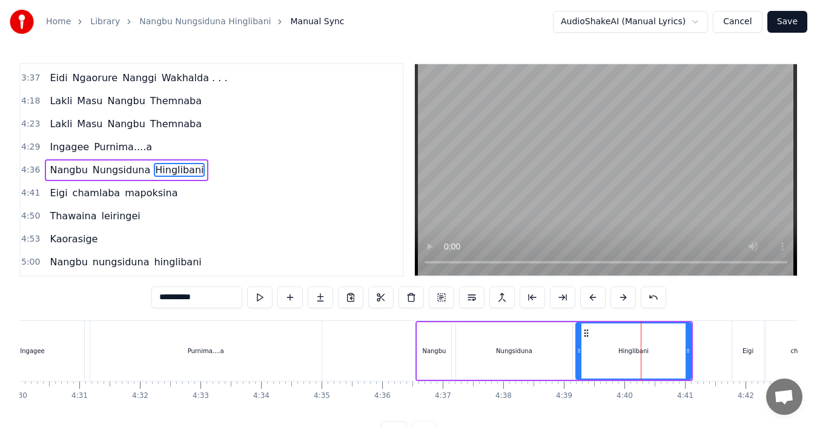
scroll to position [0, 16376]
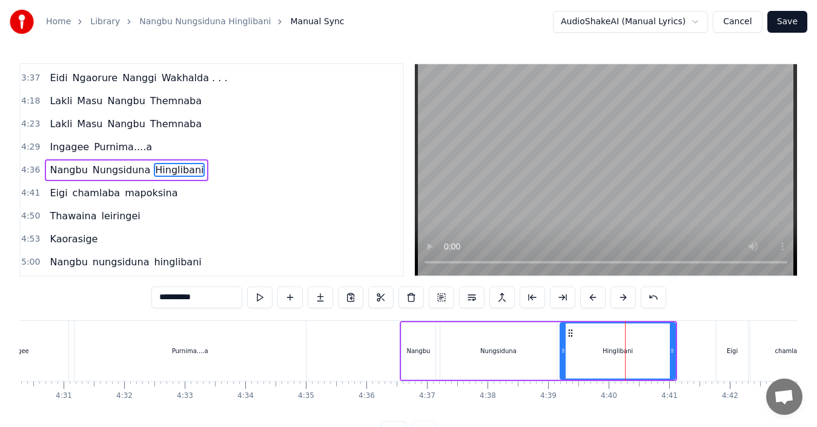
click at [419, 348] on div "Nangbu" at bounding box center [419, 351] width 24 height 9
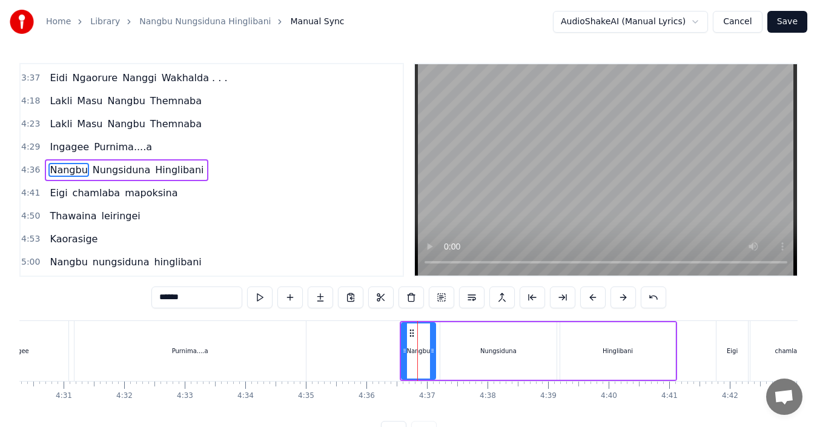
click at [159, 298] on input "******" at bounding box center [196, 298] width 91 height 22
click at [164, 296] on input "*******" at bounding box center [196, 298] width 91 height 22
click at [165, 296] on input "********" at bounding box center [196, 298] width 91 height 22
click at [166, 297] on input "********" at bounding box center [196, 298] width 91 height 22
type input "*********"
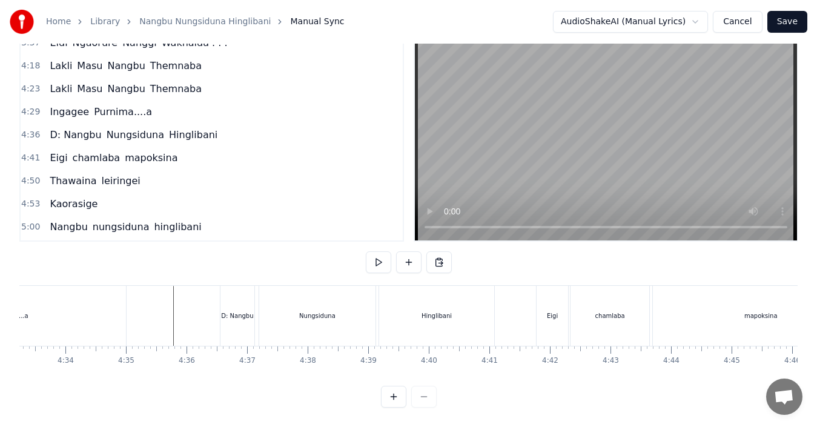
scroll to position [0, 16541]
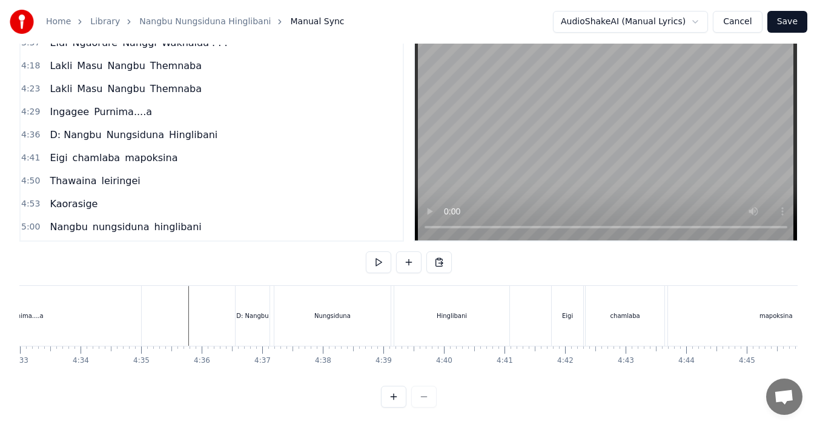
click at [251, 311] on div "D: Nangbu" at bounding box center [252, 315] width 32 height 9
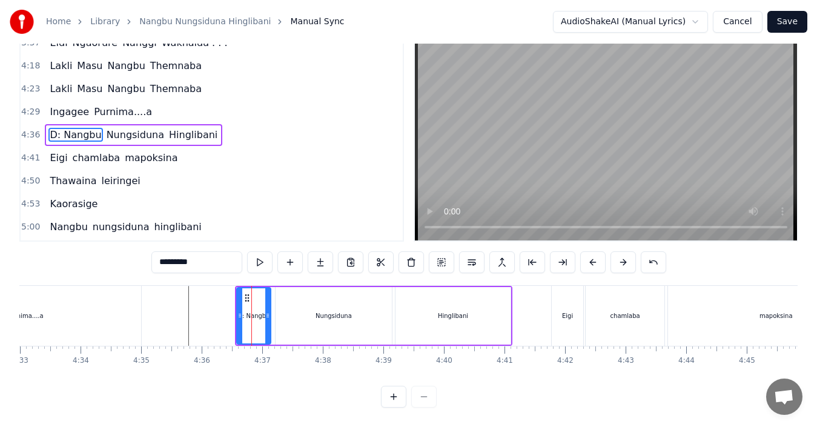
scroll to position [0, 0]
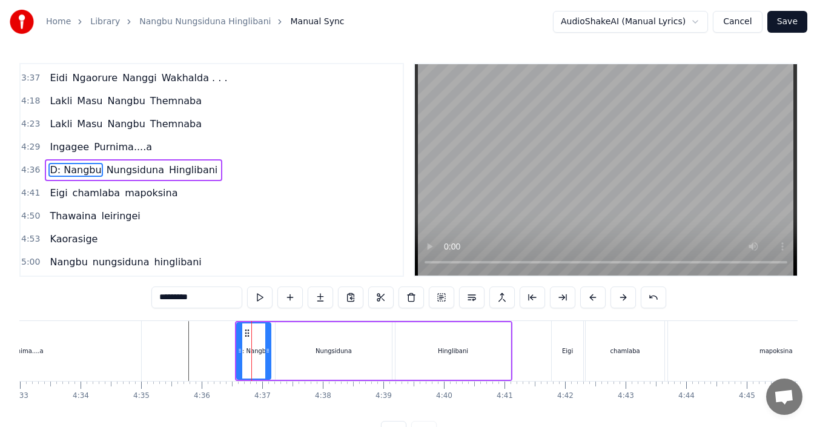
drag, startPoint x: 170, startPoint y: 299, endPoint x: 136, endPoint y: 297, distance: 34.0
click at [136, 297] on div "0:07 [PERSON_NAME] 0:18 [PERSON_NAME] 0:23 Eigi Chamlaba Mapoksina . . . . . 0:…" at bounding box center [408, 253] width 779 height 380
type input "******"
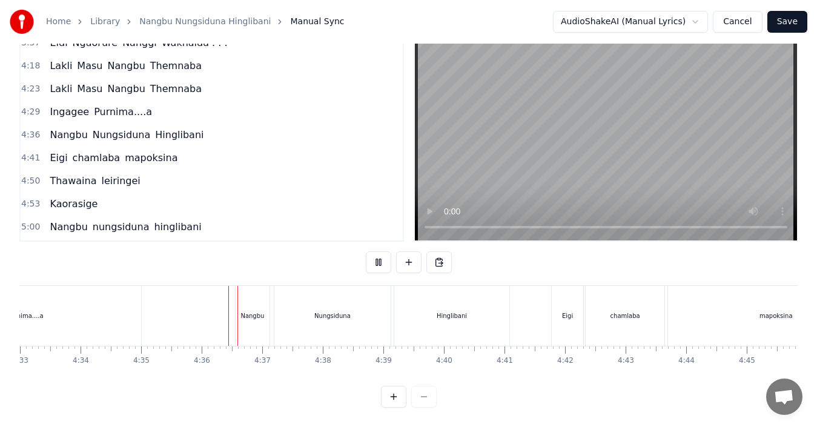
scroll to position [45, 0]
click at [89, 151] on span "chamlaba" at bounding box center [96, 158] width 50 height 14
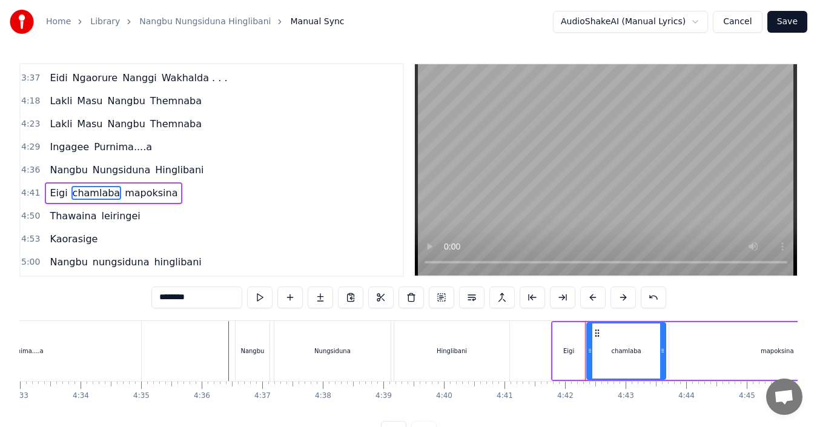
scroll to position [318, 0]
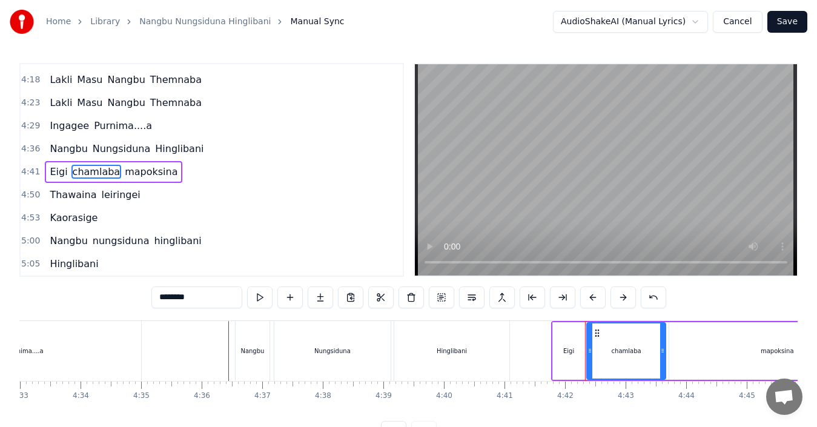
drag, startPoint x: 163, startPoint y: 296, endPoint x: 144, endPoint y: 301, distance: 20.0
click at [144, 301] on div "0:07 [PERSON_NAME] 0:18 [PERSON_NAME] 0:23 Eigi Chamlaba Mapoksina . . . . . 0:…" at bounding box center [408, 253] width 779 height 380
click at [141, 175] on span "mapoksina" at bounding box center [152, 172] width 55 height 14
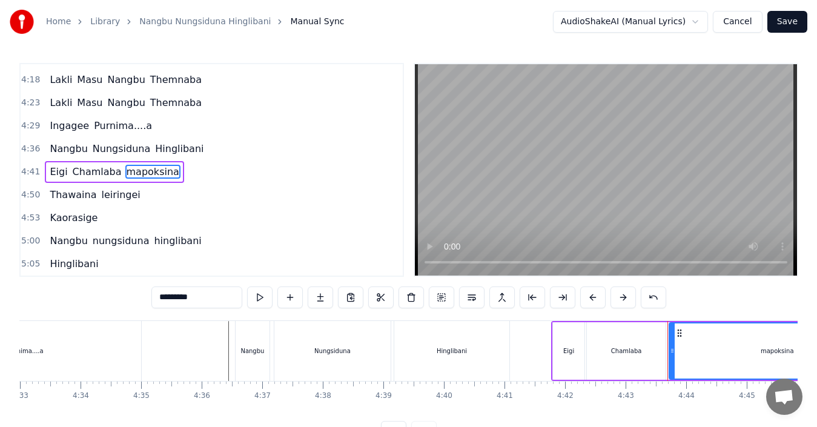
drag, startPoint x: 165, startPoint y: 300, endPoint x: 136, endPoint y: 300, distance: 29.7
click at [136, 300] on div "0:07 [PERSON_NAME] 0:18 [PERSON_NAME] 0:23 Eigi Chamlaba Mapoksina . . . . . 0:…" at bounding box center [408, 253] width 779 height 380
click at [111, 194] on span "leiringei" at bounding box center [120, 195] width 41 height 14
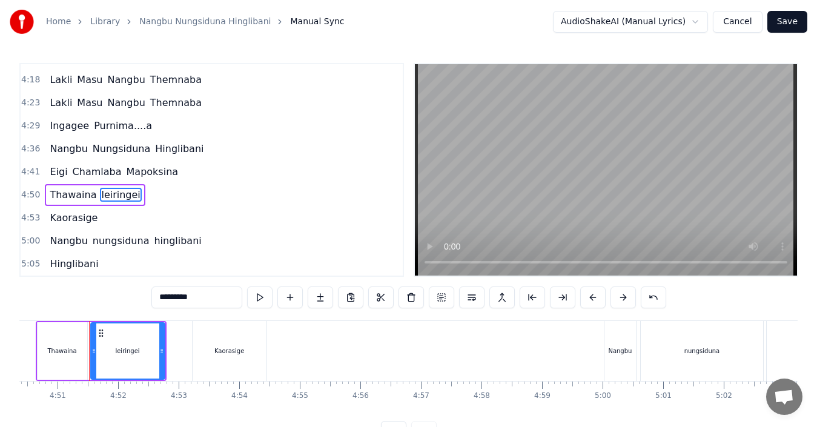
scroll to position [0, 17603]
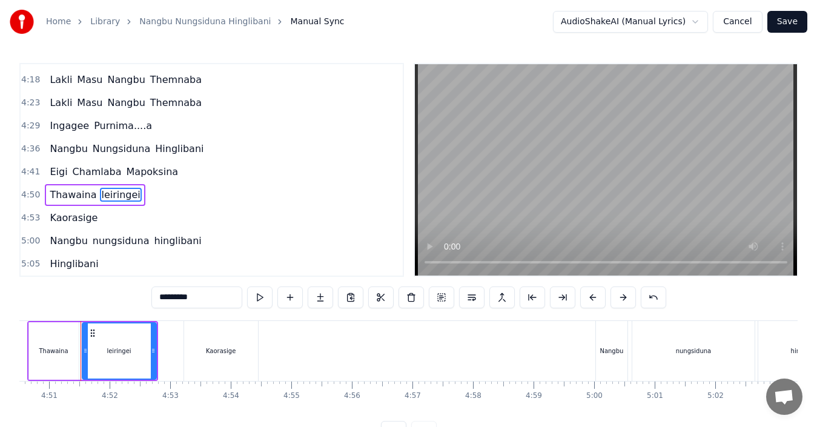
drag, startPoint x: 160, startPoint y: 298, endPoint x: 144, endPoint y: 299, distance: 16.4
click at [144, 299] on div "0:07 [PERSON_NAME] 0:18 [PERSON_NAME] 0:23 Eigi Chamlaba Mapoksina . . . . . 0:…" at bounding box center [408, 253] width 779 height 380
drag, startPoint x: 161, startPoint y: 296, endPoint x: 133, endPoint y: 299, distance: 28.0
click at [133, 299] on div "0:07 [PERSON_NAME] 0:18 [PERSON_NAME] 0:23 Eigi Chamlaba Mapoksina . . . . . 0:…" at bounding box center [408, 253] width 779 height 380
click at [72, 217] on span "Kaorasige" at bounding box center [73, 218] width 50 height 14
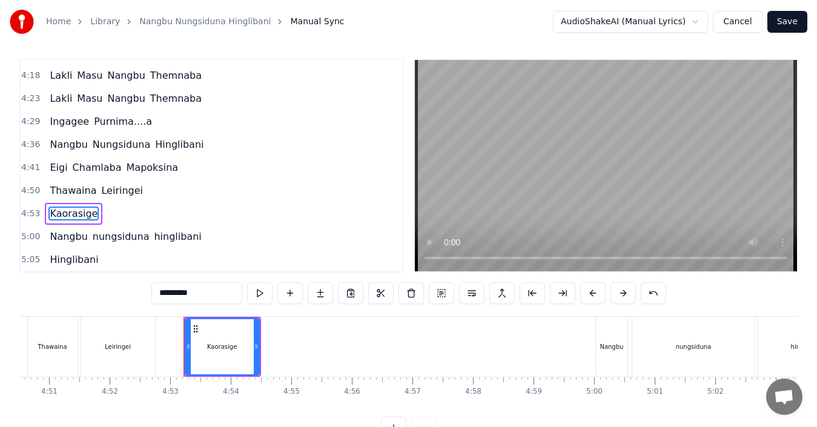
click at [95, 236] on span "nungsiduna" at bounding box center [120, 237] width 59 height 14
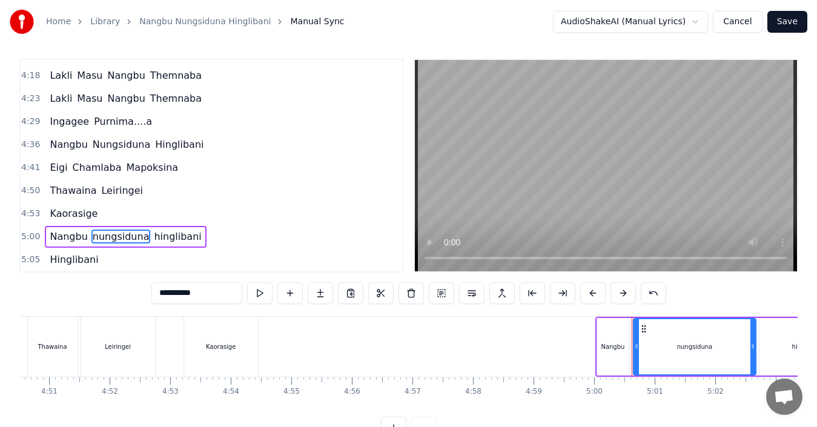
scroll to position [27, 0]
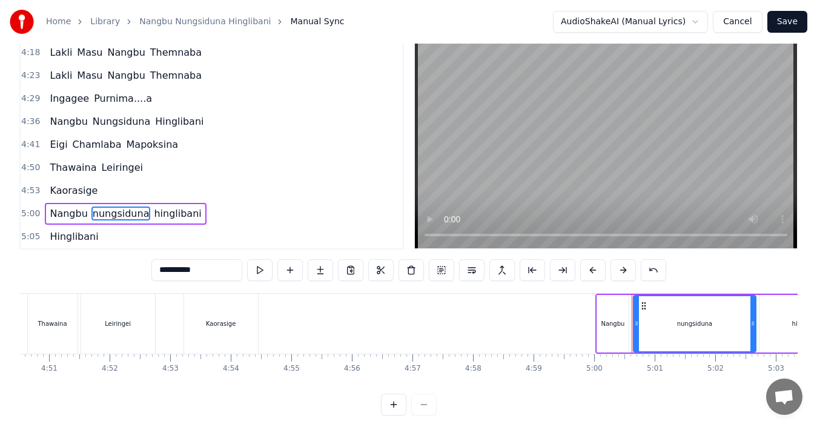
drag, startPoint x: 162, startPoint y: 272, endPoint x: 149, endPoint y: 273, distance: 13.3
click at [149, 273] on div "**********" at bounding box center [408, 226] width 779 height 380
click at [154, 213] on span "hinglibani" at bounding box center [179, 214] width 50 height 14
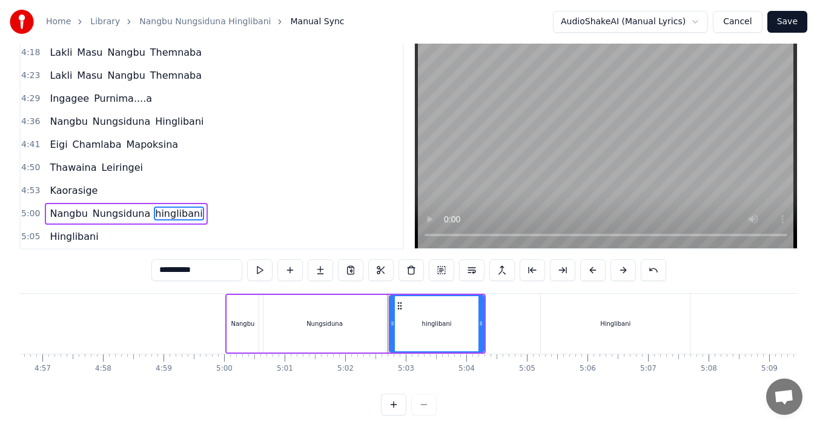
scroll to position [0, 17997]
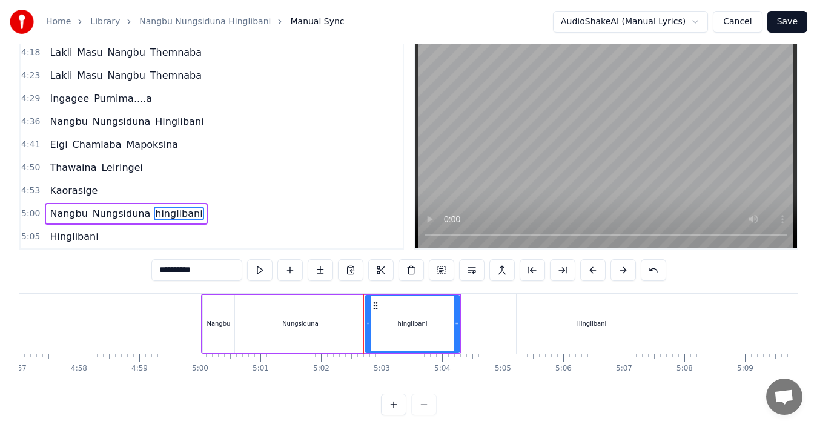
drag, startPoint x: 164, startPoint y: 272, endPoint x: 127, endPoint y: 272, distance: 36.4
click at [127, 272] on div "**********" at bounding box center [408, 226] width 779 height 380
type input "**********"
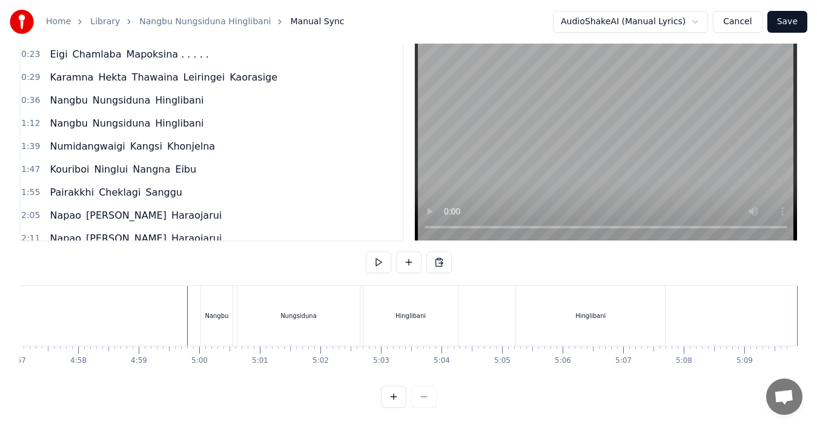
scroll to position [0, 0]
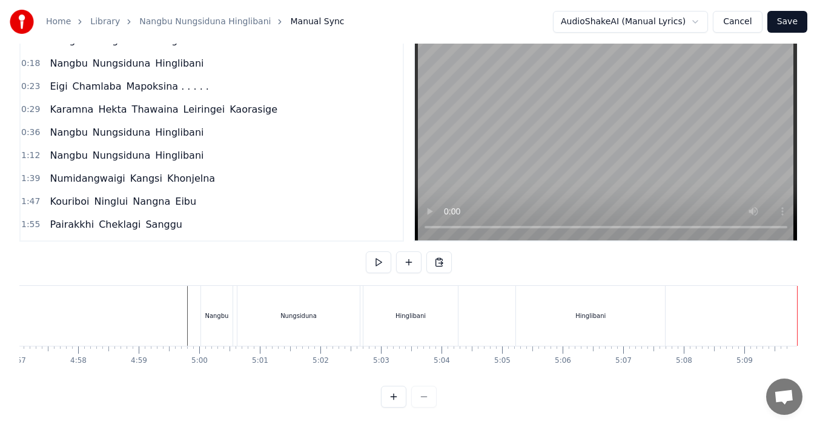
click at [61, 125] on span "Nangbu" at bounding box center [68, 132] width 40 height 14
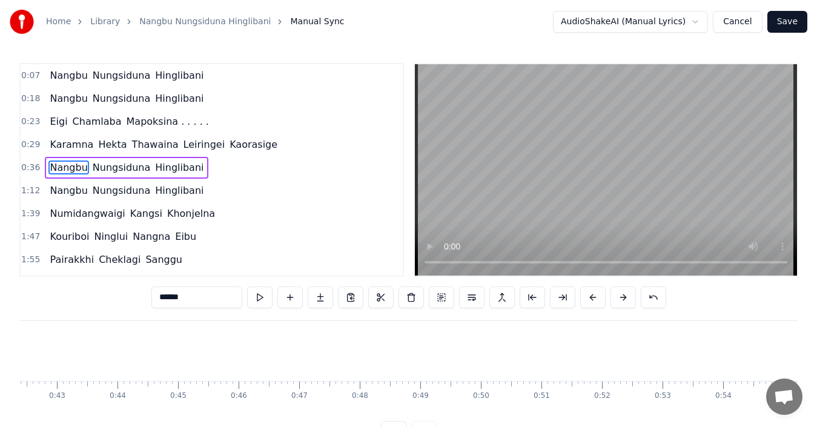
scroll to position [0, 2146]
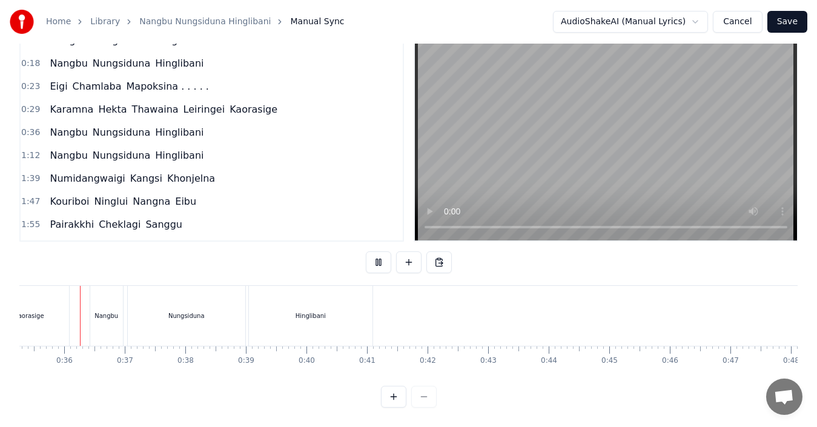
scroll to position [45, 0]
click at [314, 311] on div "Hinglibani" at bounding box center [311, 315] width 30 height 9
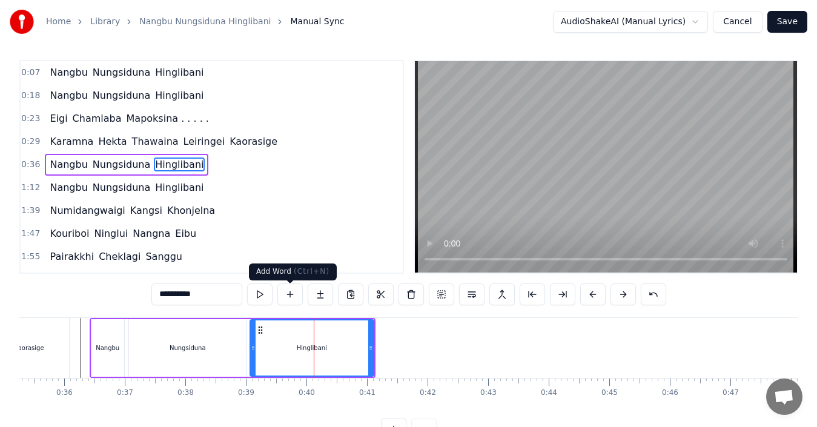
scroll to position [0, 0]
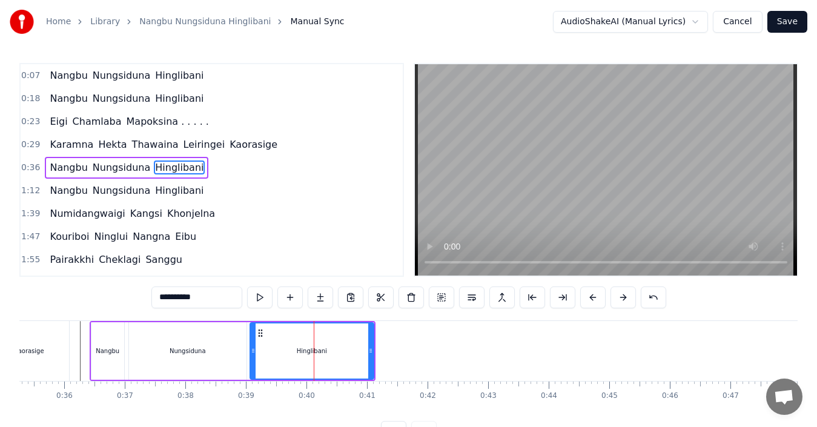
click at [221, 301] on input "**********" at bounding box center [196, 298] width 91 height 22
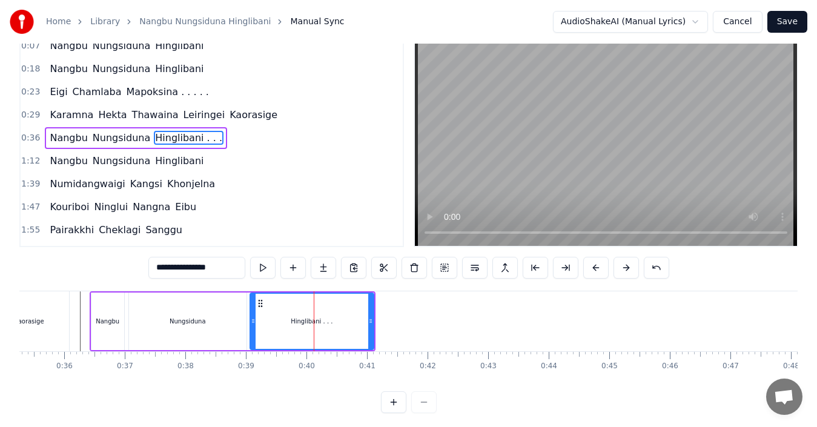
scroll to position [45, 0]
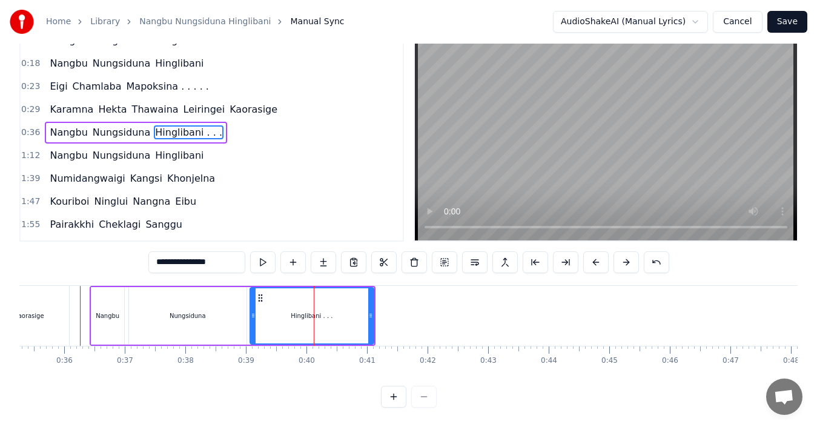
type input "**********"
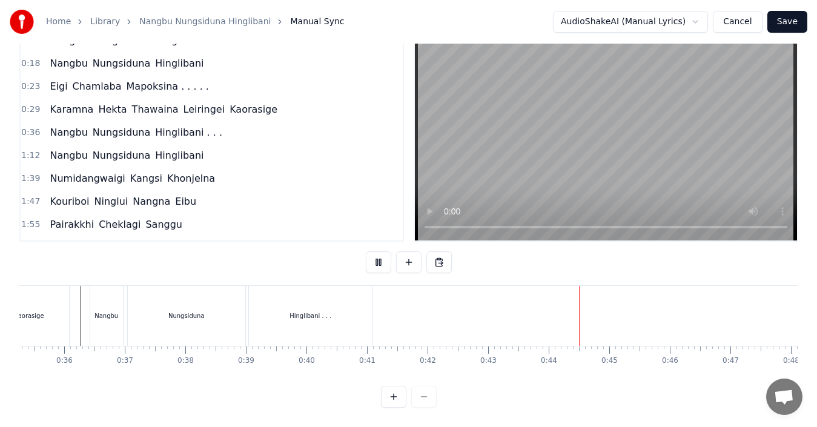
click at [65, 148] on span "Nangbu" at bounding box center [68, 155] width 40 height 14
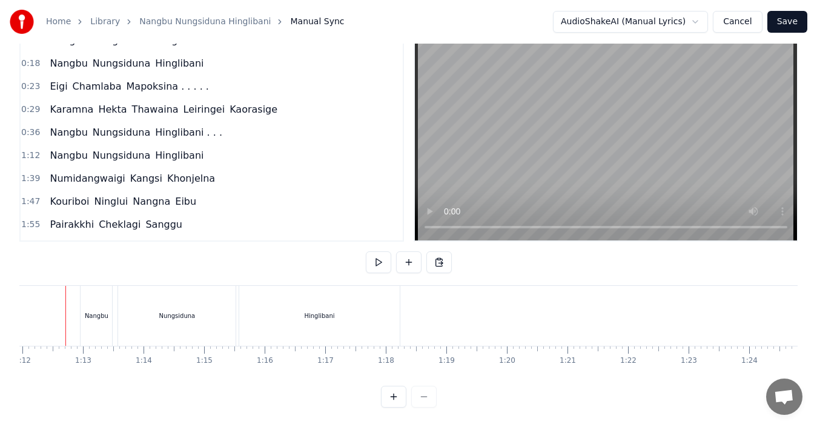
scroll to position [0, 4345]
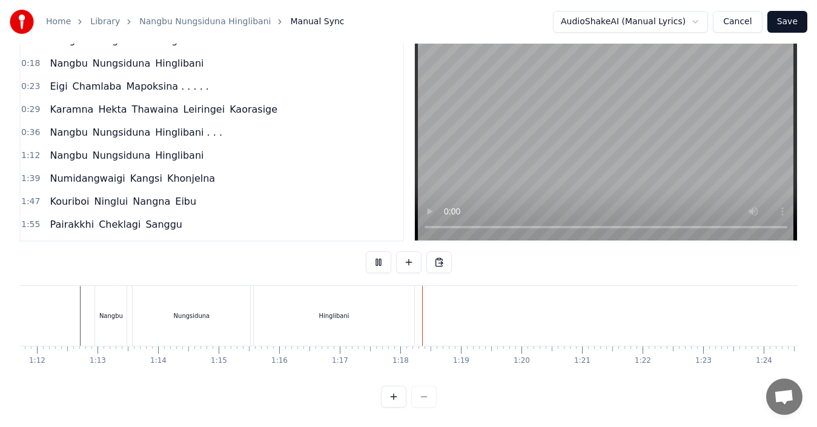
click at [347, 315] on div "Hinglibani" at bounding box center [334, 316] width 160 height 60
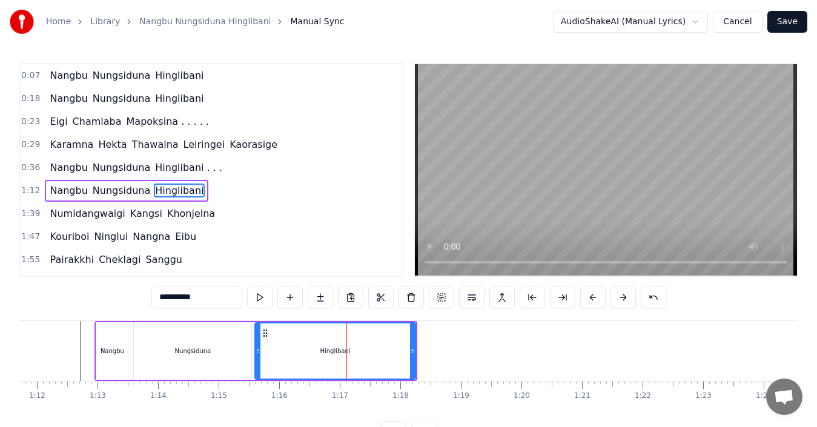
scroll to position [21, 0]
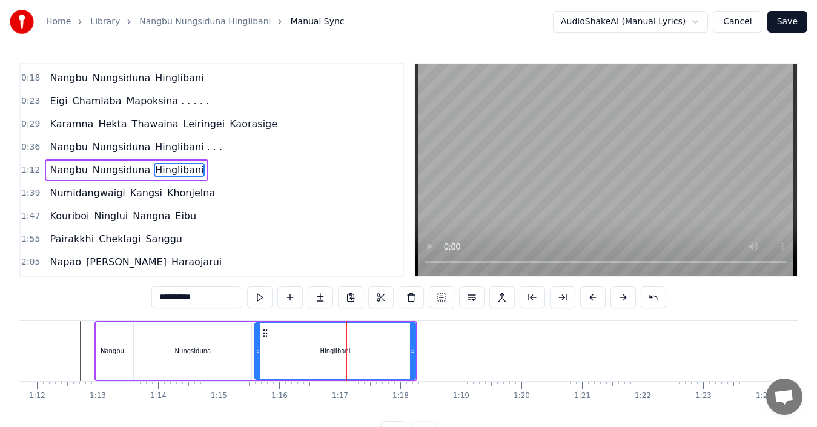
click at [207, 298] on input "**********" at bounding box center [196, 298] width 91 height 22
type input "**********"
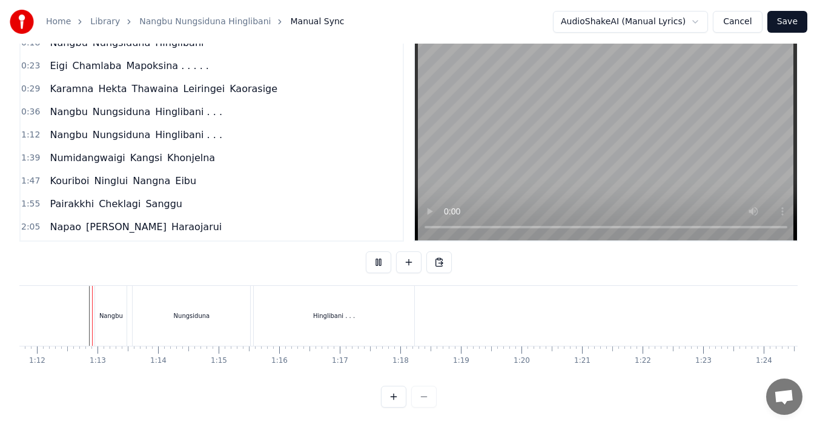
scroll to position [45, 0]
click at [106, 151] on span "Numidangwaigi" at bounding box center [87, 158] width 78 height 14
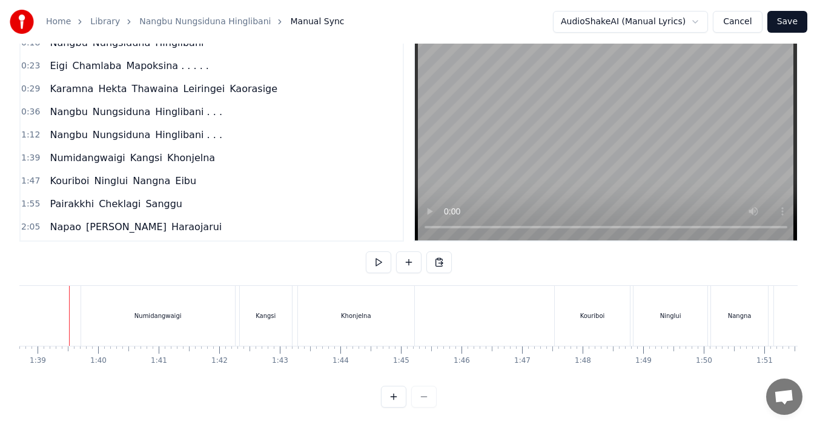
scroll to position [0, 5970]
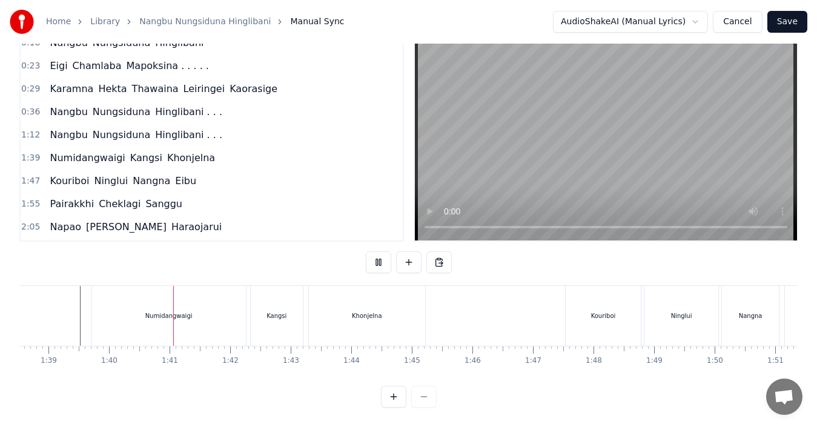
click at [96, 301] on div "Numidangwaigi" at bounding box center [169, 316] width 154 height 60
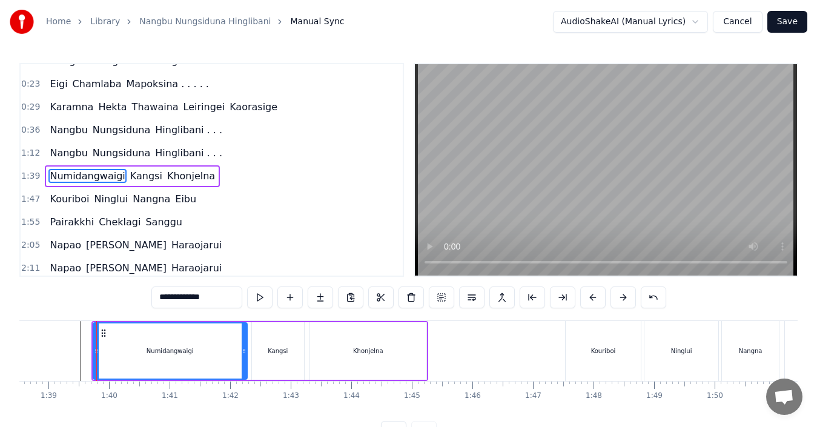
scroll to position [44, 0]
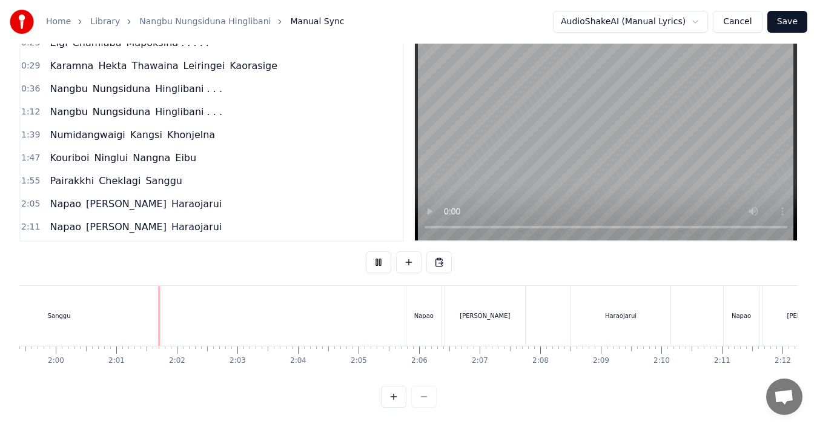
scroll to position [0, 7278]
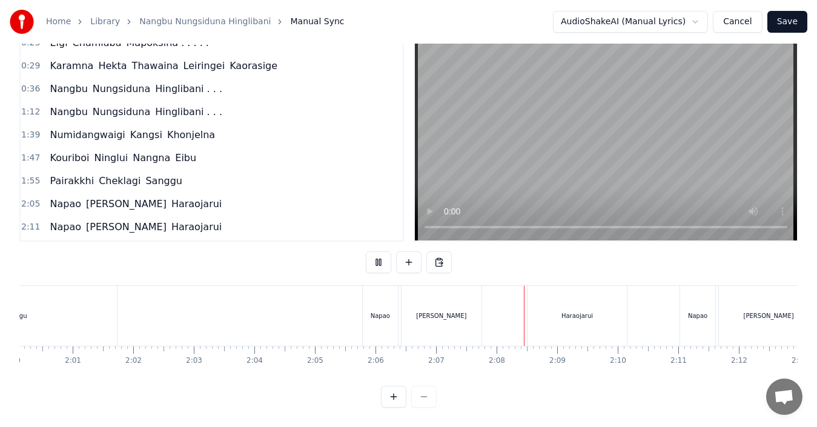
click at [373, 310] on div "Napao" at bounding box center [380, 316] width 35 height 60
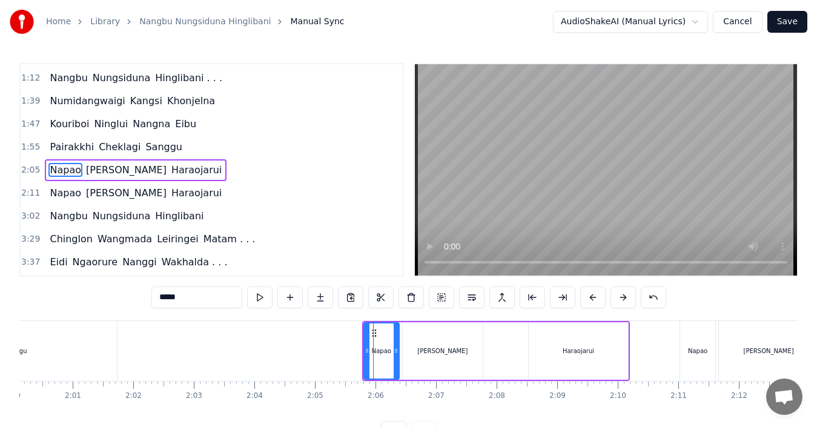
scroll to position [45, 0]
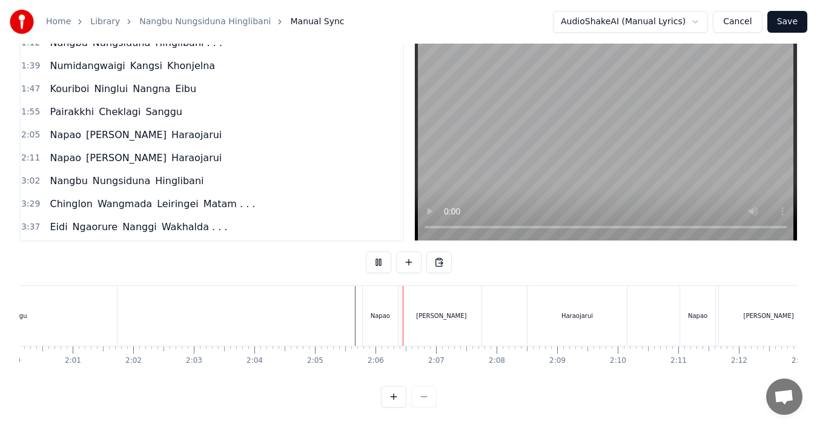
click at [381, 311] on div "Napao" at bounding box center [380, 315] width 19 height 9
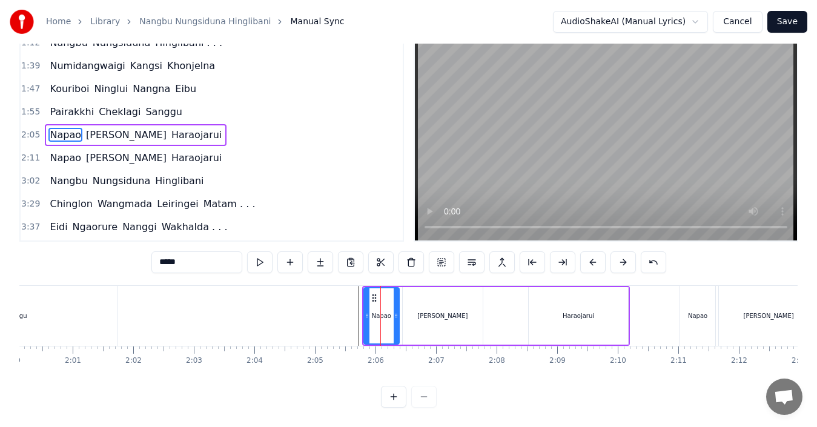
scroll to position [0, 0]
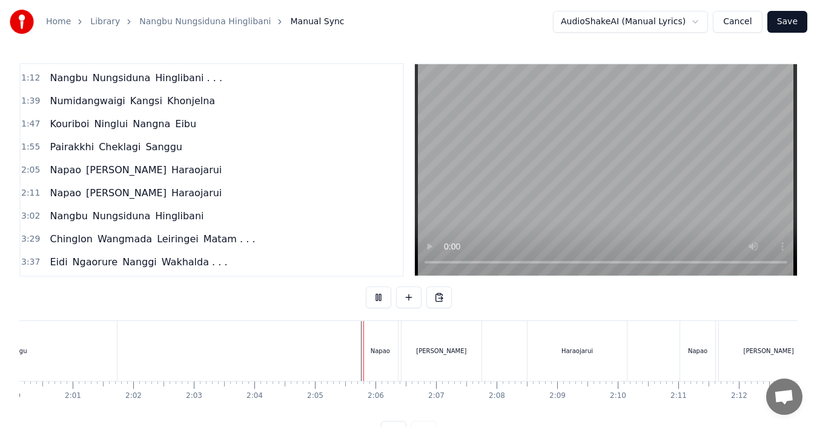
scroll to position [45, 0]
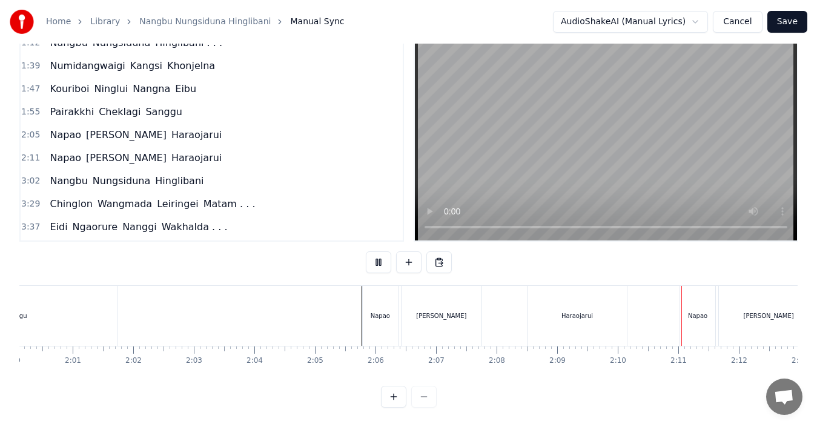
click at [59, 294] on div "Sanggu" at bounding box center [16, 316] width 202 height 60
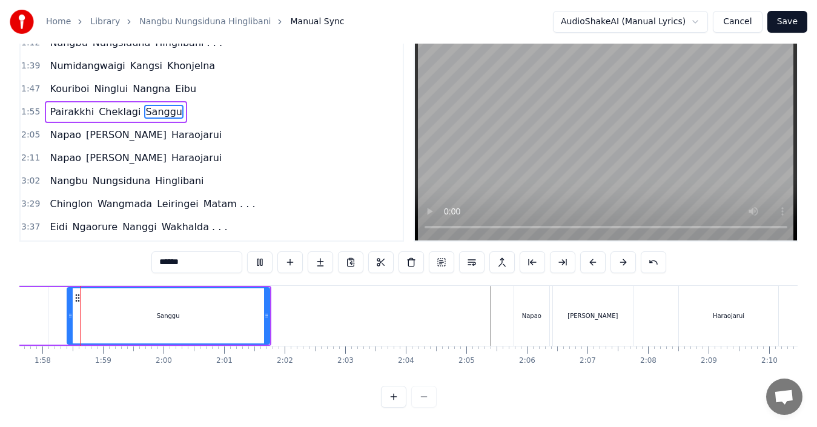
scroll to position [0, 7112]
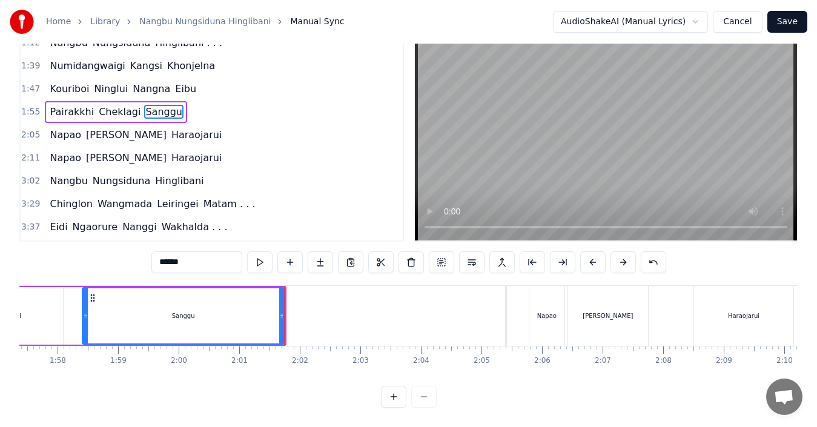
click at [201, 253] on input "******" at bounding box center [196, 262] width 91 height 22
type input "**********"
click at [67, 286] on div "Pairakkhi Cheklagi Sanggu uu..uu" at bounding box center [91, 316] width 389 height 60
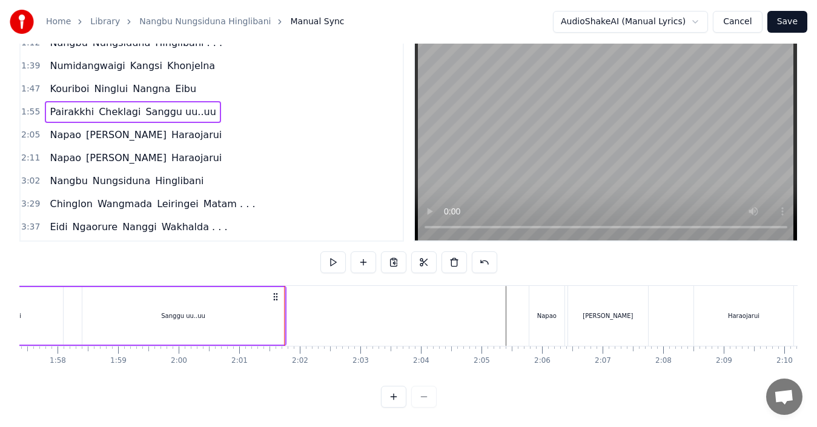
scroll to position [0, 7098]
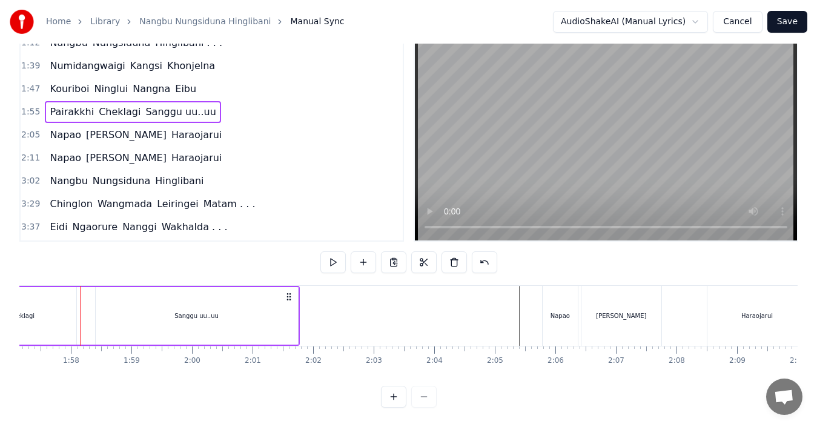
click at [98, 297] on div "Sanggu uu..uu" at bounding box center [197, 316] width 202 height 58
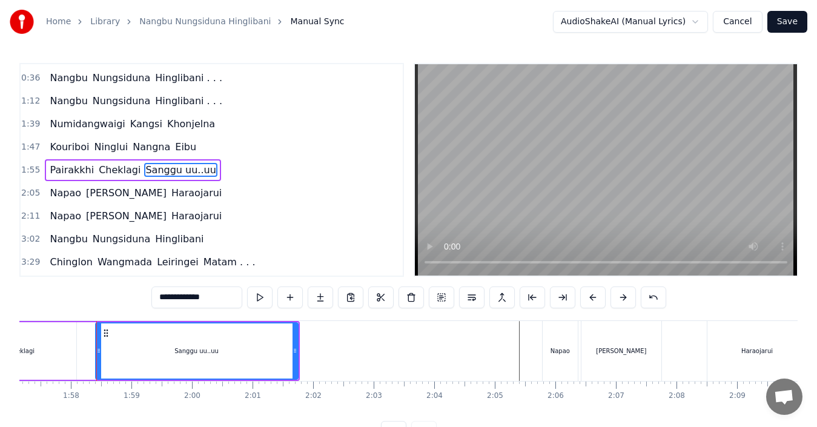
scroll to position [45, 0]
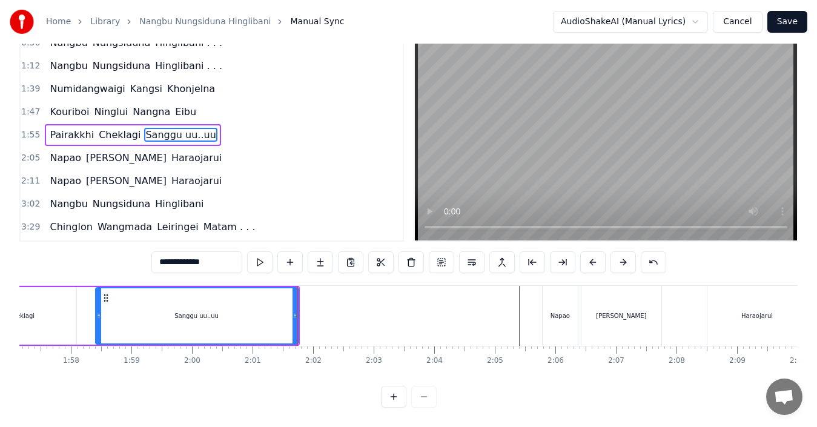
click at [544, 295] on div "Napao" at bounding box center [560, 316] width 35 height 60
type input "*****"
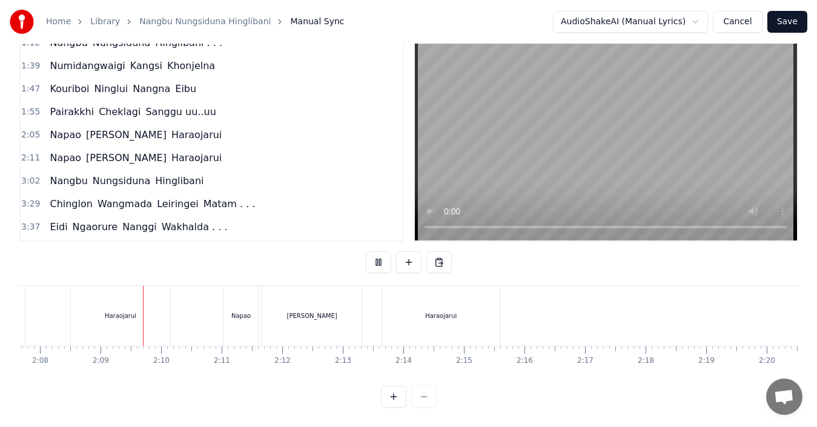
scroll to position [0, 7768]
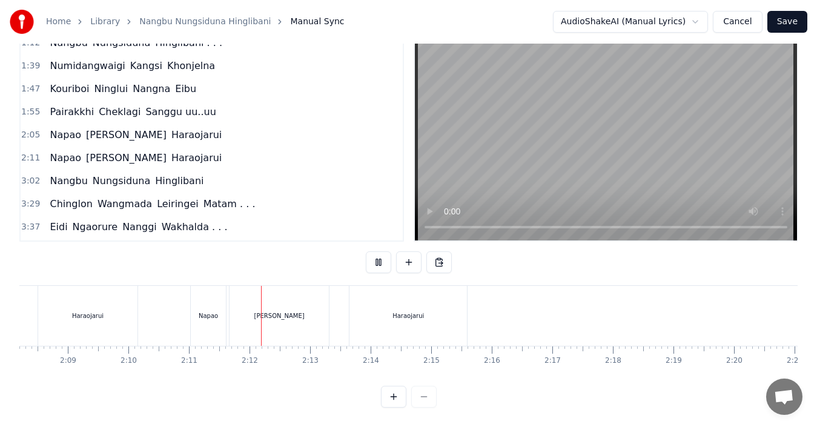
click at [107, 299] on div "Haraojarui" at bounding box center [87, 316] width 99 height 60
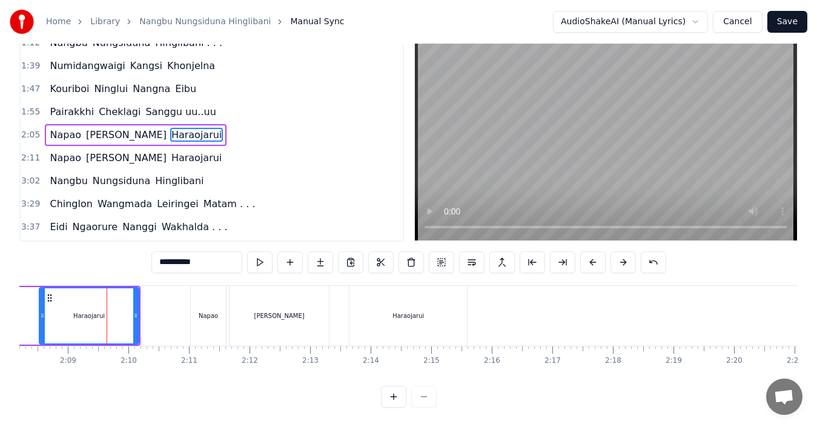
scroll to position [0, 0]
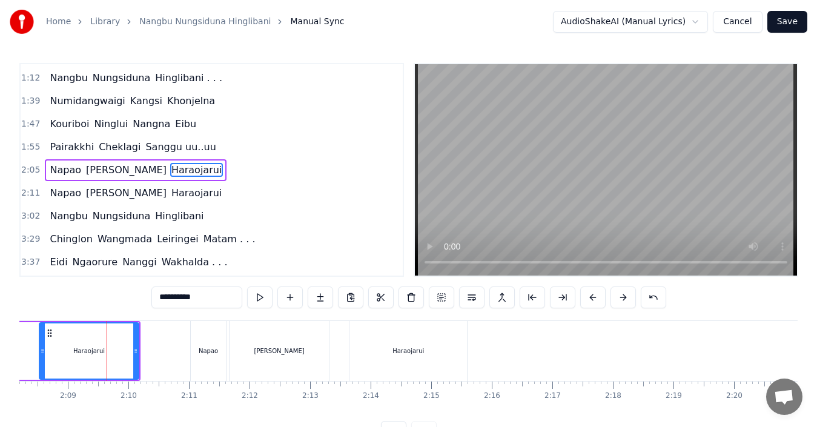
click at [199, 303] on input "**********" at bounding box center [196, 298] width 91 height 22
click at [73, 354] on div "Haraojarui . ." at bounding box center [89, 351] width 39 height 9
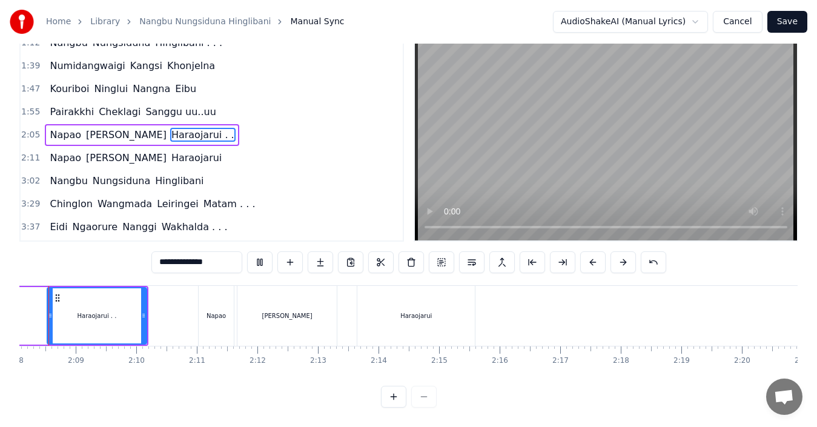
scroll to position [0, 7725]
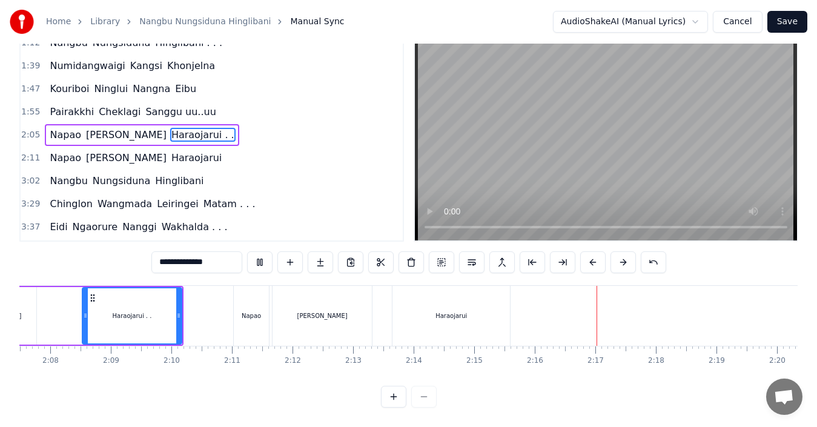
click at [471, 307] on div "Haraojarui" at bounding box center [452, 316] width 118 height 60
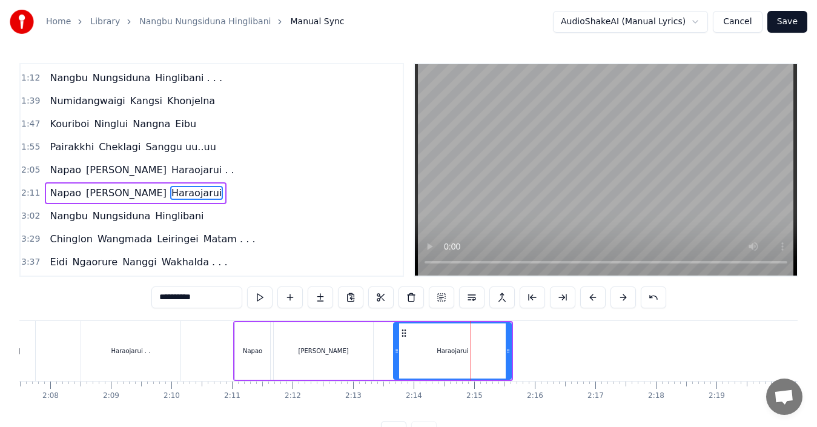
scroll to position [136, 0]
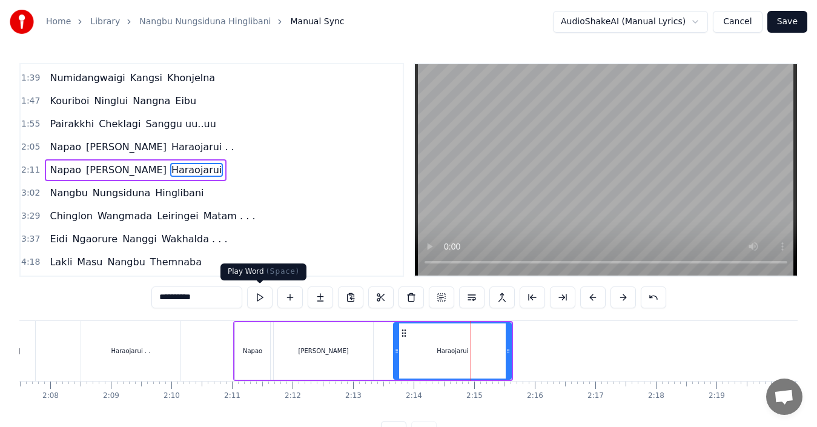
click at [211, 295] on input "**********" at bounding box center [196, 298] width 91 height 22
type input "**********"
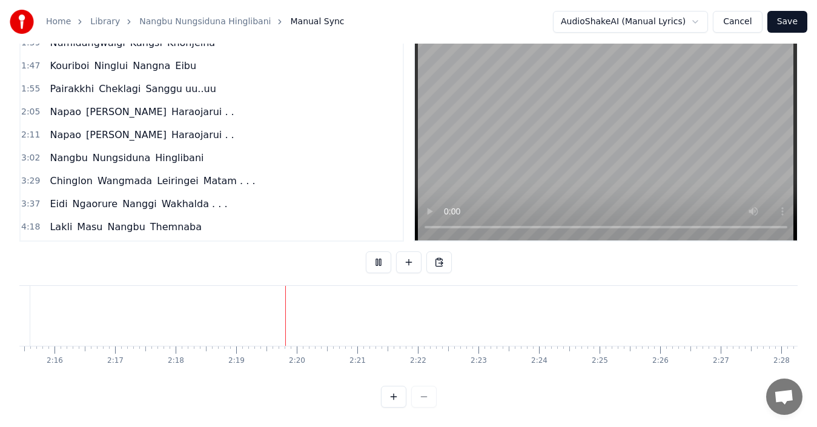
scroll to position [0, 8387]
click at [64, 151] on span "Nangbu" at bounding box center [68, 158] width 40 height 14
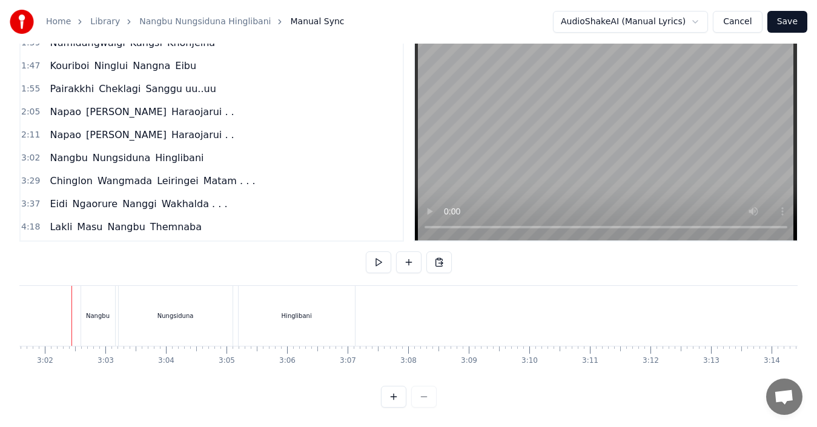
scroll to position [0, 10994]
click at [325, 311] on div "Hinglibani" at bounding box center [305, 316] width 116 height 60
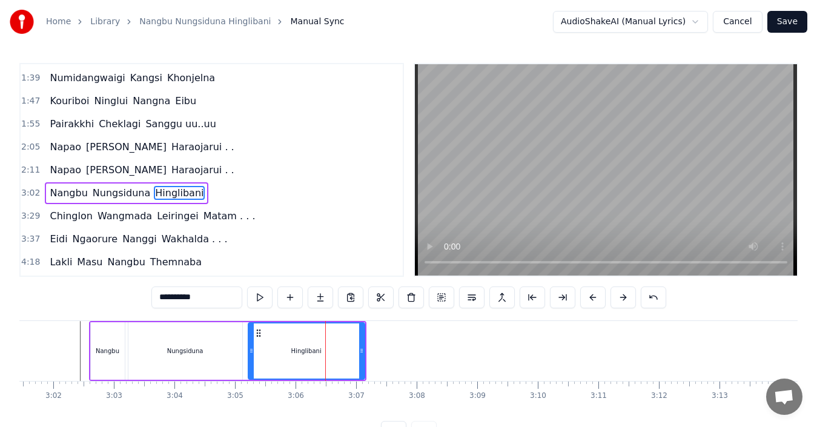
scroll to position [159, 0]
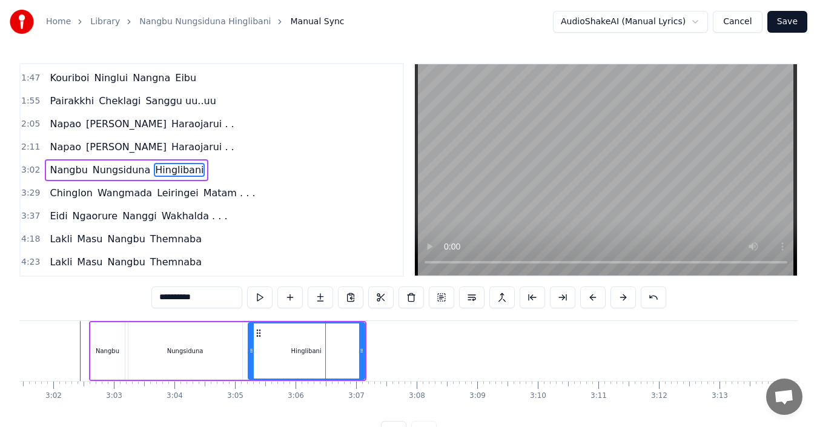
click at [221, 298] on input "**********" at bounding box center [196, 298] width 91 height 22
type input "**********"
click at [274, 347] on div "Hinglibani . . ." at bounding box center [306, 351] width 115 height 55
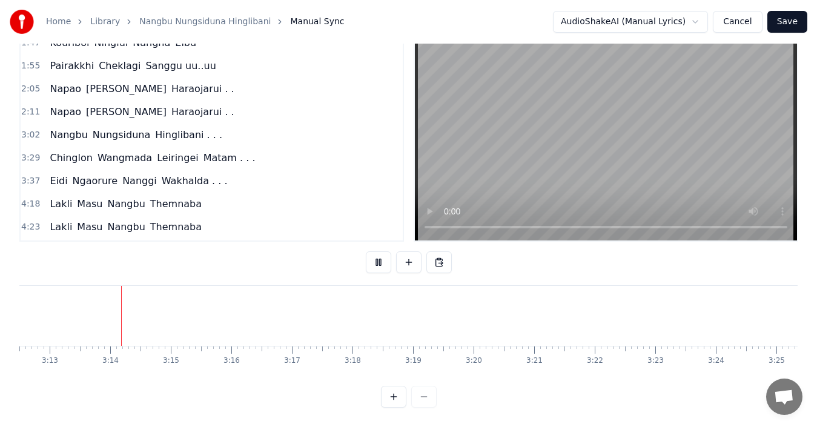
scroll to position [0, 11666]
click at [61, 151] on span "Chinglon" at bounding box center [70, 158] width 45 height 14
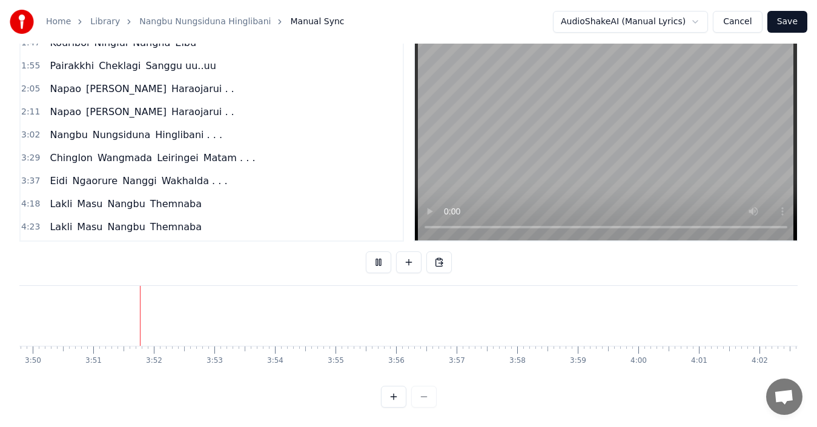
scroll to position [0, 13953]
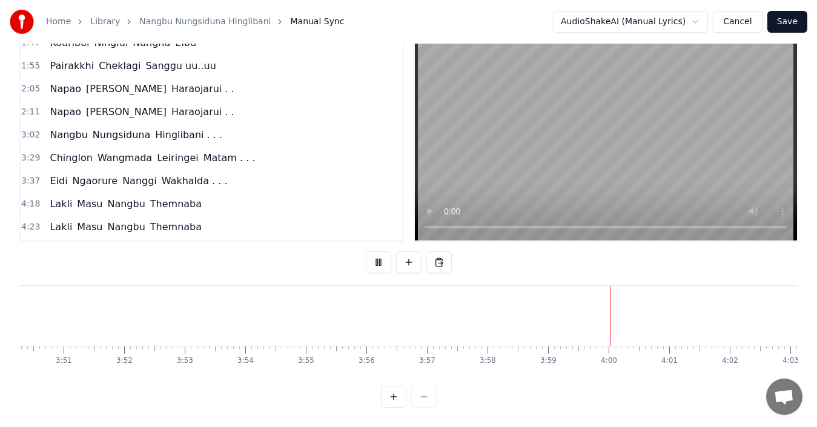
click at [53, 174] on span "Eidi" at bounding box center [58, 181] width 20 height 14
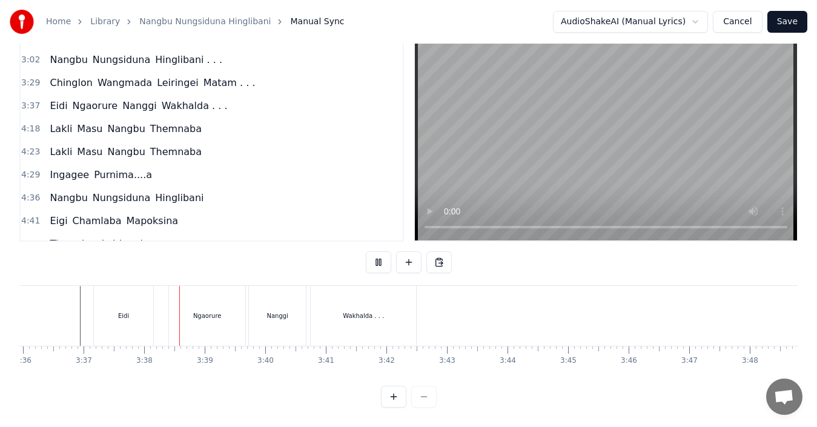
scroll to position [244, 0]
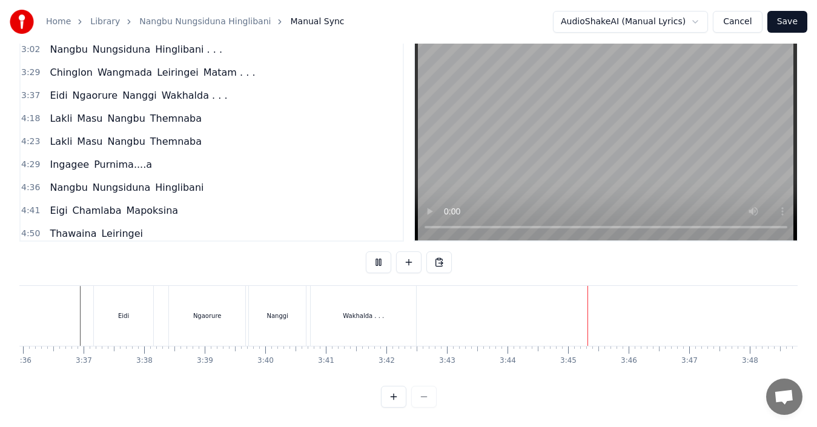
click at [55, 158] on span "Ingagee" at bounding box center [69, 165] width 42 height 14
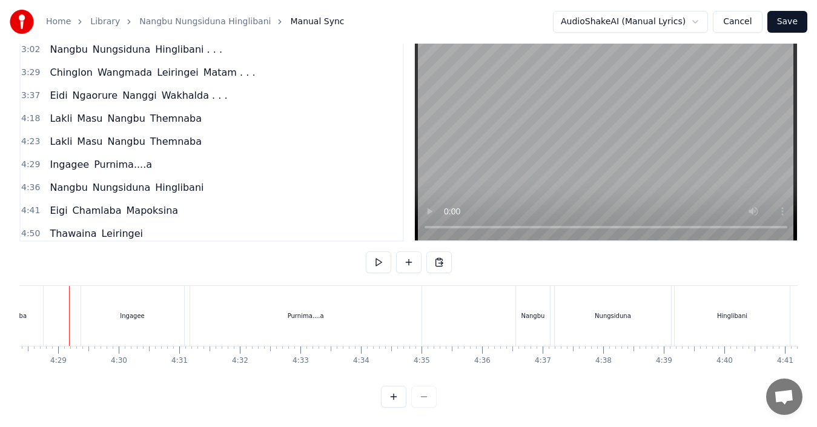
scroll to position [0, 16250]
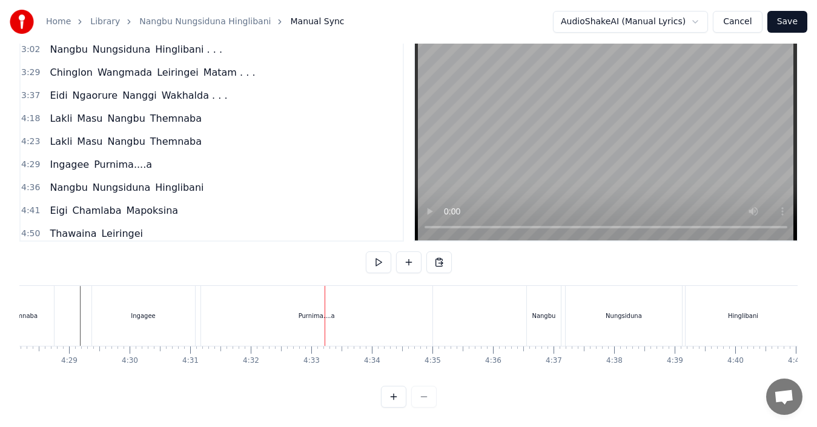
click at [153, 321] on div "Ingagee" at bounding box center [143, 316] width 103 height 60
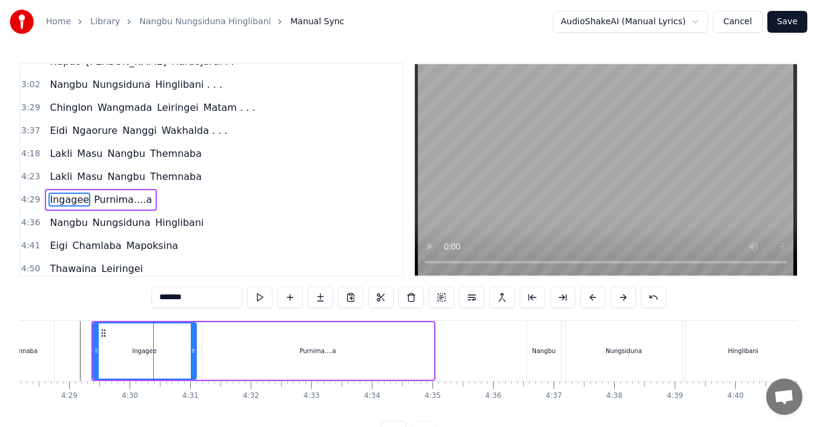
scroll to position [274, 0]
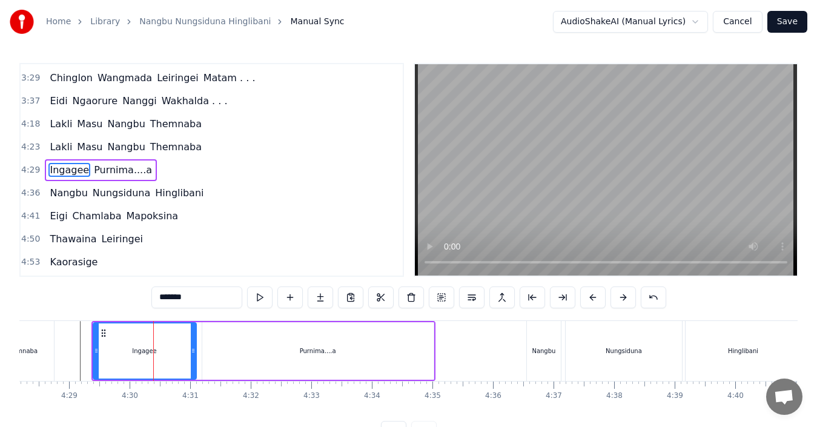
click at [192, 304] on input "*******" at bounding box center [196, 298] width 91 height 22
type input "**********"
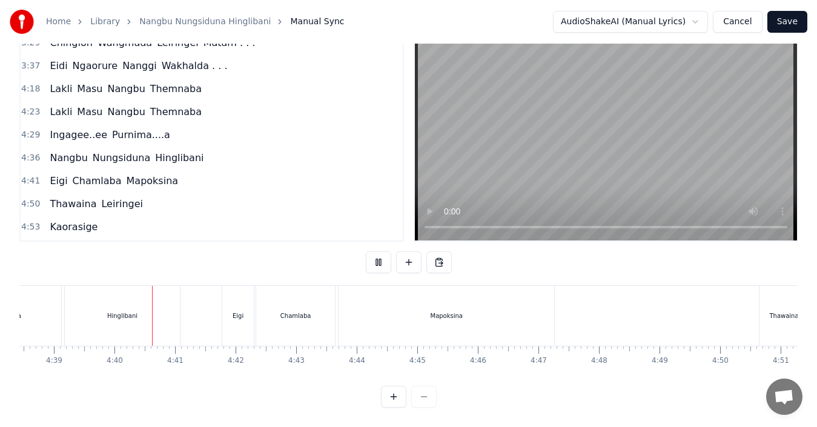
scroll to position [0, 16916]
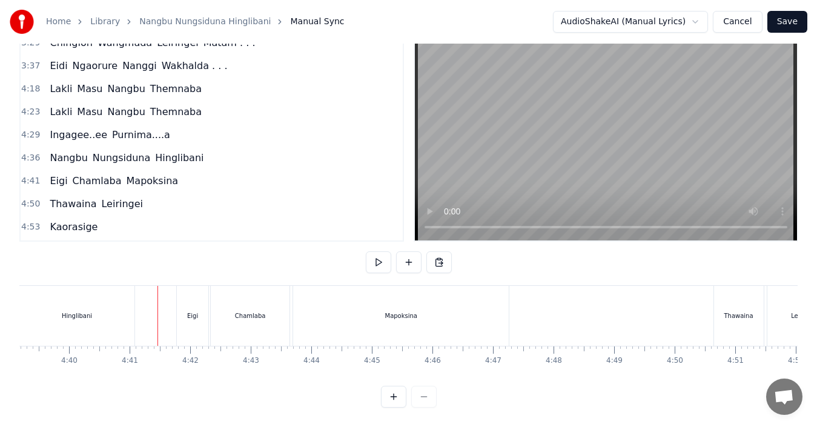
click at [92, 305] on div "Hinglibani" at bounding box center [76, 316] width 115 height 60
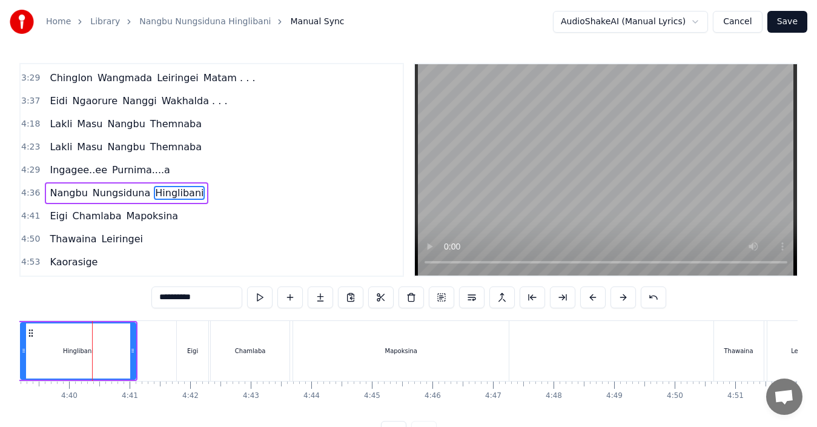
scroll to position [297, 0]
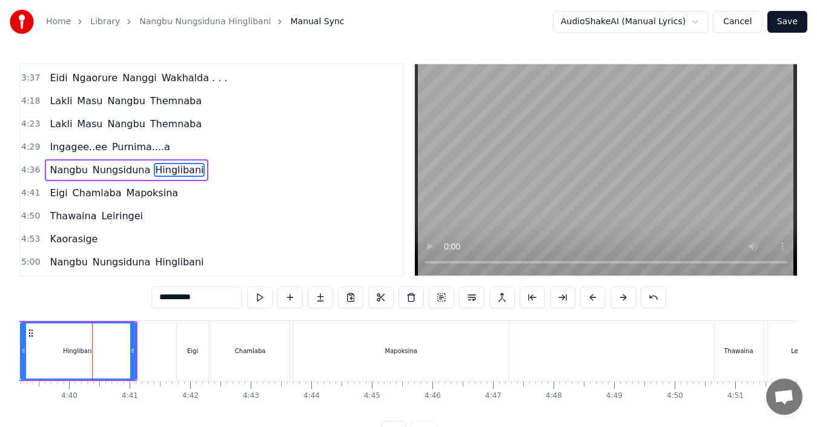
click at [208, 296] on input "**********" at bounding box center [196, 298] width 91 height 22
type input "**********"
click at [67, 348] on div "Hinglibani . ." at bounding box center [78, 351] width 38 height 9
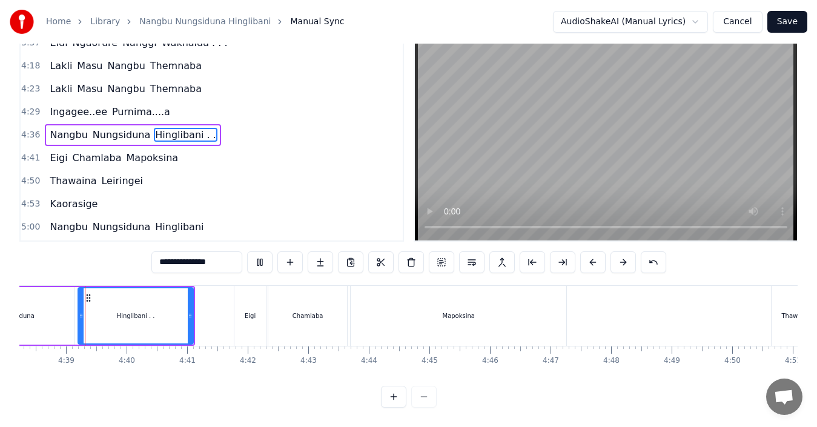
scroll to position [0, 16854]
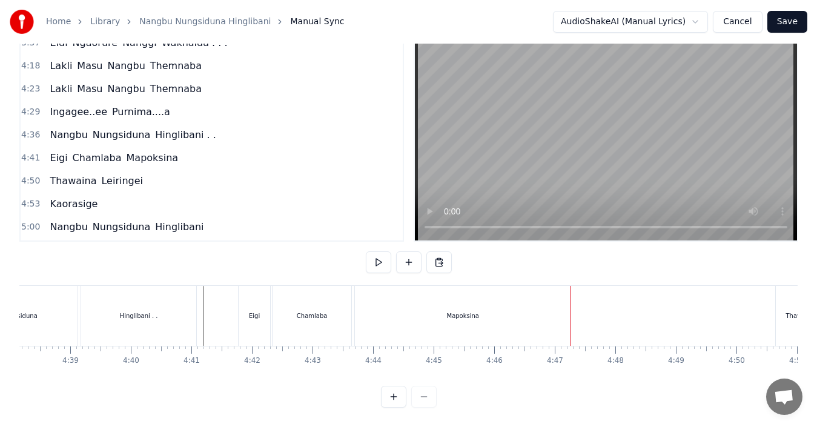
click at [482, 319] on div "Mapoksina" at bounding box center [463, 316] width 216 height 60
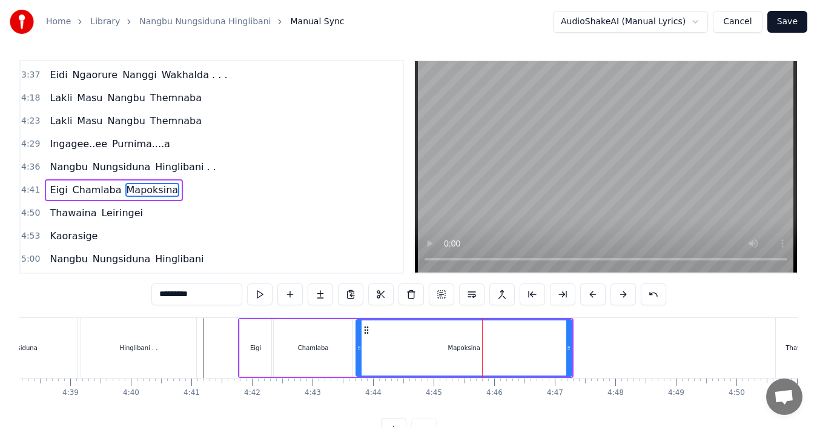
scroll to position [318, 0]
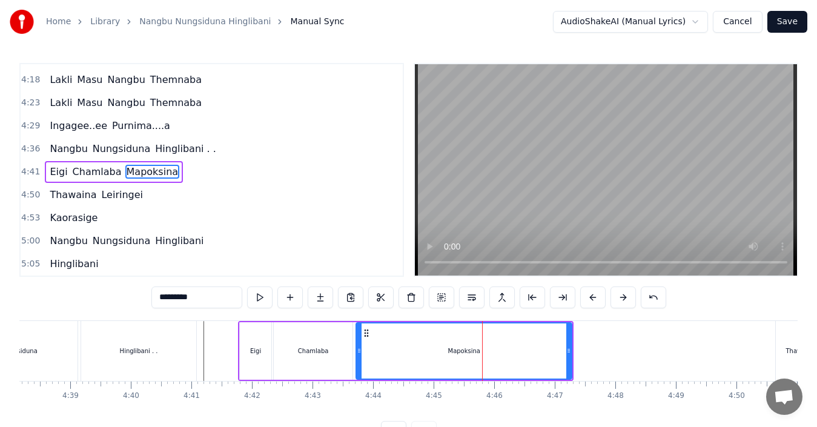
click at [213, 299] on input "*********" at bounding box center [196, 298] width 91 height 22
type input "**********"
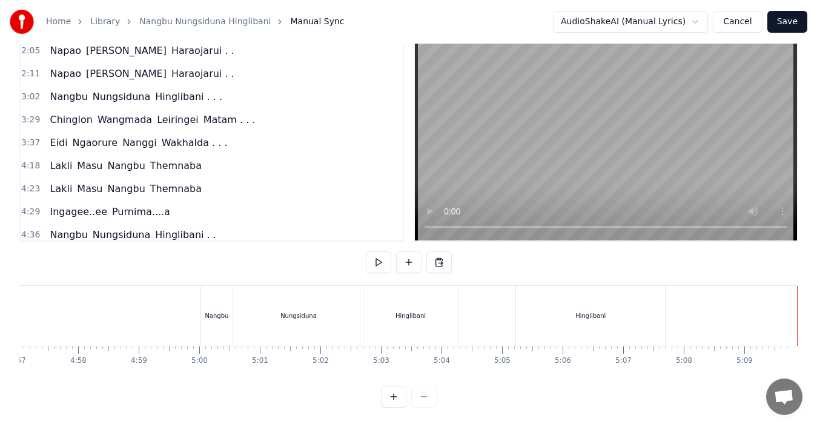
scroll to position [195, 0]
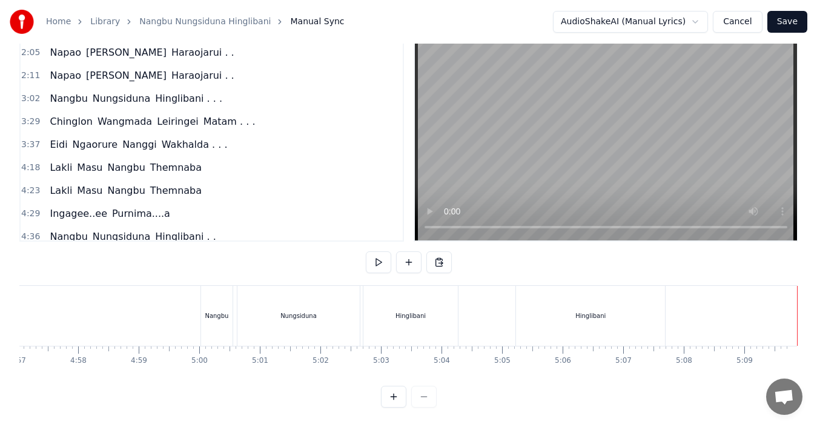
click at [789, 24] on button "Save" at bounding box center [788, 22] width 40 height 22
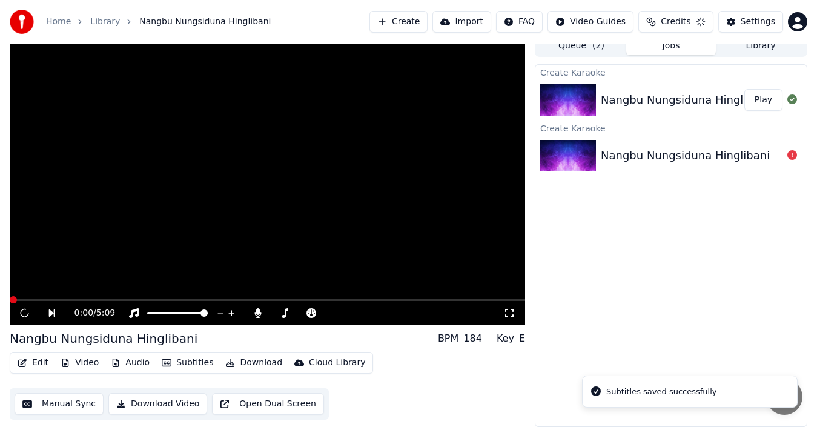
scroll to position [8, 0]
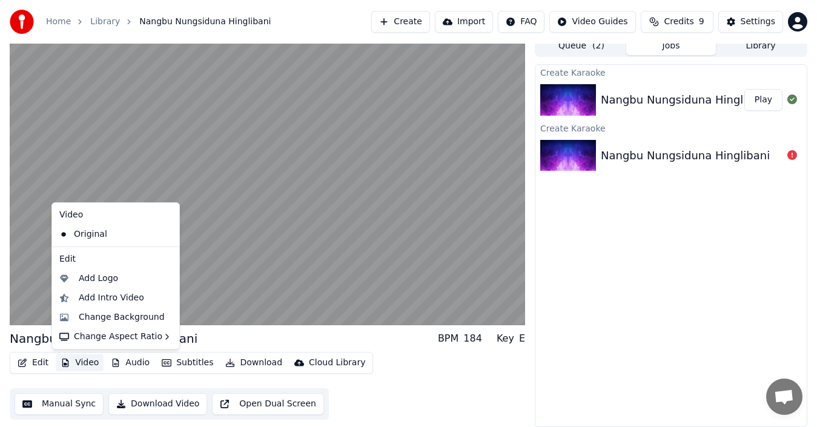
click at [84, 365] on button "Video" at bounding box center [80, 362] width 48 height 17
click at [104, 318] on div "Change Background" at bounding box center [122, 317] width 86 height 12
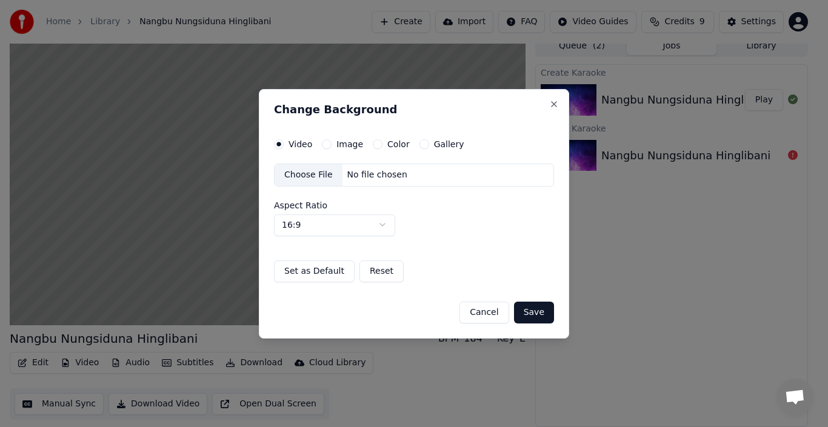
click at [336, 145] on label "Image" at bounding box center [349, 144] width 27 height 8
click at [331, 145] on button "Image" at bounding box center [327, 144] width 10 height 10
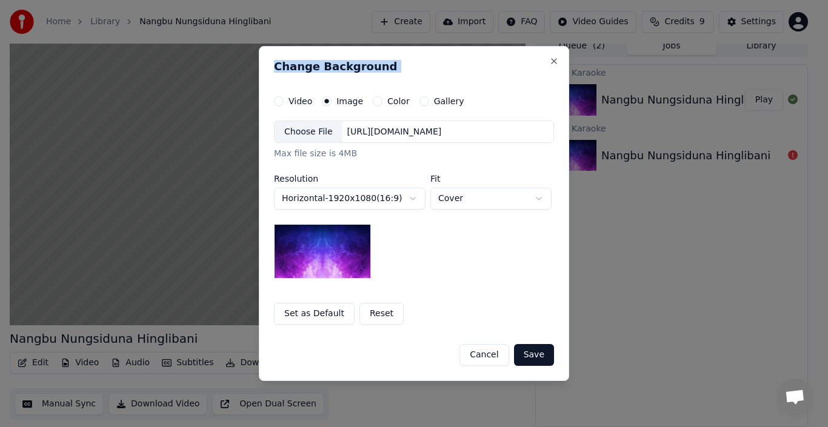
click at [310, 136] on div "Choose File" at bounding box center [308, 132] width 68 height 22
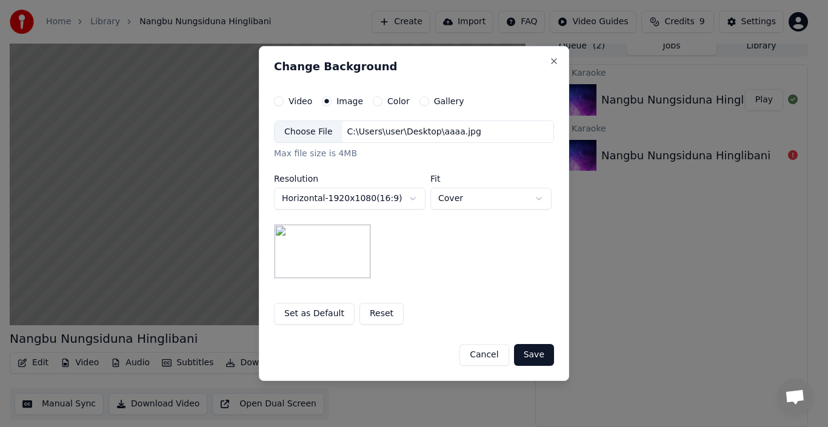
click at [530, 356] on button "Save" at bounding box center [534, 355] width 40 height 22
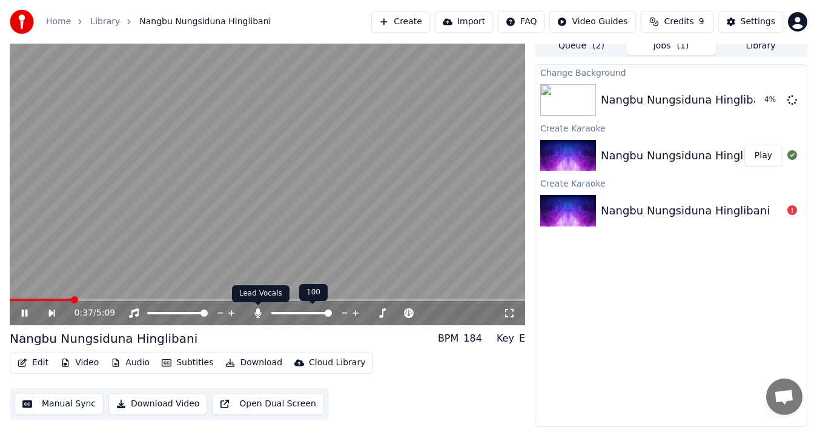
click at [254, 311] on icon at bounding box center [258, 313] width 12 height 10
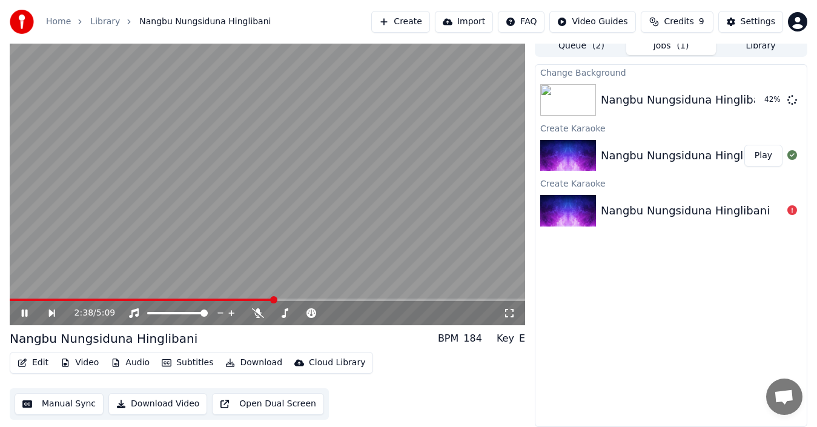
click at [26, 313] on icon at bounding box center [25, 313] width 6 height 7
click at [21, 310] on icon at bounding box center [32, 313] width 27 height 10
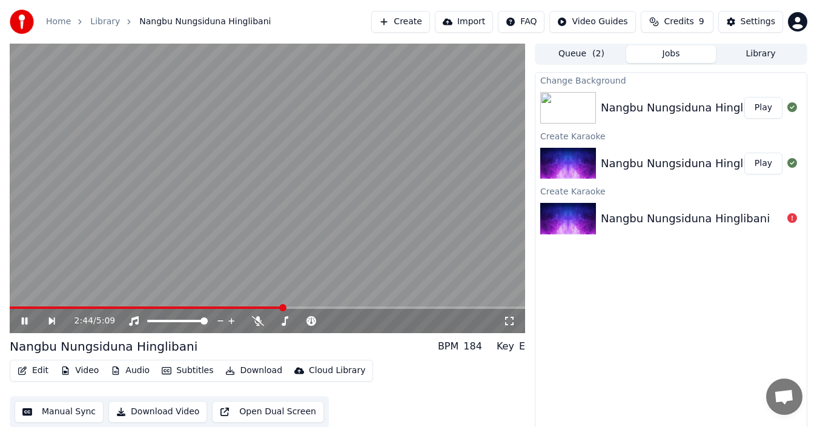
scroll to position [0, 0]
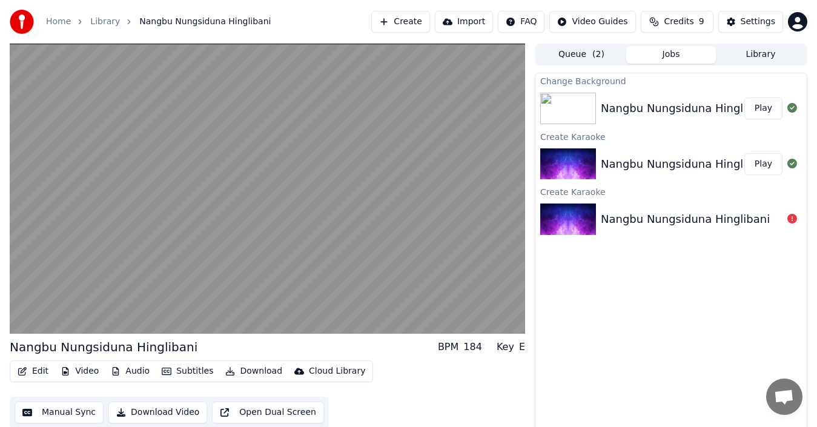
click at [256, 369] on button "Download" at bounding box center [254, 371] width 67 height 17
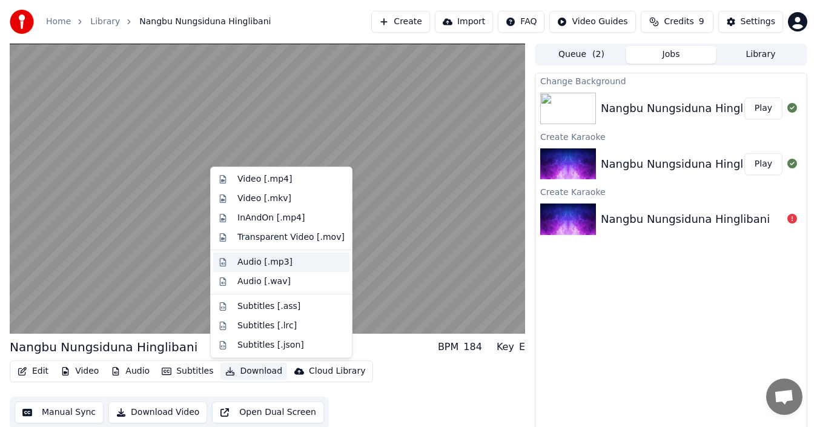
click at [259, 264] on div "Audio [.mp3]" at bounding box center [265, 262] width 55 height 12
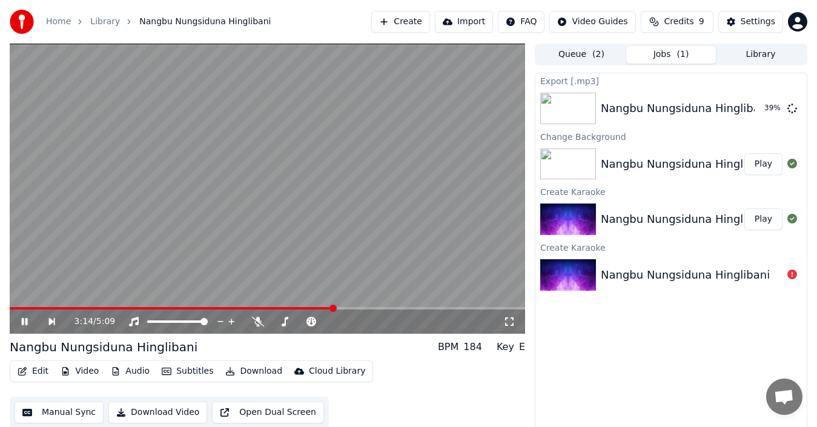
click at [261, 373] on button "Download" at bounding box center [254, 371] width 67 height 17
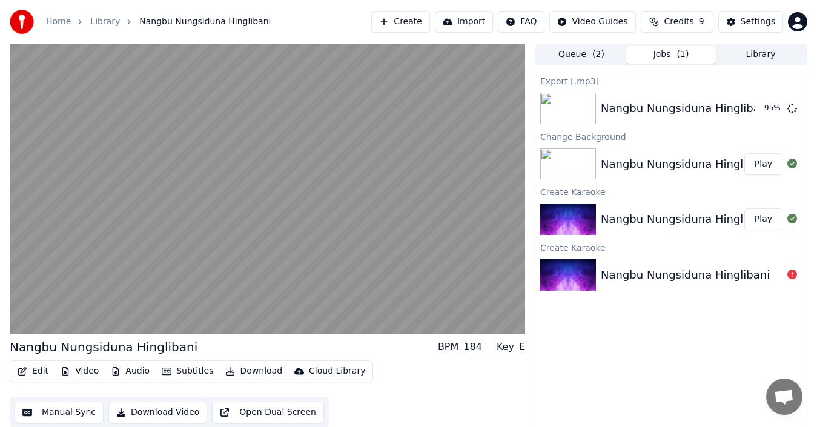
click at [421, 395] on div "Edit Video Audio Subtitles Download Cloud Library Manual Sync Download Video Op…" at bounding box center [268, 395] width 516 height 68
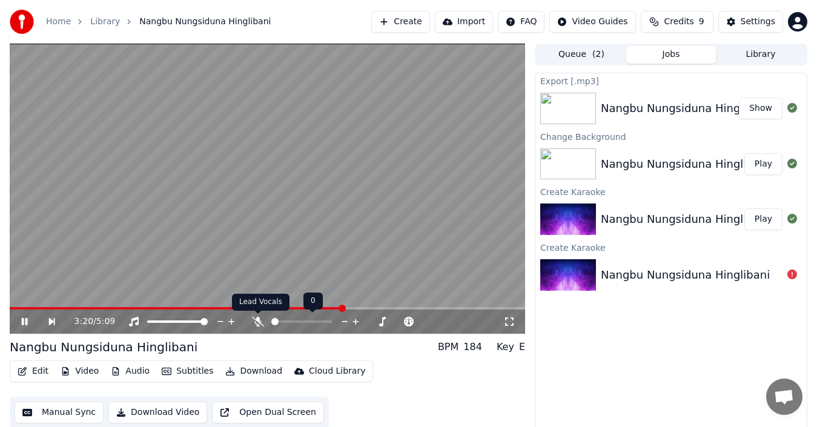
click at [255, 324] on icon at bounding box center [258, 322] width 12 height 10
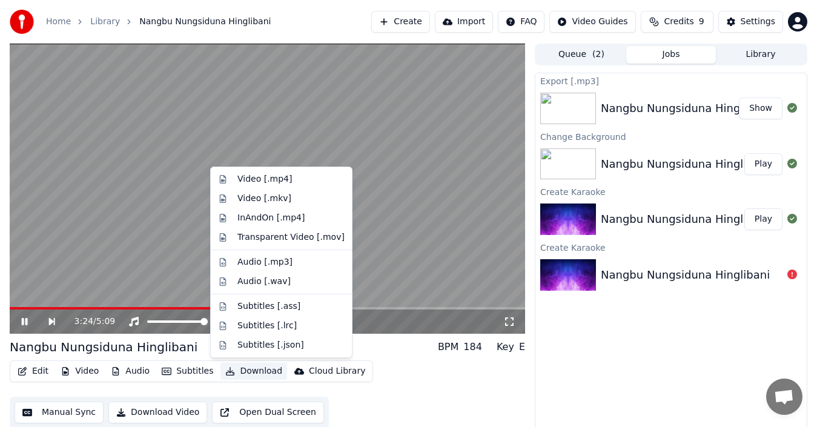
click at [261, 372] on button "Download" at bounding box center [254, 371] width 67 height 17
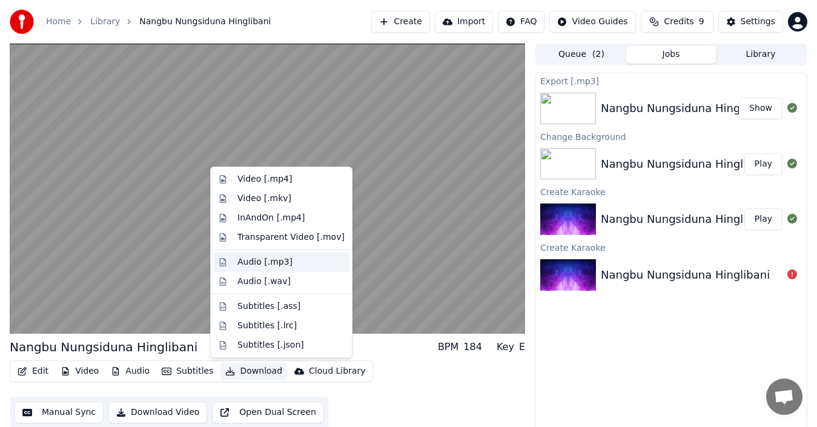
click at [277, 266] on div "Audio [.mp3]" at bounding box center [265, 262] width 55 height 12
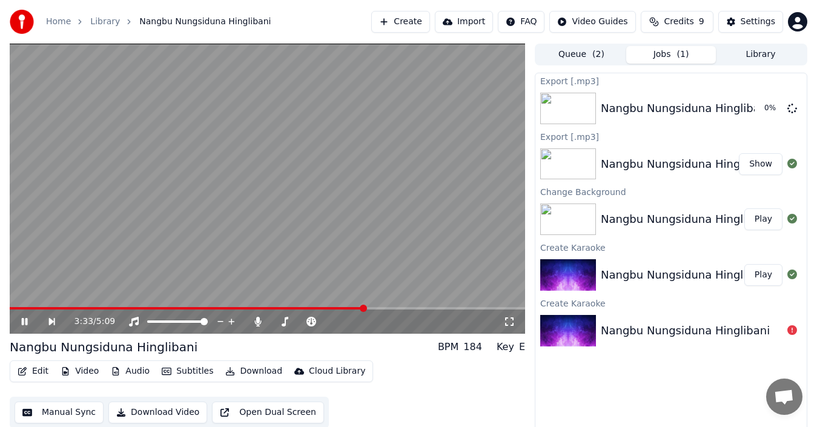
click at [769, 164] on button "Show" at bounding box center [761, 164] width 44 height 22
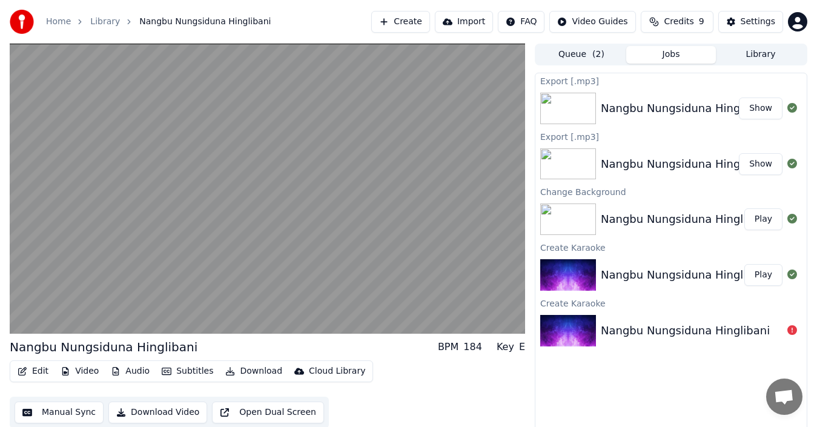
click at [754, 109] on button "Show" at bounding box center [761, 109] width 44 height 22
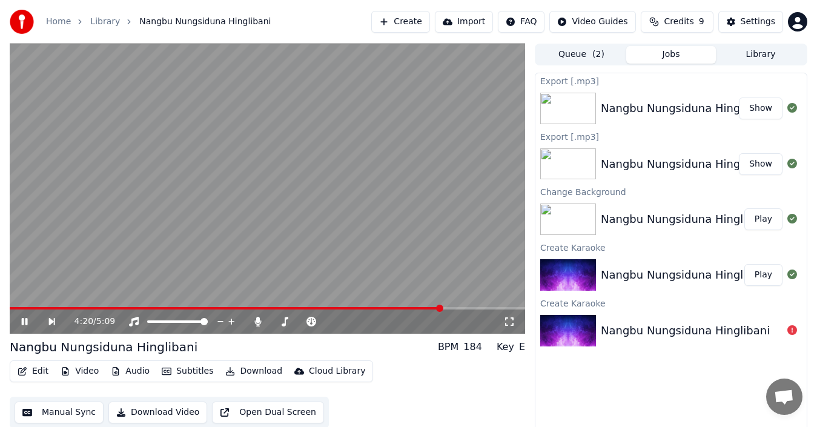
click at [26, 319] on icon at bounding box center [25, 321] width 6 height 7
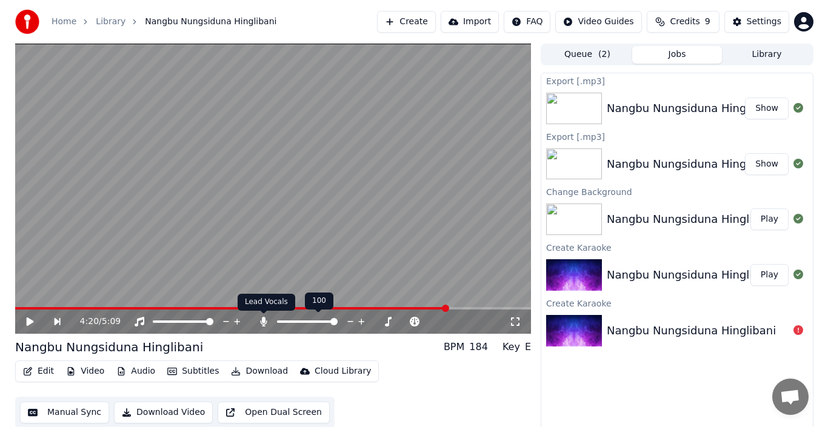
scroll to position [8, 0]
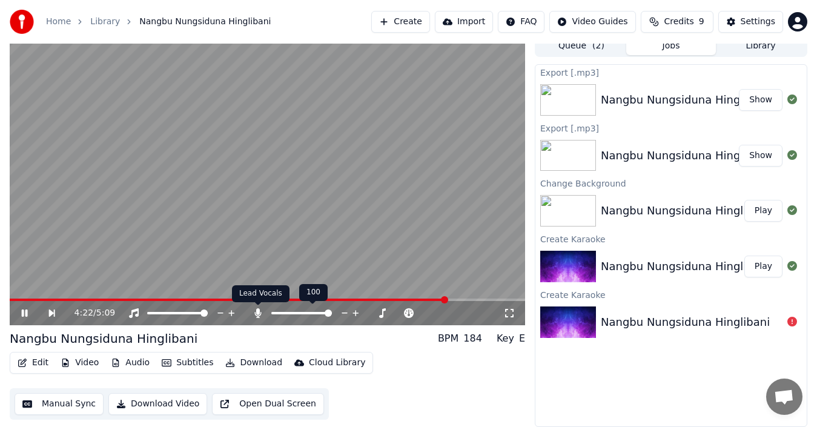
click at [258, 313] on icon at bounding box center [257, 313] width 7 height 10
click at [247, 363] on button "Download" at bounding box center [254, 362] width 67 height 17
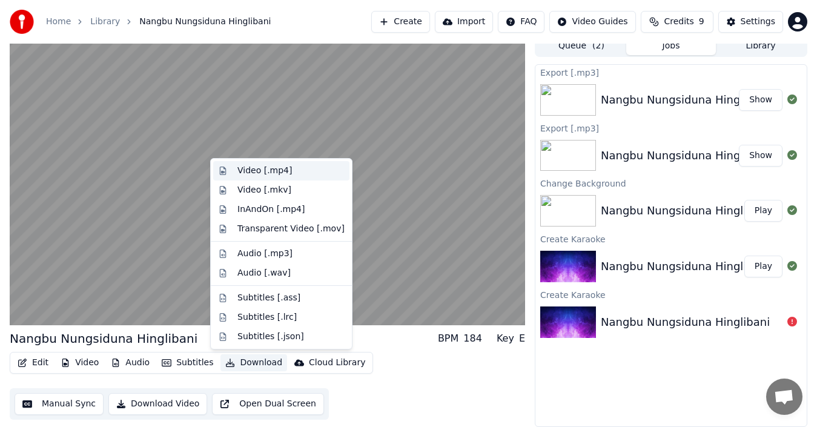
click at [268, 174] on div "Video [.mp4]" at bounding box center [265, 171] width 55 height 12
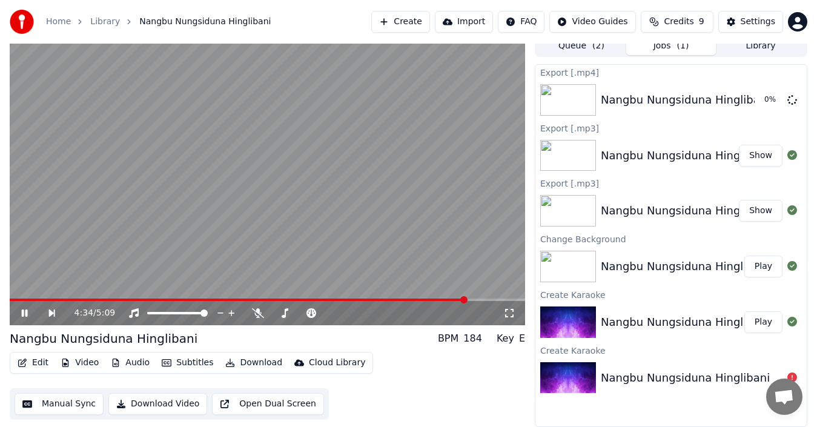
click at [24, 315] on icon at bounding box center [32, 313] width 27 height 10
click at [768, 161] on button "Show" at bounding box center [761, 156] width 44 height 22
click at [771, 155] on button "Show" at bounding box center [761, 156] width 44 height 22
click at [755, 97] on button "Show" at bounding box center [761, 100] width 44 height 22
click at [410, 25] on button "Create" at bounding box center [400, 22] width 59 height 22
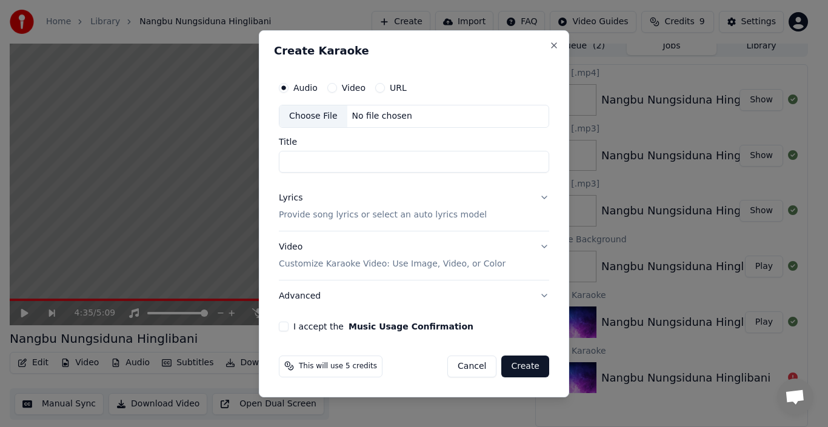
click at [319, 116] on div "Choose File" at bounding box center [313, 116] width 68 height 22
type input "**********"
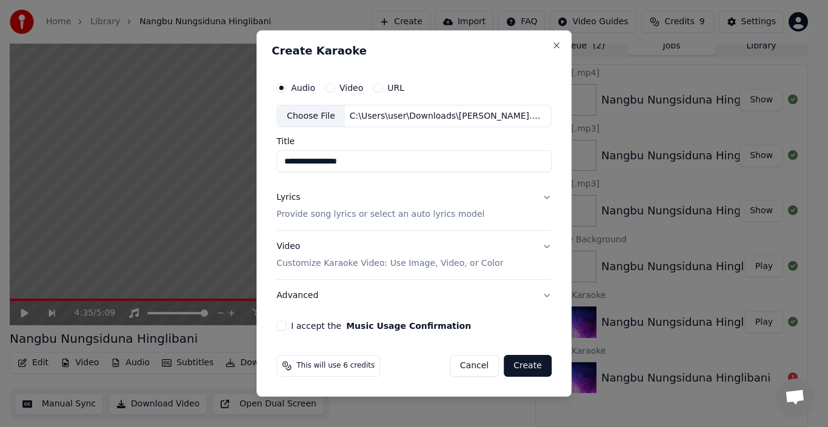
click at [544, 199] on button "Lyrics Provide song lyrics or select an auto lyrics model" at bounding box center [413, 206] width 275 height 48
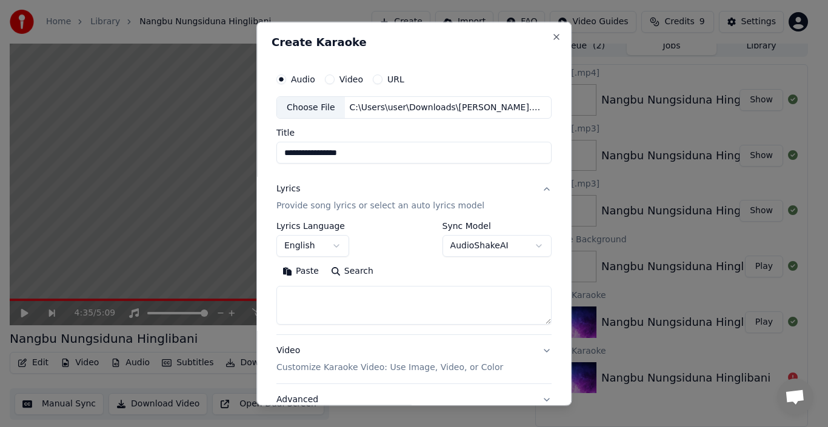
click at [330, 300] on textarea at bounding box center [413, 305] width 275 height 39
type textarea "******"
drag, startPoint x: 341, startPoint y: 303, endPoint x: 276, endPoint y: 303, distance: 64.8
click at [276, 303] on div "**********" at bounding box center [413, 251] width 285 height 378
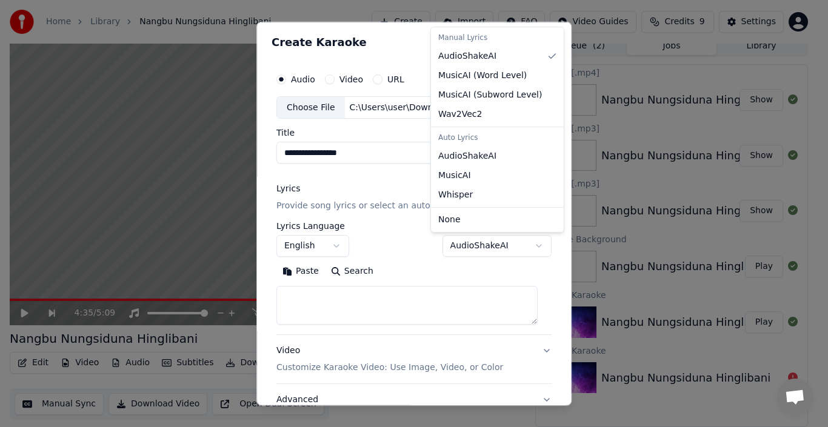
click at [522, 246] on body "**********" at bounding box center [408, 205] width 817 height 427
click at [273, 58] on body "**********" at bounding box center [408, 205] width 817 height 427
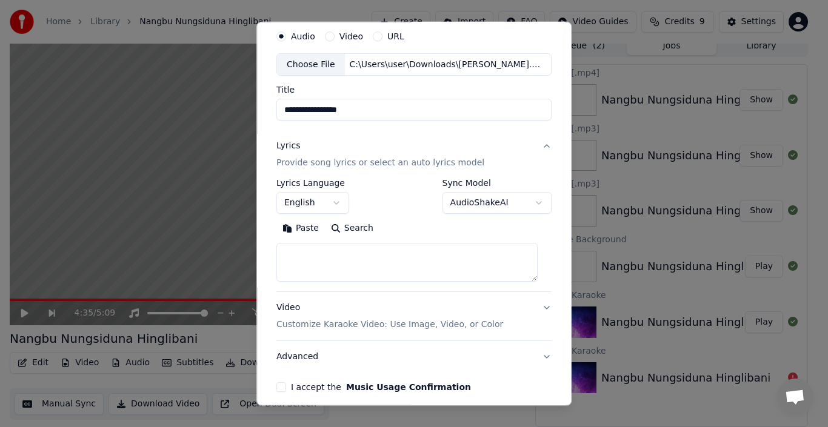
scroll to position [61, 0]
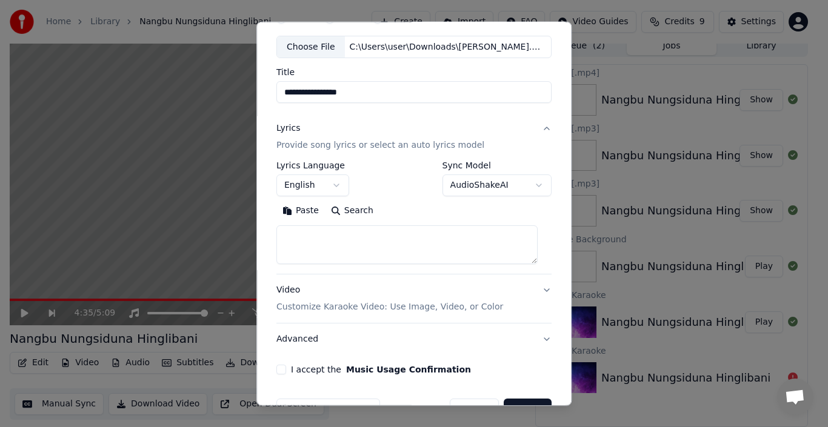
click at [414, 249] on textarea at bounding box center [406, 244] width 261 height 39
type textarea "******"
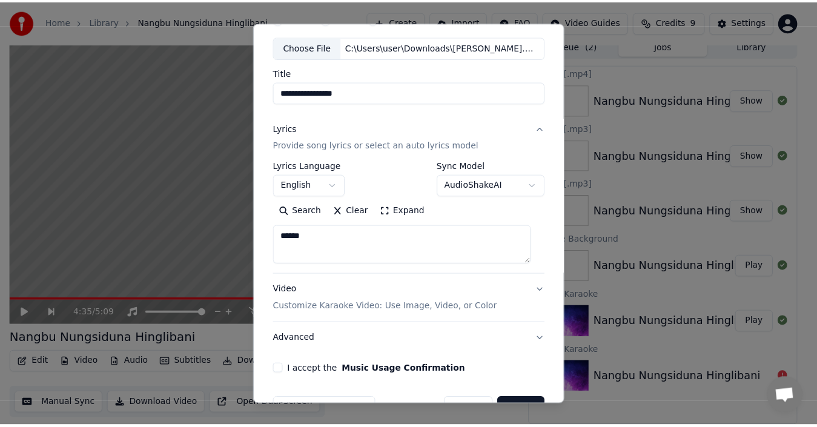
scroll to position [95, 0]
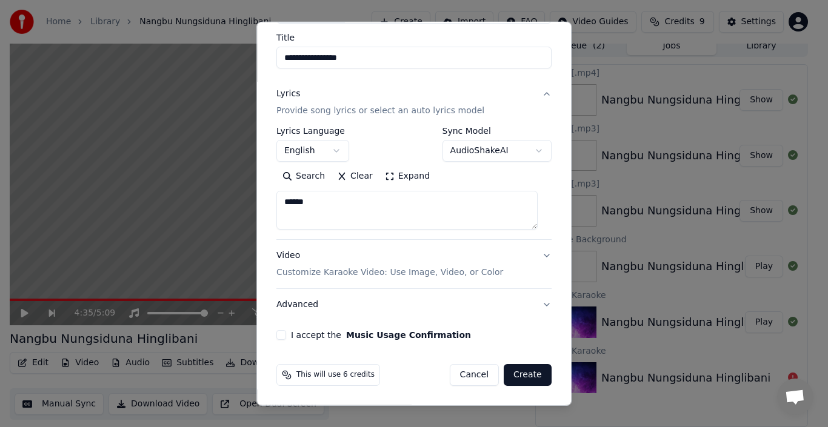
click at [282, 332] on button "I accept the Music Usage Confirmation" at bounding box center [281, 335] width 10 height 10
click at [508, 376] on button "Create" at bounding box center [528, 375] width 48 height 22
select select
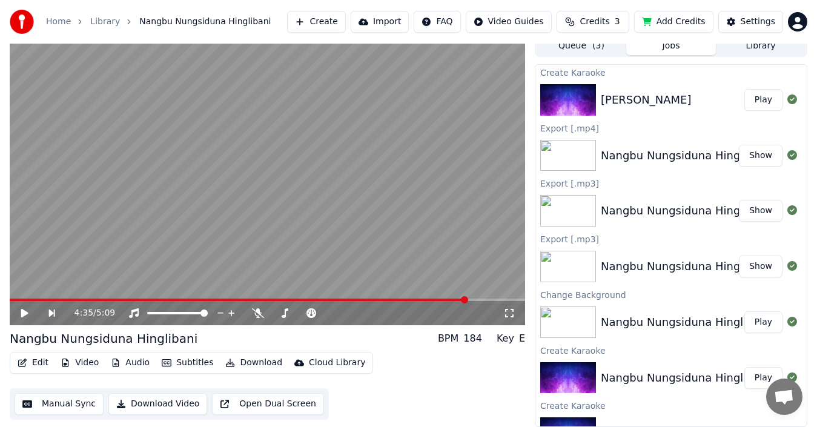
click at [82, 362] on button "Video" at bounding box center [80, 362] width 48 height 17
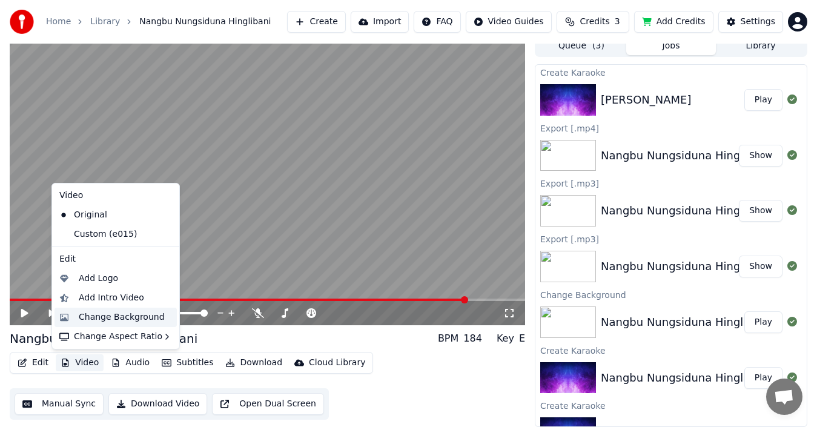
click at [107, 320] on div "Change Background" at bounding box center [122, 317] width 86 height 12
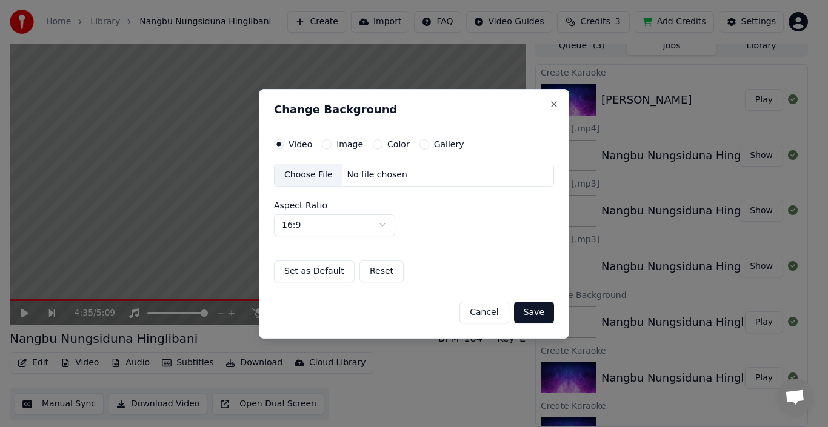
click at [496, 315] on button "Cancel" at bounding box center [483, 312] width 49 height 22
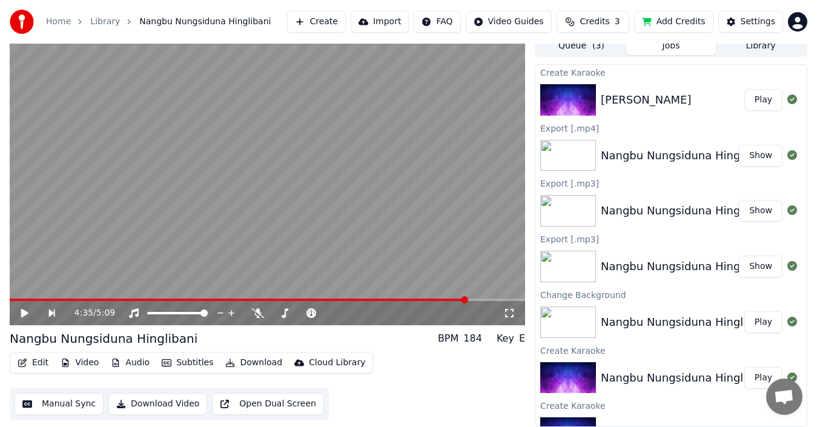
click at [651, 108] on div "Naksinaba Yadraba Play" at bounding box center [671, 99] width 271 height 41
click at [750, 100] on button "Play" at bounding box center [764, 100] width 38 height 22
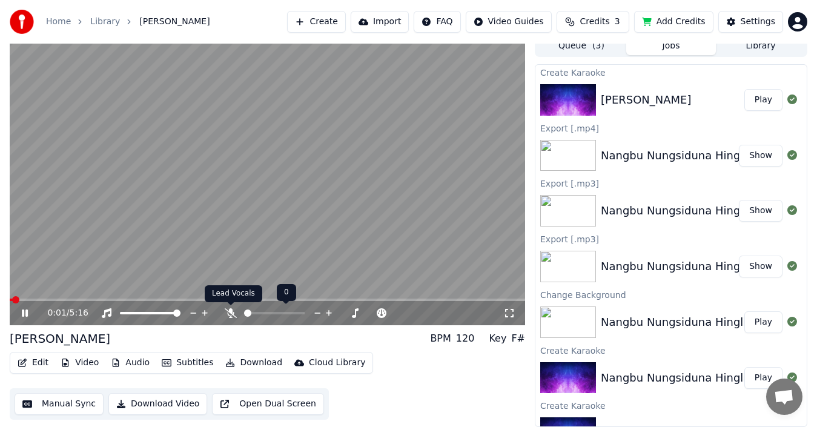
click at [228, 313] on icon at bounding box center [231, 313] width 12 height 10
click at [230, 313] on icon at bounding box center [231, 313] width 7 height 10
click at [231, 316] on icon at bounding box center [231, 313] width 12 height 10
click at [22, 312] on icon at bounding box center [25, 313] width 6 height 7
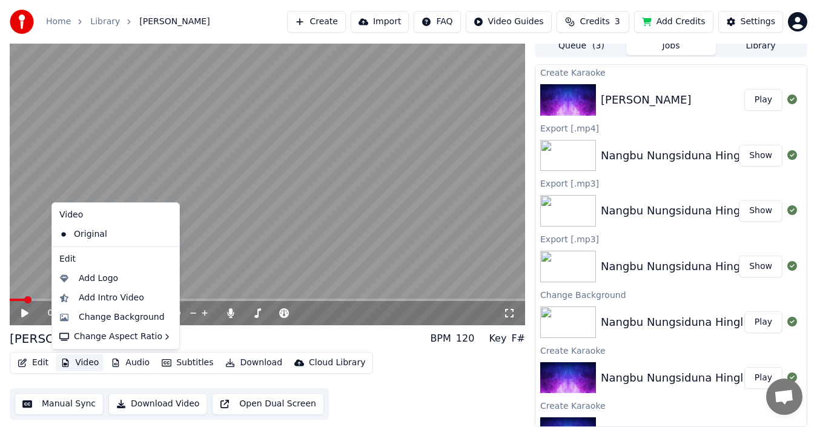
click at [79, 359] on button "Video" at bounding box center [80, 362] width 48 height 17
click at [119, 319] on div "Change Background" at bounding box center [122, 317] width 86 height 12
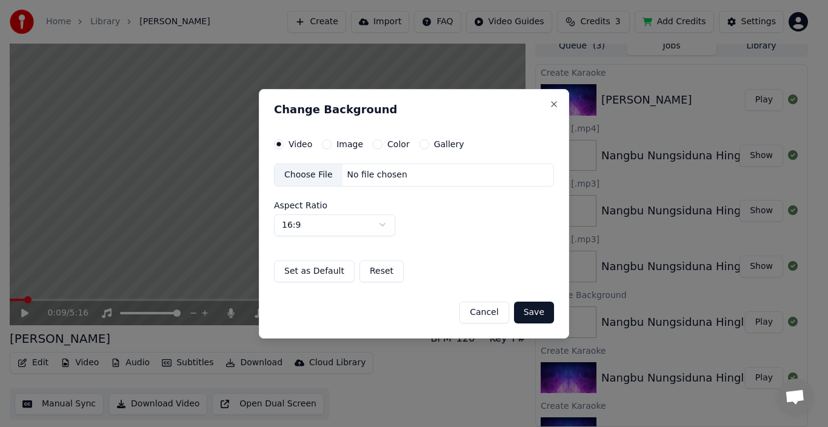
click at [313, 173] on div "Choose File" at bounding box center [308, 175] width 68 height 22
click at [341, 145] on label "Image" at bounding box center [349, 144] width 27 height 8
click at [331, 145] on button "Image" at bounding box center [327, 144] width 10 height 10
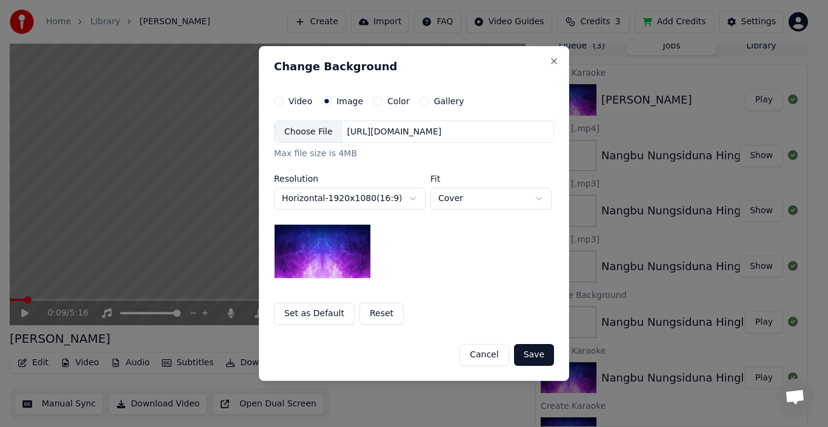
click at [313, 131] on div "Choose File" at bounding box center [308, 132] width 68 height 22
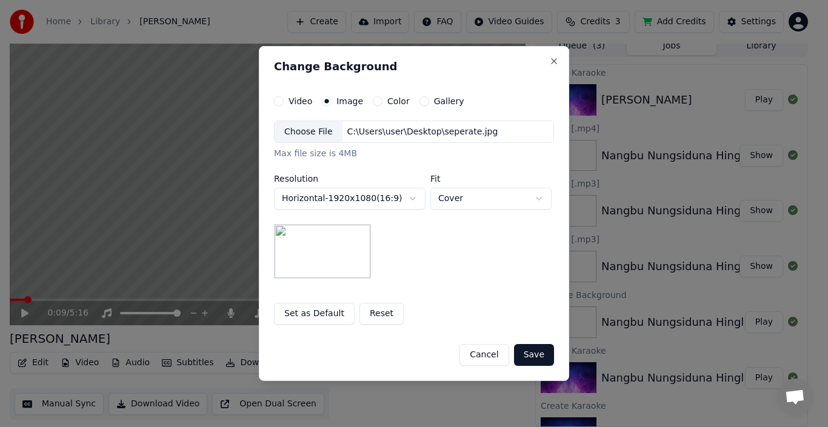
click at [537, 359] on button "Save" at bounding box center [534, 355] width 40 height 22
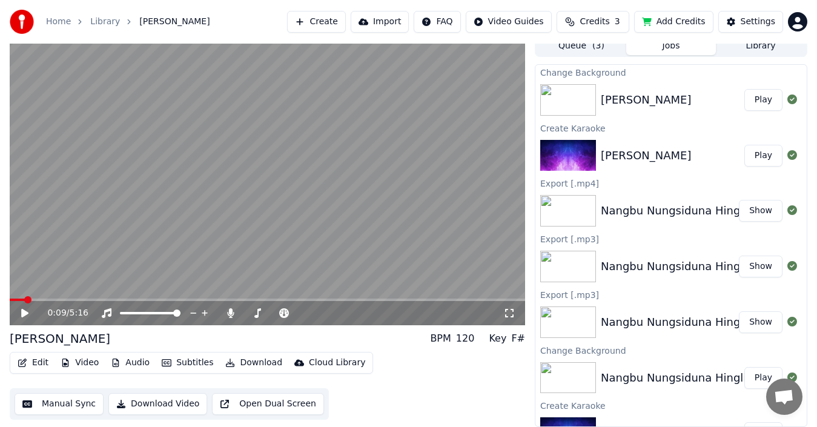
click at [749, 107] on button "Play" at bounding box center [764, 100] width 38 height 22
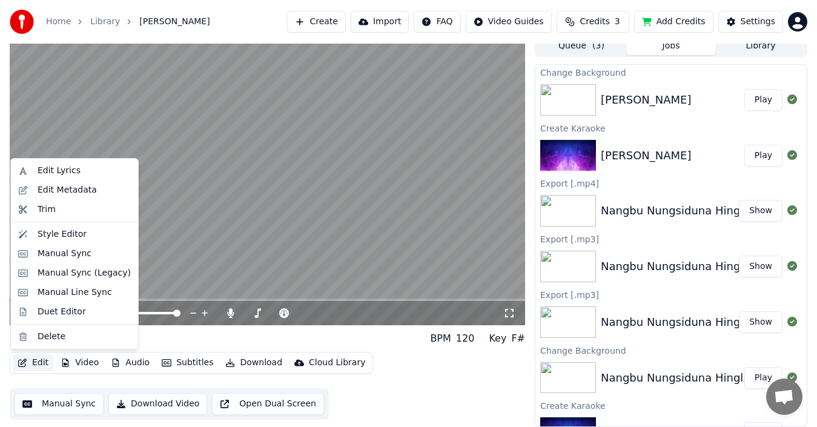
click at [41, 364] on button "Edit" at bounding box center [33, 362] width 41 height 17
click at [62, 255] on div "Manual Sync" at bounding box center [65, 254] width 54 height 12
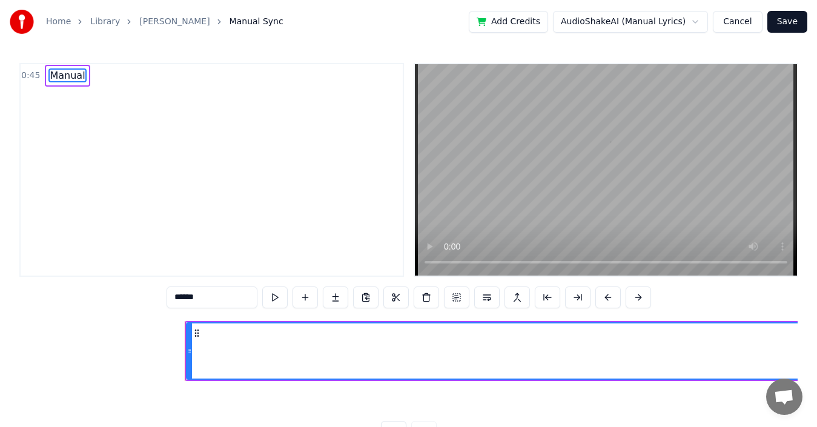
scroll to position [0, 2674]
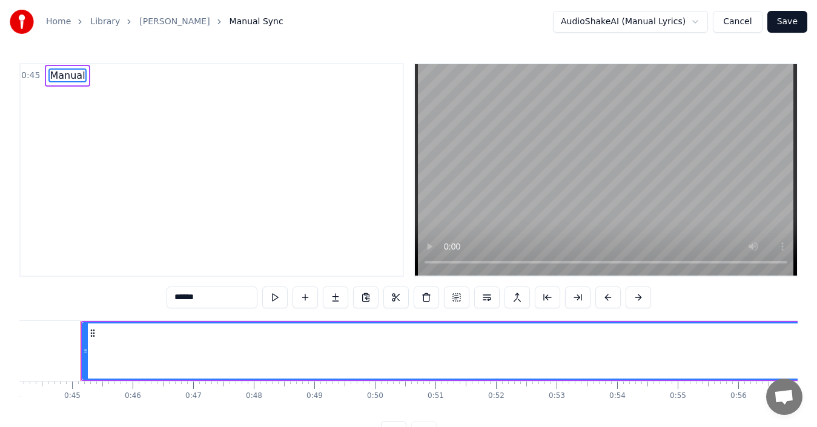
click at [191, 301] on input "******" at bounding box center [212, 298] width 91 height 22
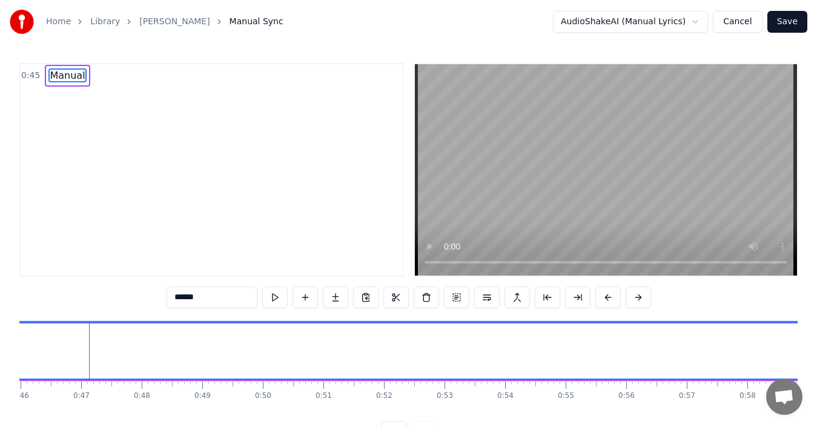
scroll to position [45, 0]
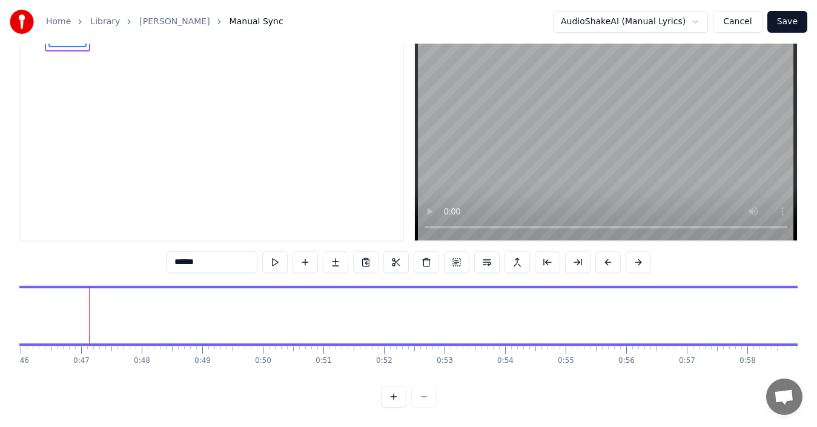
click at [427, 399] on div at bounding box center [409, 397] width 56 height 22
click at [426, 395] on div at bounding box center [409, 397] width 56 height 22
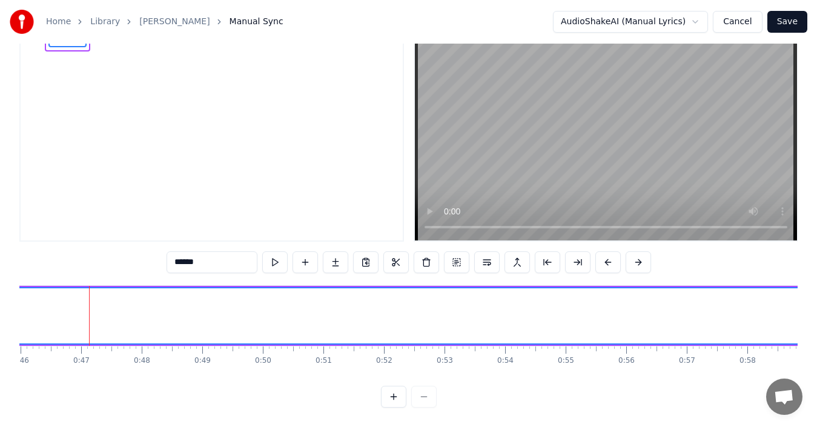
click at [424, 394] on div at bounding box center [409, 397] width 56 height 22
click at [391, 395] on button at bounding box center [393, 397] width 25 height 22
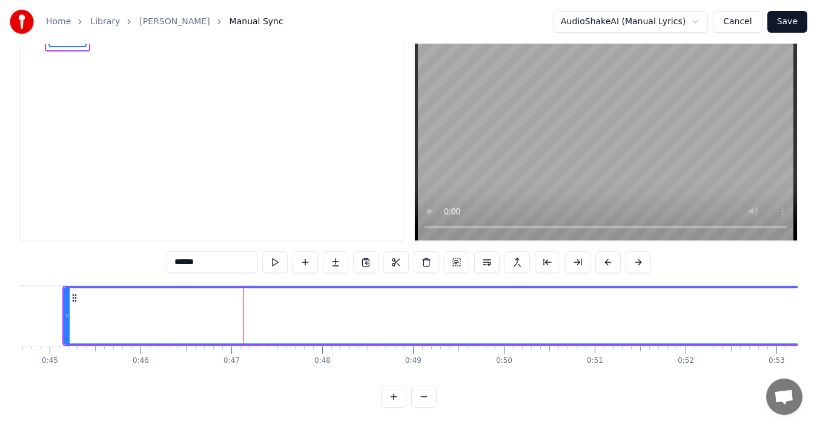
click at [413, 396] on button at bounding box center [423, 397] width 25 height 22
click at [413, 396] on div at bounding box center [409, 397] width 56 height 22
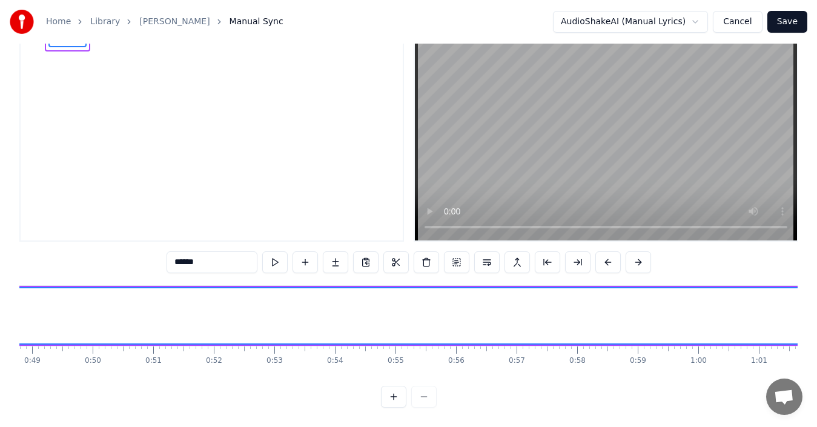
click at [420, 396] on div at bounding box center [409, 397] width 56 height 22
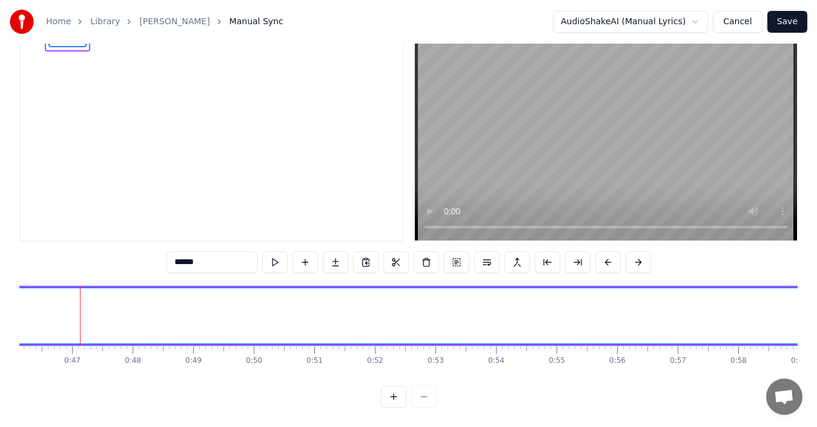
click at [421, 396] on div at bounding box center [409, 397] width 56 height 22
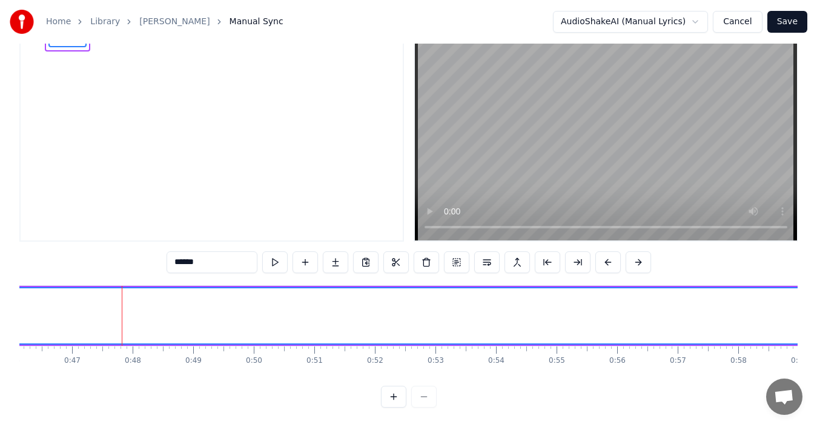
scroll to position [0, 0]
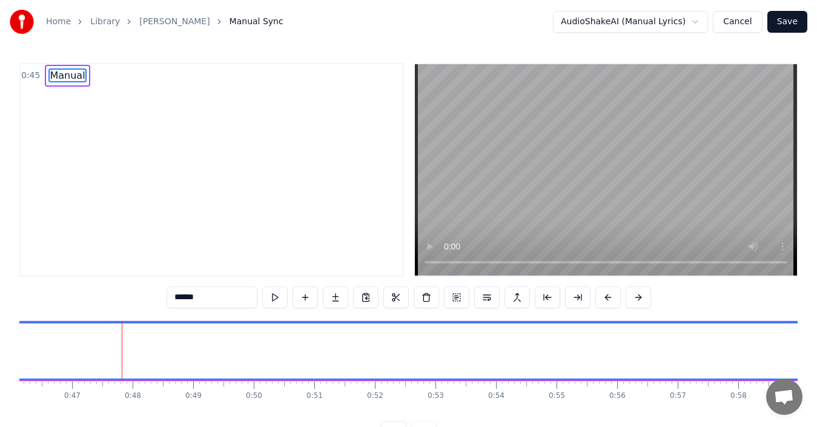
click at [427, 301] on button at bounding box center [426, 298] width 25 height 22
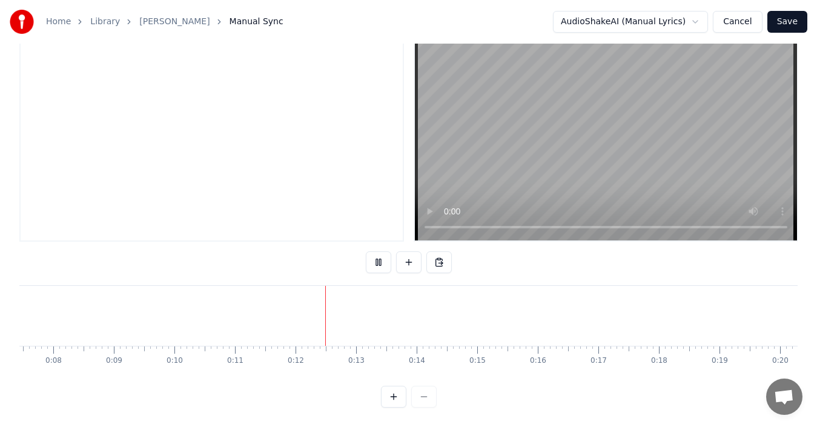
scroll to position [0, 669]
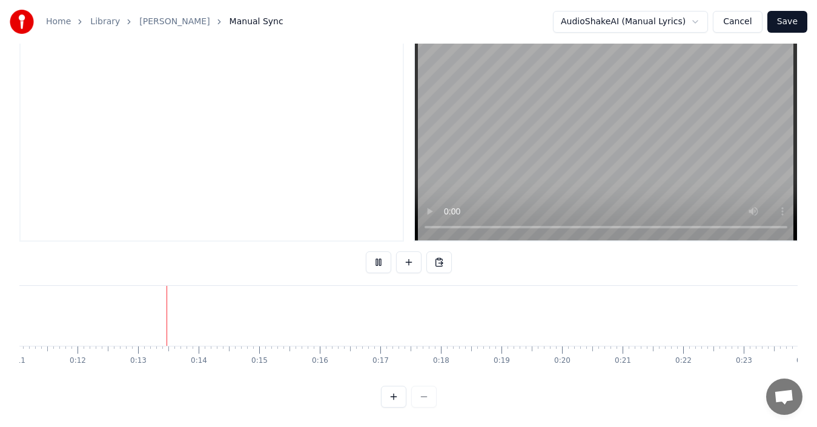
click at [422, 396] on div at bounding box center [409, 397] width 56 height 22
click at [422, 397] on div at bounding box center [409, 397] width 56 height 22
click at [426, 397] on div at bounding box center [409, 397] width 56 height 22
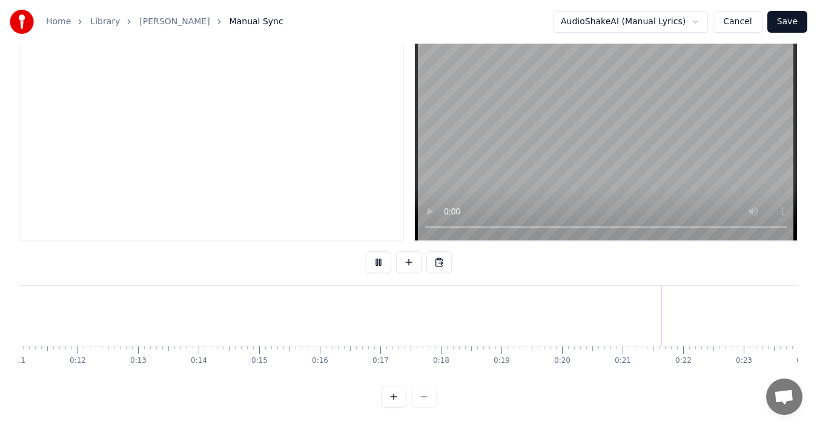
click at [426, 397] on div at bounding box center [409, 397] width 56 height 22
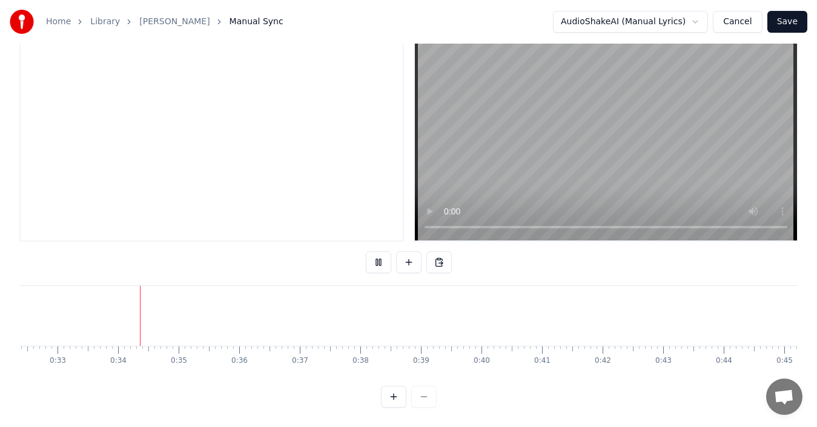
scroll to position [0, 1991]
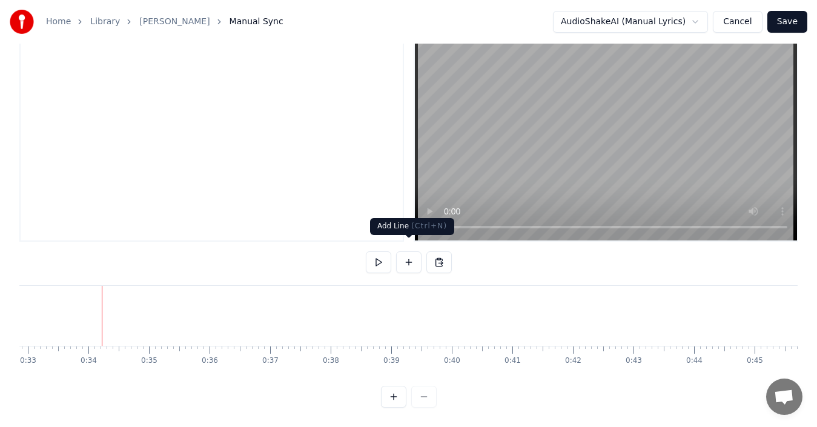
click at [410, 252] on button at bounding box center [408, 262] width 25 height 22
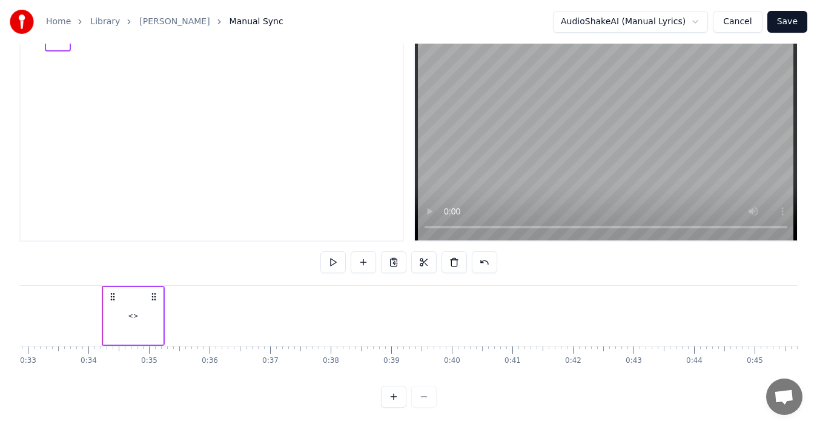
click at [134, 311] on div "<>" at bounding box center [133, 315] width 10 height 9
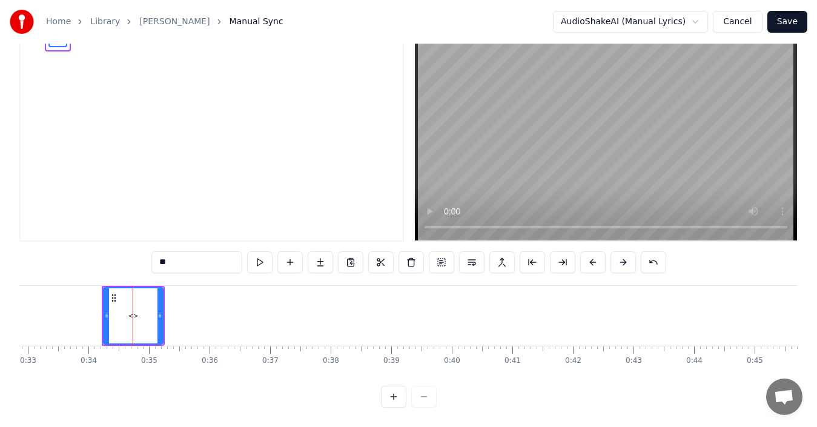
scroll to position [0, 0]
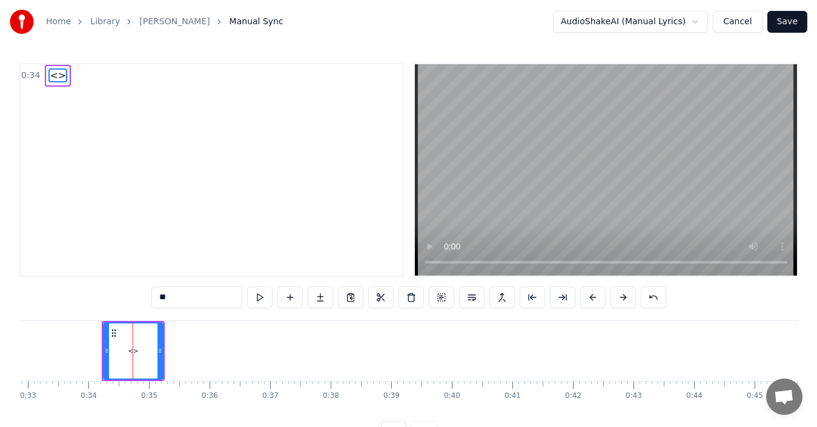
drag, startPoint x: 188, startPoint y: 295, endPoint x: 136, endPoint y: 295, distance: 52.1
click at [136, 295] on div "0:34 <> ** <> To pick up a draggable item, press the space bar. While dragging,…" at bounding box center [408, 253] width 779 height 380
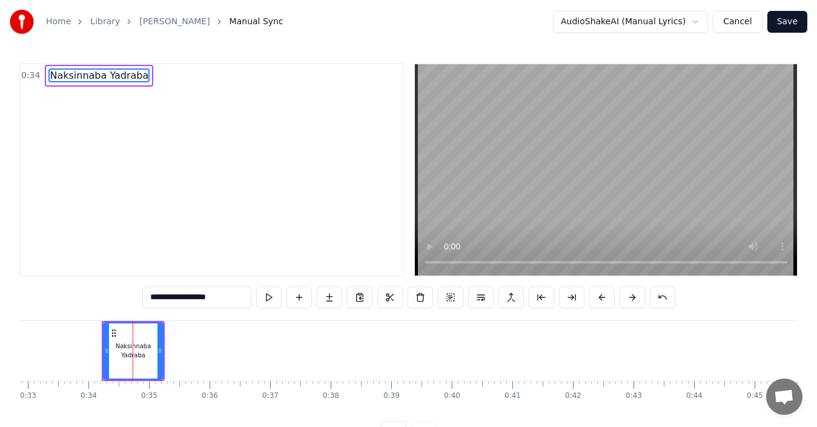
drag, startPoint x: 232, startPoint y: 301, endPoint x: 197, endPoint y: 303, distance: 35.2
click at [197, 303] on input "**********" at bounding box center [196, 298] width 109 height 22
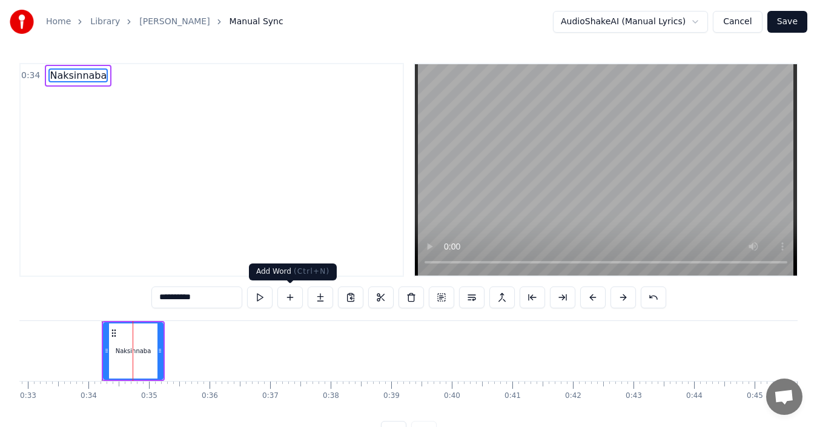
type input "**********"
click at [288, 297] on button at bounding box center [290, 298] width 25 height 22
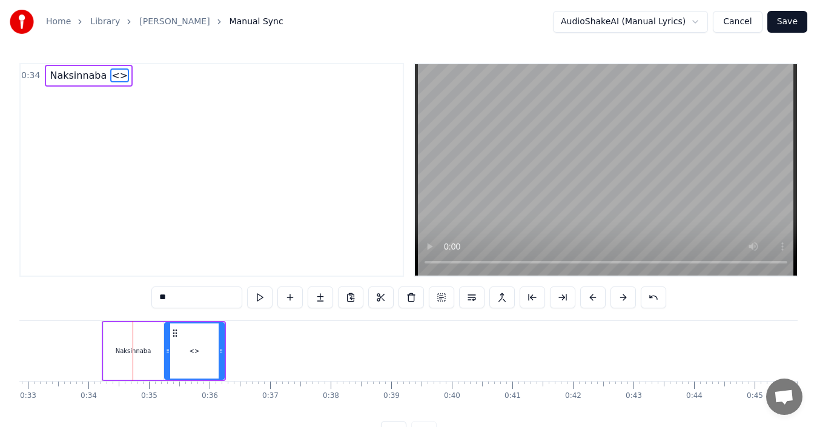
click at [204, 350] on div "<>" at bounding box center [194, 351] width 58 height 55
drag, startPoint x: 179, startPoint y: 300, endPoint x: 159, endPoint y: 301, distance: 20.0
click at [159, 301] on input "**" at bounding box center [196, 298] width 91 height 22
type input "*"
type input "*******"
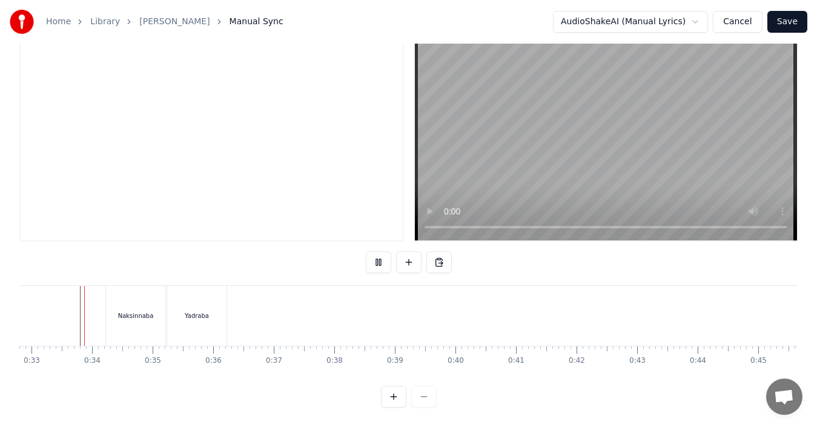
scroll to position [45, 0]
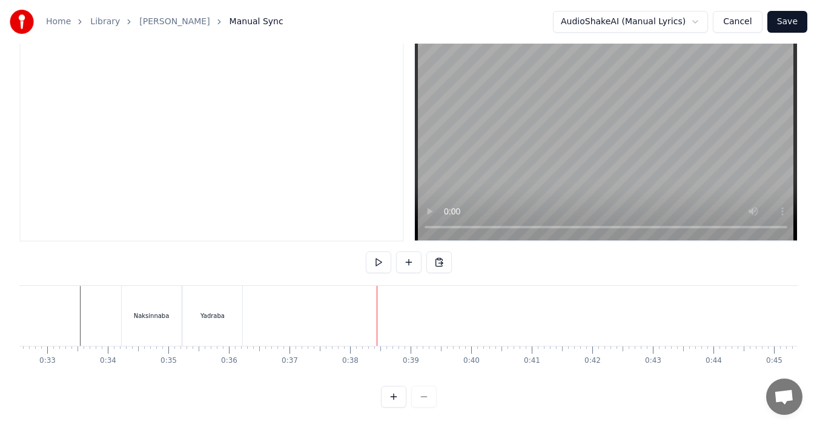
click at [202, 311] on div "Yadraba" at bounding box center [213, 315] width 24 height 9
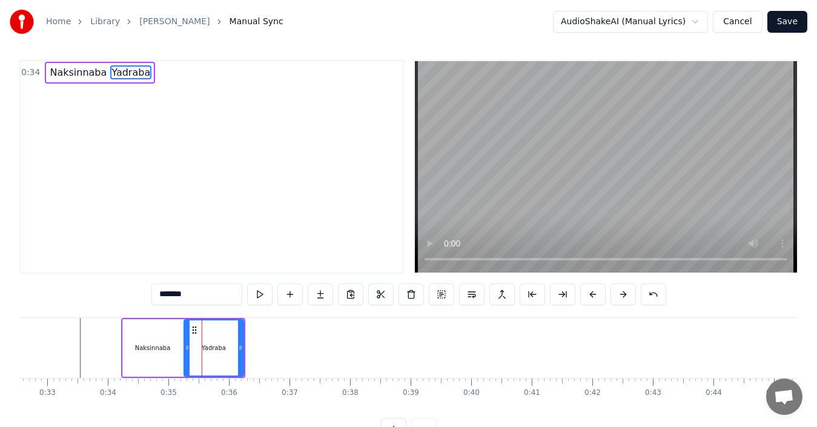
scroll to position [0, 0]
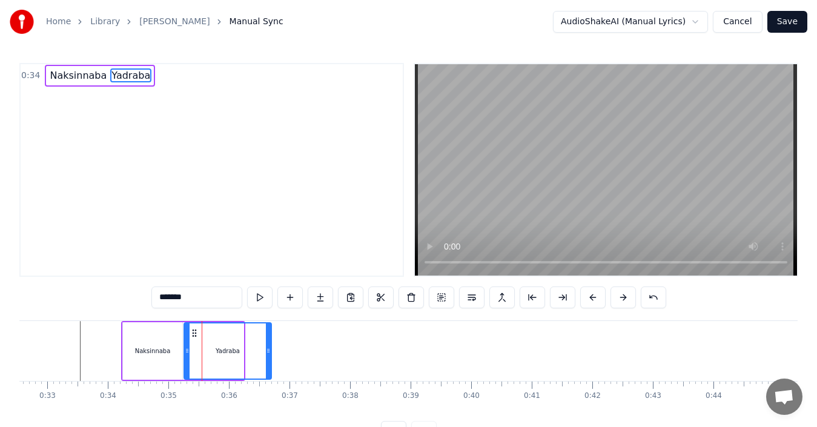
drag, startPoint x: 240, startPoint y: 348, endPoint x: 268, endPoint y: 348, distance: 27.9
click at [268, 348] on icon at bounding box center [268, 351] width 5 height 10
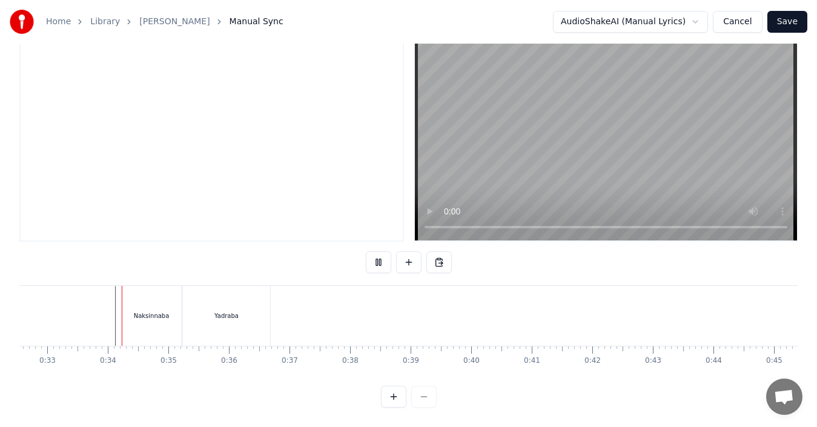
scroll to position [45, 0]
click at [129, 310] on div "Naksinnaba" at bounding box center [151, 316] width 59 height 60
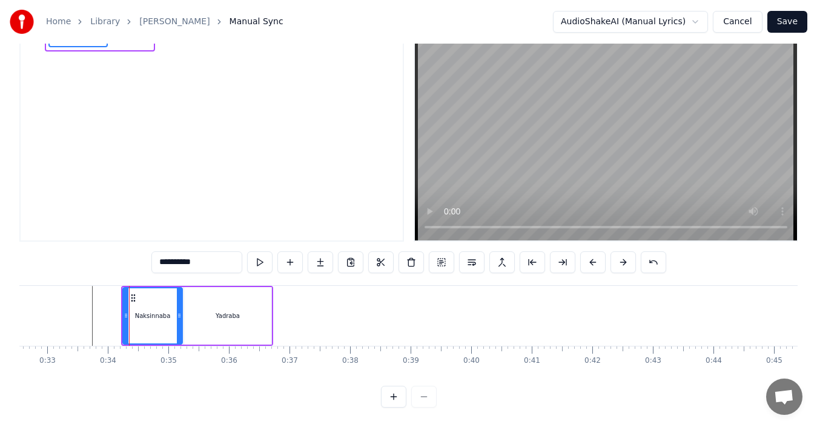
scroll to position [0, 0]
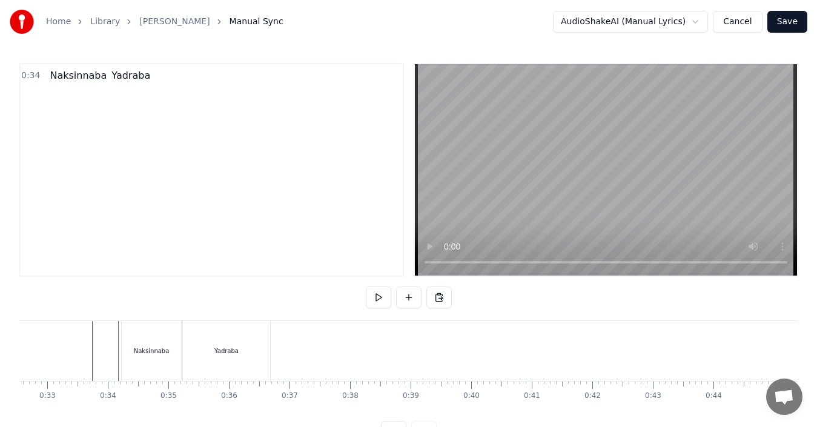
click at [127, 354] on div "Naksinnaba" at bounding box center [151, 351] width 59 height 60
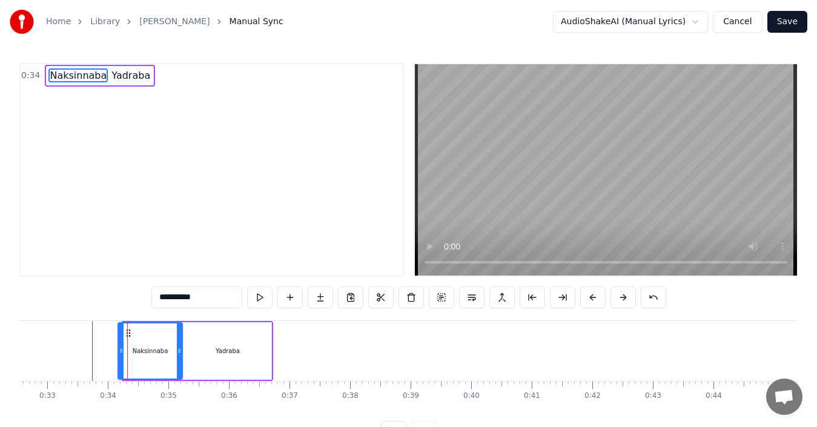
click at [119, 354] on icon at bounding box center [121, 351] width 5 height 10
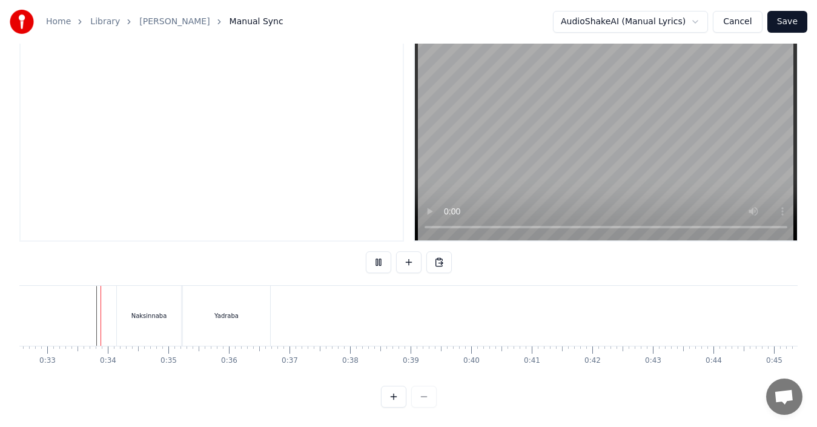
scroll to position [45, 0]
click at [225, 311] on div "Yadraba" at bounding box center [226, 316] width 87 height 60
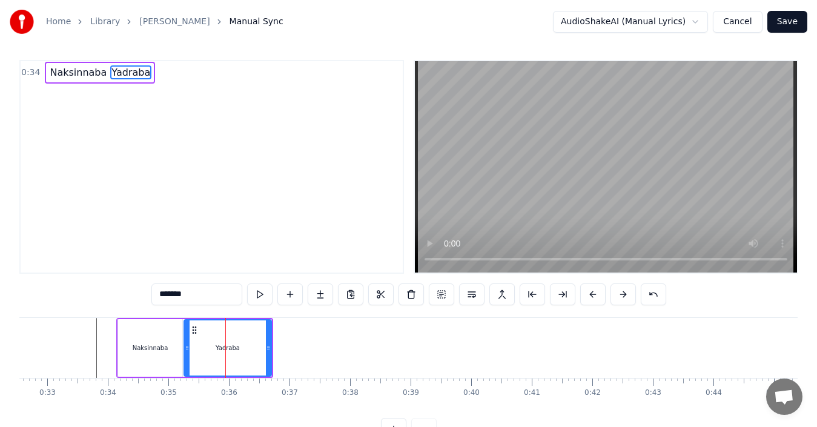
scroll to position [0, 0]
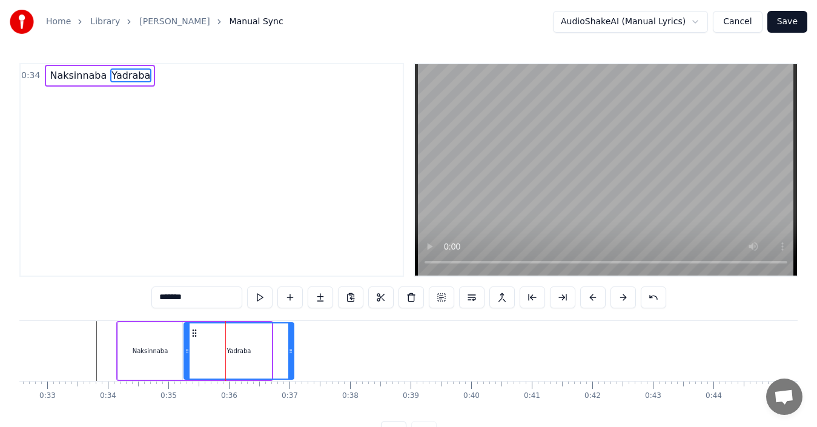
drag, startPoint x: 268, startPoint y: 349, endPoint x: 291, endPoint y: 350, distance: 22.4
click at [291, 350] on icon at bounding box center [290, 351] width 5 height 10
click at [199, 348] on div "Yadraba" at bounding box center [239, 351] width 108 height 55
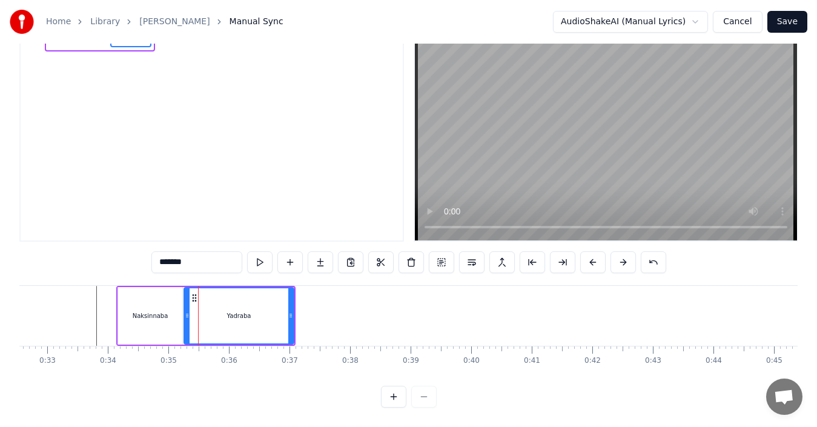
scroll to position [45, 0]
click at [168, 254] on input "*******" at bounding box center [196, 262] width 91 height 22
click at [171, 253] on input "********" at bounding box center [196, 262] width 91 height 22
click at [173, 253] on input "*********" at bounding box center [196, 262] width 91 height 22
type input "**********"
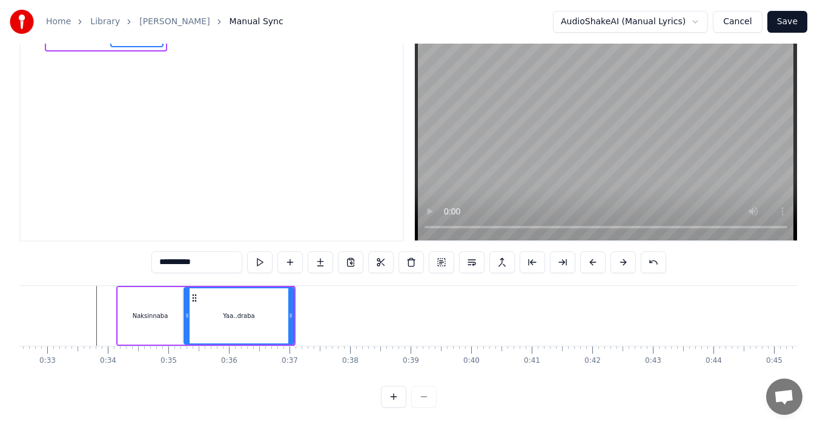
drag, startPoint x: 118, startPoint y: 299, endPoint x: 110, endPoint y: 298, distance: 8.5
click at [293, 298] on div at bounding box center [293, 316] width 1 height 60
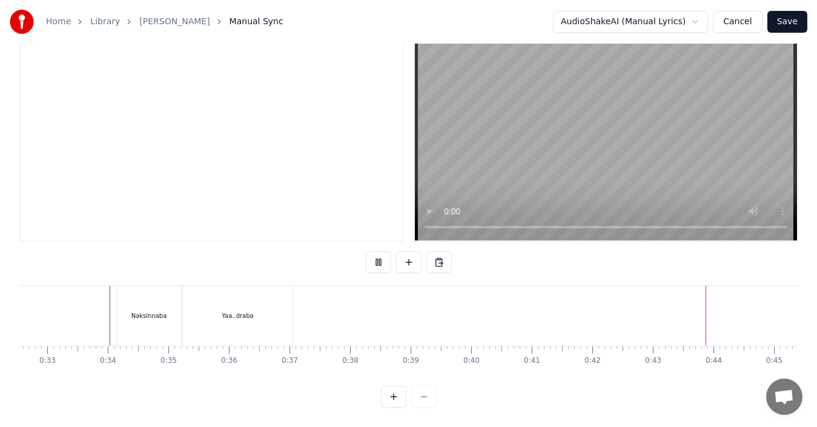
click at [795, 25] on button "Save" at bounding box center [788, 22] width 40 height 22
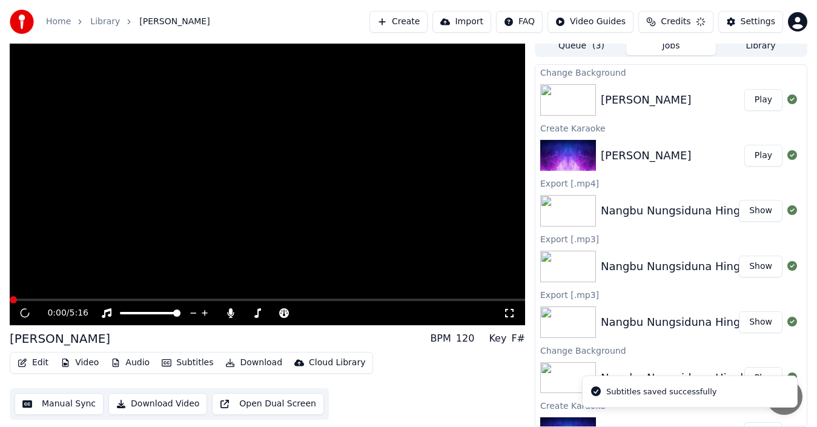
scroll to position [8, 0]
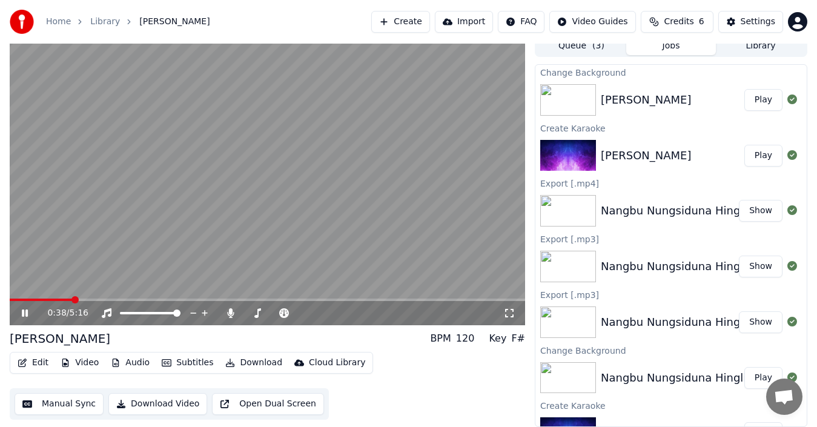
click at [61, 302] on div "0:38 / 5:16" at bounding box center [268, 313] width 516 height 24
click at [64, 299] on span at bounding box center [37, 300] width 54 height 2
click at [48, 296] on video at bounding box center [268, 180] width 516 height 290
click at [52, 299] on span at bounding box center [37, 300] width 55 height 2
click at [28, 313] on icon at bounding box center [24, 313] width 7 height 8
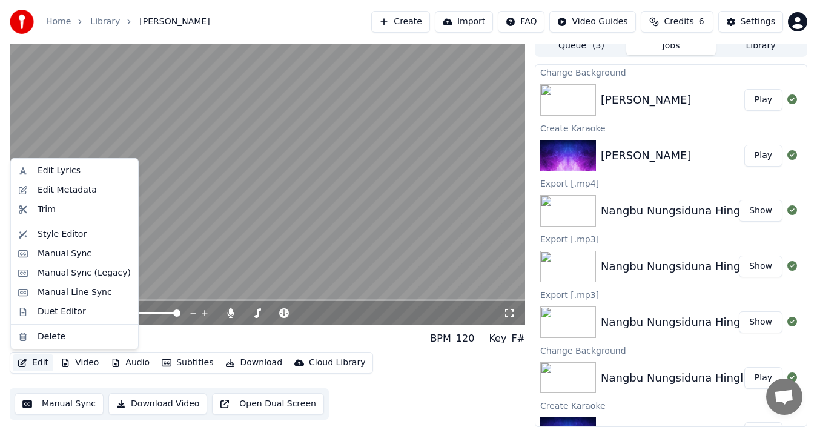
click at [37, 360] on button "Edit" at bounding box center [33, 362] width 41 height 17
click at [56, 255] on div "Manual Sync" at bounding box center [65, 254] width 54 height 12
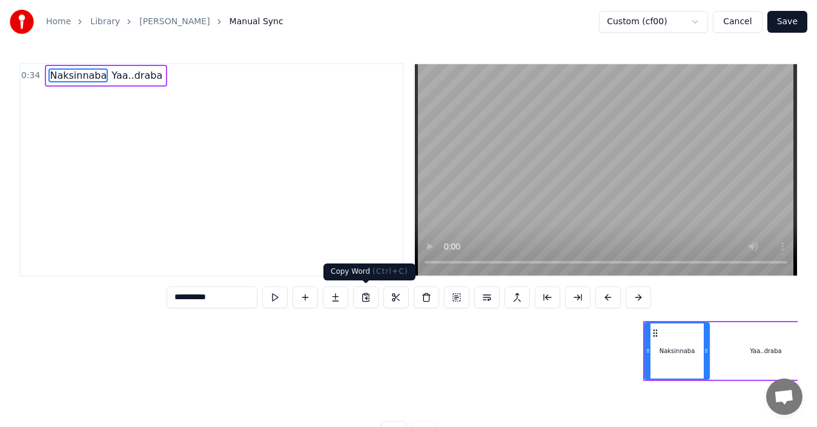
scroll to position [0, 1469]
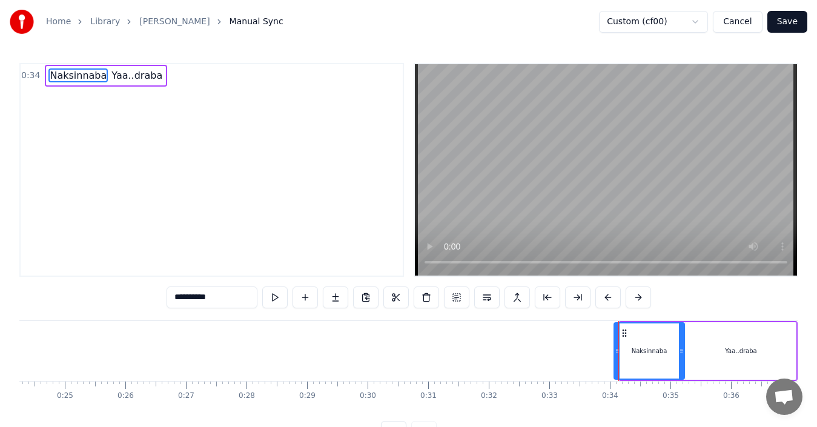
drag, startPoint x: 623, startPoint y: 353, endPoint x: 617, endPoint y: 356, distance: 7.1
click at [617, 356] on div at bounding box center [617, 351] width 5 height 55
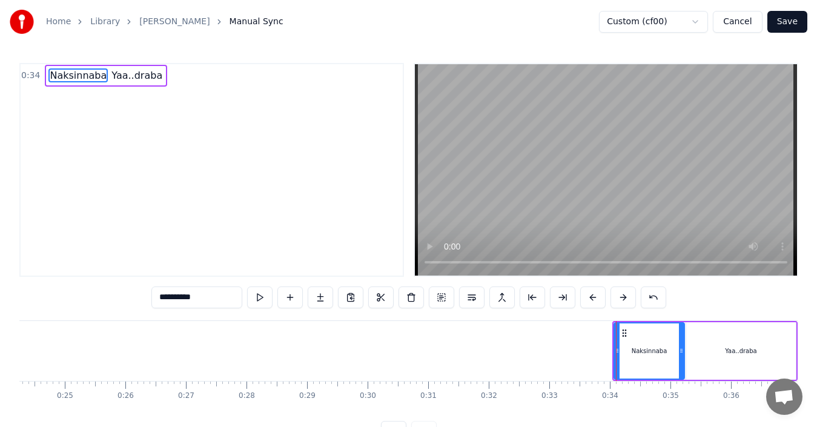
click at [709, 350] on div "Yaa..draba" at bounding box center [742, 351] width 110 height 58
type input "**********"
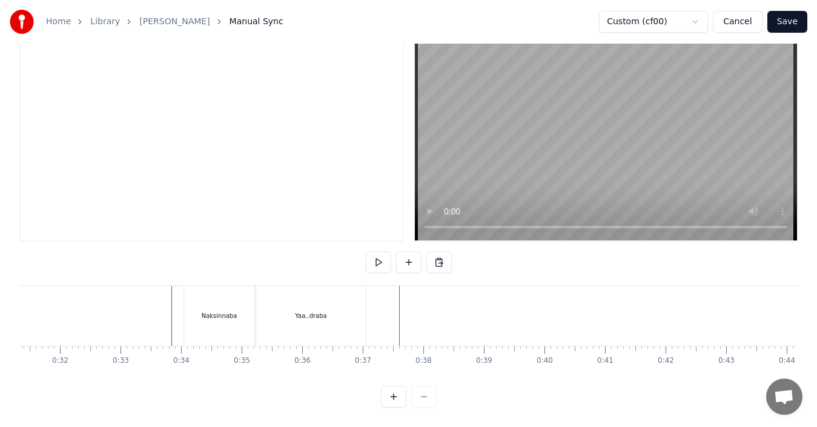
scroll to position [0, 1914]
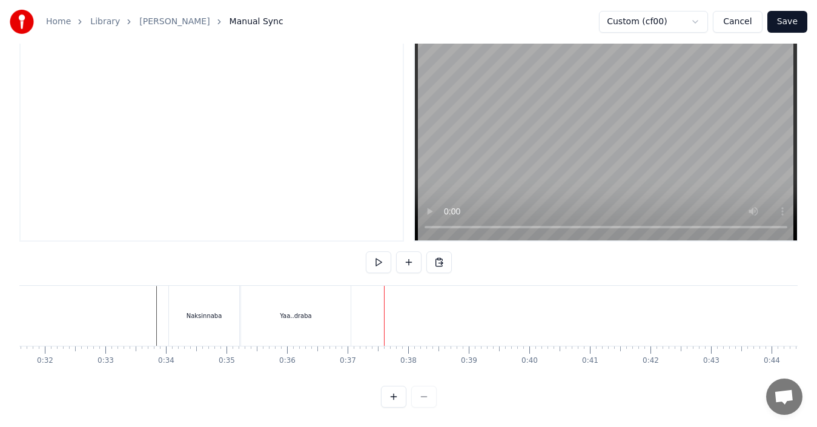
click at [204, 311] on div "Naksinnaba" at bounding box center [205, 315] width 36 height 9
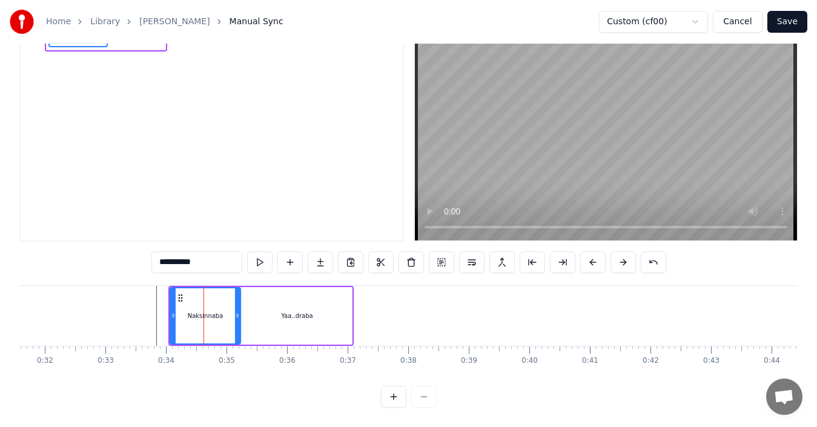
scroll to position [0, 0]
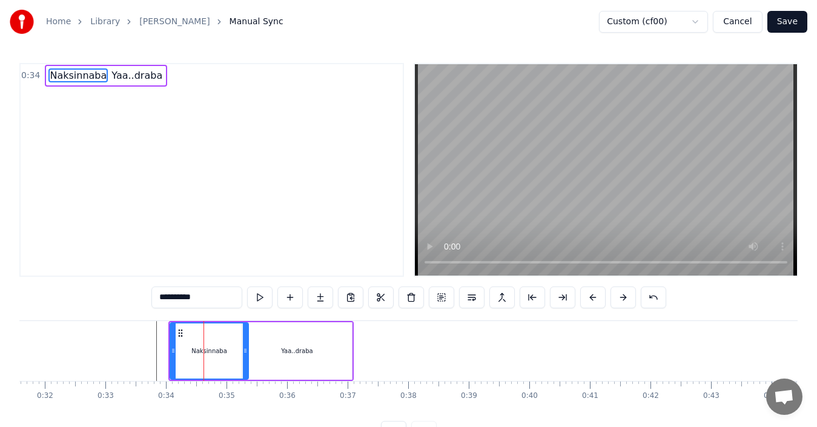
drag, startPoint x: 236, startPoint y: 348, endPoint x: 226, endPoint y: 350, distance: 10.5
click at [245, 350] on icon at bounding box center [245, 351] width 5 height 10
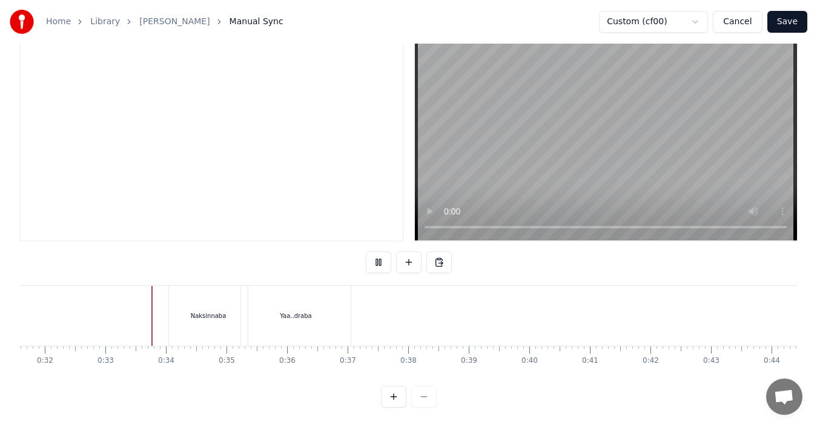
scroll to position [45, 0]
click at [185, 301] on div "Naksinnaba" at bounding box center [208, 316] width 79 height 60
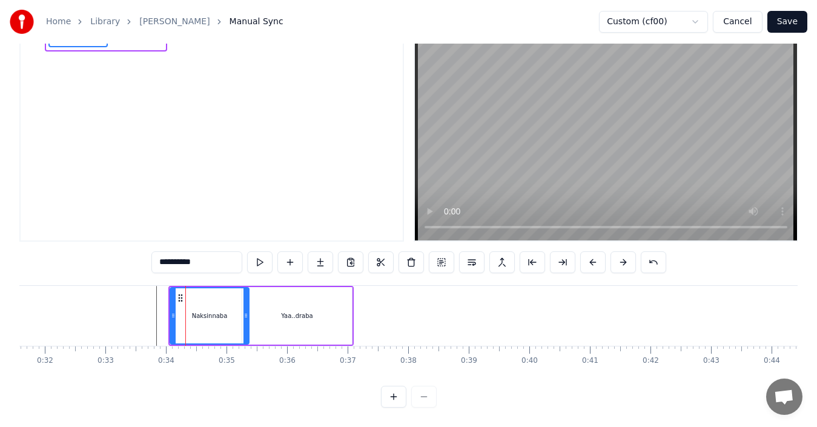
scroll to position [0, 0]
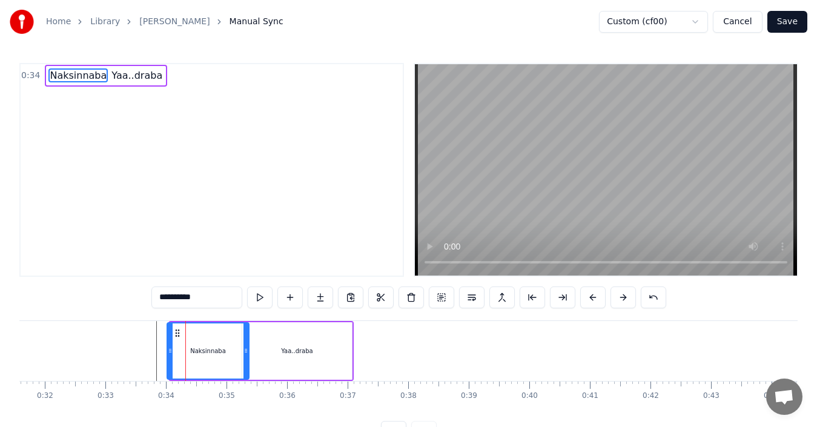
click at [168, 351] on icon at bounding box center [170, 351] width 5 height 10
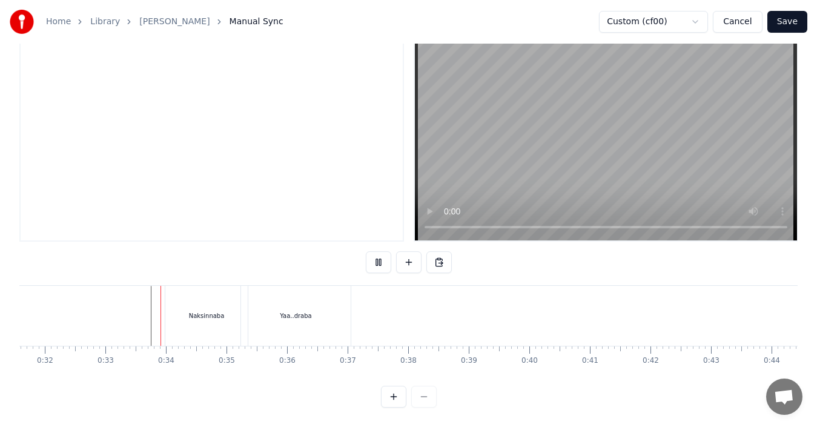
scroll to position [45, 0]
click at [799, 25] on button "Save" at bounding box center [788, 22] width 40 height 22
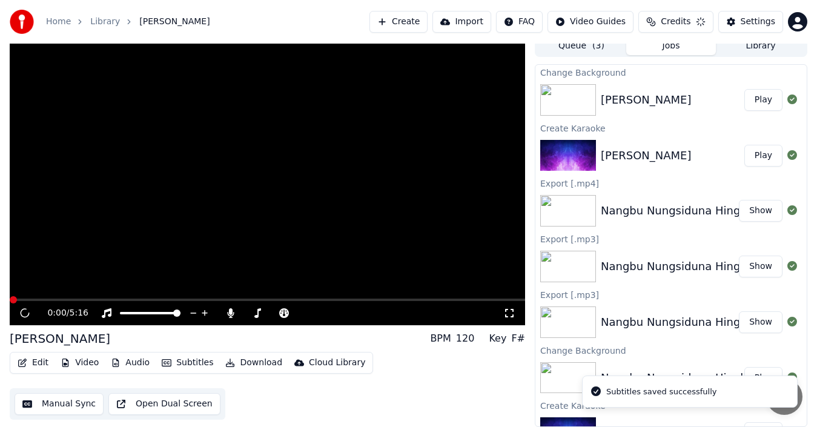
scroll to position [8, 0]
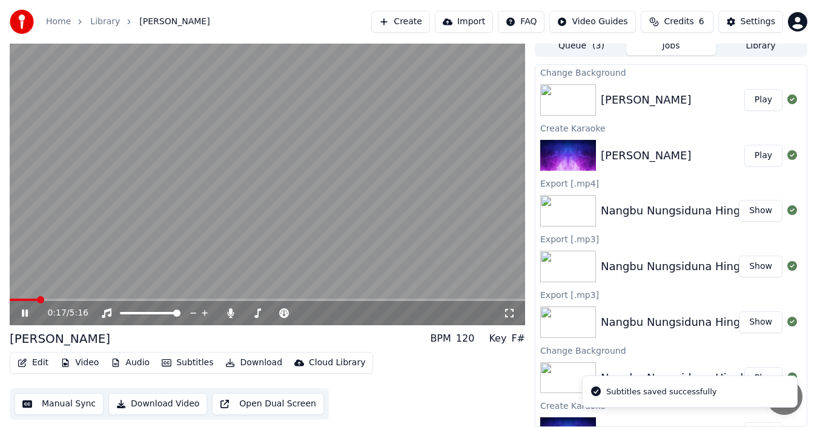
click at [37, 300] on span at bounding box center [268, 300] width 516 height 2
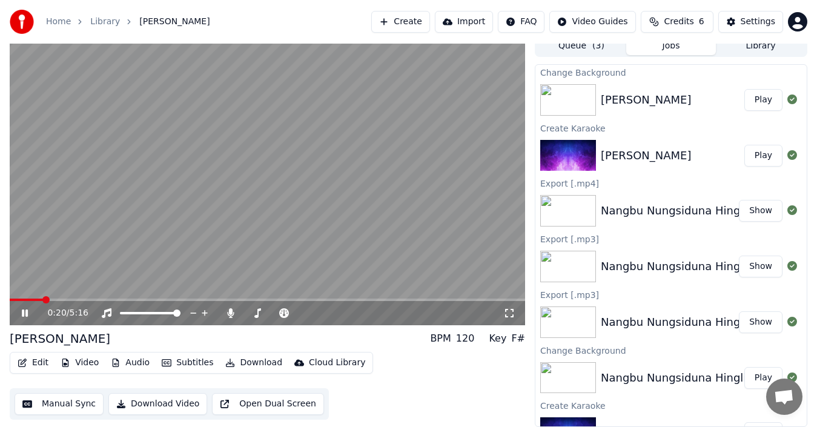
click at [505, 313] on icon at bounding box center [510, 313] width 12 height 10
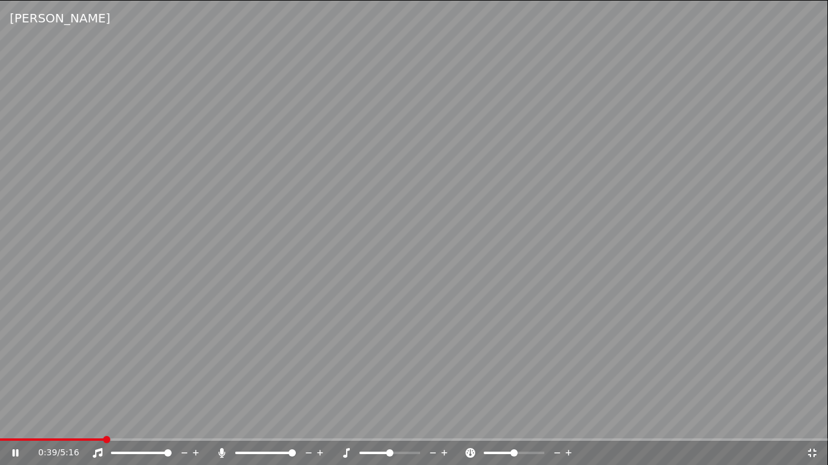
click at [814, 427] on icon at bounding box center [812, 453] width 12 height 10
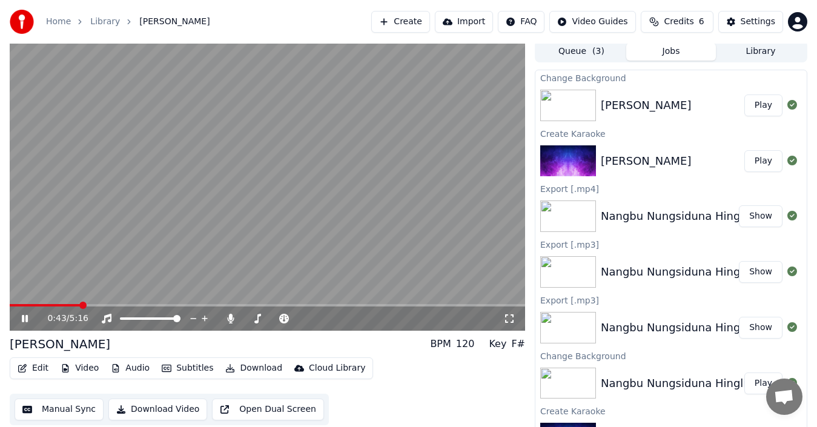
click at [27, 319] on icon at bounding box center [25, 318] width 6 height 7
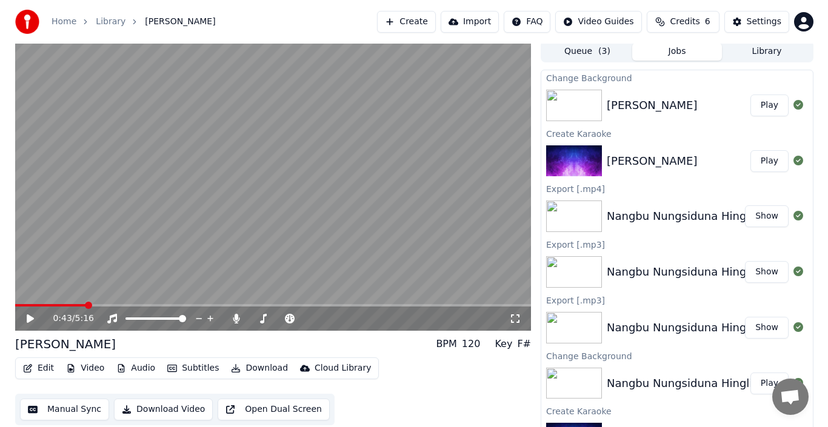
scroll to position [0, 0]
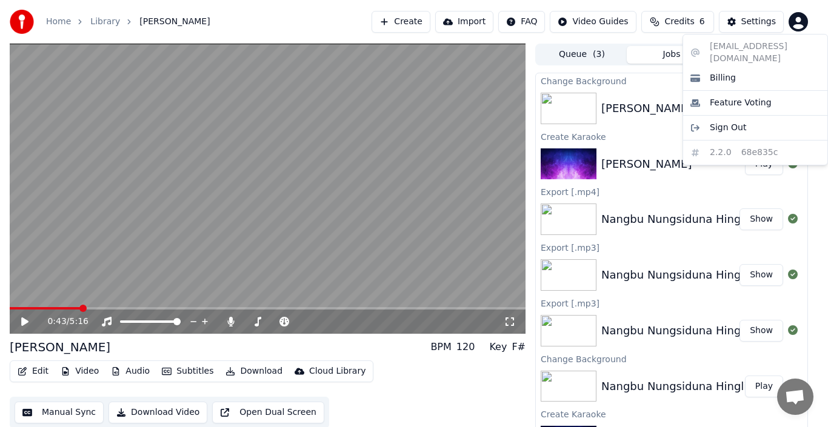
click at [801, 24] on html "Home Library Naksinaba Yadraba Create Import FAQ Video Guides Credits 6 Setting…" at bounding box center [414, 213] width 828 height 427
click at [733, 122] on span "Sign Out" at bounding box center [728, 128] width 36 height 12
